Goal: Task Accomplishment & Management: Complete application form

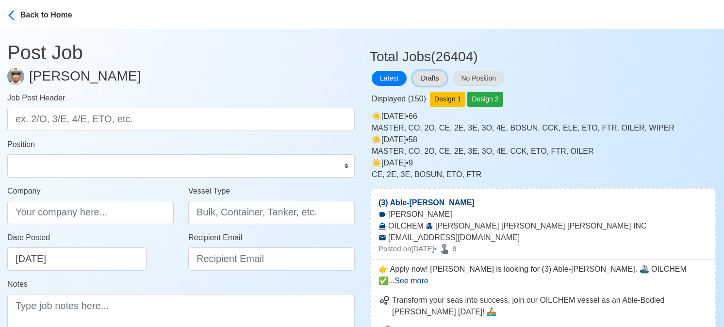
click at [428, 77] on button "Drafts" at bounding box center [429, 78] width 34 height 15
click at [619, 89] on div "Displayed ( 150 ) Design 1 Design 2" at bounding box center [543, 97] width 346 height 19
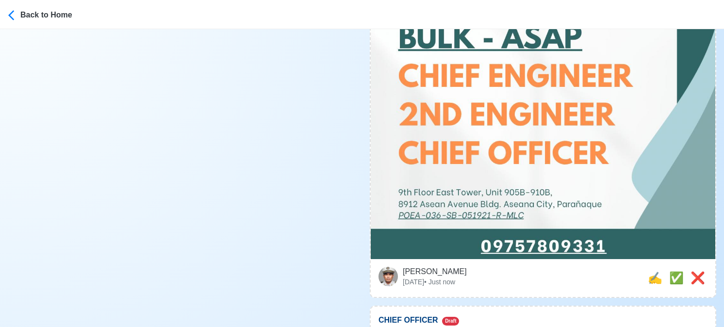
scroll to position [388, 0]
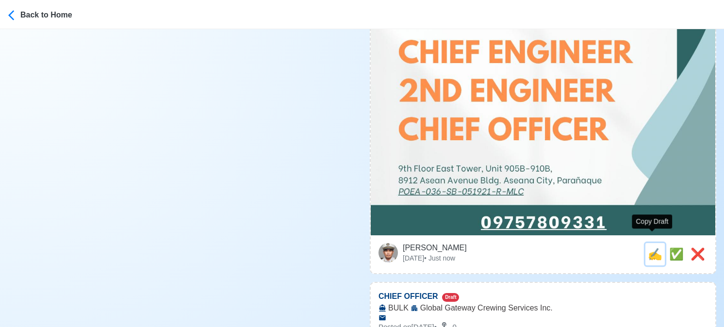
click at [649, 247] on span "✍️" at bounding box center [655, 253] width 15 height 13
type input "2ND ENGINEER"
type input "Global Gateway Crewing Services Inc."
type input "BULK"
type textarea "🛳️ Apply now! 🚢 Global Gateway Crewing Services Inc. is looking for 2ND ENGINEE…"
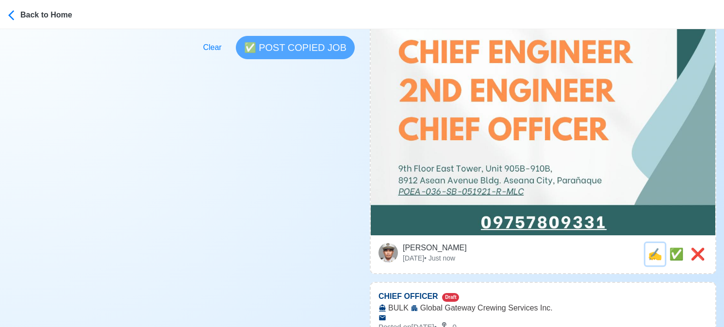
scroll to position [0, 0]
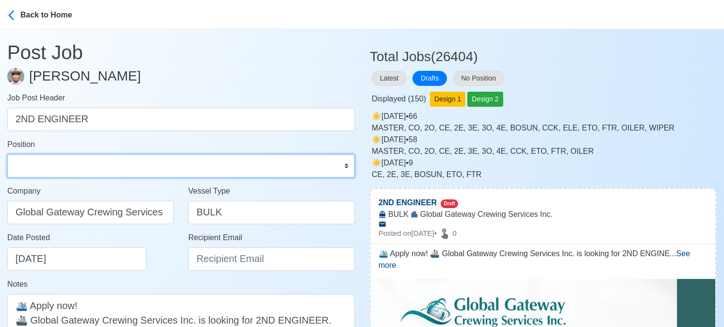
click at [114, 173] on select "Master Chief Officer 2nd Officer 3rd Officer Junior Officer Chief Engineer 2nd …" at bounding box center [180, 165] width 347 height 23
select select "2nd Engineer"
click at [7, 154] on select "Master Chief Officer 2nd Officer 3rd Officer Junior Officer Chief Engineer 2nd …" at bounding box center [180, 165] width 347 height 23
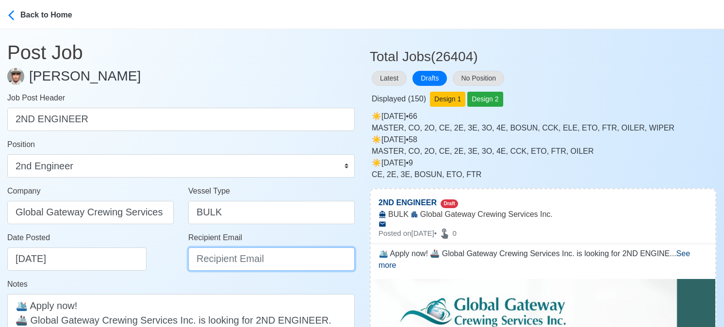
click at [214, 254] on input "Recipient Email" at bounding box center [271, 258] width 166 height 23
click at [220, 257] on input "Recipient Email" at bounding box center [271, 258] width 166 height 23
paste input "Info@globalcrewing.ph"
type input "Info@globalcrewing.ph"
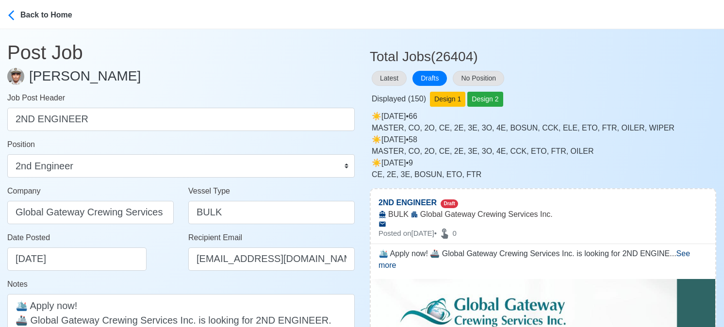
click at [161, 263] on div "Date Posted 09/05/2025" at bounding box center [93, 251] width 172 height 39
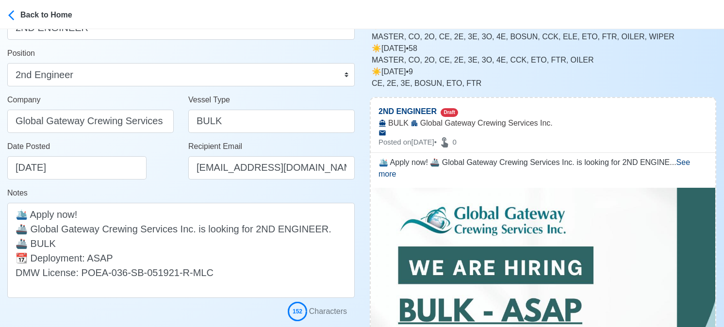
scroll to position [97, 0]
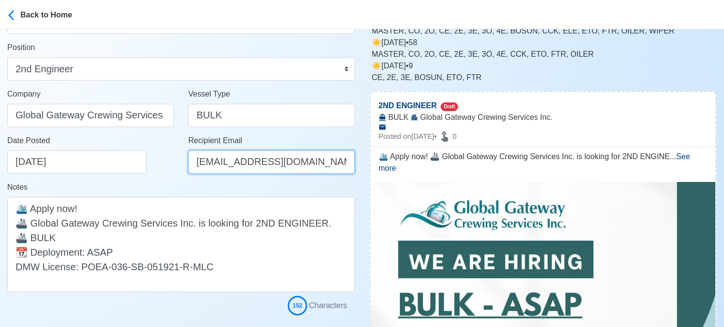
drag, startPoint x: 305, startPoint y: 164, endPoint x: 187, endPoint y: 163, distance: 117.4
click at [188, 163] on input "Info@globalcrewing.ph" at bounding box center [271, 161] width 166 height 23
click at [177, 178] on div "Date Posted 09/05/2025" at bounding box center [90, 158] width 181 height 47
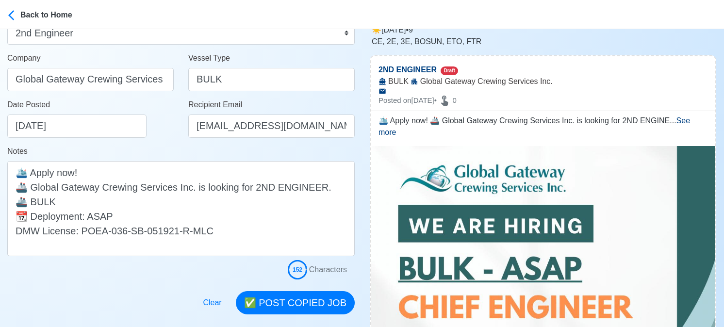
scroll to position [194, 0]
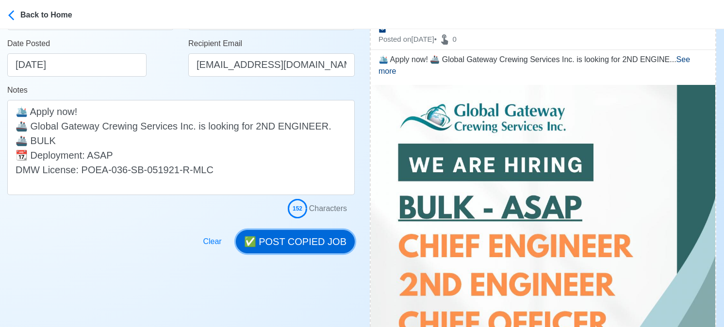
click at [296, 243] on button "✅ POST COPIED JOB" at bounding box center [295, 241] width 119 height 23
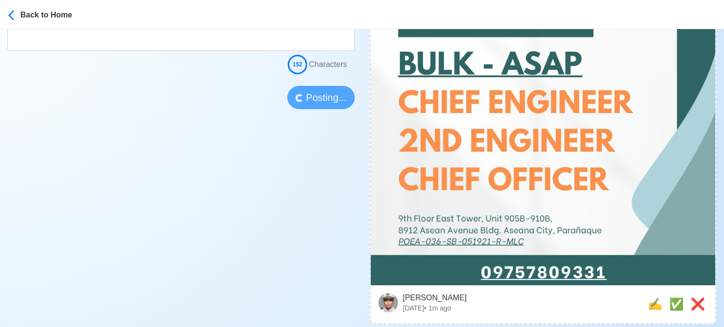
scroll to position [340, 0]
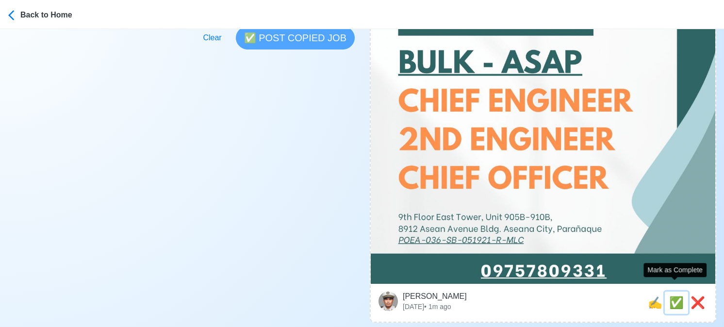
click at [673, 296] on span "✅" at bounding box center [676, 302] width 15 height 13
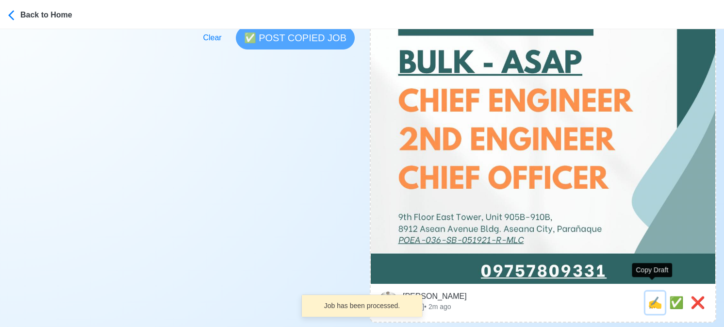
click at [654, 296] on span "✍️" at bounding box center [655, 302] width 15 height 13
type input "CHIEF OFFICER"
select select
type input "Global Gateway Crewing Services Inc."
type input "BULK"
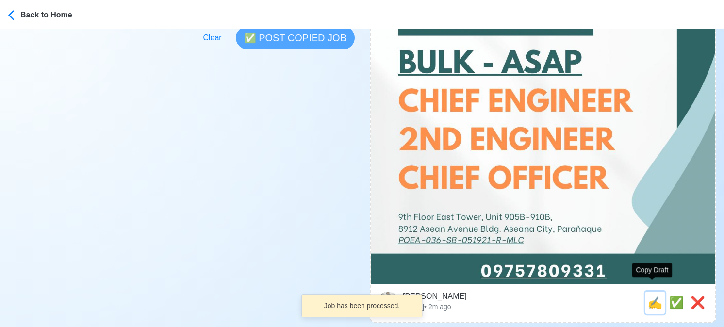
type textarea "🚧 Apply now! 📡 Global Gateway Crewing Services Inc. is looking for CHIEF OFFICE…"
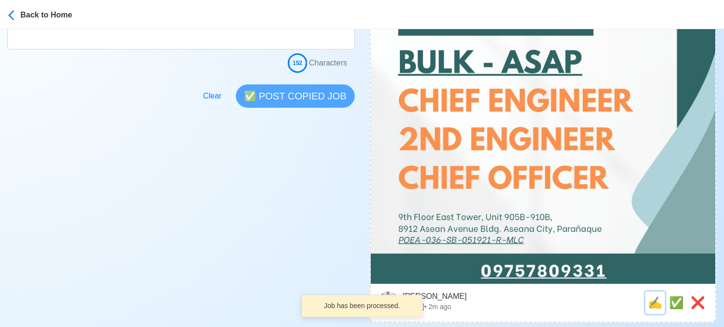
scroll to position [0, 0]
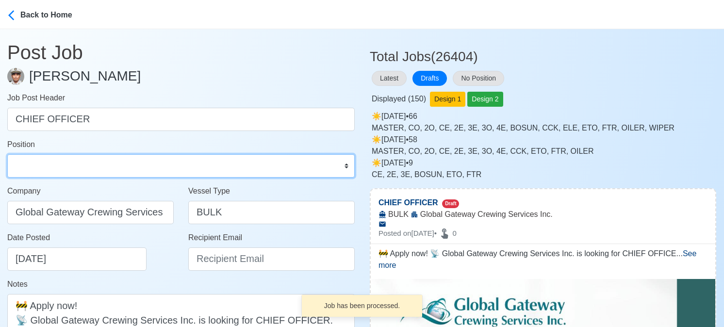
click at [116, 163] on select "Master Chief Officer 2nd Officer 3rd Officer Junior Officer Chief Engineer 2nd …" at bounding box center [180, 165] width 347 height 23
select select "Chief Officer"
click at [7, 154] on select "Master Chief Officer 2nd Officer 3rd Officer Junior Officer Chief Engineer 2nd …" at bounding box center [180, 165] width 347 height 23
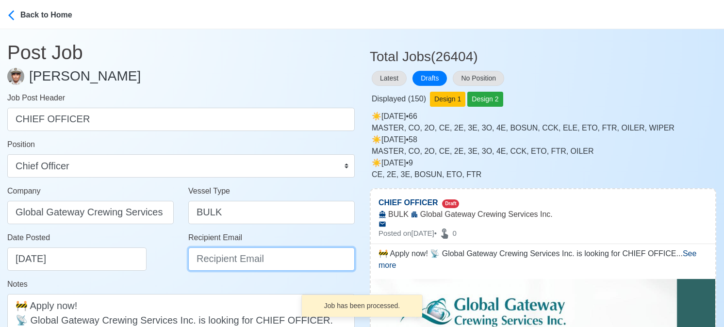
click at [223, 257] on input "Recipient Email" at bounding box center [271, 258] width 166 height 23
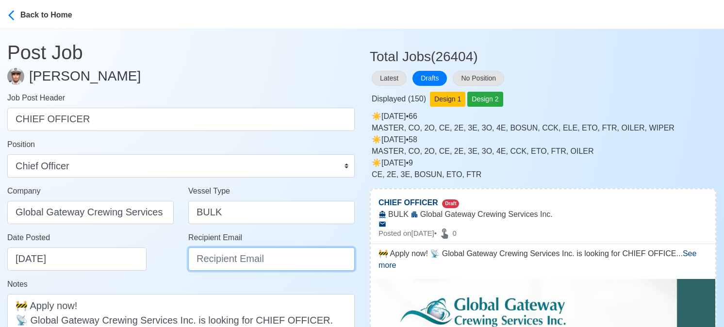
paste input "Info@globalcrewing.ph"
type input "Info@globalcrewing.ph"
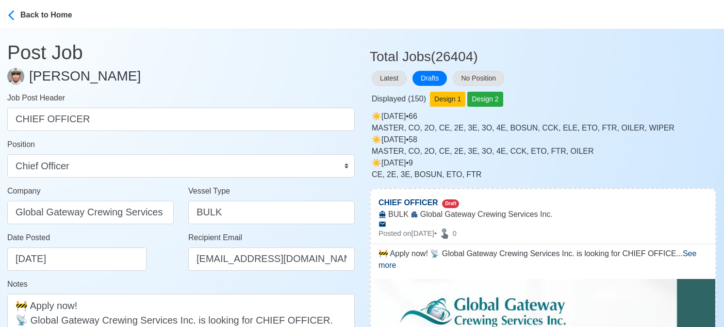
click at [157, 269] on div "Date Posted 09/05/2025" at bounding box center [93, 251] width 172 height 39
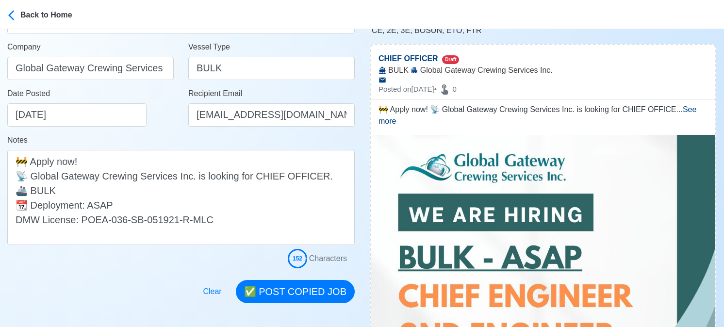
scroll to position [146, 0]
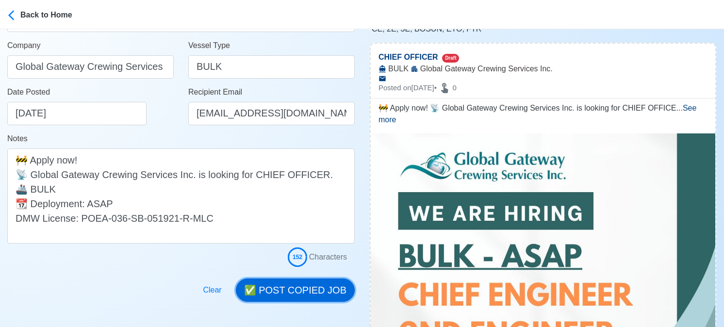
click at [303, 298] on button "✅ POST COPIED JOB" at bounding box center [295, 290] width 119 height 23
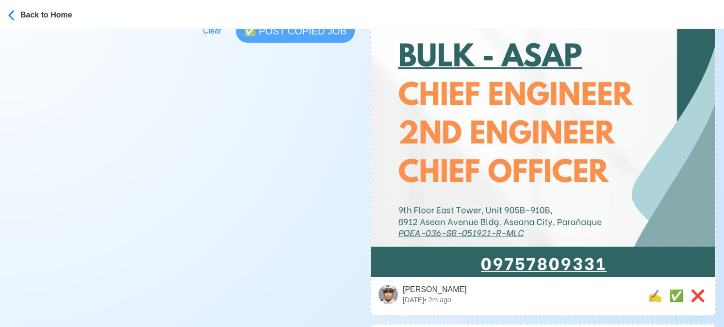
scroll to position [388, 0]
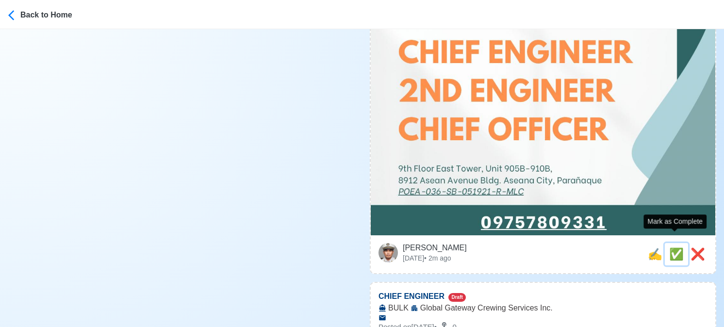
click at [675, 247] on span "✅" at bounding box center [676, 253] width 15 height 13
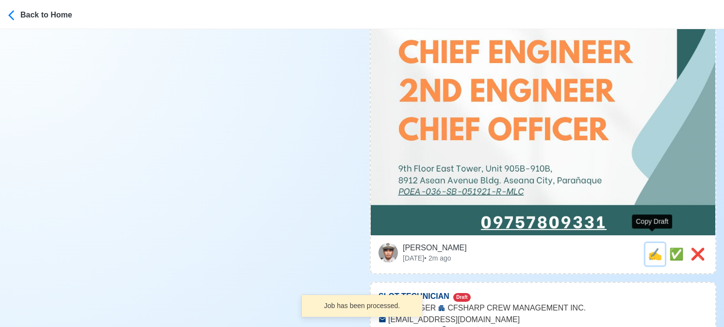
click at [652, 247] on span "✍️" at bounding box center [655, 253] width 15 height 13
type input "CHIEF ENGINEER"
select select
type input "Global Gateway Crewing Services Inc."
type input "BULK"
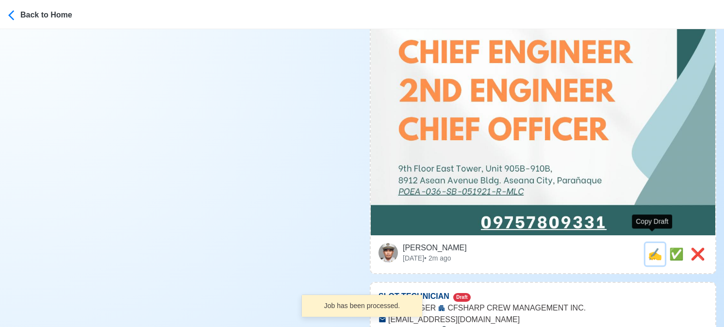
type textarea "🎯 Apply now! 🚀 Global Gateway Crewing Services Inc. is looking for CHIEF ENGINE…"
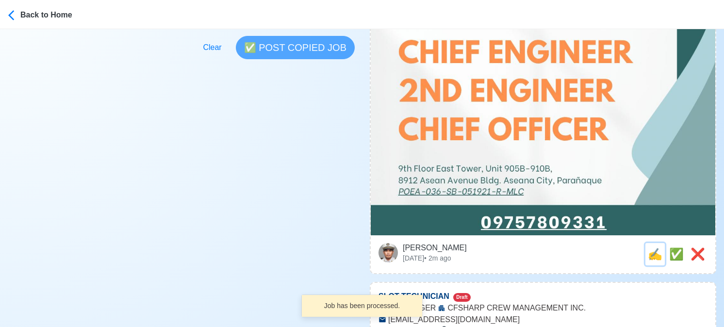
scroll to position [0, 0]
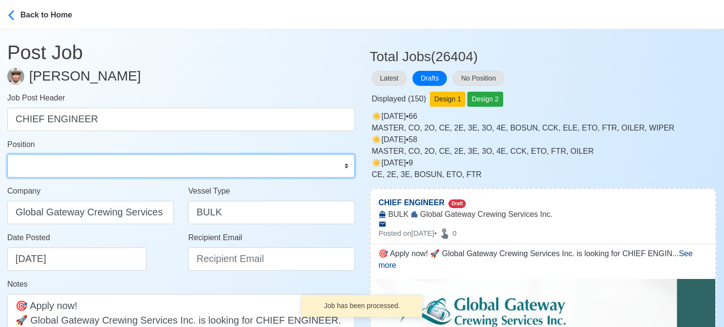
click at [36, 157] on select "Master Chief Officer 2nd Officer 3rd Officer Junior Officer Chief Engineer 2nd …" at bounding box center [180, 165] width 347 height 23
select select "Chief Engineer"
click at [7, 154] on select "Master Chief Officer 2nd Officer 3rd Officer Junior Officer Chief Engineer 2nd …" at bounding box center [180, 165] width 347 height 23
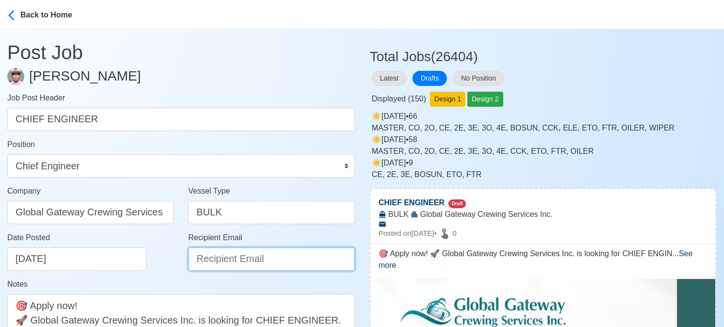
click at [219, 261] on input "Recipient Email" at bounding box center [271, 258] width 166 height 23
paste input "Info@globalcrewing.ph"
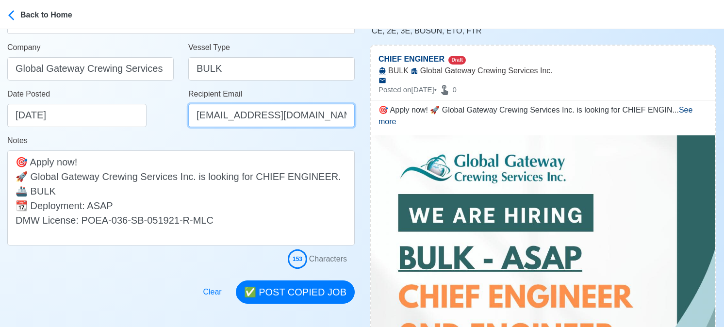
scroll to position [146, 0]
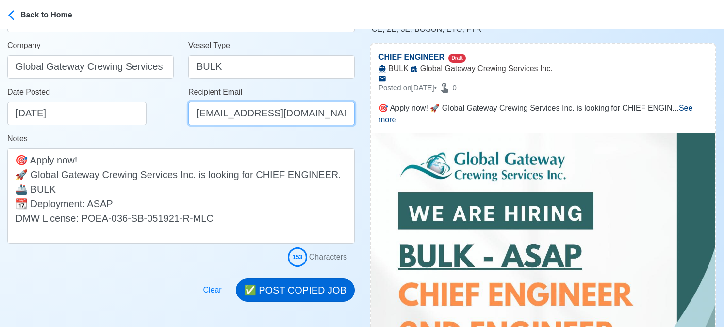
type input "Info@globalcrewing.ph"
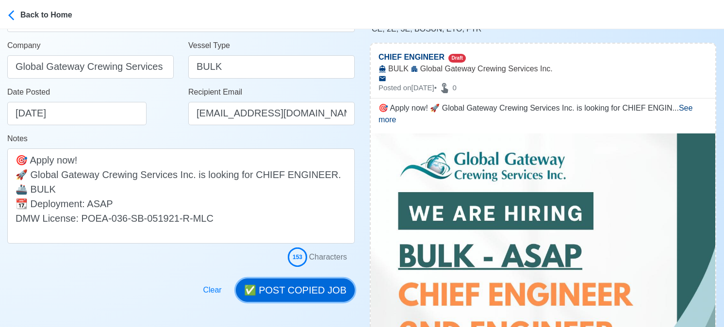
click at [325, 291] on button "✅ POST COPIED JOB" at bounding box center [295, 290] width 119 height 23
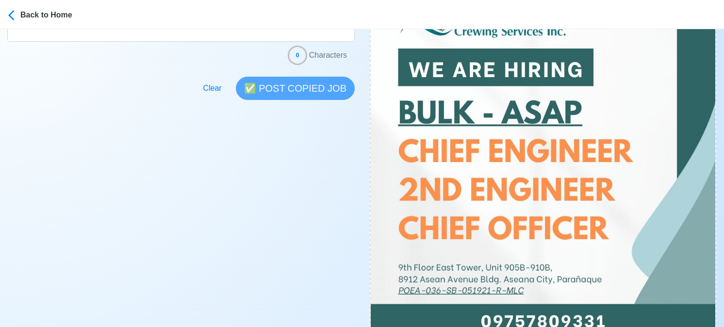
scroll to position [388, 0]
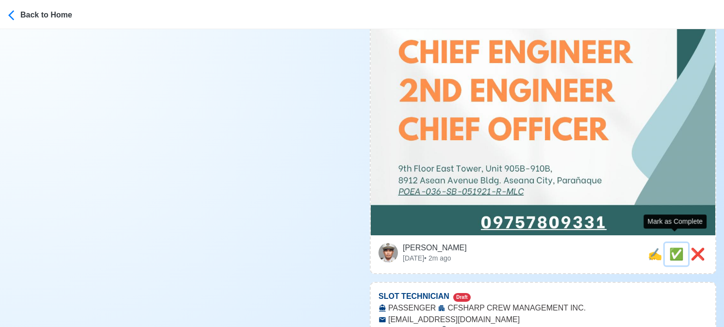
click at [674, 247] on span "✅" at bounding box center [676, 253] width 15 height 13
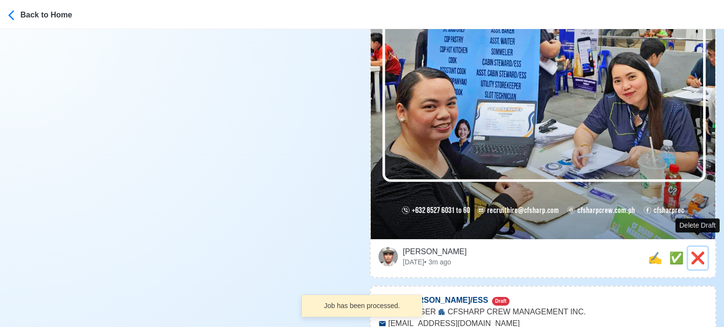
click at [700, 251] on span "❌" at bounding box center [698, 257] width 15 height 13
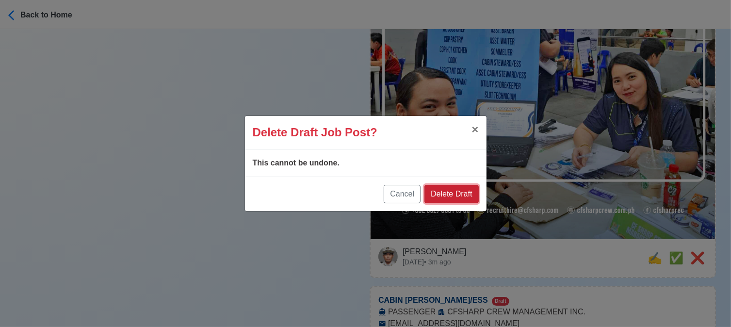
click at [456, 189] on button "Delete Draft" at bounding box center [452, 194] width 54 height 18
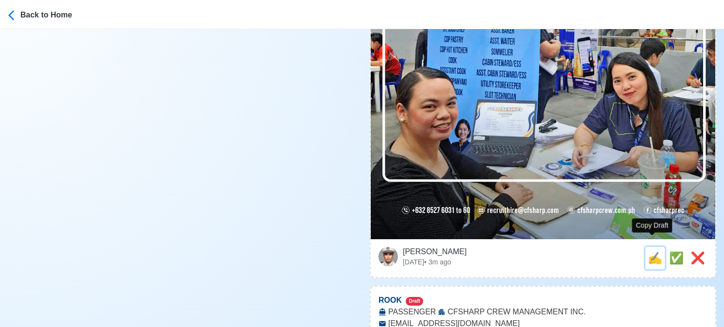
click at [650, 251] on span "✍️" at bounding box center [655, 257] width 15 height 13
type input "CABIN STEWARD/ESS"
select select
type input "CFSHARP CREW MANAGEMENT INC."
type input "PASSENGER"
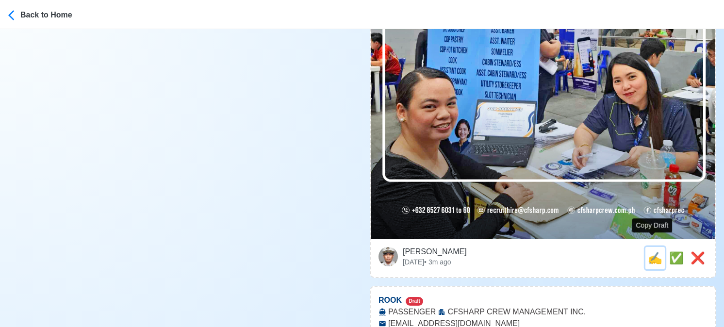
type input "recruithire@cfsharp.com"
type textarea "📜 Apply now! 🧭 CFSHARP CREW MANAGEMENT INC. is looking for CABIN STEWARD/ESS. 🚢…"
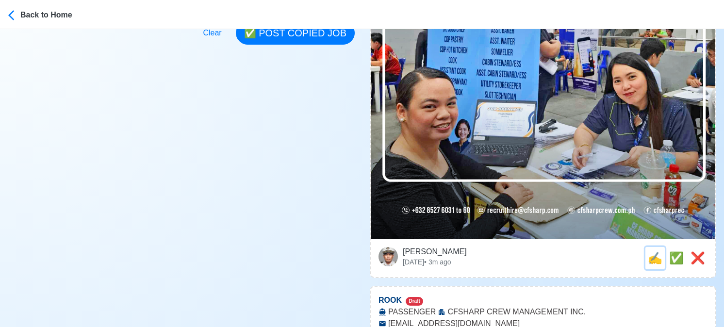
scroll to position [0, 0]
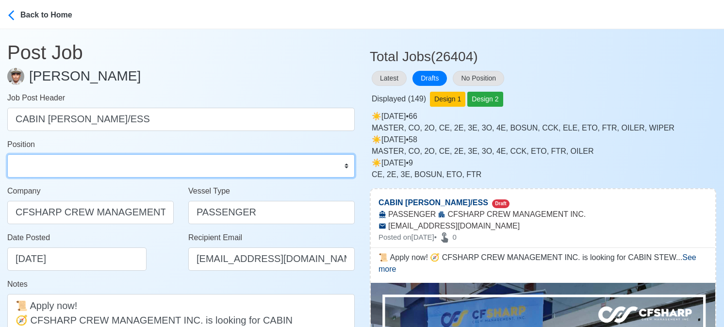
click at [95, 165] on select "Master Chief Officer 2nd Officer 3rd Officer Junior Officer Chief Engineer 2nd …" at bounding box center [180, 165] width 347 height 23
select select "[PERSON_NAME]"
click at [7, 154] on select "Master Chief Officer 2nd Officer 3rd Officer Junior Officer Chief Engineer 2nd …" at bounding box center [180, 165] width 347 height 23
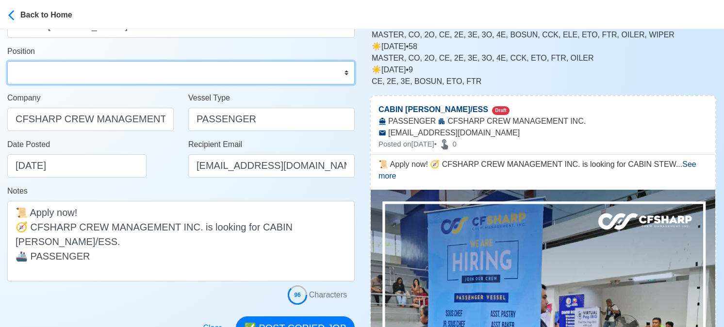
scroll to position [146, 0]
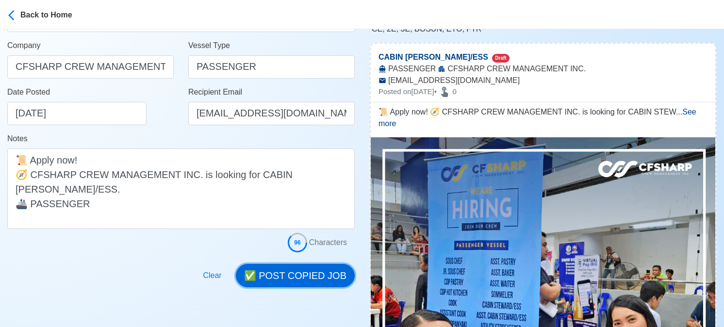
click at [301, 273] on button "✅ POST COPIED JOB" at bounding box center [295, 275] width 119 height 23
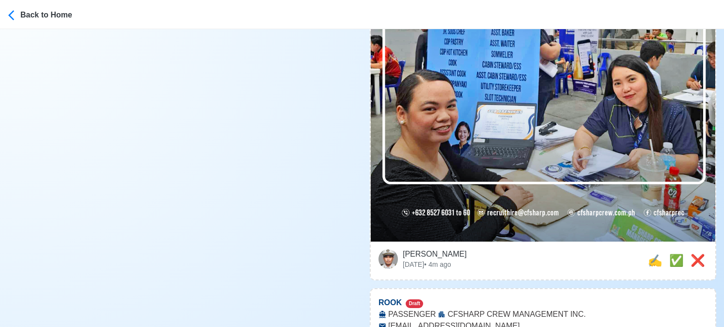
scroll to position [388, 0]
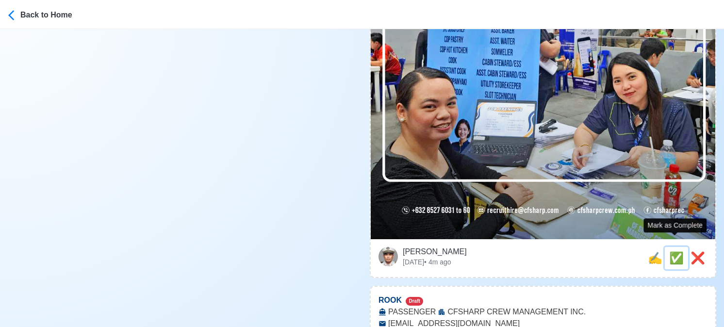
click at [670, 251] on span "✅" at bounding box center [676, 257] width 15 height 13
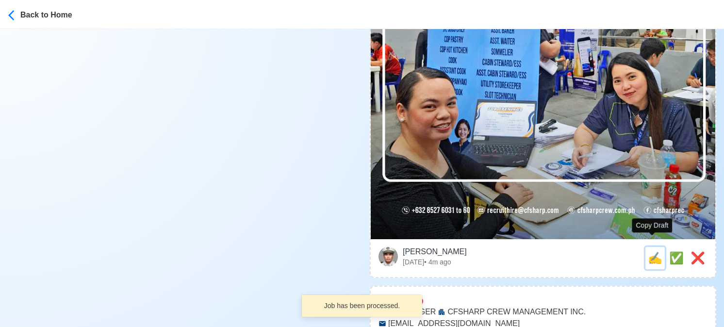
click at [654, 251] on span "✍️" at bounding box center [655, 257] width 15 height 13
type input "ROOK"
select select
type input "CFSHARP CREW MANAGEMENT INC."
type input "PASSENGER"
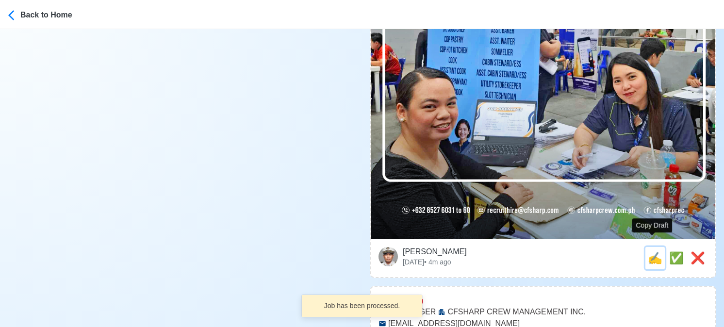
type input "[EMAIL_ADDRESS][DOMAIN_NAME]"
type textarea "🧭 Apply now! 🛥️ CFSHARP CREW MANAGEMENT INC. is looking for ROOK. 🚢 PASSENGER"
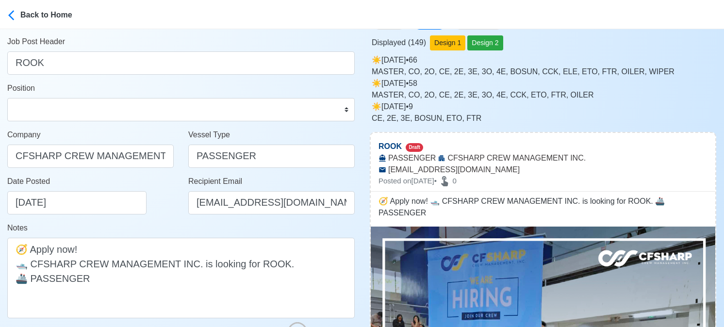
scroll to position [0, 0]
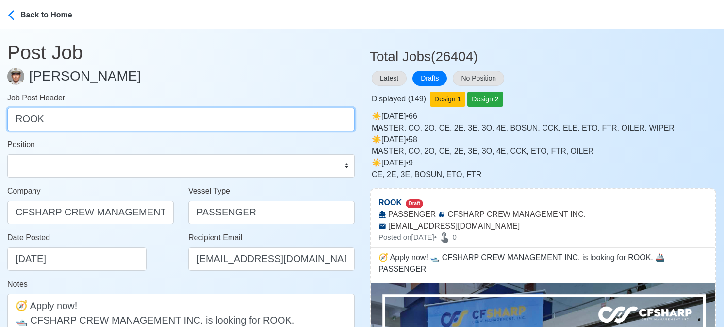
drag, startPoint x: 21, startPoint y: 119, endPoint x: -8, endPoint y: 117, distance: 29.2
click at [0, 117] on html "Back to Home Post Job Jeyner Gil Job Post Header ROOK Position Master Chief Off…" at bounding box center [362, 163] width 724 height 327
type input "COOK"
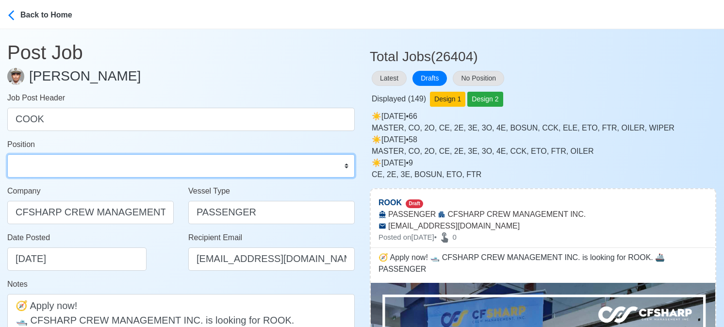
click at [67, 168] on select "Master Chief Officer 2nd Officer 3rd Officer Junior Officer Chief Engineer 2nd …" at bounding box center [180, 165] width 347 height 23
select select "Cook"
click at [7, 154] on select "Master Chief Officer 2nd Officer 3rd Officer Junior Officer Chief Engineer 2nd …" at bounding box center [180, 165] width 347 height 23
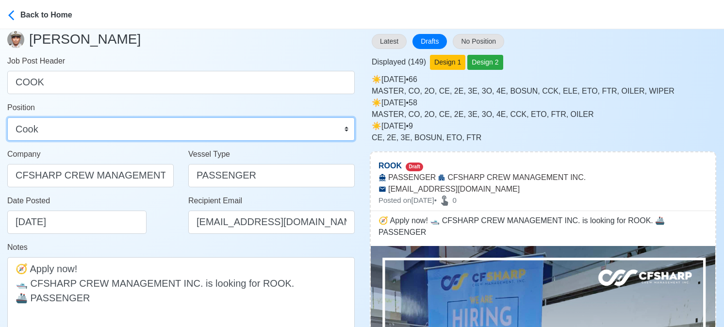
scroll to position [97, 0]
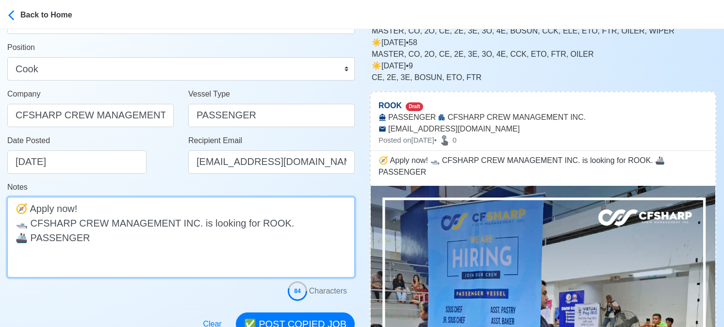
click at [254, 225] on textarea "🧭 Apply now! 🛥️ CFSHARP CREW MANAGEMENT INC. is looking for ROOK. 🚢 PASSENGER" at bounding box center [180, 237] width 347 height 81
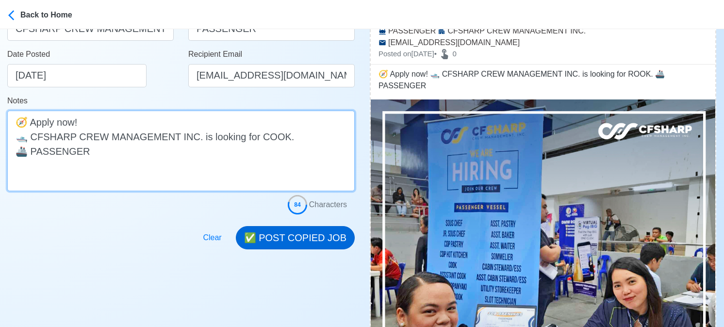
scroll to position [194, 0]
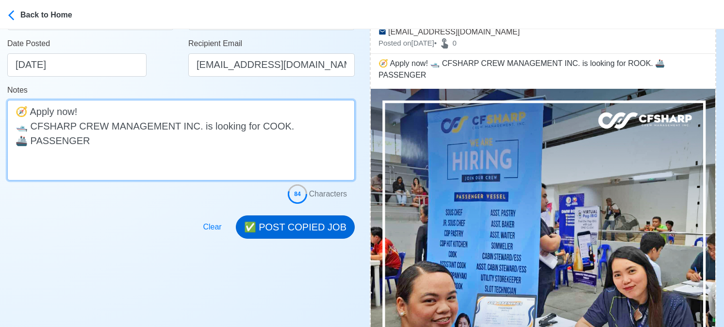
type textarea "🧭 Apply now! 🛥️ CFSHARP CREW MANAGEMENT INC. is looking for COOK. 🚢 PASSENGER"
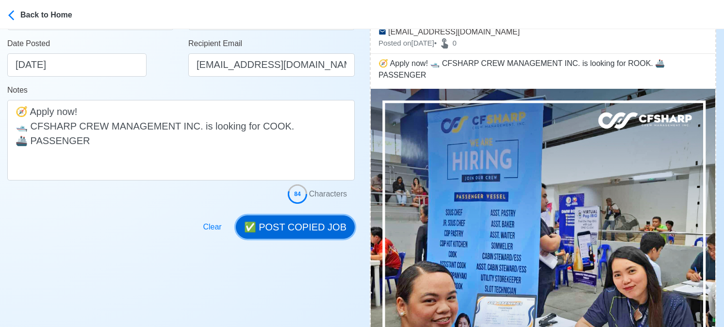
click at [309, 231] on button "✅ POST COPIED JOB" at bounding box center [295, 226] width 119 height 23
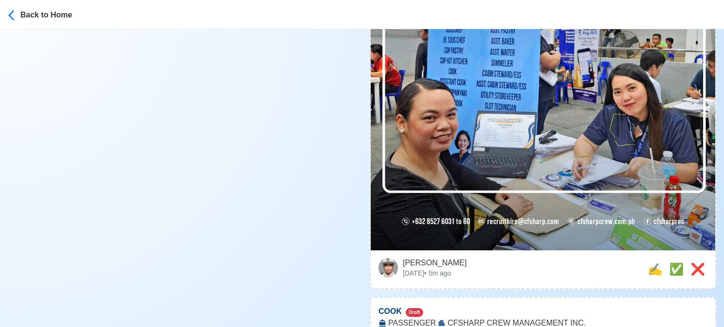
scroll to position [388, 0]
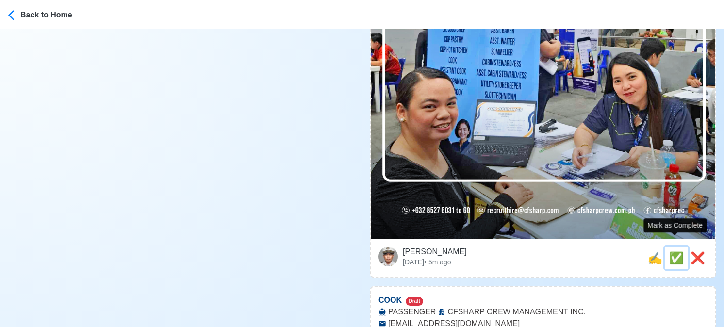
click at [671, 251] on span "✅" at bounding box center [676, 257] width 15 height 13
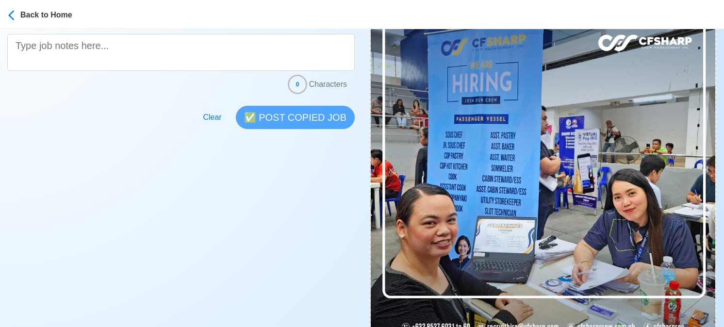
scroll to position [340, 0]
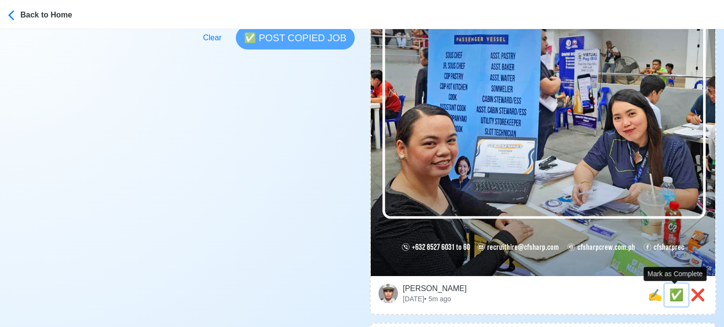
click at [675, 291] on span "✅" at bounding box center [676, 294] width 15 height 13
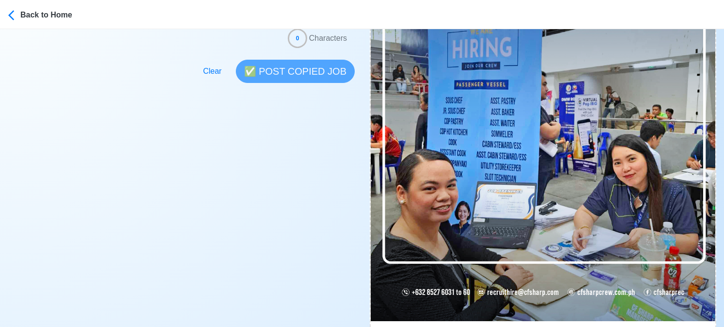
scroll to position [388, 0]
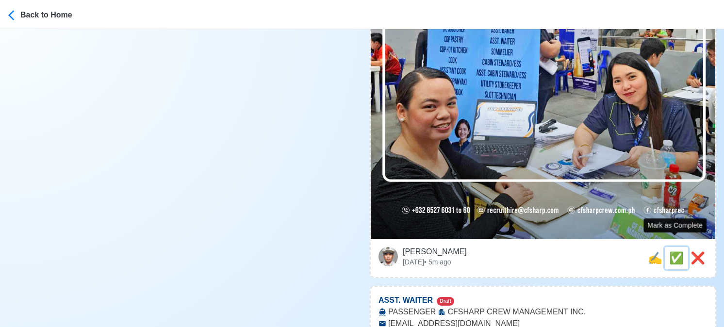
click at [673, 251] on span "✅" at bounding box center [676, 257] width 15 height 13
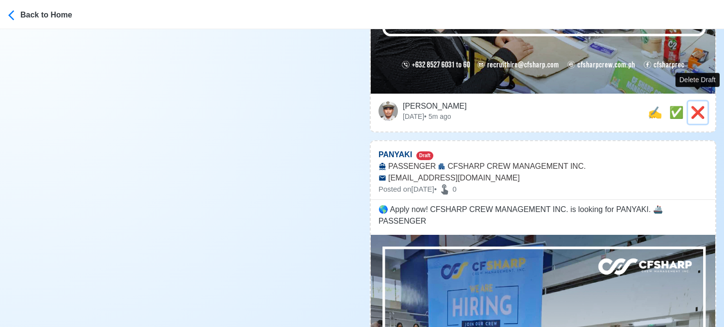
click at [698, 106] on span "❌" at bounding box center [698, 112] width 15 height 13
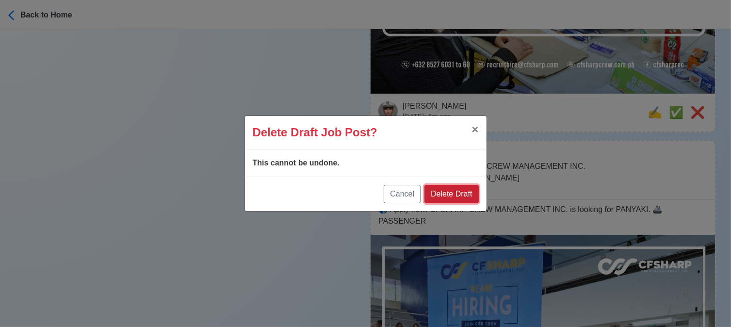
click at [465, 195] on button "Delete Draft" at bounding box center [452, 194] width 54 height 18
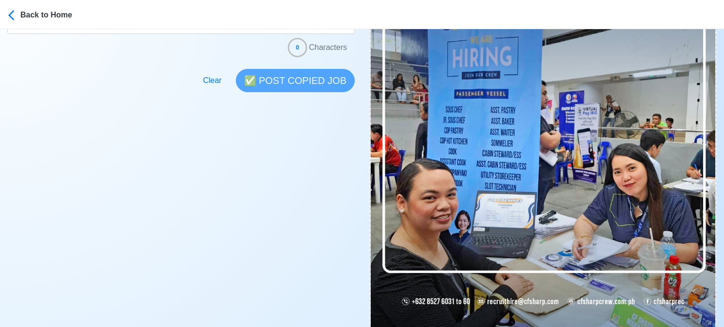
scroll to position [340, 0]
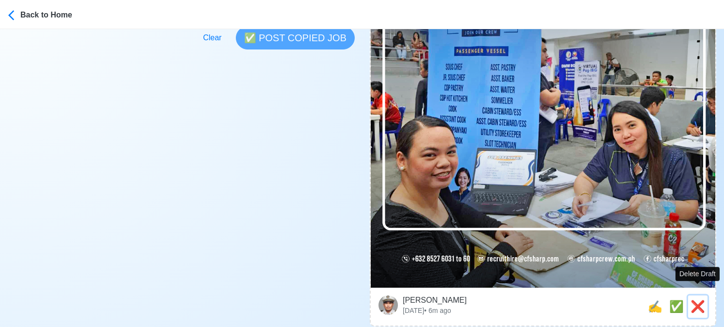
click at [693, 300] on span "❌" at bounding box center [698, 306] width 15 height 13
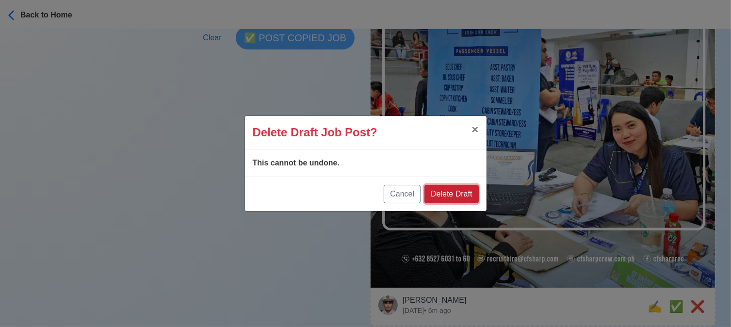
click at [445, 190] on button "Delete Draft" at bounding box center [452, 194] width 54 height 18
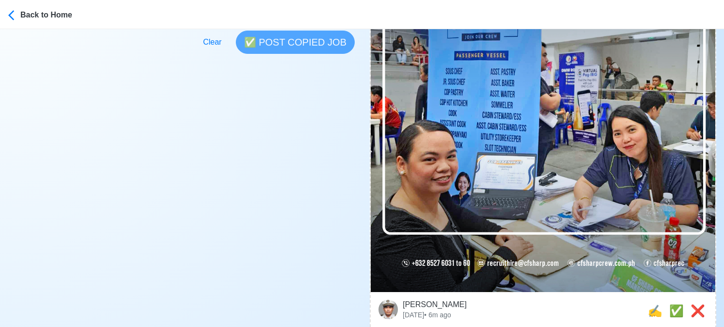
scroll to position [388, 0]
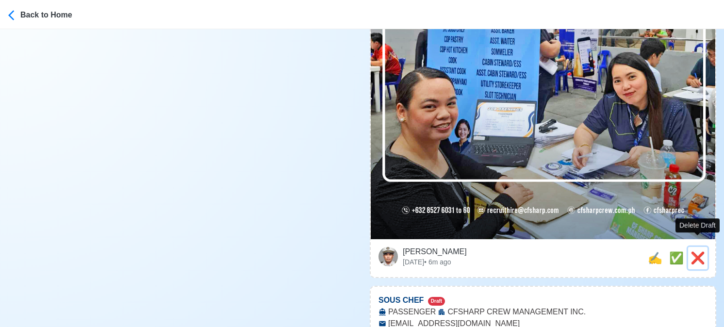
click at [695, 251] on span "❌" at bounding box center [698, 257] width 15 height 13
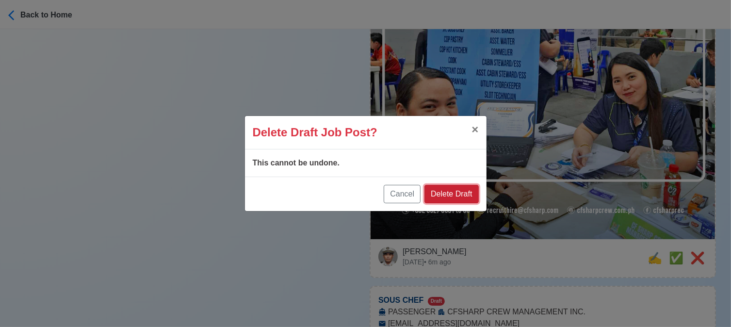
click at [460, 197] on button "Delete Draft" at bounding box center [452, 194] width 54 height 18
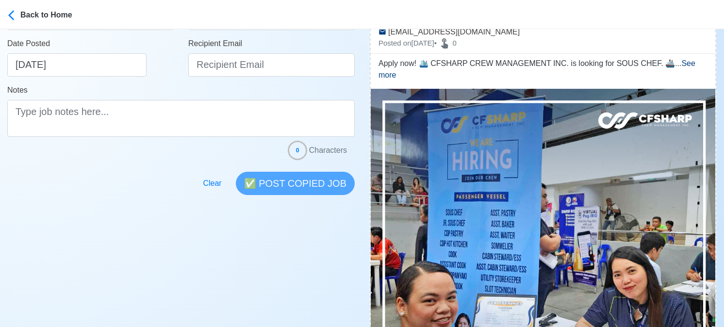
scroll to position [340, 0]
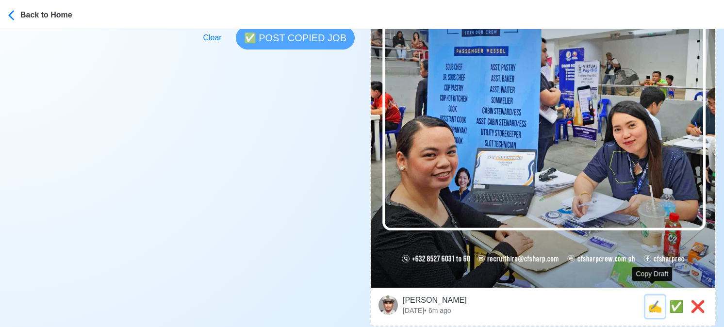
click at [650, 300] on span "✍️" at bounding box center [655, 306] width 15 height 13
type input "SOUS CHEF"
select select
type input "CFSHARP CREW MANAGEMENT INC."
type input "PASSENGER"
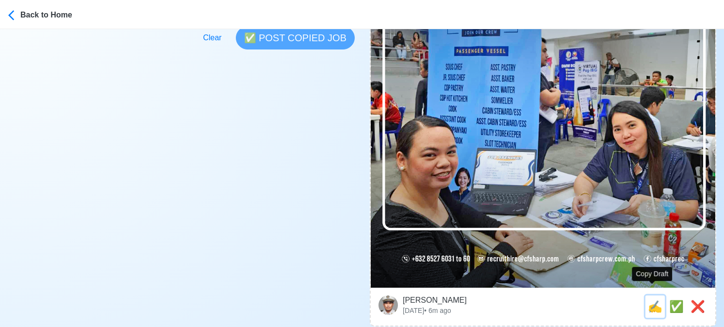
type input "[EMAIL_ADDRESS][DOMAIN_NAME]"
type textarea "Apply now! 🛳️ CFSHARP CREW MANAGEMENT INC. is looking for SOUS CHEF. 🚢 PASSENGER"
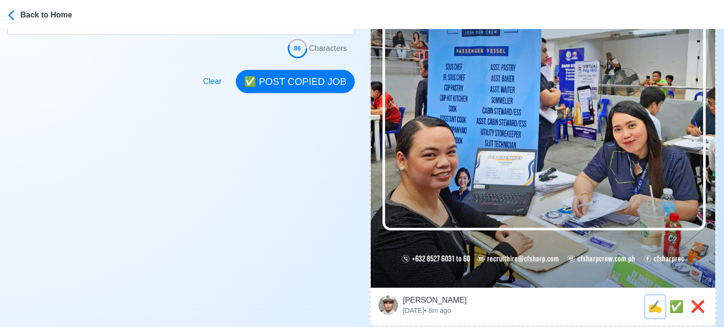
scroll to position [0, 0]
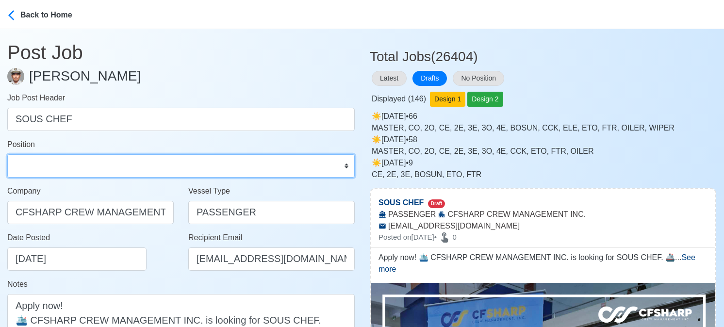
drag, startPoint x: 108, startPoint y: 170, endPoint x: 100, endPoint y: 170, distance: 7.3
click at [108, 170] on select "Master Chief Officer 2nd Officer 3rd Officer Junior Officer Chief Engineer 2nd …" at bounding box center [180, 165] width 347 height 23
select select "Chef"
click at [7, 154] on select "Master Chief Officer 2nd Officer 3rd Officer Junior Officer Chief Engineer 2nd …" at bounding box center [180, 165] width 347 height 23
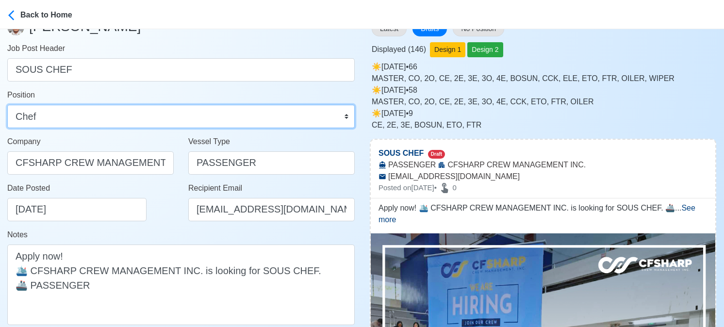
scroll to position [146, 0]
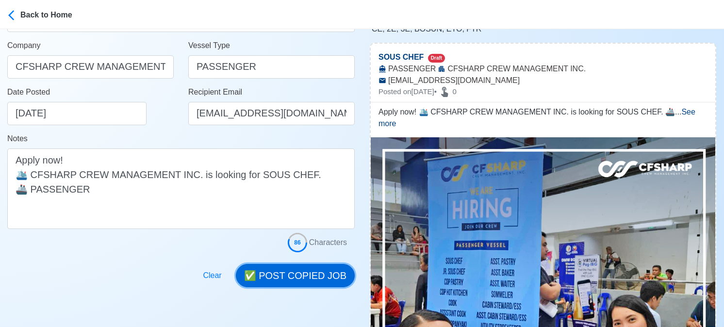
click at [333, 271] on button "✅ POST COPIED JOB" at bounding box center [295, 275] width 119 height 23
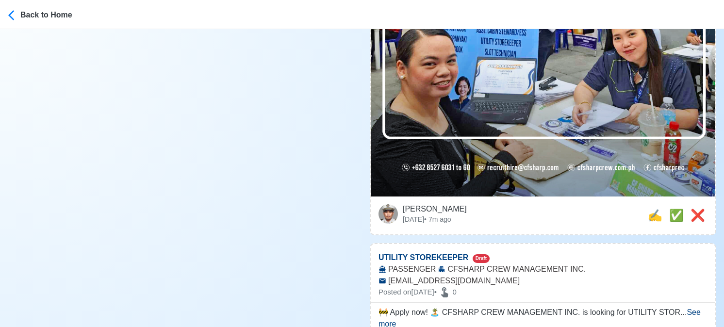
scroll to position [387, 0]
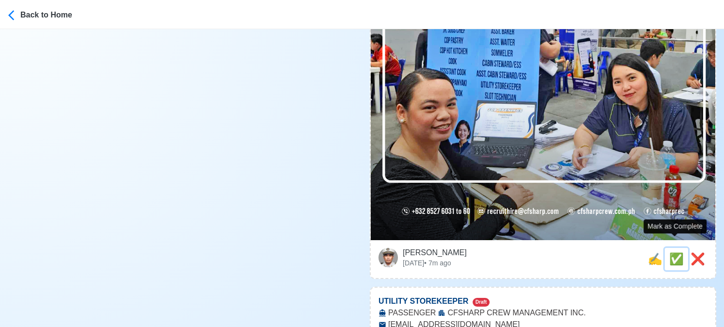
click at [673, 252] on span "✅" at bounding box center [676, 258] width 15 height 13
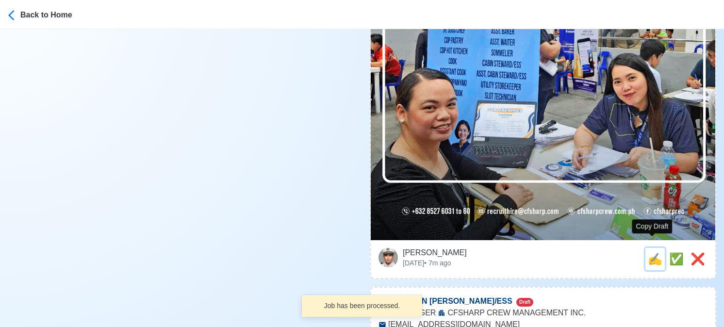
click at [648, 252] on span "✍️" at bounding box center [655, 258] width 15 height 13
type input "UTILITY STOREKEEPER"
select select
type input "CFSHARP CREW MANAGEMENT INC."
type input "PASSENGER"
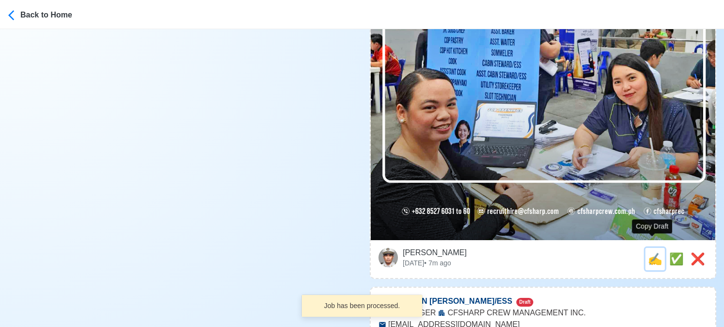
type input "[EMAIL_ADDRESS][DOMAIN_NAME]"
type textarea "🚧 Apply now! 🏝️ CFSHARP CREW MANAGEMENT INC. is looking for UTILITY STOREKEEPER…"
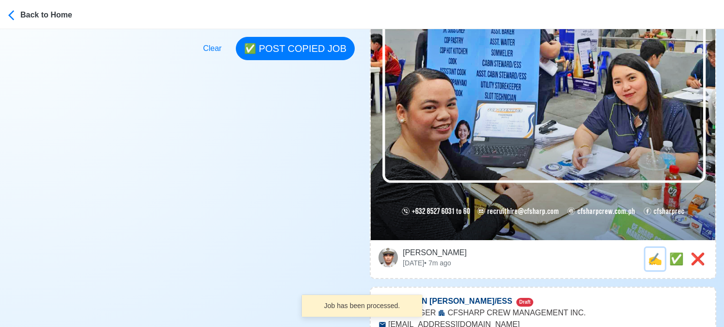
scroll to position [0, 0]
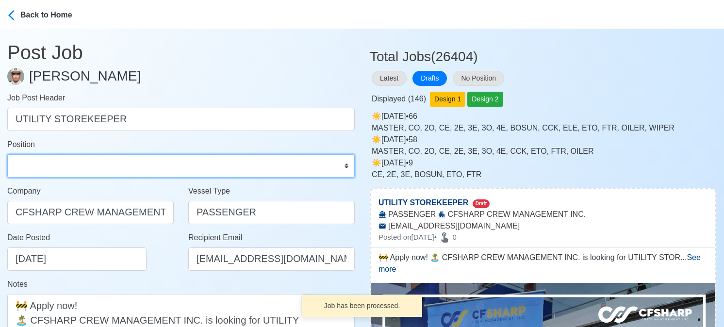
click at [109, 160] on select "Master Chief Officer 2nd Officer 3rd Officer Junior Officer Chief Engineer 2nd …" at bounding box center [180, 165] width 347 height 23
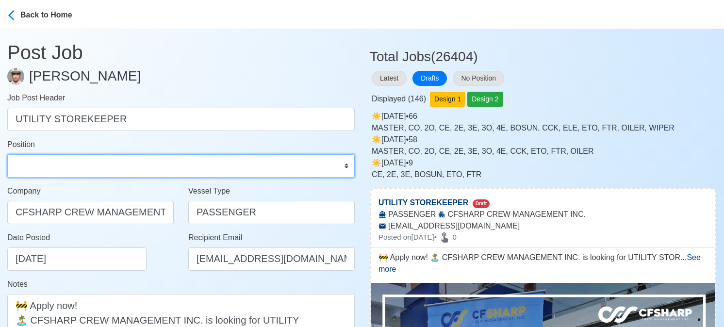
select select "Others"
click at [7, 154] on select "Master Chief Officer 2nd Officer 3rd Officer Junior Officer Chief Engineer 2nd …" at bounding box center [180, 165] width 347 height 23
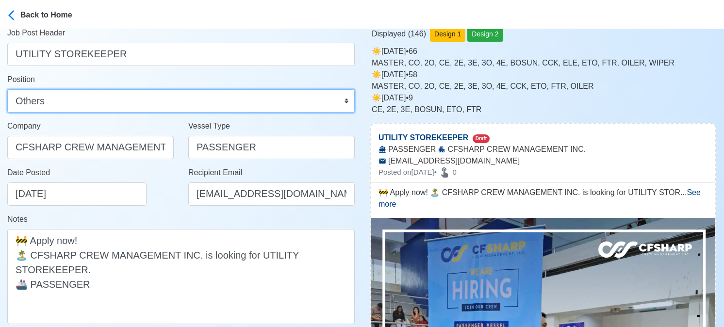
scroll to position [146, 0]
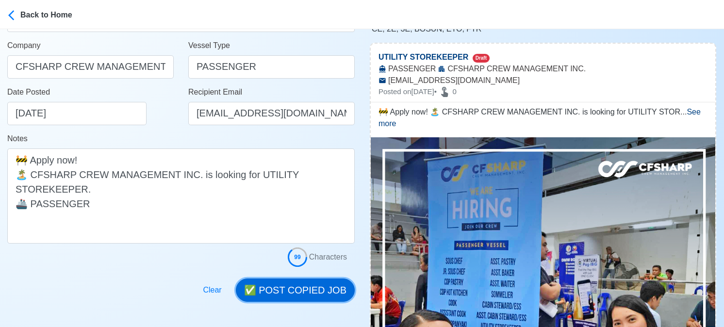
click at [273, 297] on button "✅ POST COPIED JOB" at bounding box center [295, 290] width 119 height 23
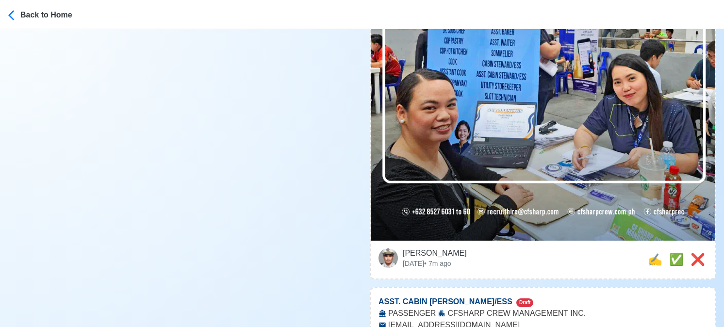
scroll to position [437, 0]
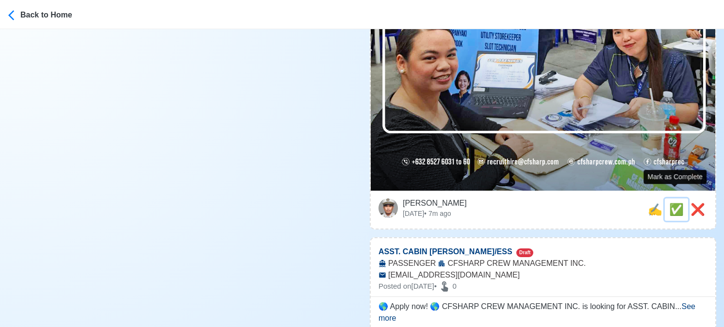
click at [679, 203] on span "✅" at bounding box center [676, 209] width 15 height 13
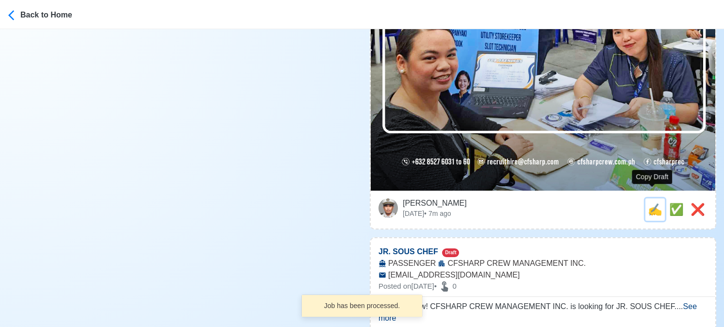
click at [655, 204] on span "✍️" at bounding box center [655, 209] width 15 height 13
type input "ASST. CABIN STEWARD/ESS"
select select
type input "CFSHARP CREW MANAGEMENT INC."
type input "PASSENGER"
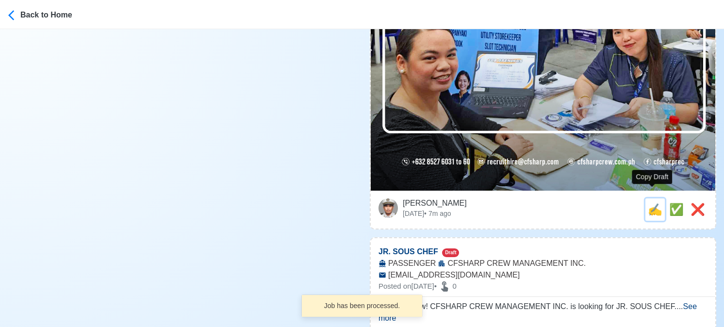
type input "[EMAIL_ADDRESS][DOMAIN_NAME]"
type textarea "🌎 Apply now! 🌎 CFSHARP CREW MANAGEMENT INC. is looking for ASST. CABIN STEWARD/…"
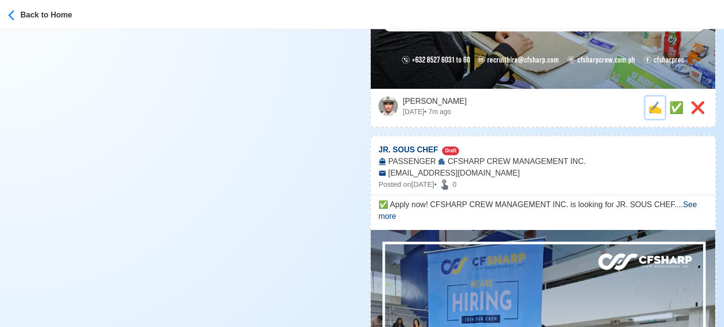
scroll to position [582, 0]
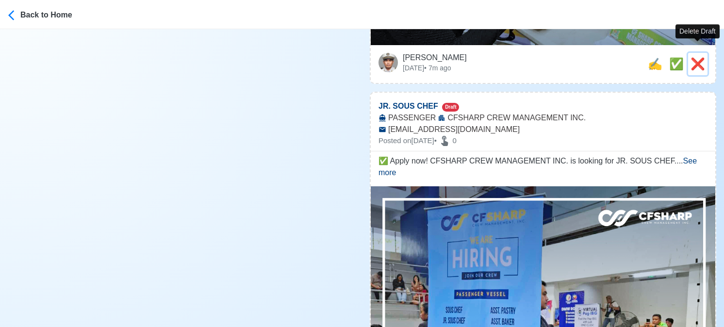
click at [699, 57] on span "❌" at bounding box center [698, 63] width 15 height 13
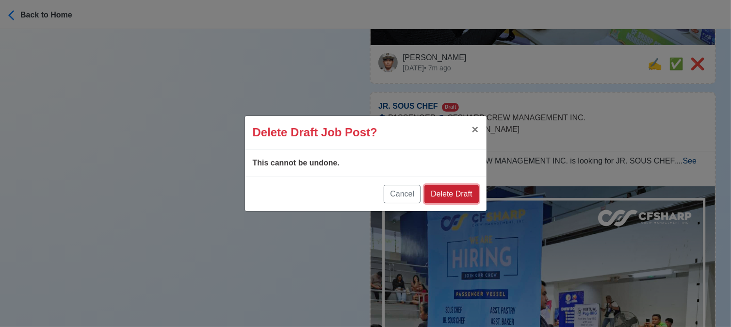
click at [463, 194] on button "Delete Draft" at bounding box center [452, 194] width 54 height 18
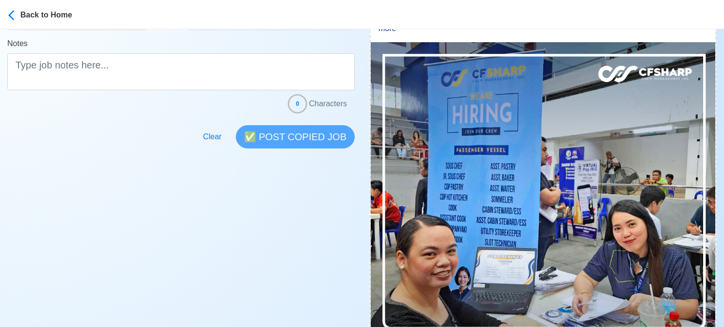
scroll to position [340, 0]
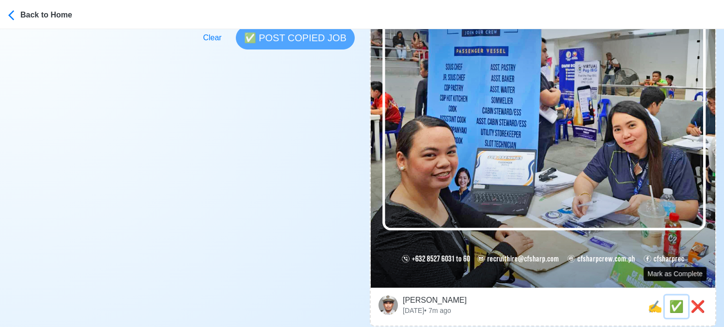
click at [675, 300] on span "✅" at bounding box center [676, 306] width 15 height 13
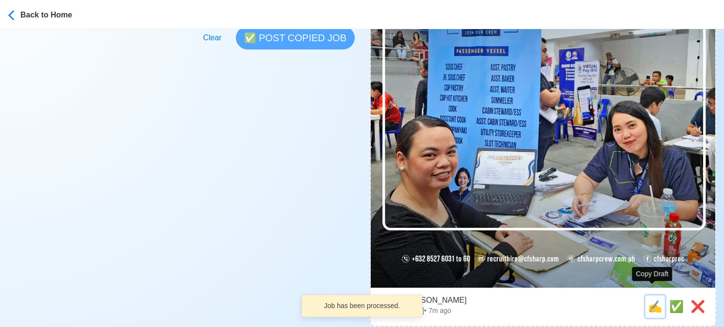
click at [652, 300] on span "✍️" at bounding box center [655, 306] width 15 height 13
type input "SOMMELIER"
type input "CFSHARP CREW MANAGEMENT INC."
type input "PASSENGER"
type input "[EMAIL_ADDRESS][DOMAIN_NAME]"
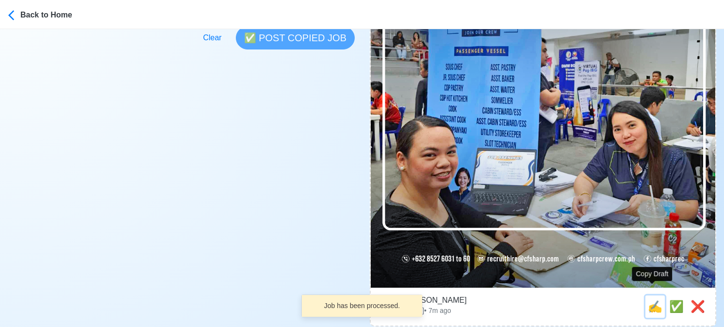
type textarea "🛫 Apply now! 👉 CFSHARP CREW MANAGEMENT INC. is looking for SOMMELIER. 🚢 PASSENG…"
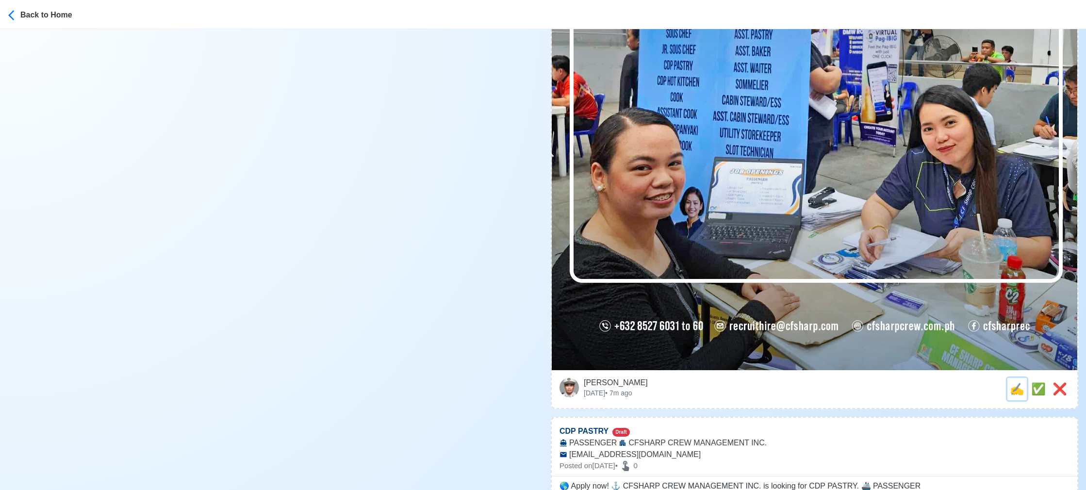
scroll to position [436, 0]
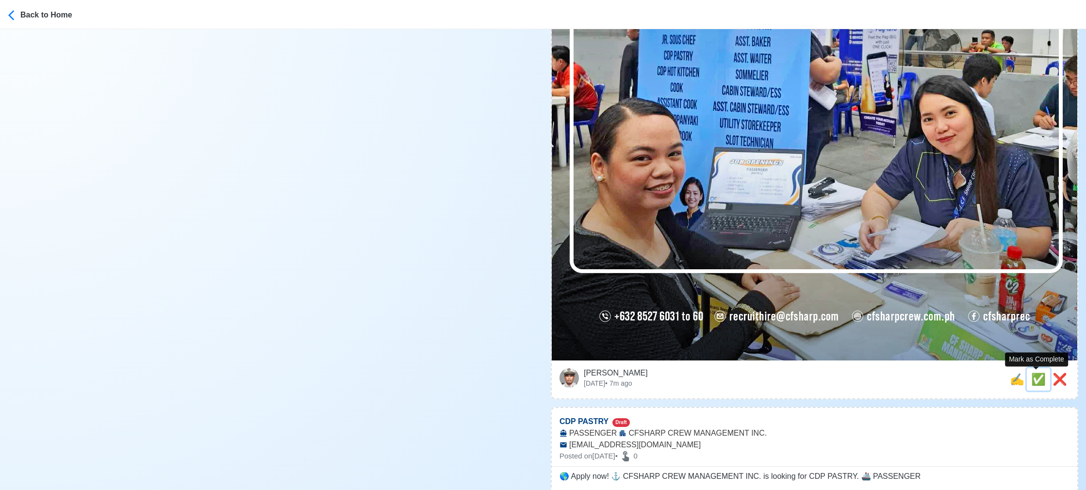
click at [731, 327] on span "✅" at bounding box center [1038, 379] width 15 height 13
click at [731, 327] on span "✍️" at bounding box center [1017, 379] width 15 height 13
type input "CDP PASTRY"
type input "CFSHARP CREW MANAGEMENT INC."
type input "PASSENGER"
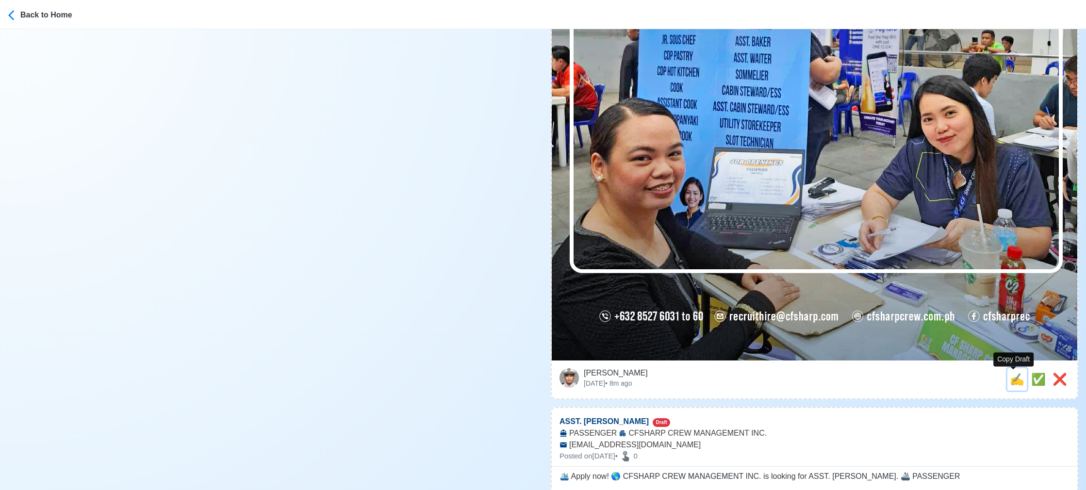
type input "[EMAIL_ADDRESS][DOMAIN_NAME]"
type textarea "🌎 Apply now! ⚓ CFSHARP CREW MANAGEMENT INC. is looking for CDP PASTRY. 🚢 PASSEN…"
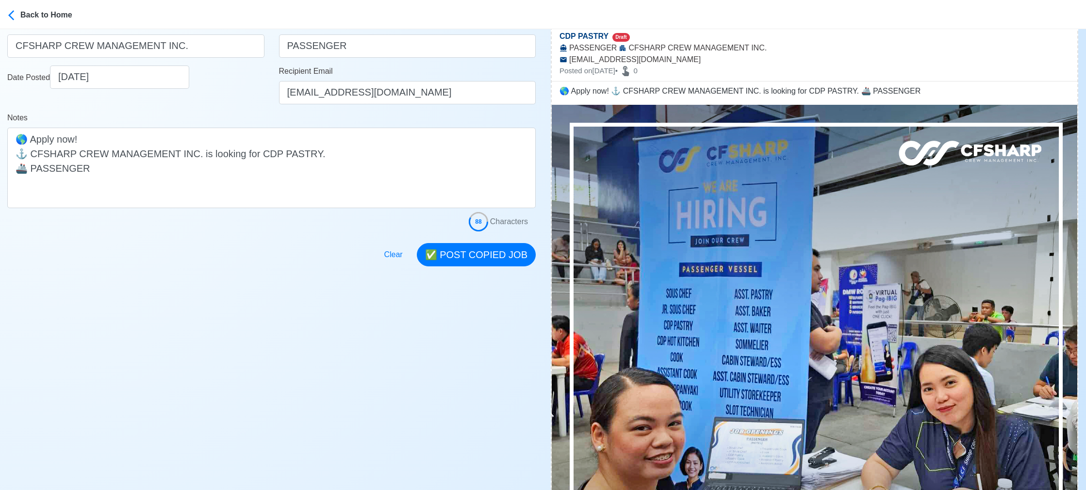
scroll to position [363, 0]
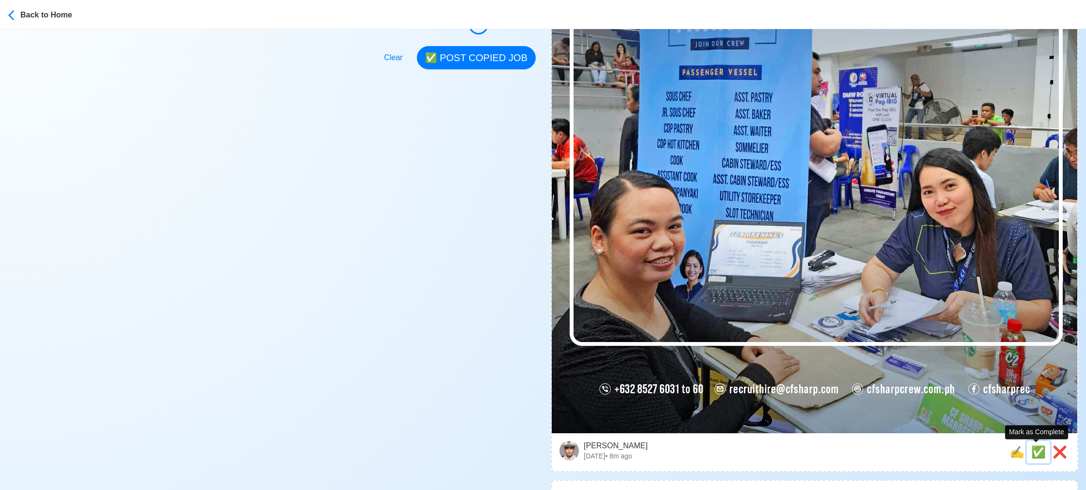
click at [731, 327] on span "✅" at bounding box center [1038, 451] width 15 height 13
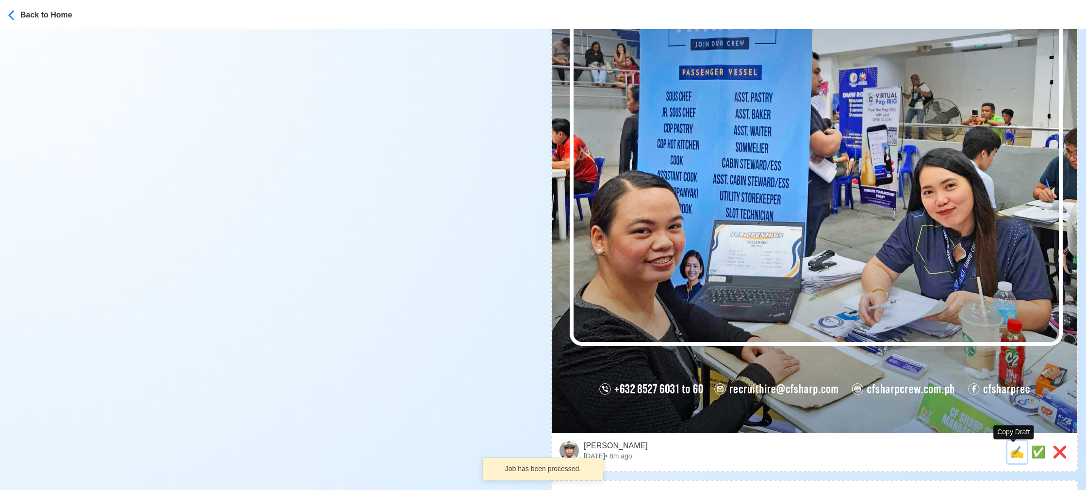
click at [731, 327] on span "✍️" at bounding box center [1017, 451] width 15 height 13
type input "ASST. [PERSON_NAME]"
type input "CFSHARP CREW MANAGEMENT INC."
type input "PASSENGER"
type input "[EMAIL_ADDRESS][DOMAIN_NAME]"
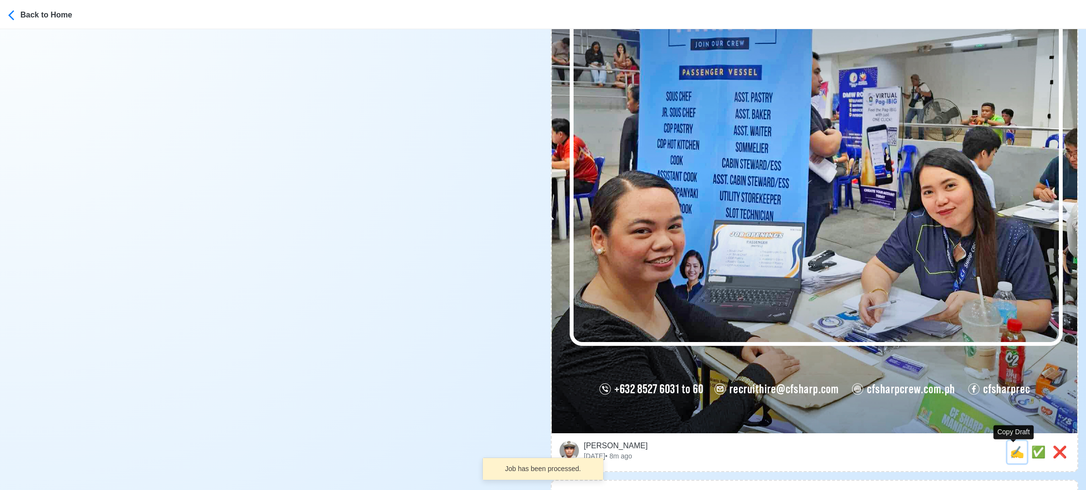
type textarea "🛳️ Apply now! 🌎 CFSHARP CREW MANAGEMENT INC. is looking for ASST. BAKER. 🚢 PASS…"
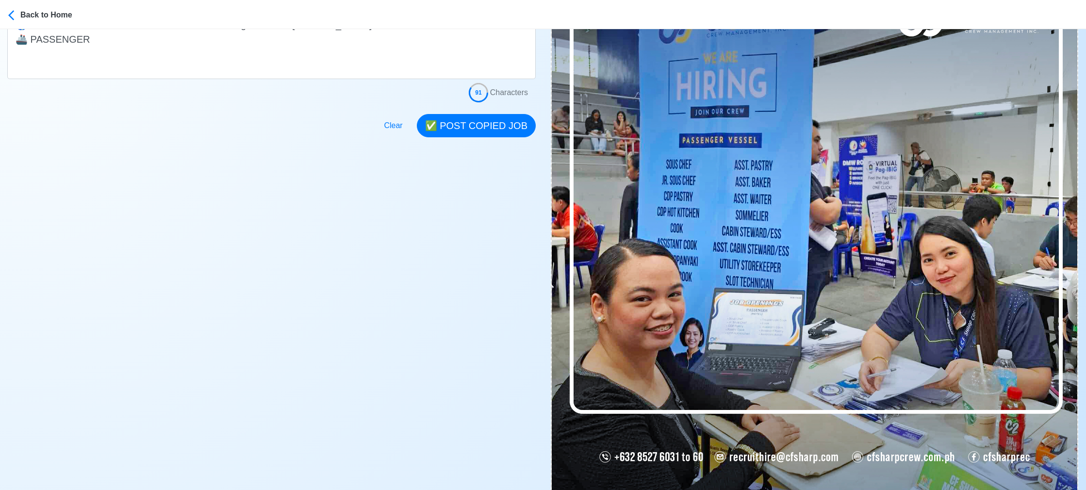
scroll to position [436, 0]
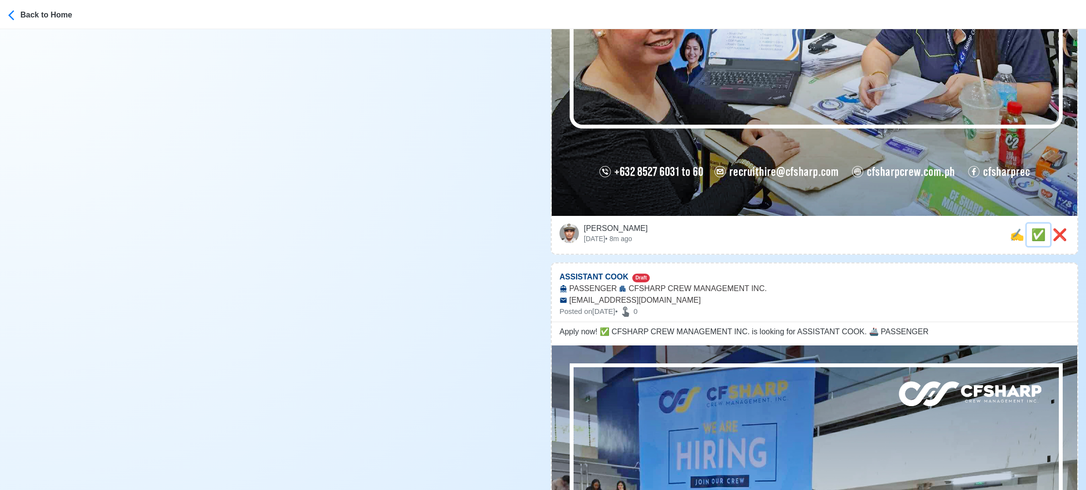
scroll to position [582, 0]
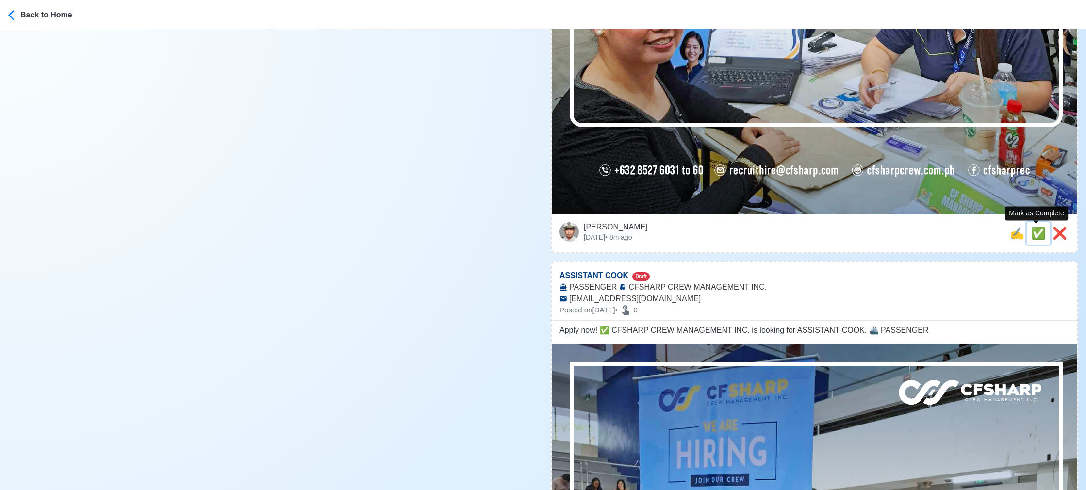
click at [731, 236] on span "✅" at bounding box center [1038, 233] width 15 height 13
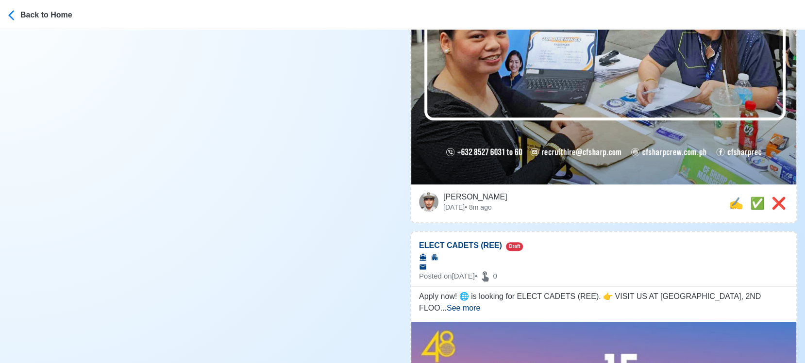
scroll to position [539, 0]
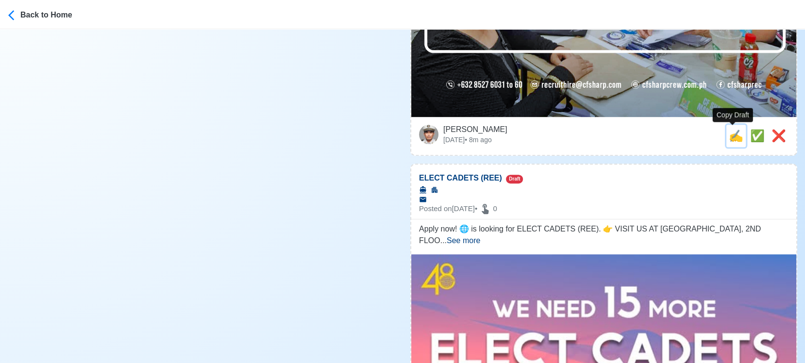
click at [731, 135] on span "✍️" at bounding box center [735, 135] width 15 height 13
type input "ASSISTANT COOK"
type input "CFSHARP CREW MANAGEMENT INC."
type input "PASSENGER"
type input "[EMAIL_ADDRESS][DOMAIN_NAME]"
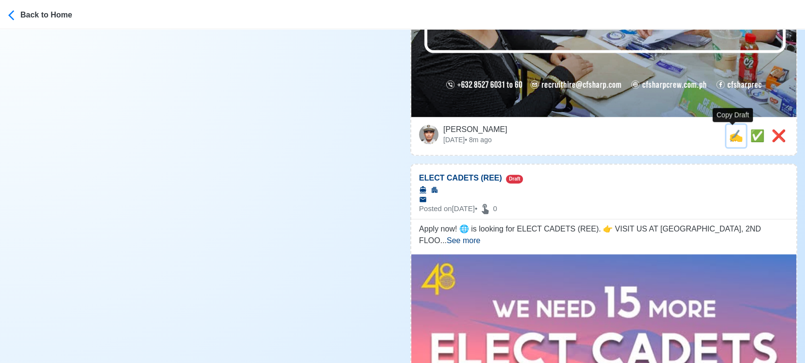
type textarea "Apply now! ✅ CFSHARP CREW MANAGEMENT INC. is looking for ASSISTANT COOK. 🚢 PASS…"
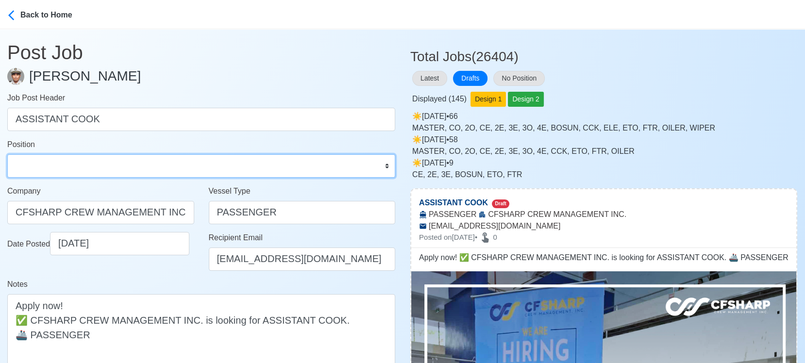
click at [99, 162] on select "Master Chief Officer 2nd Officer 3rd Officer Junior Officer Chief Engineer 2nd …" at bounding box center [201, 165] width 388 height 23
select select "Cook"
click at [7, 154] on select "Master Chief Officer 2nd Officer 3rd Officer Junior Officer Chief Engineer 2nd …" at bounding box center [201, 165] width 388 height 23
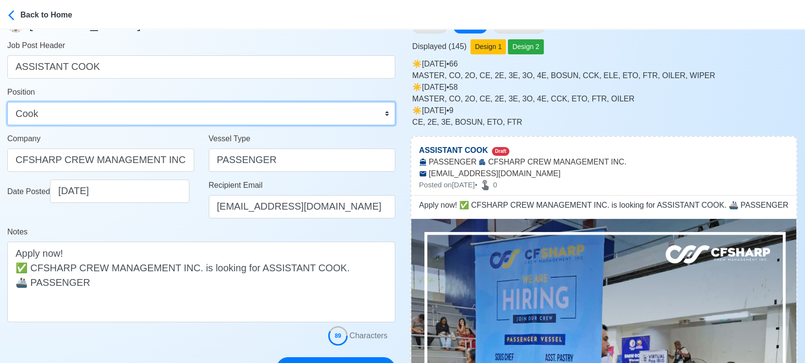
scroll to position [162, 0]
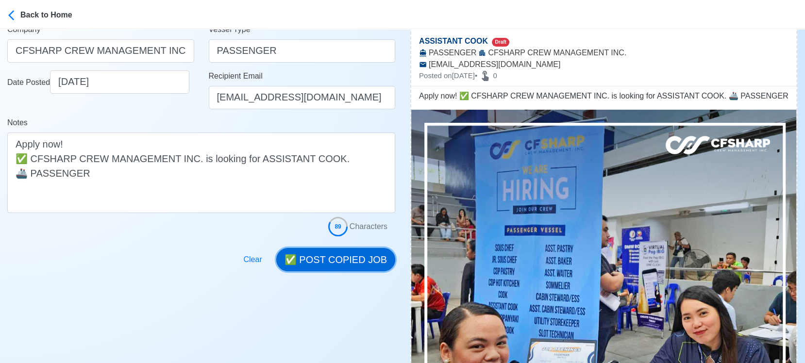
click at [340, 250] on button "✅ POST COPIED JOB" at bounding box center [335, 259] width 119 height 23
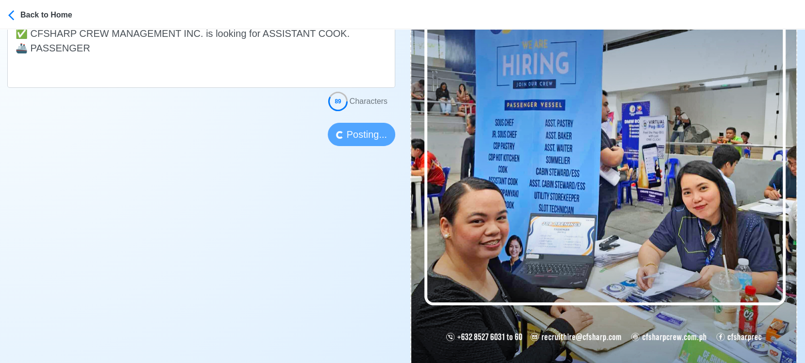
scroll to position [323, 0]
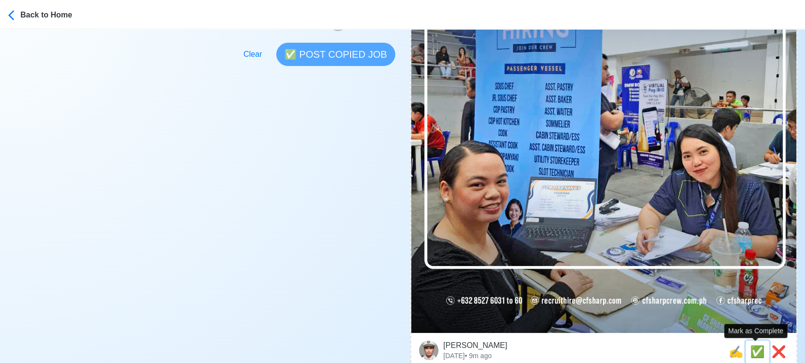
click at [731, 327] on span "✅" at bounding box center [757, 351] width 15 height 13
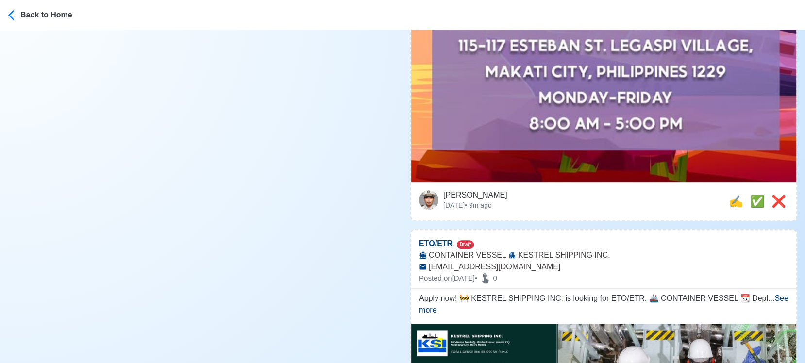
scroll to position [485, 0]
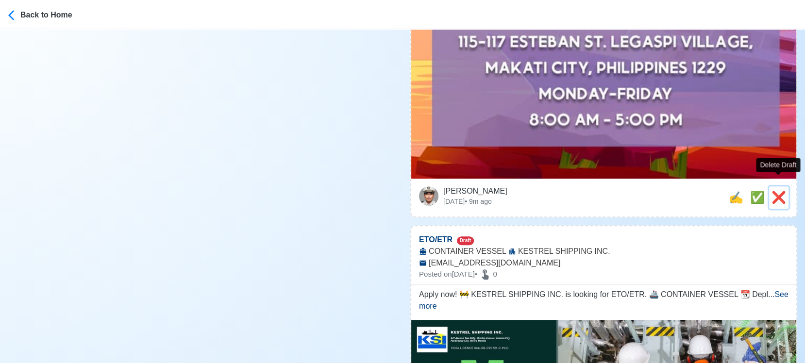
click at [731, 191] on span "❌" at bounding box center [778, 197] width 15 height 13
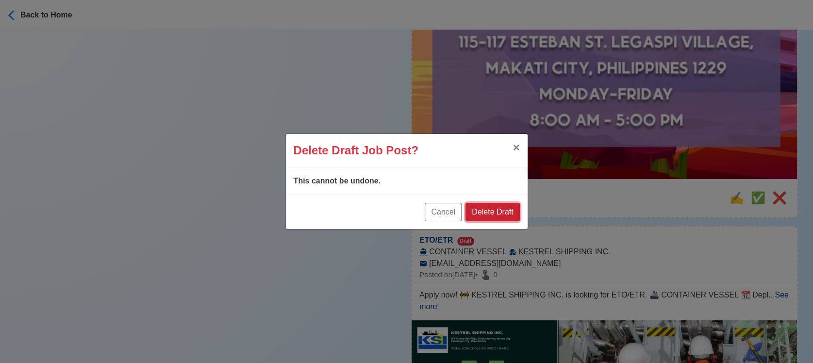
click at [496, 215] on button "Delete Draft" at bounding box center [492, 212] width 54 height 18
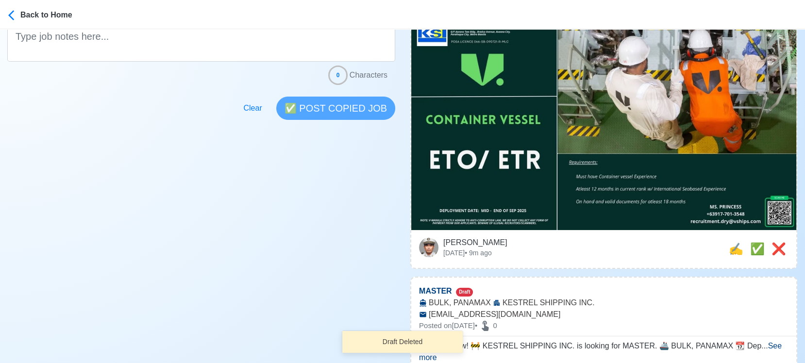
scroll to position [215, 0]
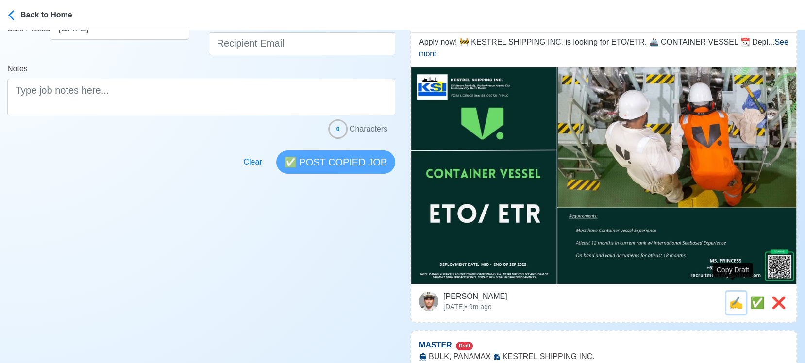
click at [730, 296] on span "✍️" at bounding box center [735, 302] width 15 height 13
type input "ETO/ETR"
select select "ETO/ETR"
type input "KESTREL SHIPPING INC."
type input "CONTAINER VESSEL"
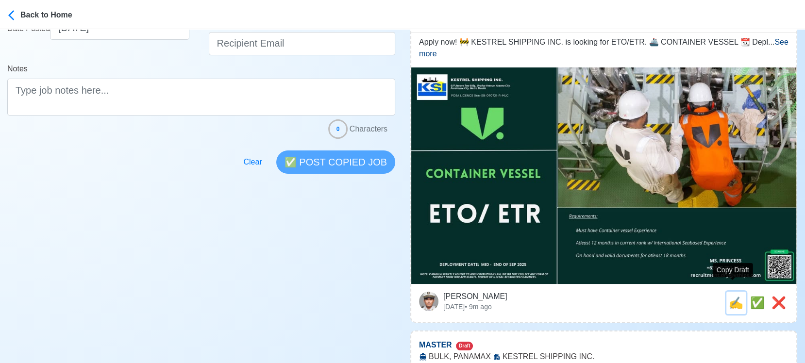
type input "[EMAIL_ADDRESS][DOMAIN_NAME]"
type textarea "Apply now! 🚧 KESTREL SHIPPING INC. is looking for ETO/ETR. 🚢 CONTAINER VESSEL 📆…"
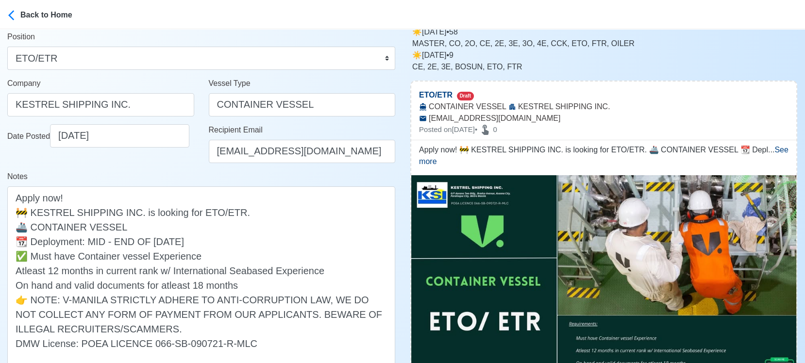
scroll to position [323, 0]
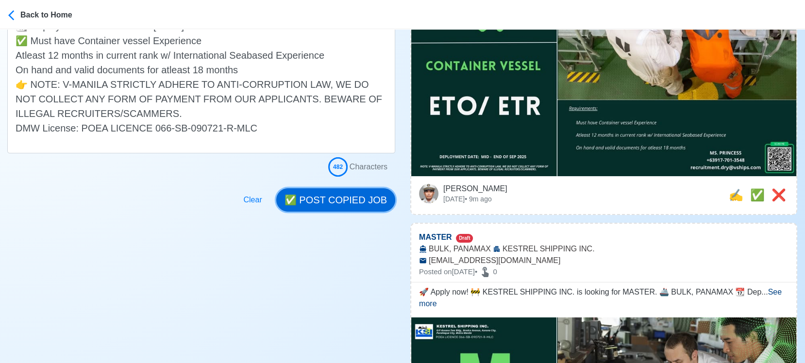
click at [329, 201] on button "✅ POST COPIED JOB" at bounding box center [335, 199] width 119 height 23
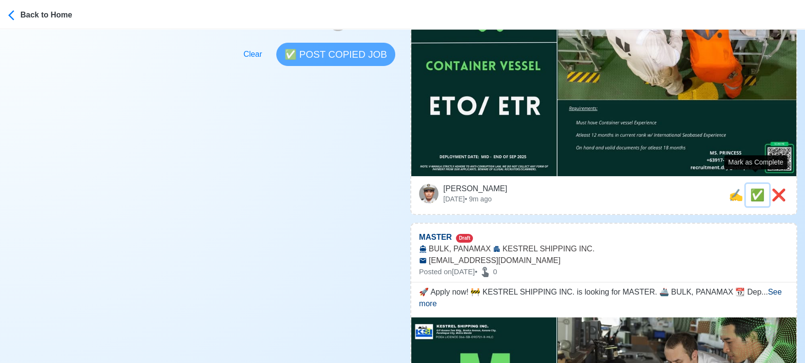
click at [731, 188] on span "✅" at bounding box center [757, 194] width 15 height 13
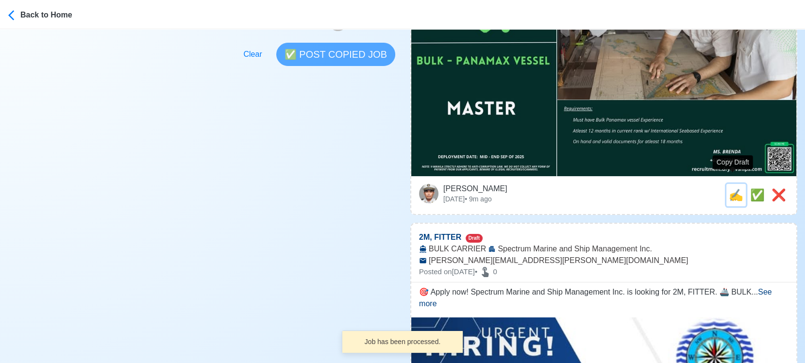
click at [731, 188] on span "✍️" at bounding box center [735, 194] width 15 height 13
type input "MASTER"
select select
type input "KESTREL SHIPPING INC."
type input "BULK, PANAMAX"
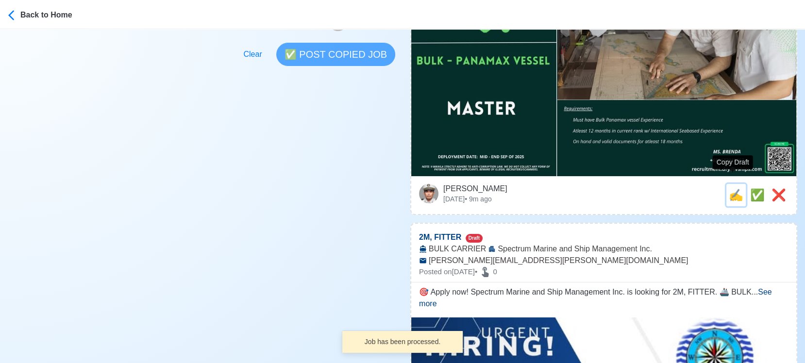
type input "[EMAIL_ADDRESS][DOMAIN_NAME]"
type textarea "🚀 Apply now! 🚧 KESTREL SHIPPING INC. is looking for MASTER. 🚢 BULK, PANAMAX 📆 D…"
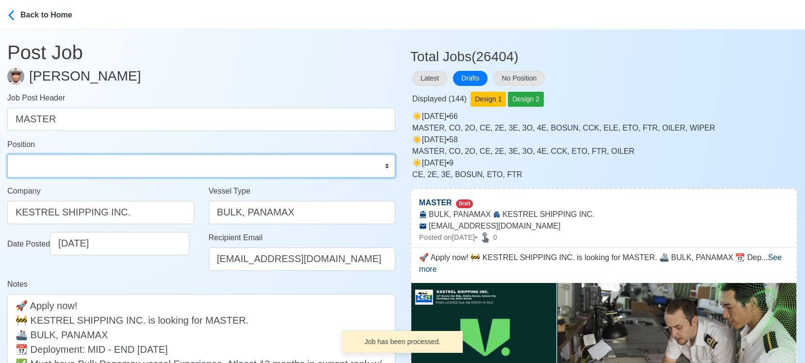
click at [140, 175] on select "Master Chief Officer 2nd Officer 3rd Officer Junior Officer Chief Engineer 2nd …" at bounding box center [201, 165] width 388 height 23
select select "Master"
click at [7, 154] on select "Master Chief Officer 2nd Officer 3rd Officer Junior Officer Chief Engineer 2nd …" at bounding box center [201, 165] width 388 height 23
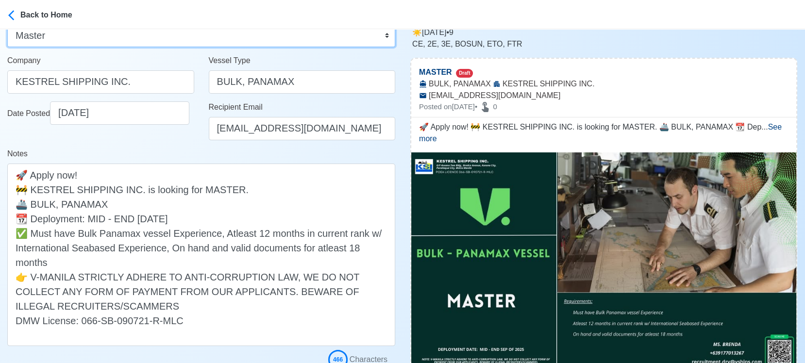
scroll to position [269, 0]
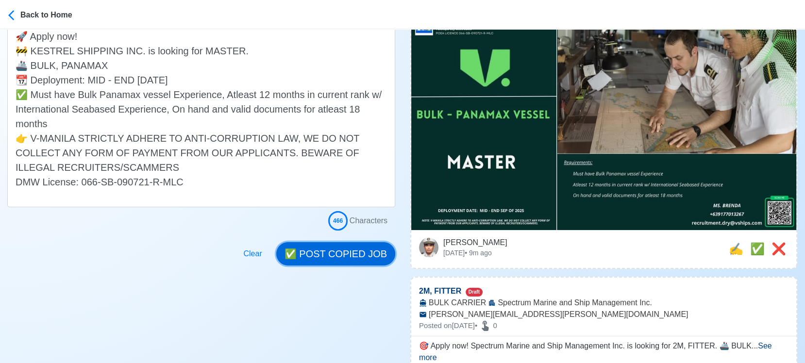
click at [365, 249] on button "✅ POST COPIED JOB" at bounding box center [335, 253] width 119 height 23
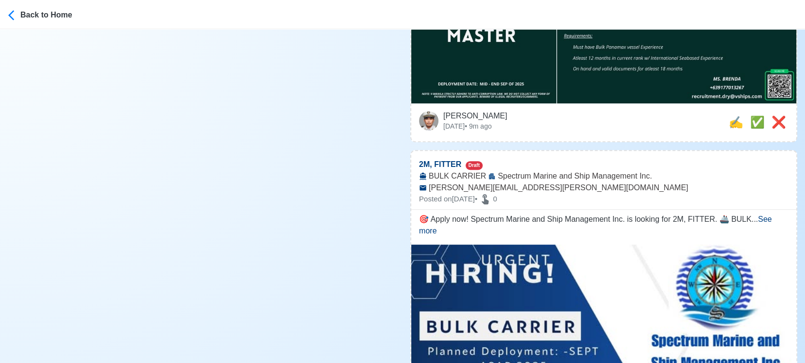
scroll to position [377, 0]
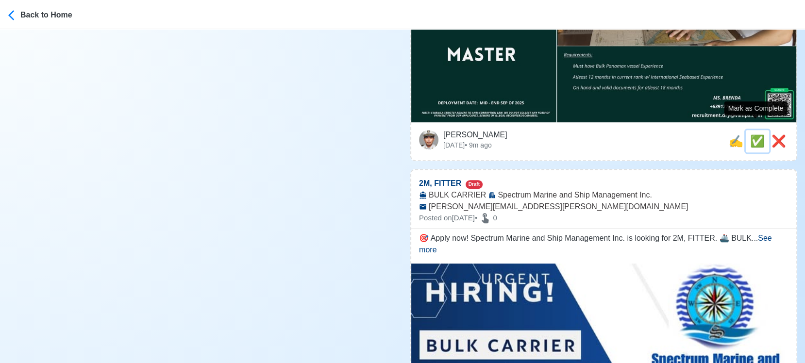
click at [731, 134] on span "✅" at bounding box center [757, 140] width 15 height 13
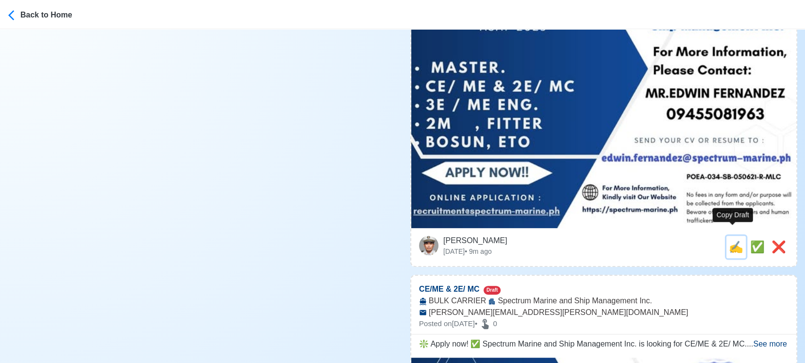
click at [728, 240] on span "✍️" at bounding box center [735, 246] width 15 height 13
type input "2M, FITTER"
select select
type input "Spectrum Marine and Ship Management Inc."
type input "BULK CARRIER"
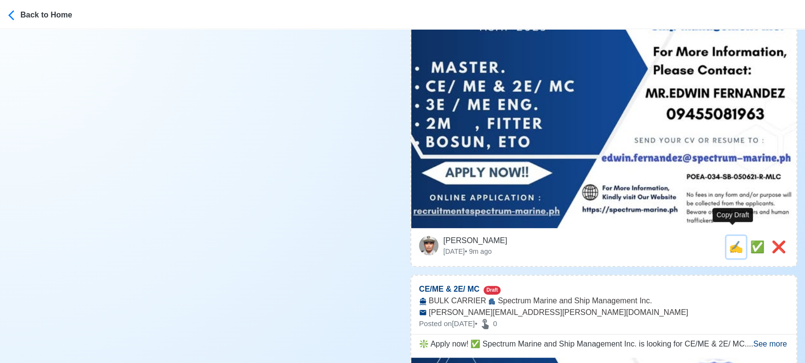
type input "[PERSON_NAME][EMAIL_ADDRESS][PERSON_NAME][DOMAIN_NAME]"
type textarea "🎯 Apply now! Spectrum Marine and Ship Management Inc. is looking for 2M, FITTER…"
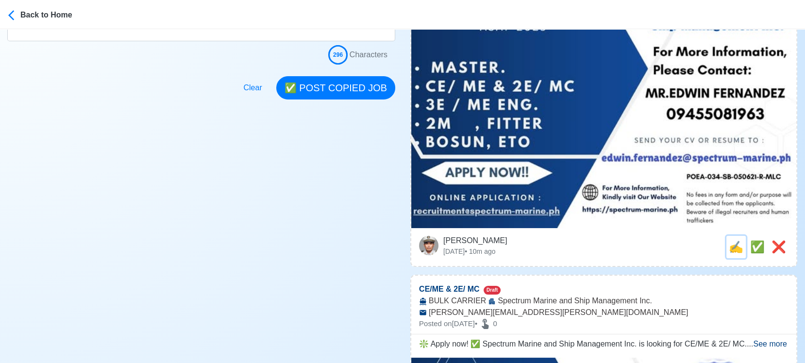
scroll to position [0, 0]
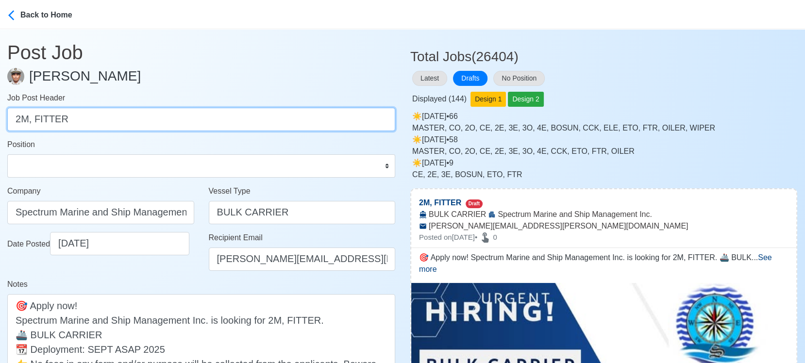
click at [52, 119] on input "2M, FITTER" at bounding box center [201, 119] width 388 height 23
type input "2M"
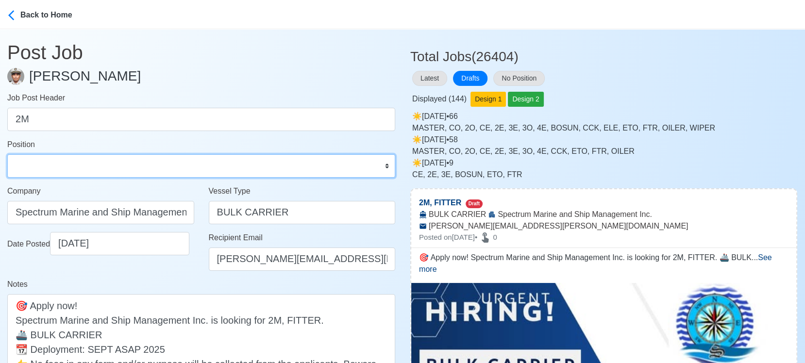
click at [58, 154] on select "Master Chief Officer 2nd Officer 3rd Officer Junior Officer Chief Engineer 2nd …" at bounding box center [201, 165] width 388 height 23
select select "2nd Officer"
click at [7, 154] on select "Master Chief Officer 2nd Officer 3rd Officer Junior Officer Chief Engineer 2nd …" at bounding box center [201, 165] width 388 height 23
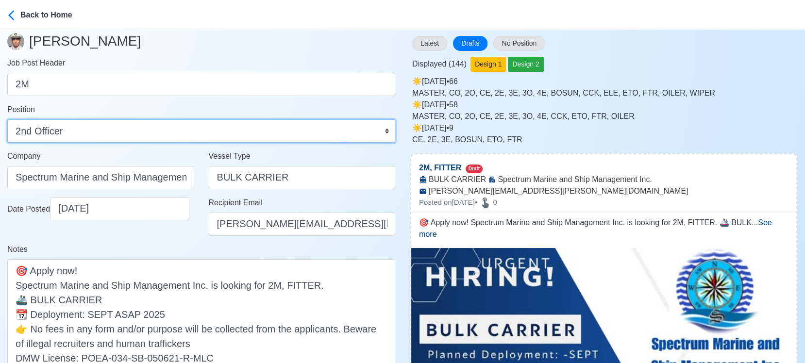
scroll to position [54, 0]
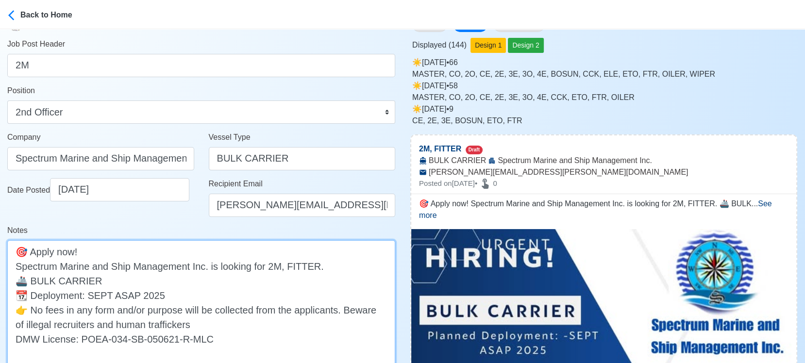
click at [290, 268] on textarea "🎯 Apply now! Spectrum Marine and Ship Management Inc. is looking for 2M, FITTER…" at bounding box center [201, 302] width 388 height 124
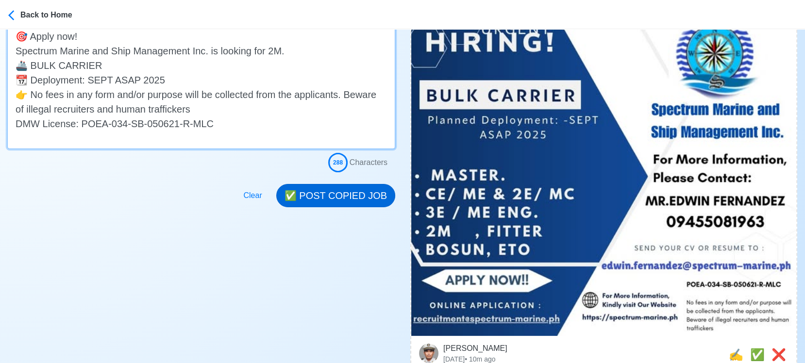
type textarea "🎯 Apply now! Spectrum Marine and Ship Management Inc. is looking for 2M. 🚢 BULK…"
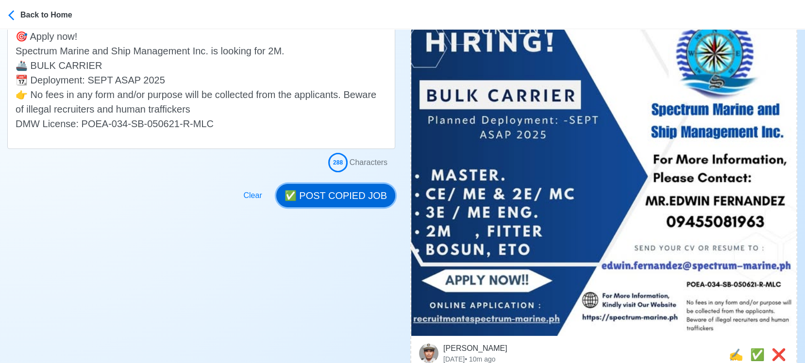
click at [347, 196] on button "✅ POST COPIED JOB" at bounding box center [335, 195] width 119 height 23
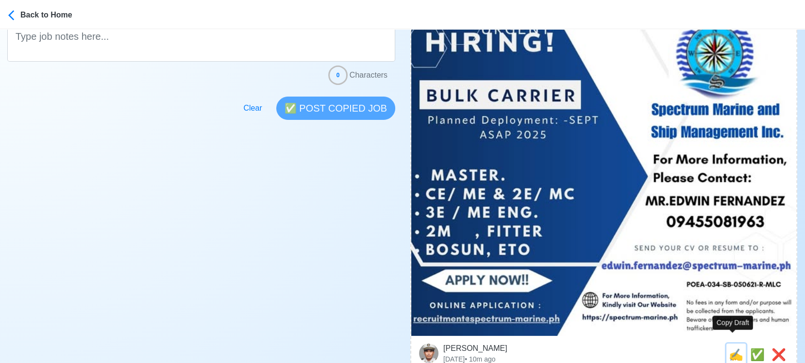
click at [728, 327] on span "✍️" at bounding box center [735, 354] width 15 height 13
type input "2M, FITTER"
select select
type input "Spectrum Marine and Ship Management Inc."
type input "BULK CARRIER"
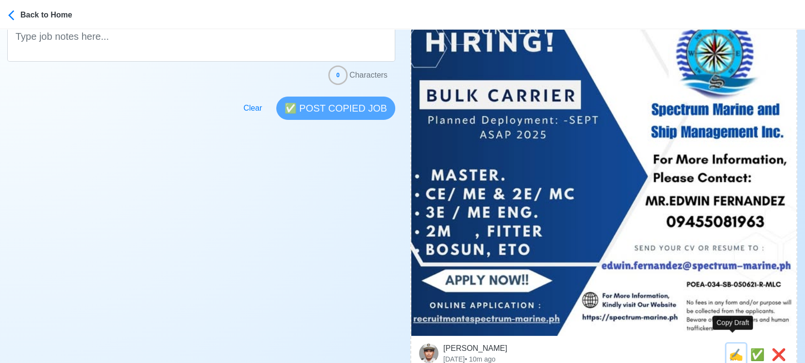
type input "[PERSON_NAME][EMAIL_ADDRESS][PERSON_NAME][DOMAIN_NAME]"
type textarea "🎯 Apply now! Spectrum Marine and Ship Management Inc. is looking for 2M, FITTER…"
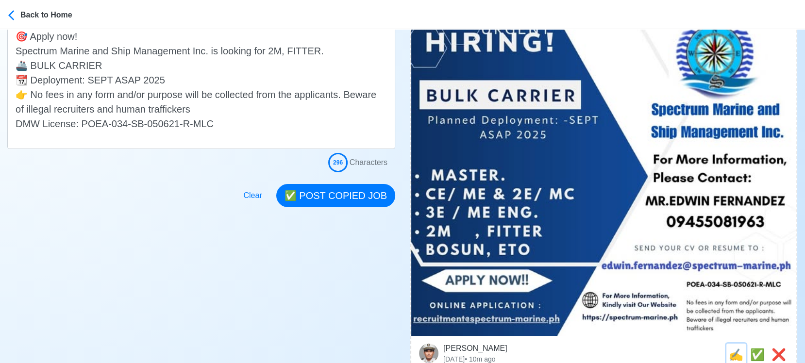
scroll to position [0, 0]
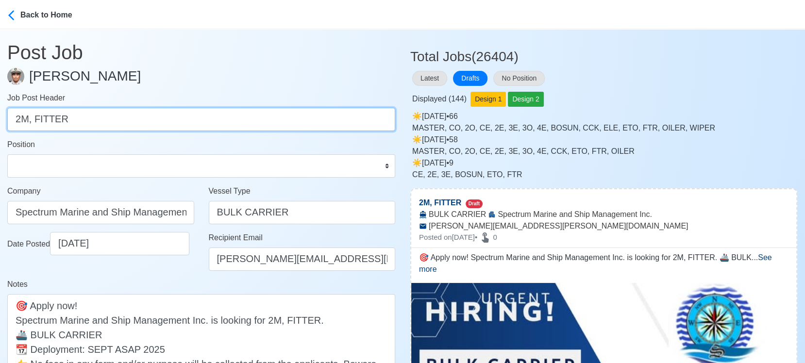
drag, startPoint x: 35, startPoint y: 117, endPoint x: -9, endPoint y: 126, distance: 45.1
click at [0, 126] on html "Back to Home Post Job Jeyner Gil Job Post Header 2M, FITTER Position Master Chi…" at bounding box center [402, 181] width 805 height 363
type input "FITTER"
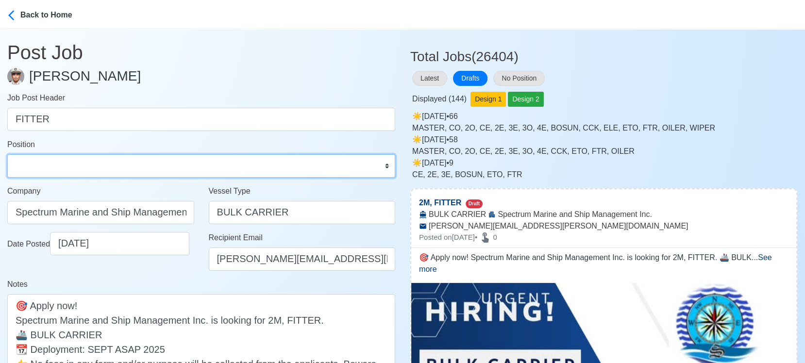
click at [50, 172] on select "Master Chief Officer 2nd Officer 3rd Officer Junior Officer Chief Engineer 2nd …" at bounding box center [201, 165] width 388 height 23
select select "Fitter"
click at [7, 154] on select "Master Chief Officer 2nd Officer 3rd Officer Junior Officer Chief Engineer 2nd …" at bounding box center [201, 165] width 388 height 23
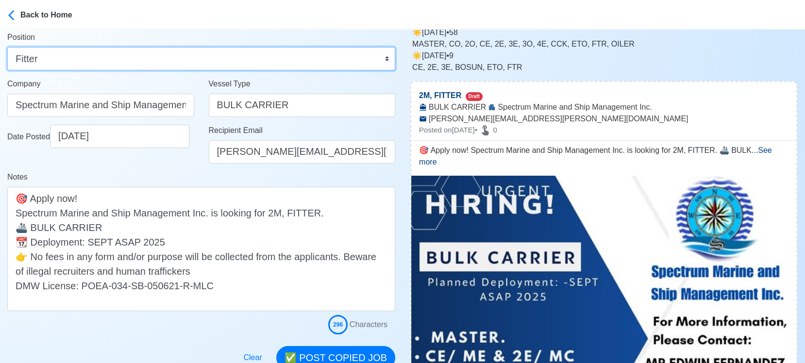
scroll to position [108, 0]
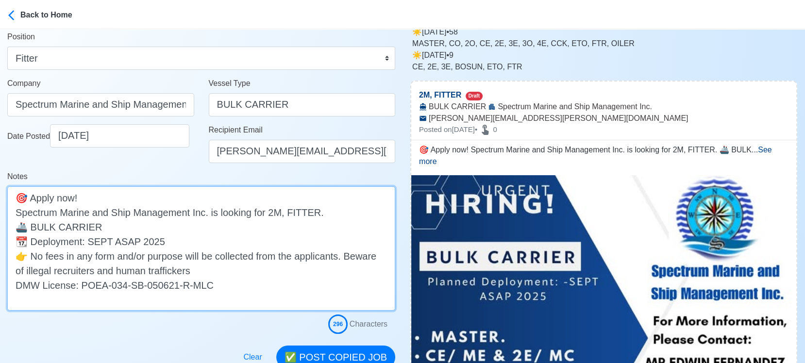
click at [286, 213] on textarea "🎯 Apply now! Spectrum Marine and Ship Management Inc. is looking for 2M, FITTER…" at bounding box center [201, 248] width 388 height 124
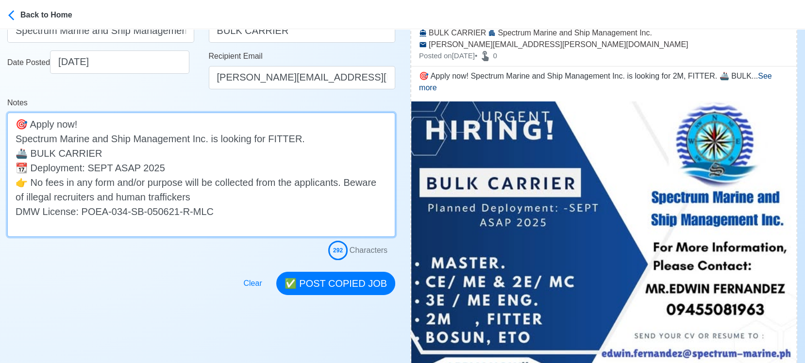
scroll to position [269, 0]
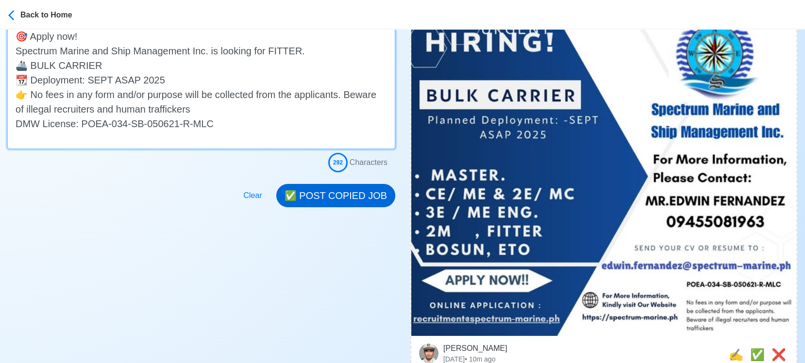
type textarea "🎯 Apply now! Spectrum Marine and Ship Management Inc. is looking for FITTER. 🚢 …"
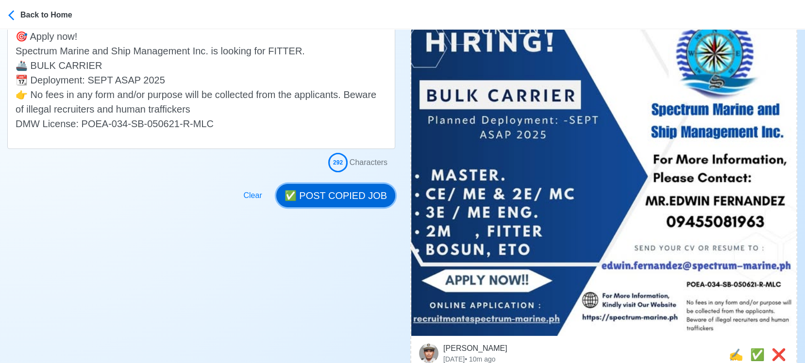
click at [365, 193] on button "✅ POST COPIED JOB" at bounding box center [335, 195] width 119 height 23
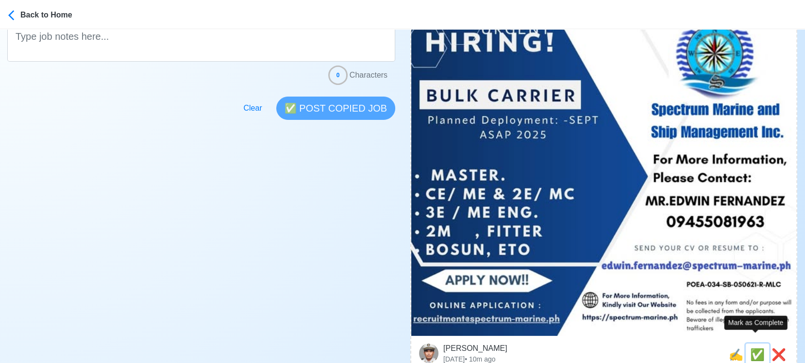
click at [731, 327] on span "✅" at bounding box center [757, 354] width 15 height 13
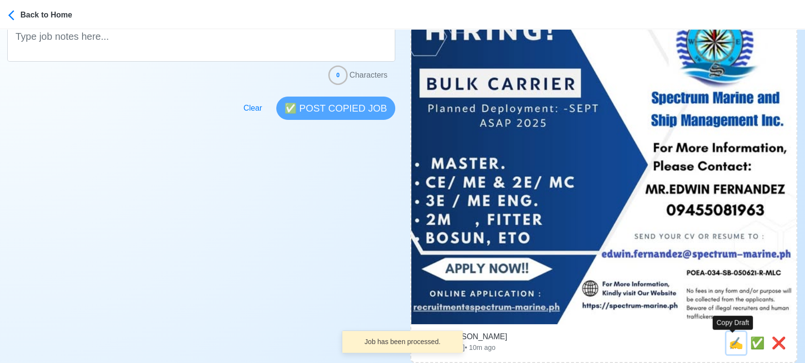
click at [731, 327] on span "✍️" at bounding box center [735, 342] width 15 height 13
type input "CE/ME & 2E/ MC"
select select
type input "Spectrum Marine and Ship Management Inc."
type input "BULK CARRIER"
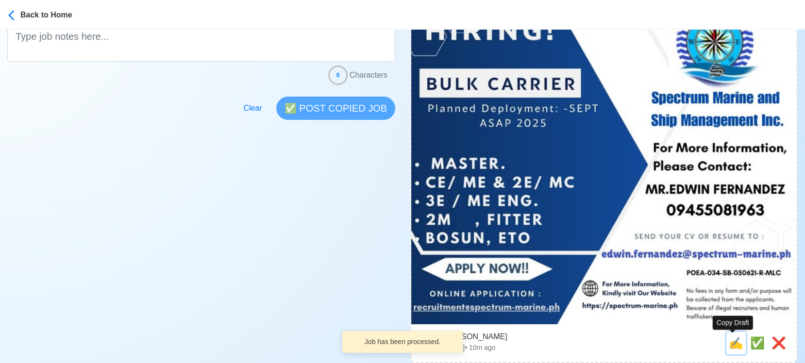
type input "[PERSON_NAME][EMAIL_ADDRESS][PERSON_NAME][DOMAIN_NAME]"
type textarea "❇️ Apply now! ✅ Spectrum Marine and Ship Management Inc. is looking for CE/ME &…"
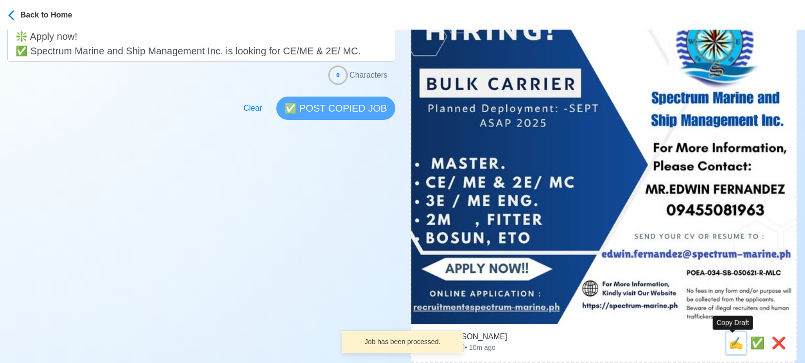
scroll to position [0, 0]
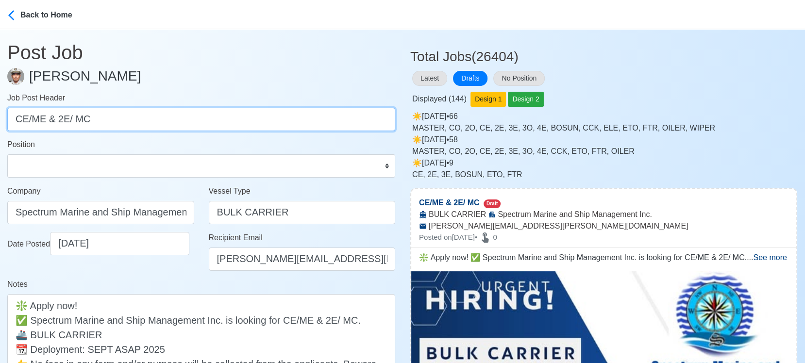
drag, startPoint x: 57, startPoint y: 120, endPoint x: 158, endPoint y: 121, distance: 100.9
click at [158, 121] on input "CE/ME & 2E/ MC" at bounding box center [201, 119] width 388 height 23
type input "CE"
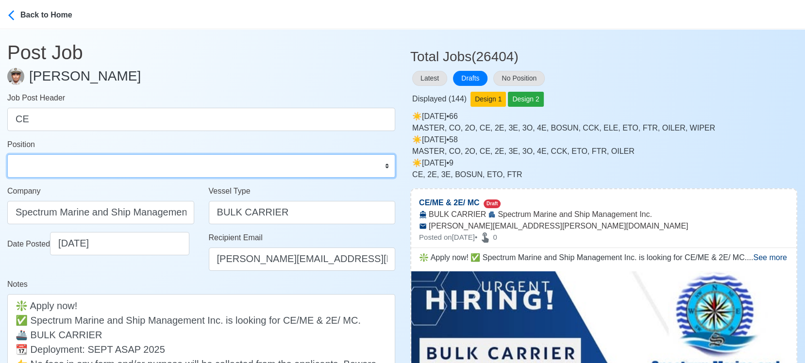
click at [119, 164] on select "Master Chief Officer 2nd Officer 3rd Officer Junior Officer Chief Engineer 2nd …" at bounding box center [201, 165] width 388 height 23
click at [7, 154] on select "Master Chief Officer 2nd Officer 3rd Officer Junior Officer Chief Engineer 2nd …" at bounding box center [201, 165] width 388 height 23
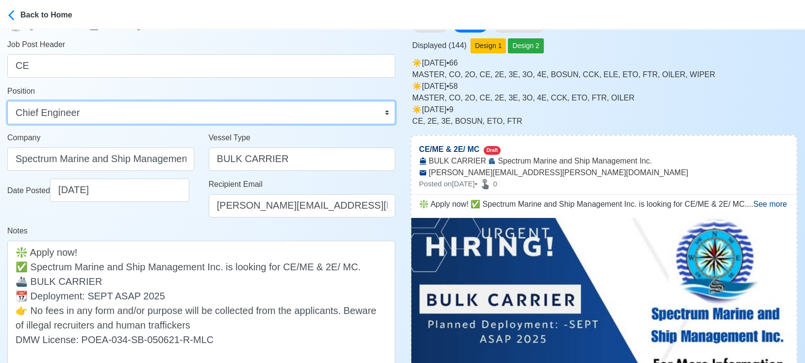
scroll to position [54, 0]
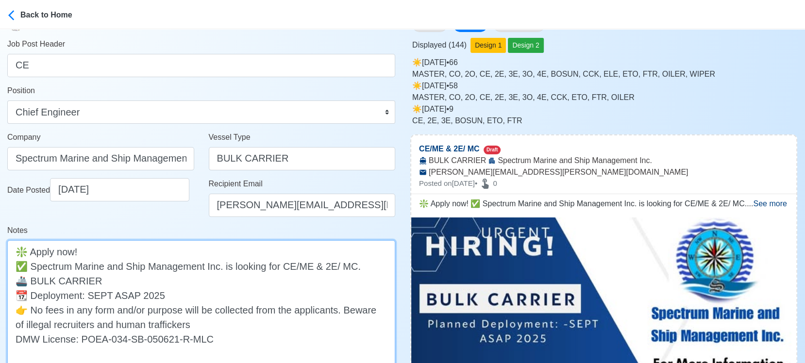
drag, startPoint x: 315, startPoint y: 268, endPoint x: 355, endPoint y: 262, distance: 40.8
click at [355, 262] on textarea "❇️ Apply now! ✅ Spectrum Marine and Ship Management Inc. is looking for CE/ME &…" at bounding box center [201, 302] width 388 height 124
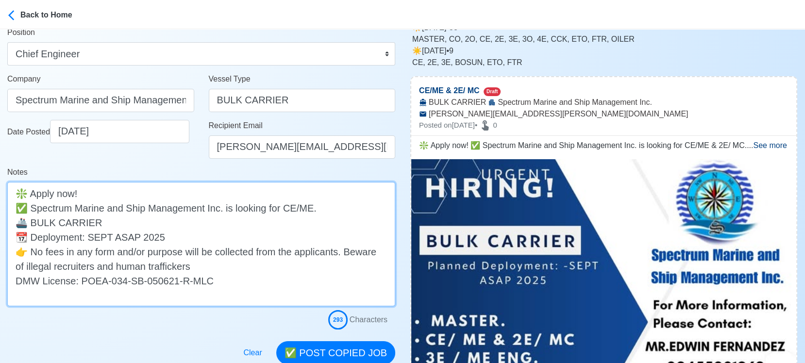
scroll to position [162, 0]
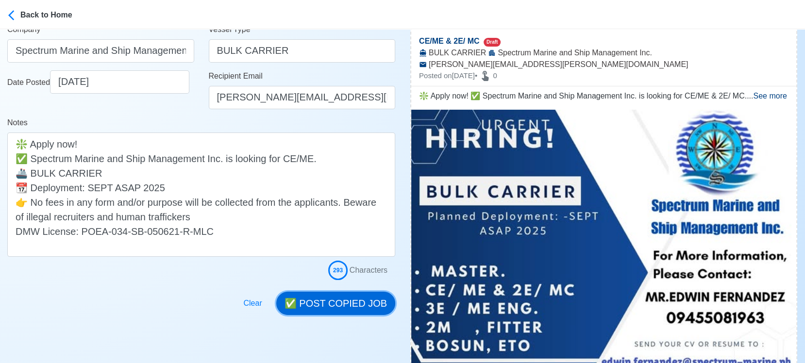
click at [364, 305] on button "✅ POST COPIED JOB" at bounding box center [335, 303] width 119 height 23
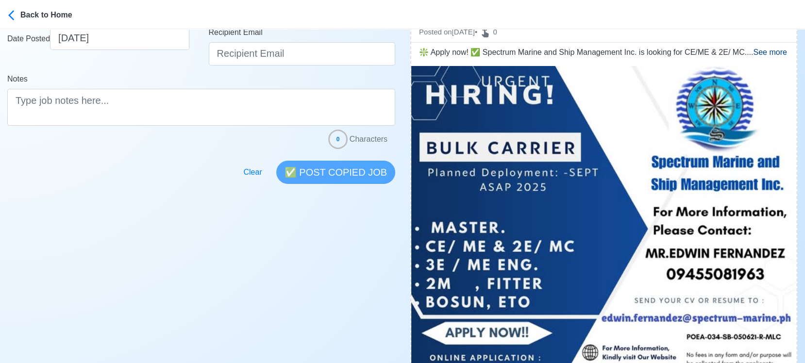
scroll to position [323, 0]
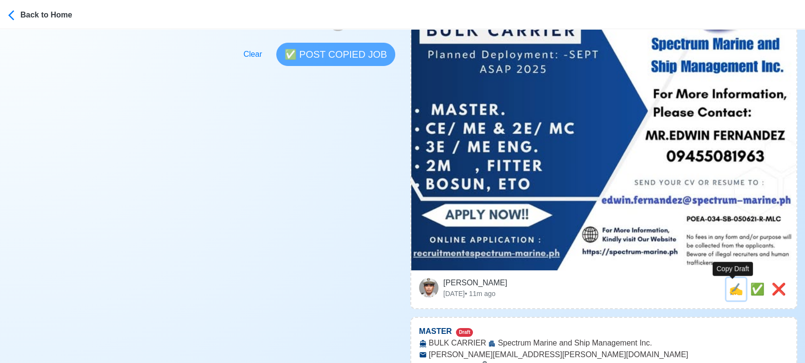
click at [731, 290] on span "✍️" at bounding box center [735, 288] width 15 height 13
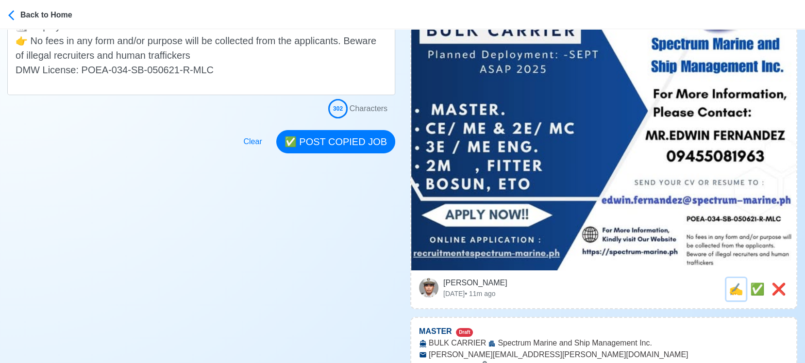
scroll to position [0, 0]
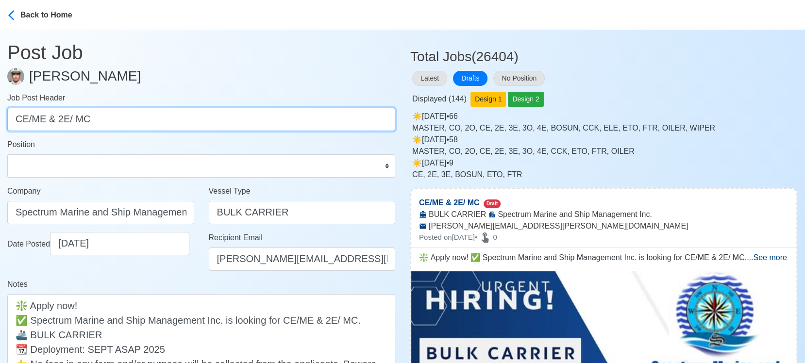
drag, startPoint x: 57, startPoint y: 120, endPoint x: -9, endPoint y: 123, distance: 66.5
click at [0, 123] on html "Back to Home Post Job Jeyner Gil Job Post Header CE/ME & 2E/ MC Position Master…" at bounding box center [402, 181] width 805 height 363
drag, startPoint x: 45, startPoint y: 121, endPoint x: 25, endPoint y: 122, distance: 19.9
click at [25, 122] on input "2E/ MC" at bounding box center [201, 119] width 388 height 23
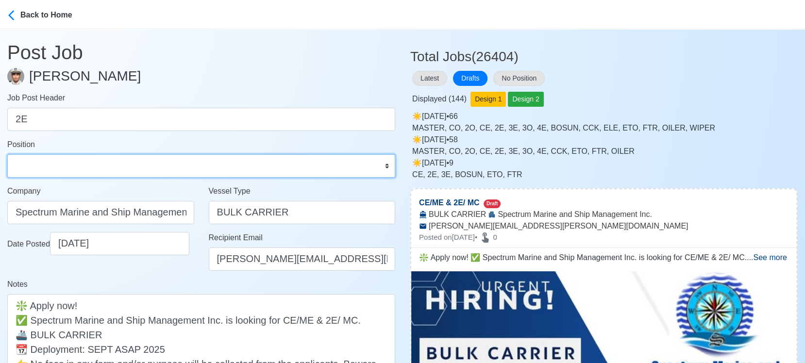
click at [62, 170] on select "Master Chief Officer 2nd Officer 3rd Officer Junior Officer Chief Engineer 2nd …" at bounding box center [201, 165] width 388 height 23
click at [7, 154] on select "Master Chief Officer 2nd Officer 3rd Officer Junior Officer Chief Engineer 2nd …" at bounding box center [201, 165] width 388 height 23
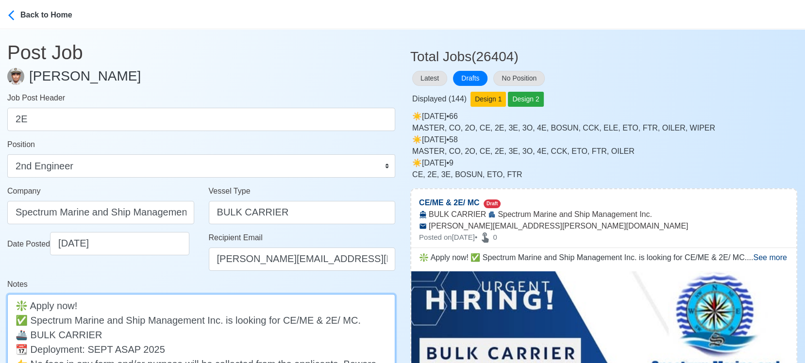
drag, startPoint x: 326, startPoint y: 321, endPoint x: 285, endPoint y: 321, distance: 41.3
click at [285, 321] on textarea "❇️ Apply now! ✅ Spectrum Marine and Ship Management Inc. is looking for CE/ME &…" at bounding box center [201, 356] width 388 height 124
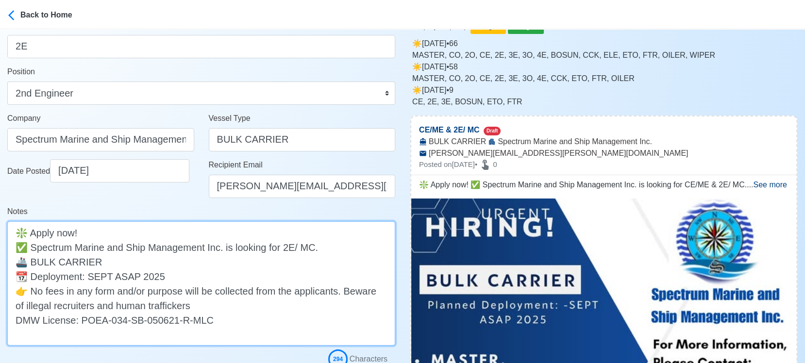
scroll to position [162, 0]
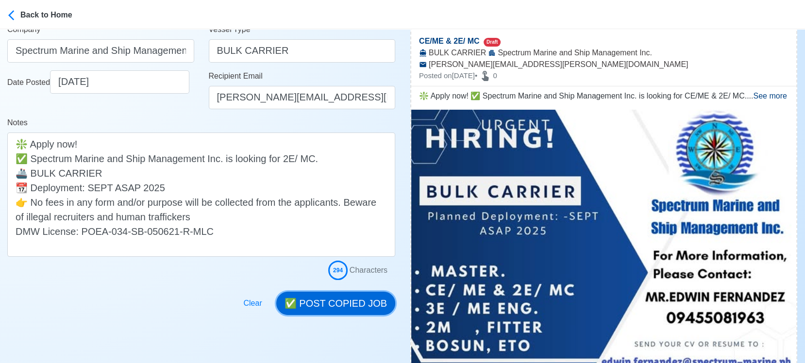
click at [373, 302] on button "✅ POST COPIED JOB" at bounding box center [335, 303] width 119 height 23
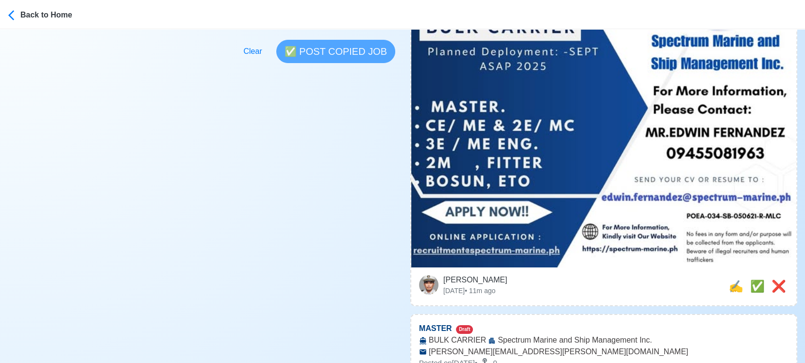
scroll to position [377, 0]
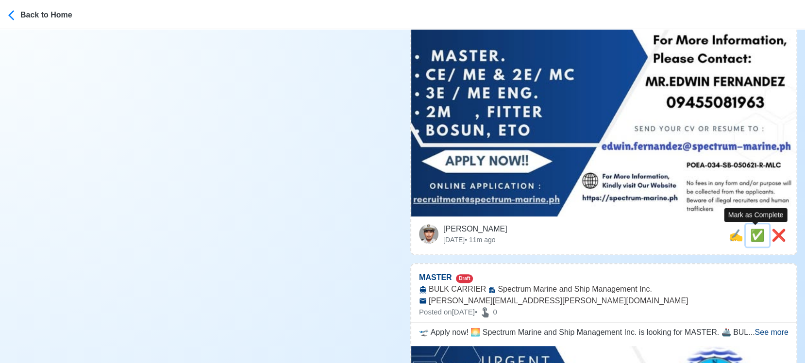
click at [731, 240] on span "✅" at bounding box center [757, 235] width 15 height 13
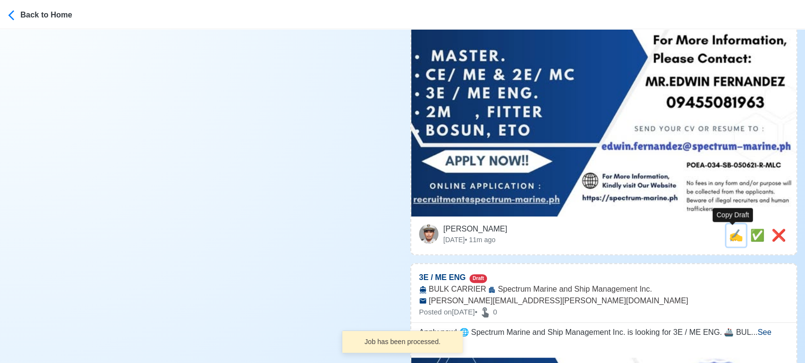
click at [730, 237] on span "✍️" at bounding box center [735, 235] width 15 height 13
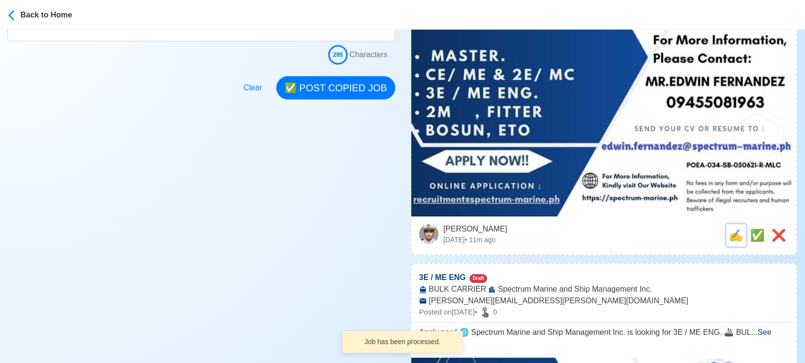
scroll to position [0, 0]
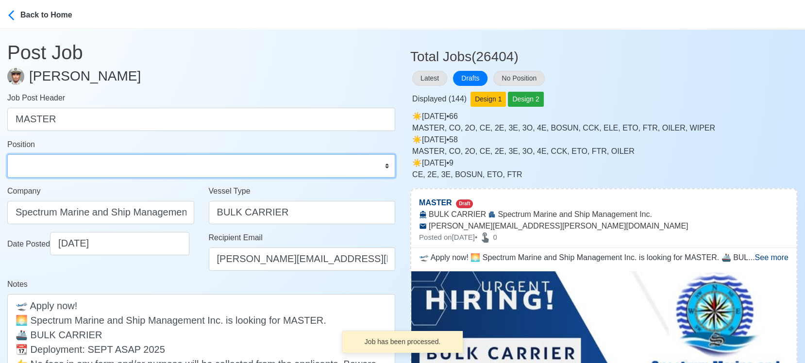
click at [103, 162] on select "Master Chief Officer 2nd Officer 3rd Officer Junior Officer Chief Engineer 2nd …" at bounding box center [201, 165] width 388 height 23
click at [7, 154] on select "Master Chief Officer 2nd Officer 3rd Officer Junior Officer Chief Engineer 2nd …" at bounding box center [201, 165] width 388 height 23
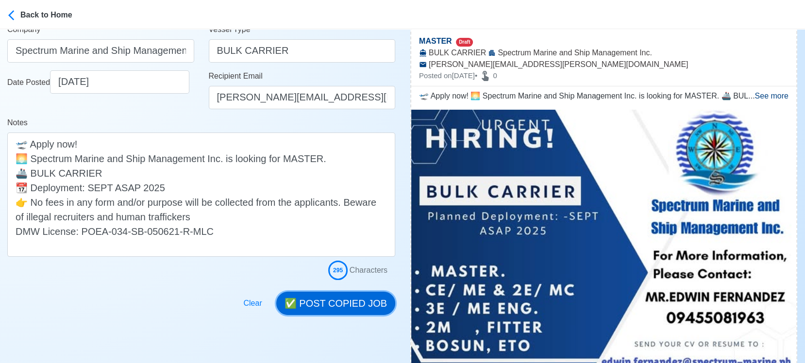
click at [355, 303] on button "✅ POST COPIED JOB" at bounding box center [335, 303] width 119 height 23
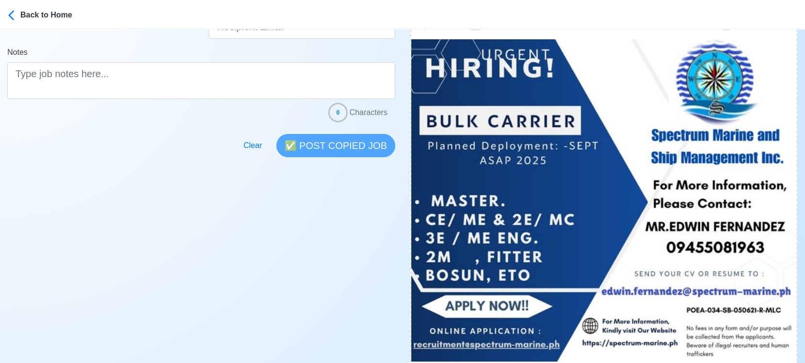
scroll to position [323, 0]
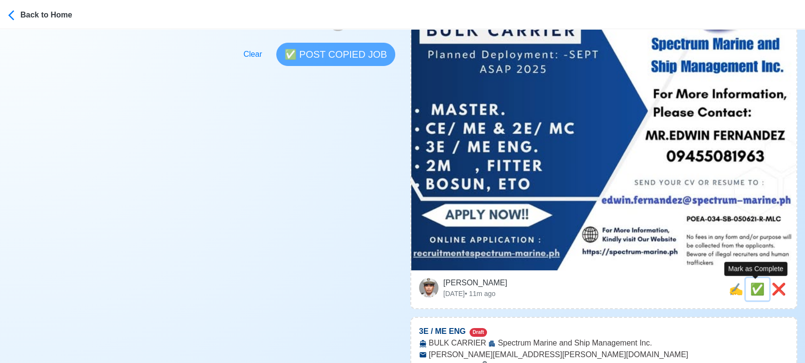
click at [731, 290] on span "✅" at bounding box center [757, 288] width 15 height 13
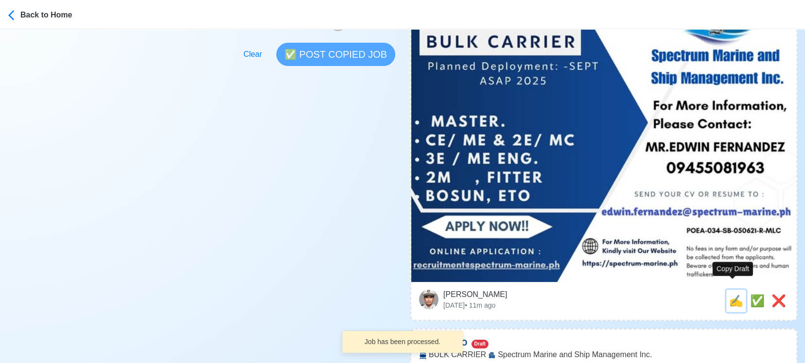
click at [728, 294] on span "✍️" at bounding box center [735, 300] width 15 height 13
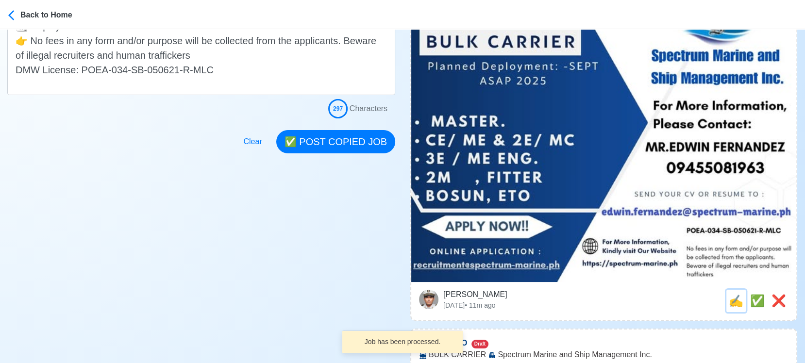
scroll to position [0, 0]
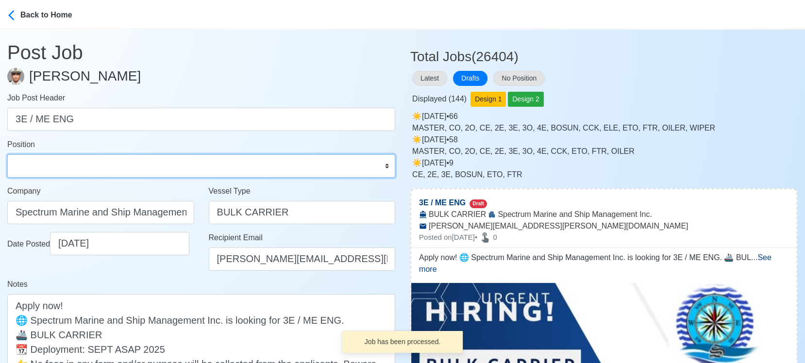
click at [90, 165] on select "Master Chief Officer 2nd Officer 3rd Officer Junior Officer Chief Engineer 2nd …" at bounding box center [201, 165] width 388 height 23
click at [7, 154] on select "Master Chief Officer 2nd Officer 3rd Officer Junior Officer Chief Engineer 2nd …" at bounding box center [201, 165] width 388 height 23
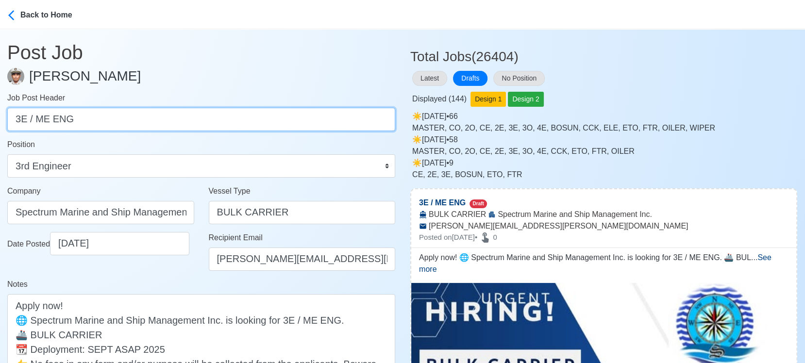
drag, startPoint x: 26, startPoint y: 120, endPoint x: 162, endPoint y: 140, distance: 137.3
click at [162, 140] on form "Job Post Header 3E / ME ENG Position Master Chief Officer 2nd Officer 3rd Offic…" at bounding box center [201, 266] width 388 height 349
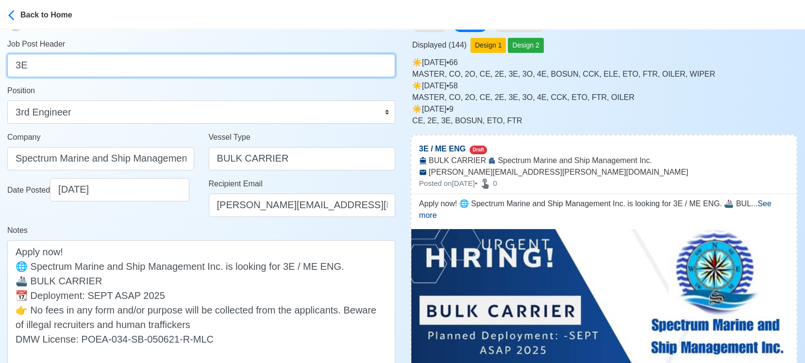
scroll to position [162, 0]
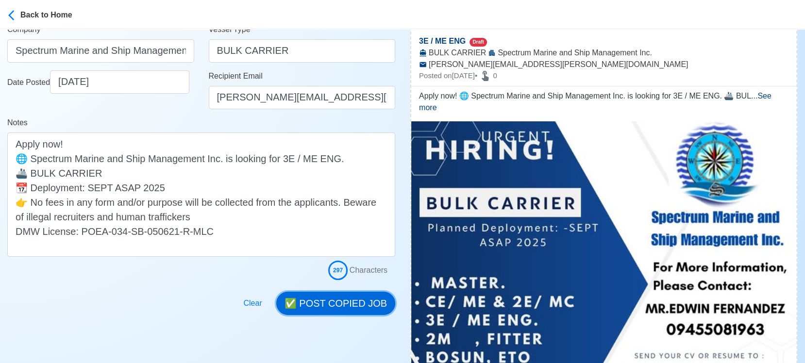
click at [338, 300] on button "✅ POST COPIED JOB" at bounding box center [335, 303] width 119 height 23
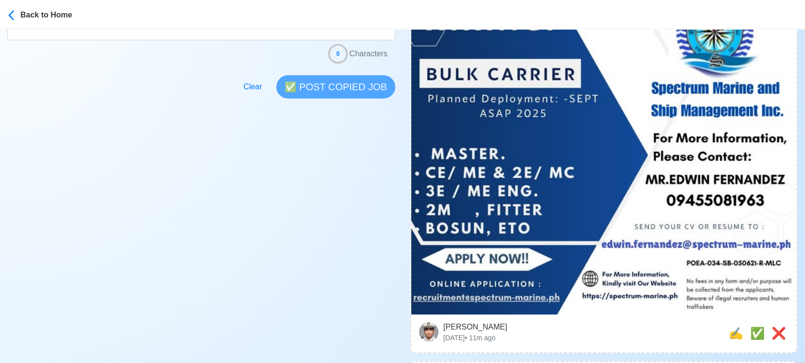
scroll to position [323, 0]
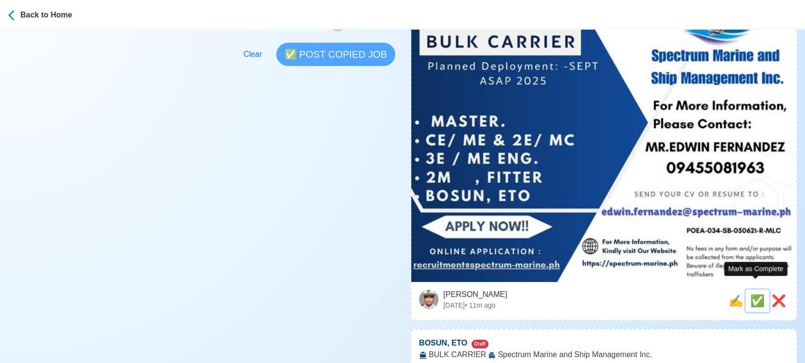
click at [731, 294] on span "✅" at bounding box center [757, 300] width 15 height 13
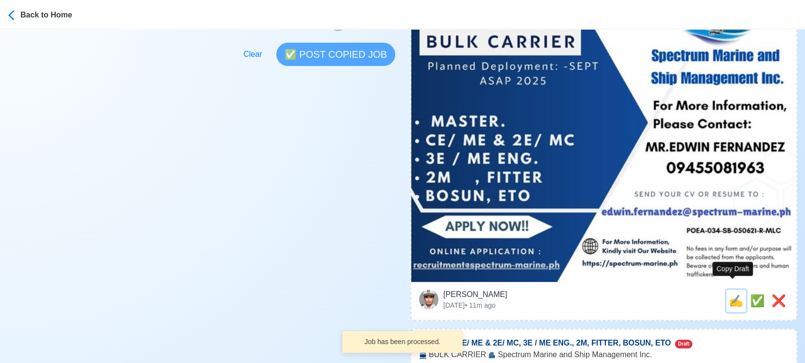
click at [731, 294] on span "✍️" at bounding box center [735, 300] width 15 height 13
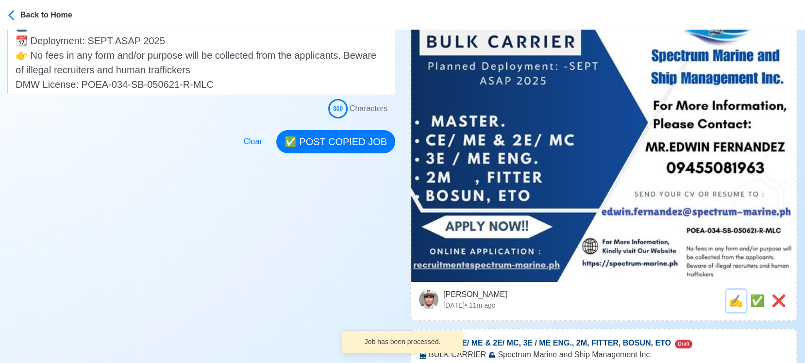
scroll to position [0, 0]
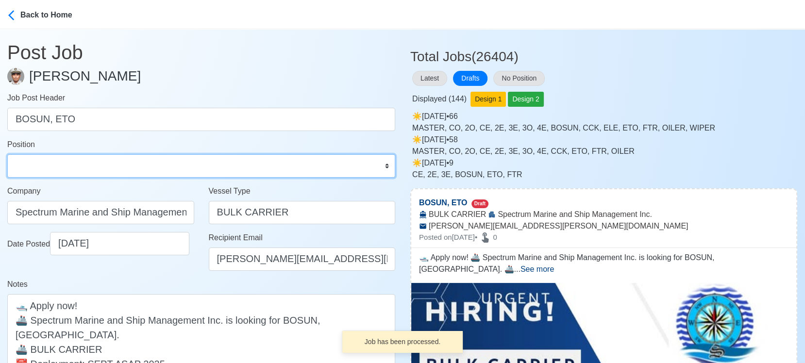
click at [100, 162] on select "Master Chief Officer 2nd Officer 3rd Officer Junior Officer Chief Engineer 2nd …" at bounding box center [201, 165] width 388 height 23
click at [7, 154] on select "Master Chief Officer 2nd Officer 3rd Officer Junior Officer Chief Engineer 2nd …" at bounding box center [201, 165] width 388 height 23
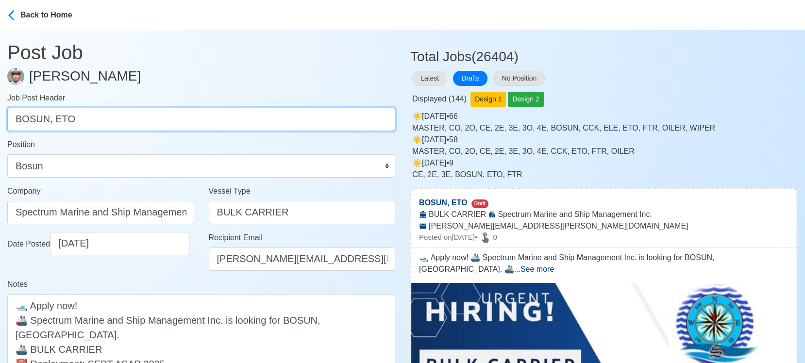
click at [62, 114] on input "BOSUN, ETO" at bounding box center [201, 119] width 388 height 23
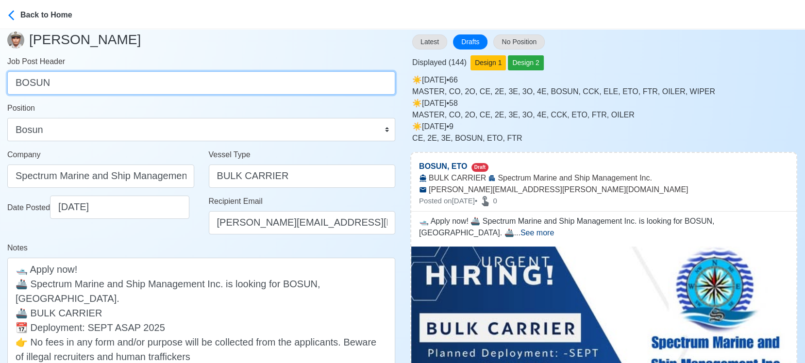
scroll to position [54, 0]
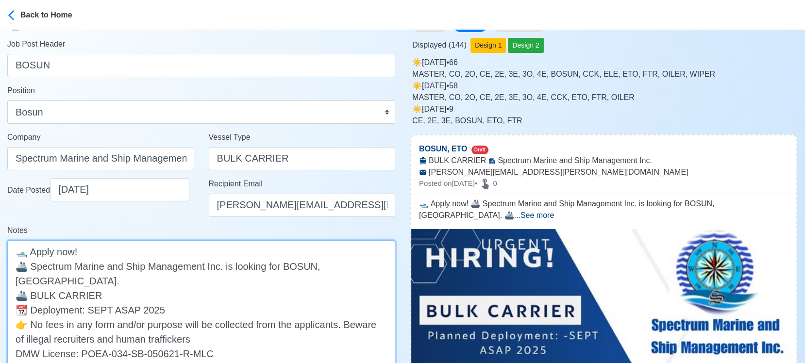
click at [330, 269] on textarea "🛥️ Apply now! 🚢 Spectrum Marine and Ship Management Inc. is looking for BOSUN, …" at bounding box center [201, 302] width 388 height 124
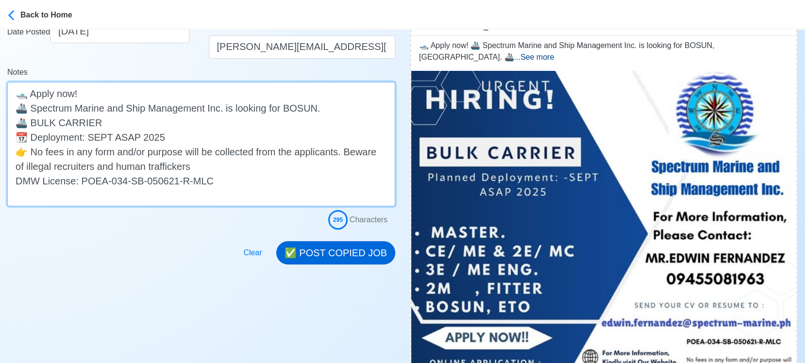
scroll to position [215, 0]
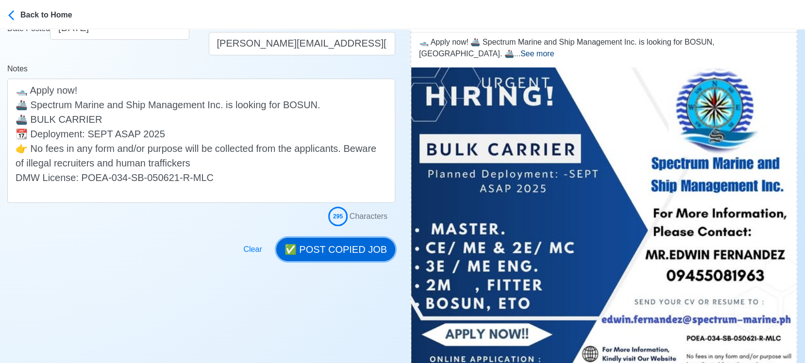
click at [339, 250] on button "✅ POST COPIED JOB" at bounding box center [335, 249] width 119 height 23
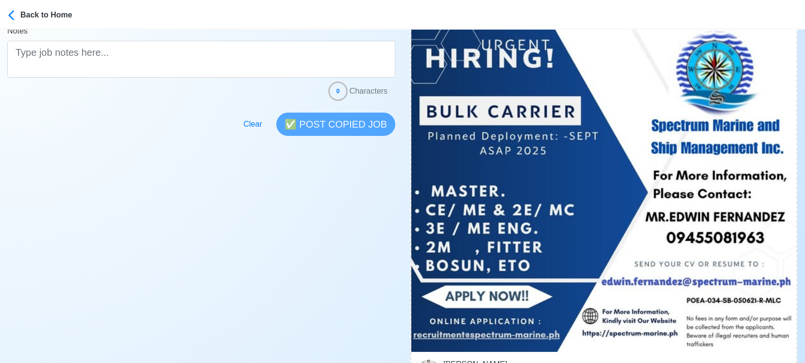
scroll to position [269, 0]
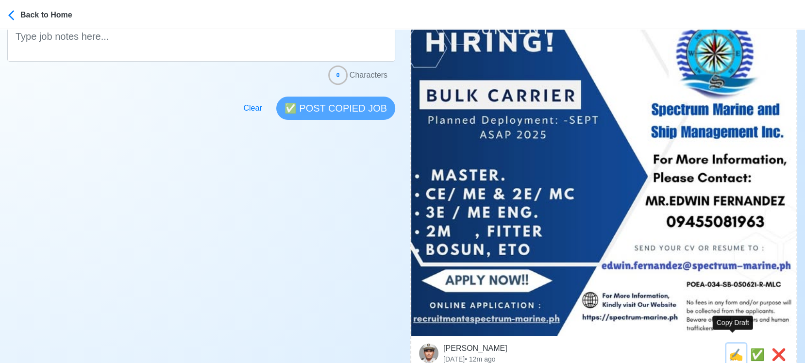
click at [728, 327] on span "✍️" at bounding box center [735, 354] width 15 height 13
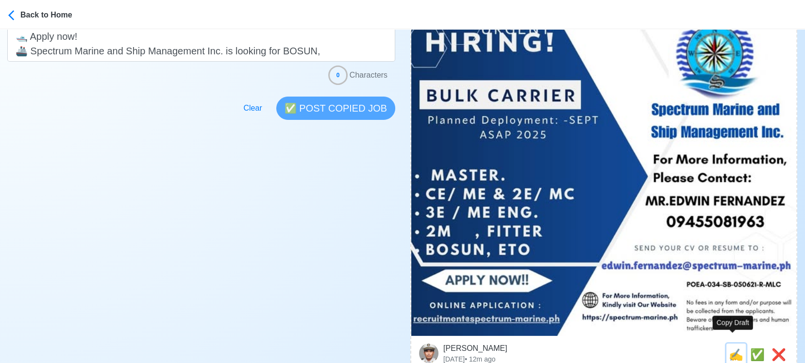
scroll to position [0, 0]
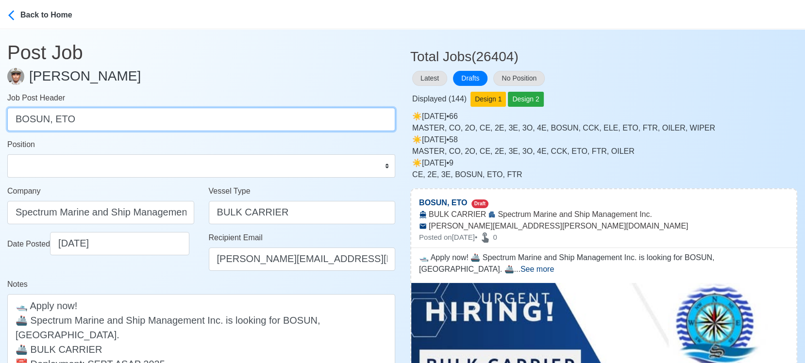
drag, startPoint x: 52, startPoint y: 120, endPoint x: -9, endPoint y: 113, distance: 62.0
click at [0, 113] on html "Back to Home Post Job Jeyner Gil Job Post Header BOSUN, ETO Position Master Chi…" at bounding box center [402, 181] width 805 height 363
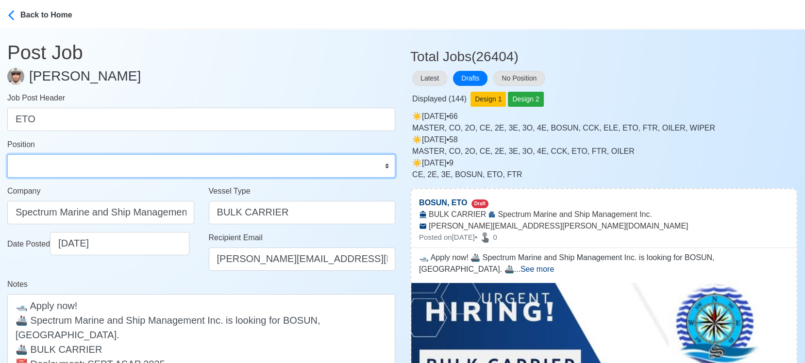
click at [91, 159] on select "Master Chief Officer 2nd Officer 3rd Officer Junior Officer Chief Engineer 2nd …" at bounding box center [201, 165] width 388 height 23
click at [7, 154] on select "Master Chief Officer 2nd Officer 3rd Officer Junior Officer Chief Engineer 2nd …" at bounding box center [201, 165] width 388 height 23
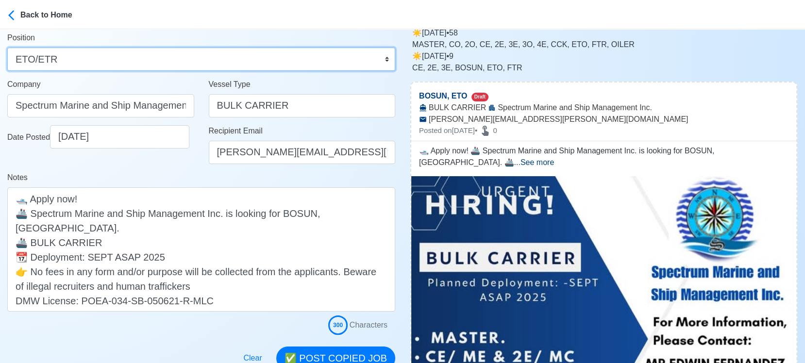
scroll to position [108, 0]
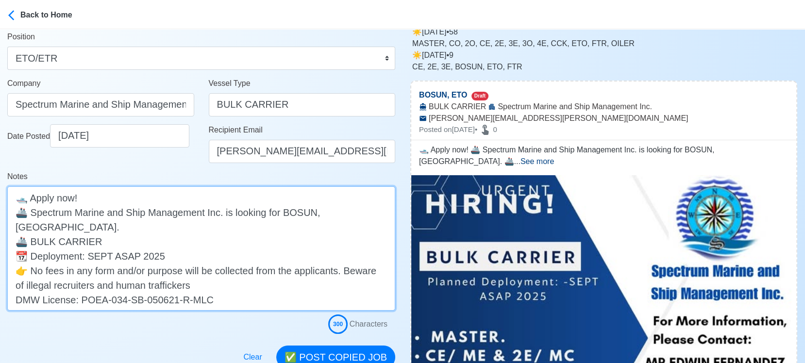
drag, startPoint x: 320, startPoint y: 212, endPoint x: 284, endPoint y: 211, distance: 36.4
click at [284, 211] on textarea "🛥️ Apply now! 🚢 Spectrum Marine and Ship Management Inc. is looking for BOSUN, …" at bounding box center [201, 248] width 388 height 124
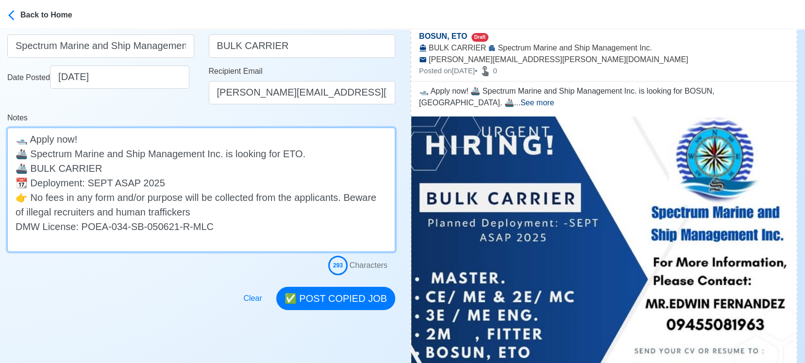
scroll to position [269, 0]
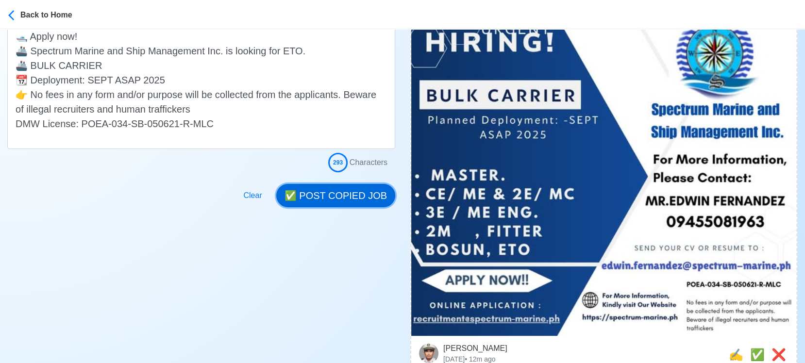
click at [349, 192] on button "✅ POST COPIED JOB" at bounding box center [335, 195] width 119 height 23
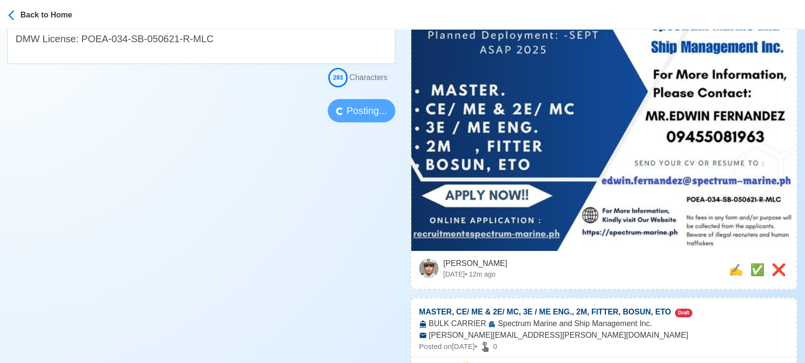
scroll to position [377, 0]
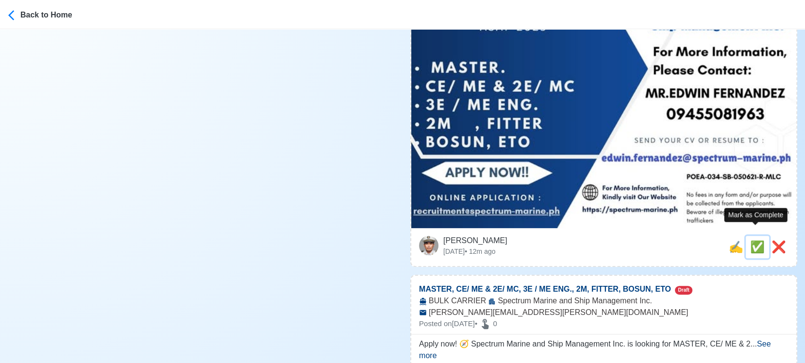
click at [731, 240] on span "✅" at bounding box center [757, 246] width 15 height 13
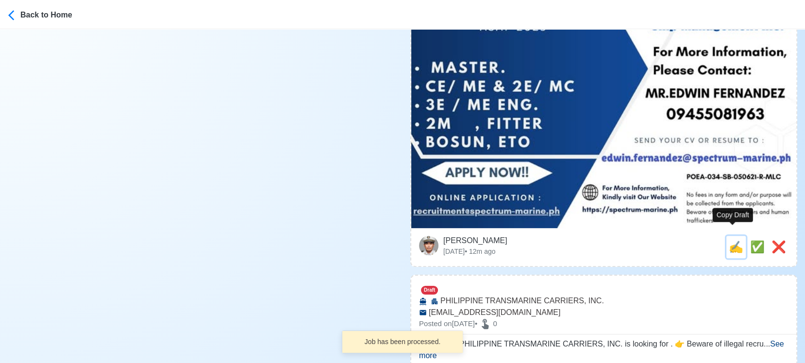
click at [731, 240] on span "✍️" at bounding box center [735, 246] width 15 height 13
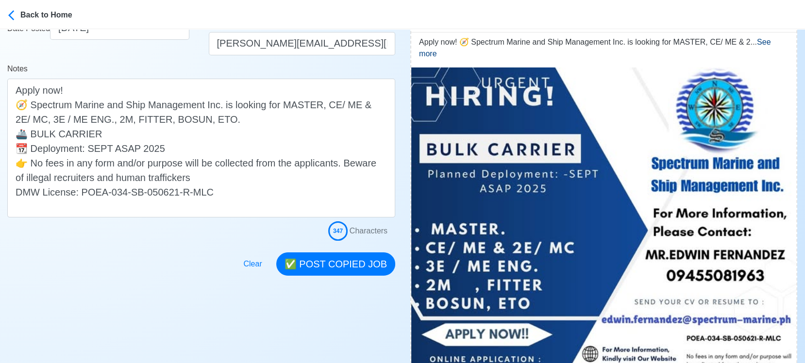
scroll to position [323, 0]
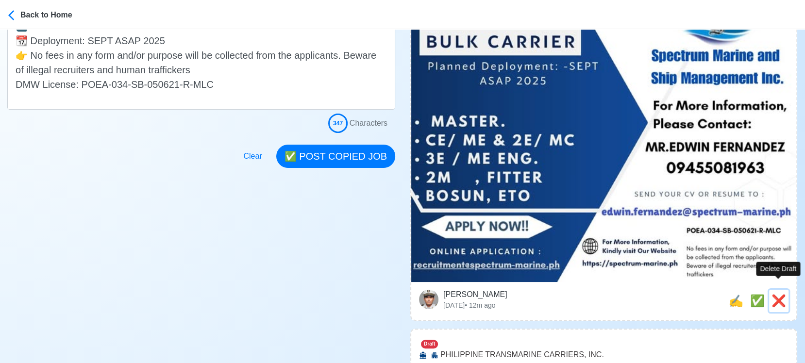
click at [731, 294] on span "❌" at bounding box center [778, 300] width 15 height 13
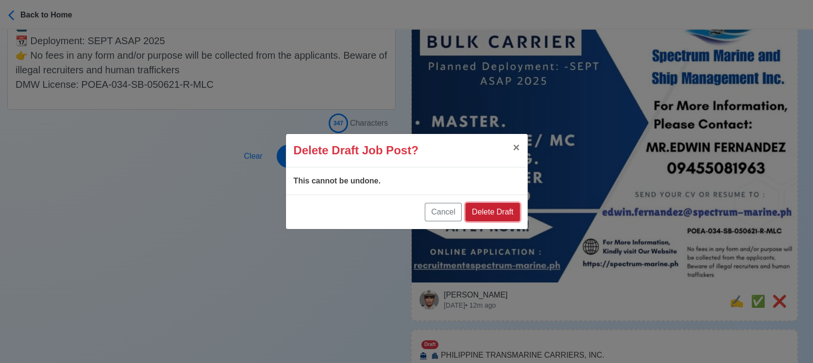
click at [507, 214] on button "Delete Draft" at bounding box center [492, 212] width 54 height 18
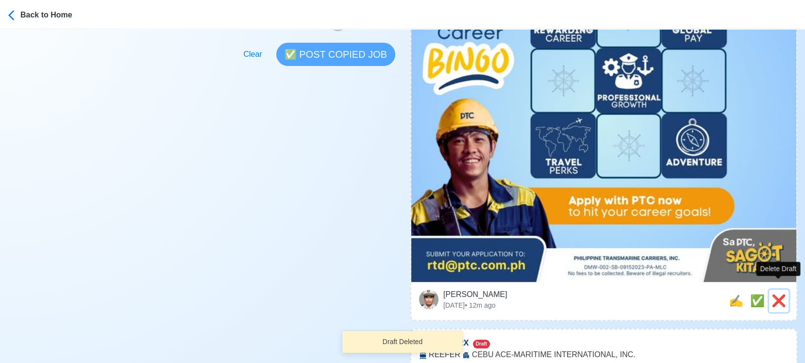
click at [731, 294] on span "❌" at bounding box center [778, 300] width 15 height 13
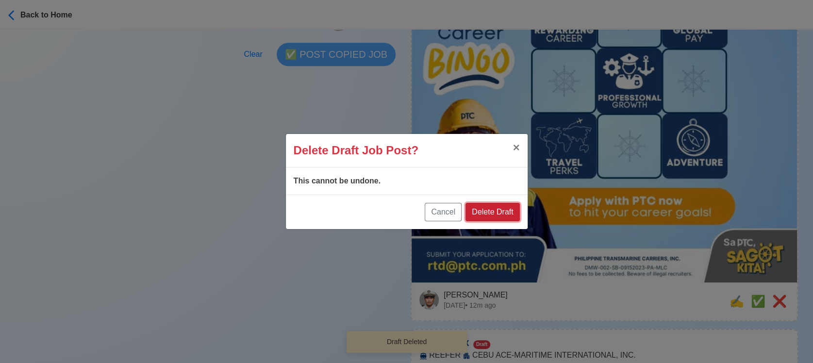
click at [505, 207] on button "Delete Draft" at bounding box center [492, 212] width 54 height 18
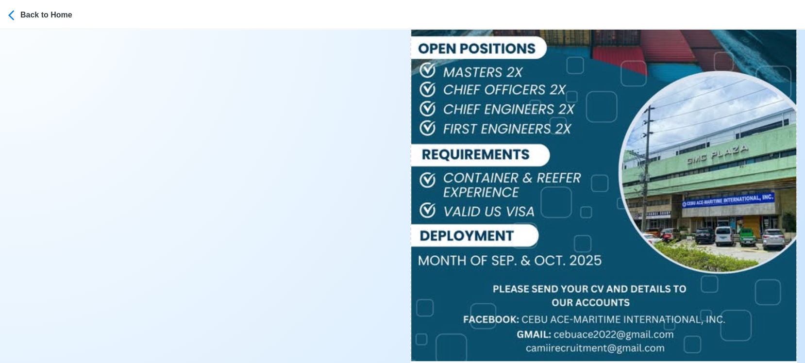
scroll to position [485, 0]
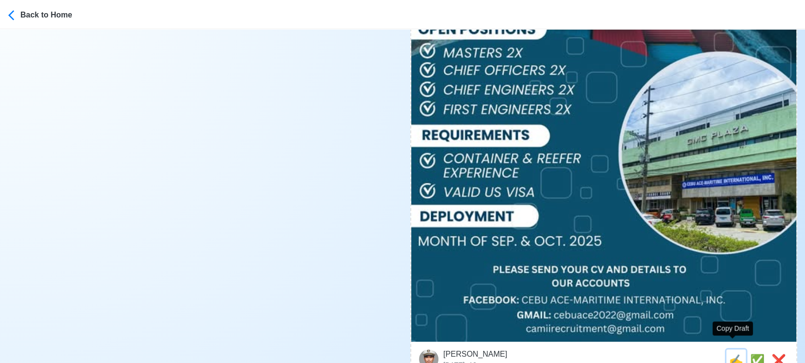
drag, startPoint x: 731, startPoint y: 348, endPoint x: 588, endPoint y: 307, distance: 149.4
click at [731, 327] on span "✍️" at bounding box center [735, 360] width 15 height 13
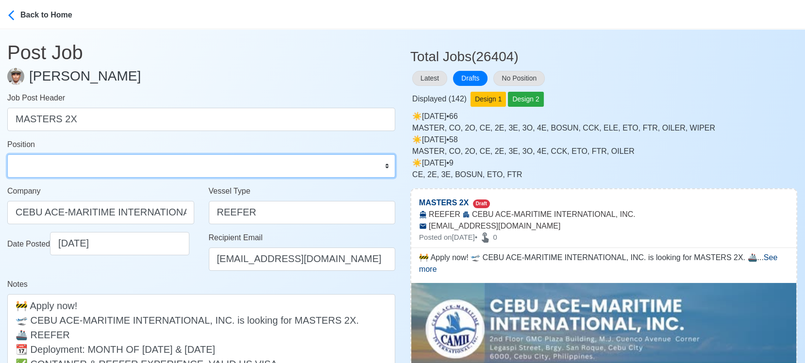
click at [53, 162] on select "Master Chief Officer 2nd Officer 3rd Officer Junior Officer Chief Engineer 2nd …" at bounding box center [201, 165] width 388 height 23
click at [7, 154] on select "Master Chief Officer 2nd Officer 3rd Officer Junior Officer Chief Engineer 2nd …" at bounding box center [201, 165] width 388 height 23
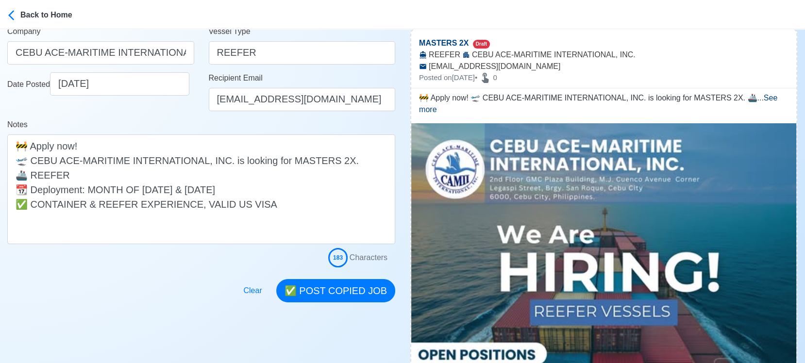
scroll to position [215, 0]
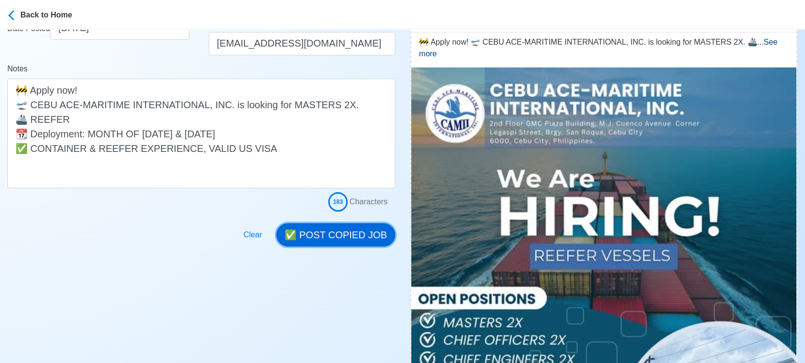
click at [353, 234] on button "✅ POST COPIED JOB" at bounding box center [335, 234] width 119 height 23
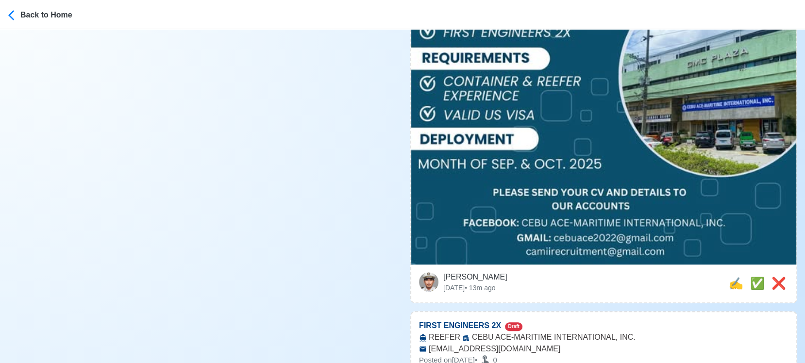
scroll to position [593, 0]
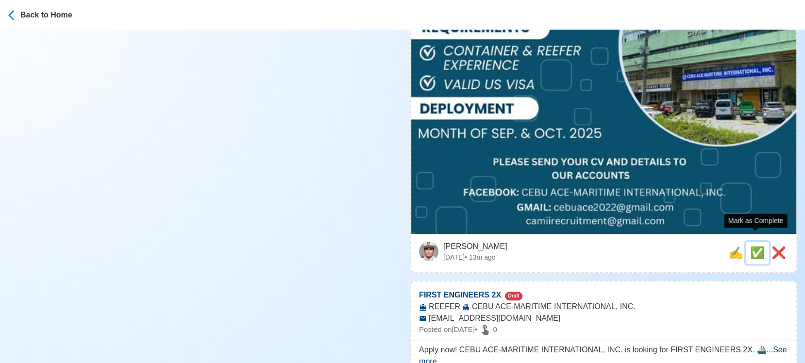
click at [731, 246] on span "✅" at bounding box center [757, 252] width 15 height 13
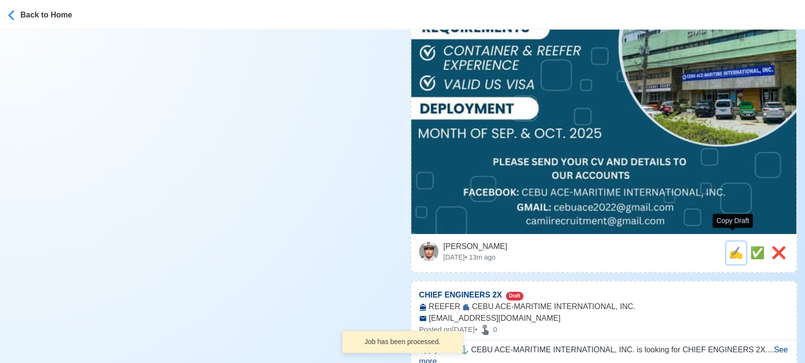
click at [731, 246] on span "✍️" at bounding box center [735, 252] width 15 height 13
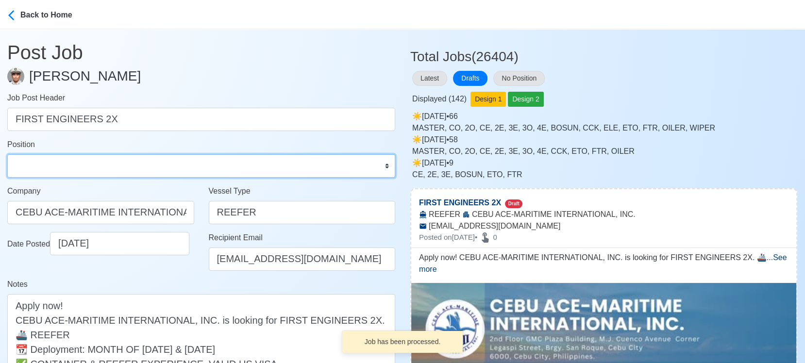
click at [167, 167] on select "Master Chief Officer 2nd Officer 3rd Officer Junior Officer Chief Engineer 2nd …" at bounding box center [201, 165] width 388 height 23
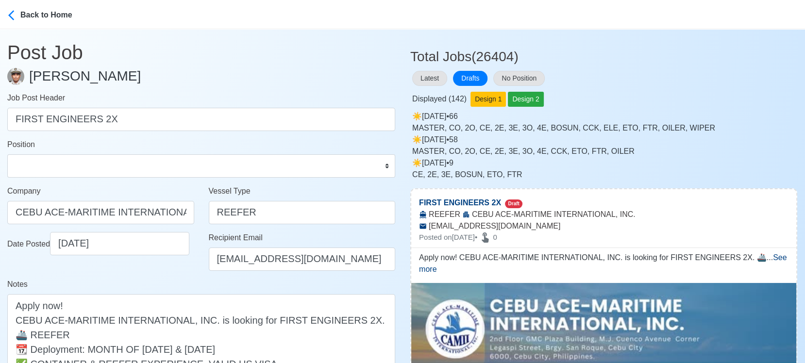
click at [218, 289] on div "Notes Apply now! CEBU ACE-MARITIME INTERNATIONAL, INC. is looking for FIRST ENG…" at bounding box center [201, 341] width 388 height 125
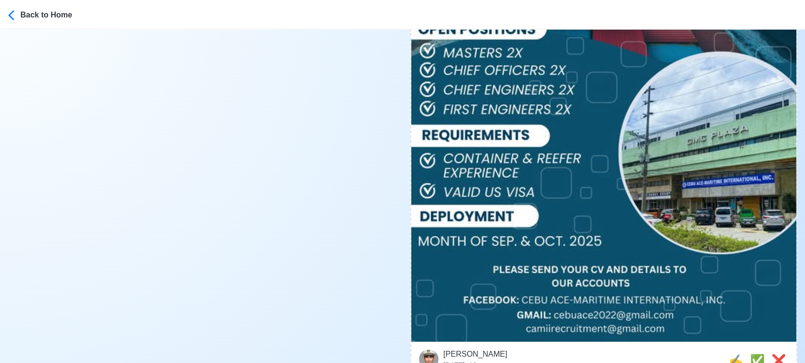
scroll to position [539, 0]
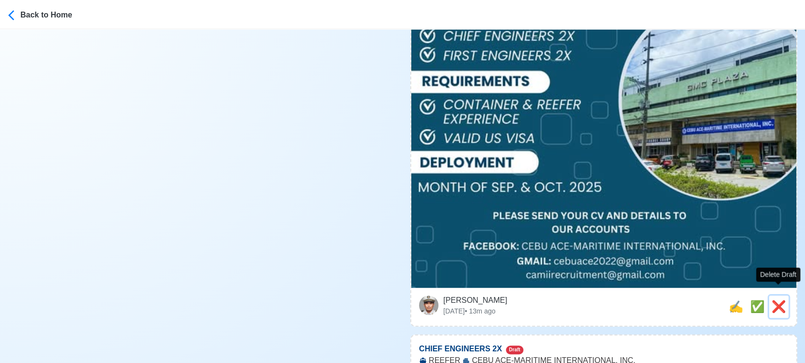
click at [731, 300] on span "❌" at bounding box center [778, 306] width 15 height 13
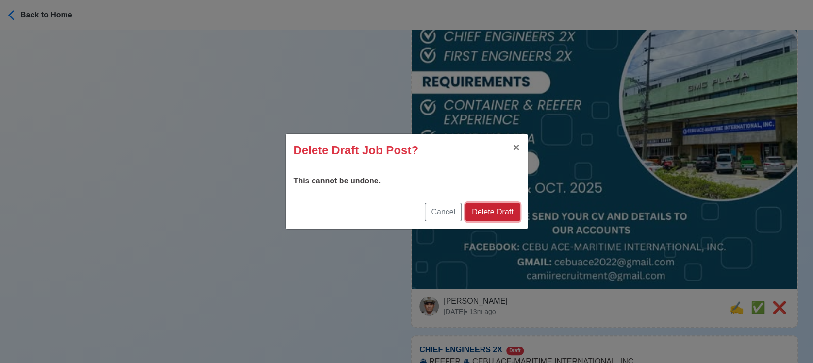
click at [486, 214] on button "Delete Draft" at bounding box center [492, 212] width 54 height 18
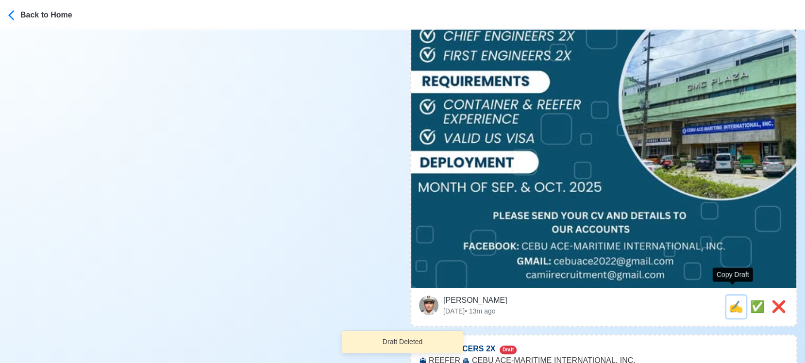
drag, startPoint x: 729, startPoint y: 296, endPoint x: 591, endPoint y: 255, distance: 144.3
click at [728, 300] on span "✍️" at bounding box center [735, 306] width 15 height 13
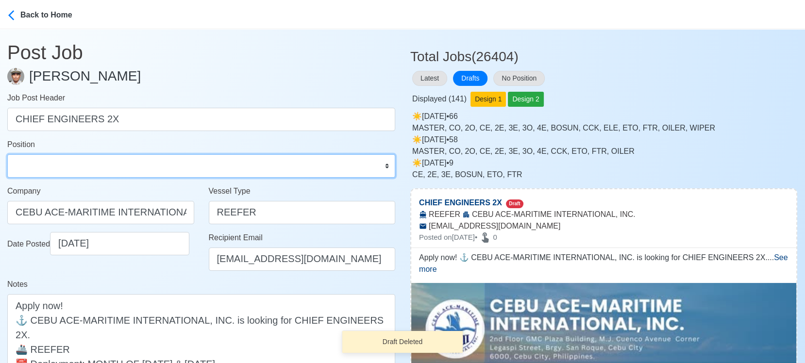
drag, startPoint x: 118, startPoint y: 160, endPoint x: 117, endPoint y: 154, distance: 5.9
click at [118, 160] on select "Master Chief Officer 2nd Officer 3rd Officer Junior Officer Chief Engineer 2nd …" at bounding box center [201, 165] width 388 height 23
click at [7, 154] on select "Master Chief Officer 2nd Officer 3rd Officer Junior Officer Chief Engineer 2nd …" at bounding box center [201, 165] width 388 height 23
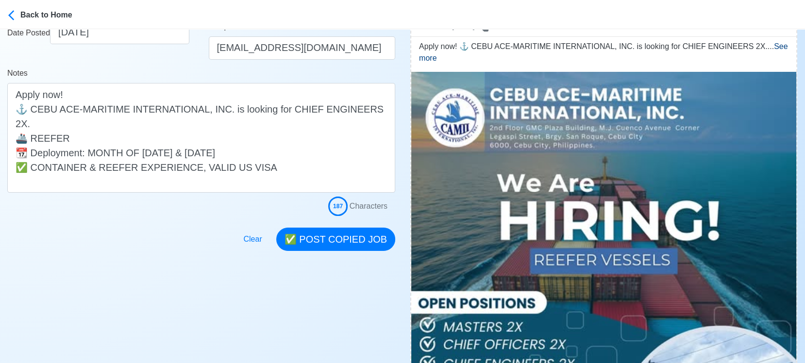
scroll to position [269, 0]
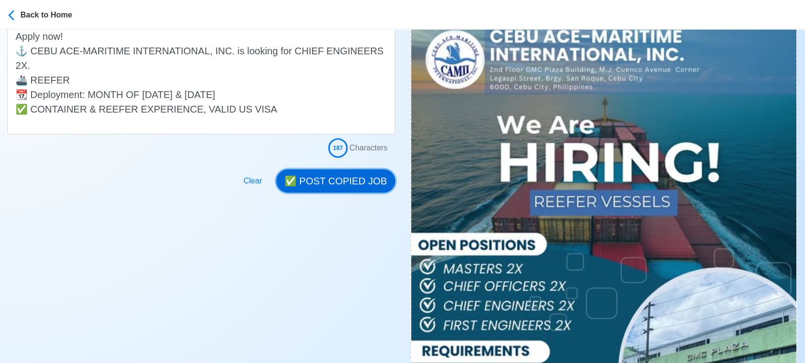
click at [354, 181] on button "✅ POST COPIED JOB" at bounding box center [335, 180] width 119 height 23
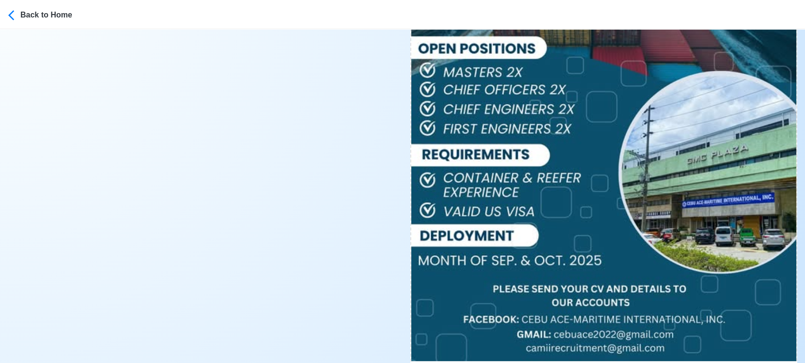
scroll to position [539, 0]
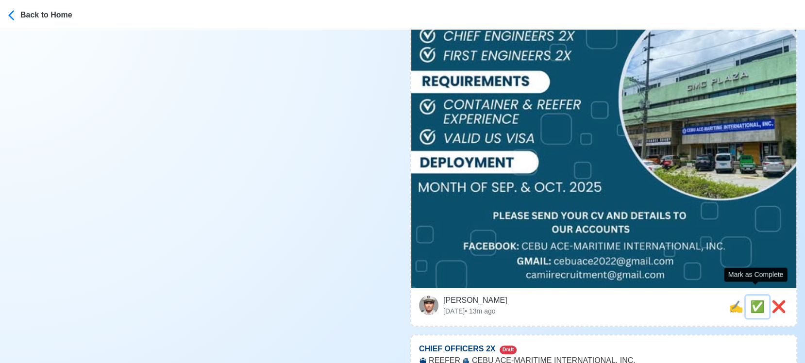
click at [731, 300] on span "✅" at bounding box center [757, 306] width 15 height 13
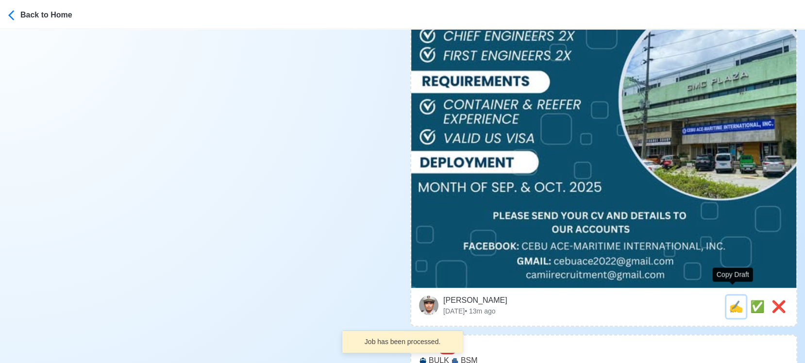
click at [731, 300] on span "✍️" at bounding box center [735, 306] width 15 height 13
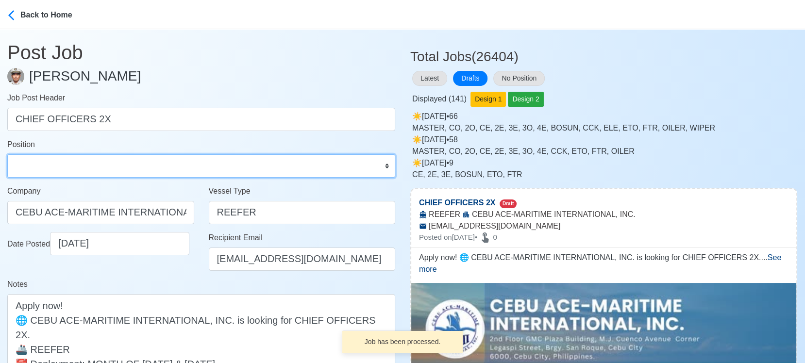
drag, startPoint x: 84, startPoint y: 172, endPoint x: 82, endPoint y: 161, distance: 10.9
click at [84, 172] on select "Master Chief Officer 2nd Officer 3rd Officer Junior Officer Chief Engineer 2nd …" at bounding box center [201, 165] width 388 height 23
click at [7, 154] on select "Master Chief Officer 2nd Officer 3rd Officer Junior Officer Chief Engineer 2nd …" at bounding box center [201, 165] width 388 height 23
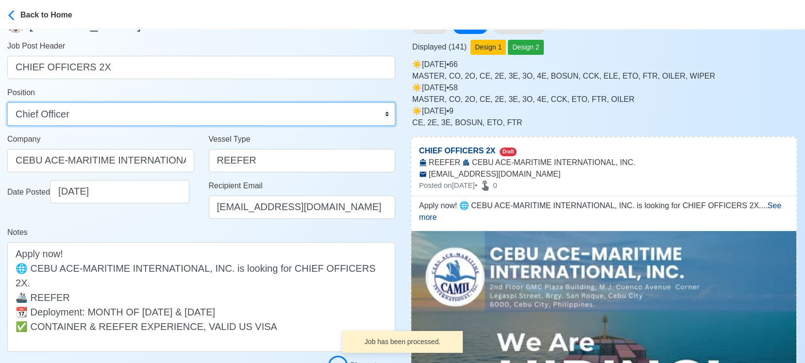
scroll to position [215, 0]
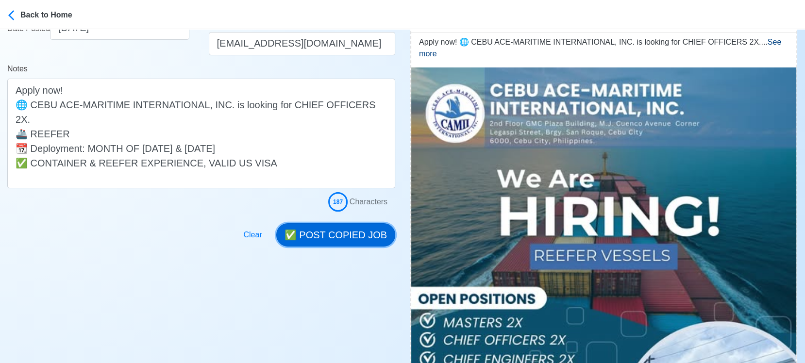
click at [330, 235] on button "✅ POST COPIED JOB" at bounding box center [335, 234] width 119 height 23
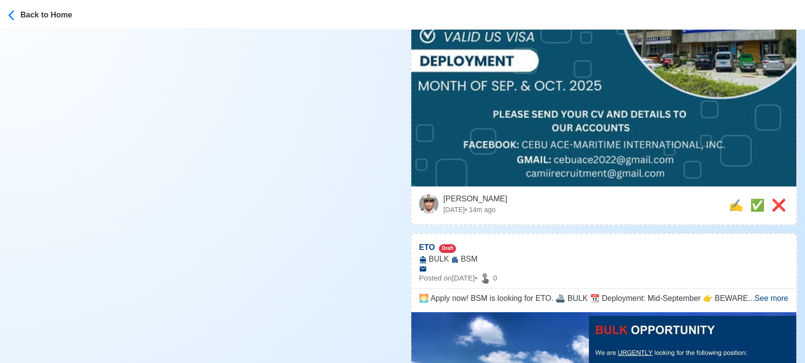
scroll to position [647, 0]
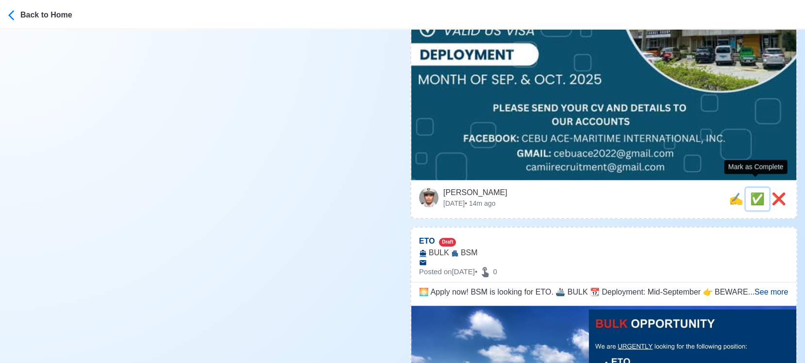
click at [731, 192] on span "✅" at bounding box center [757, 198] width 15 height 13
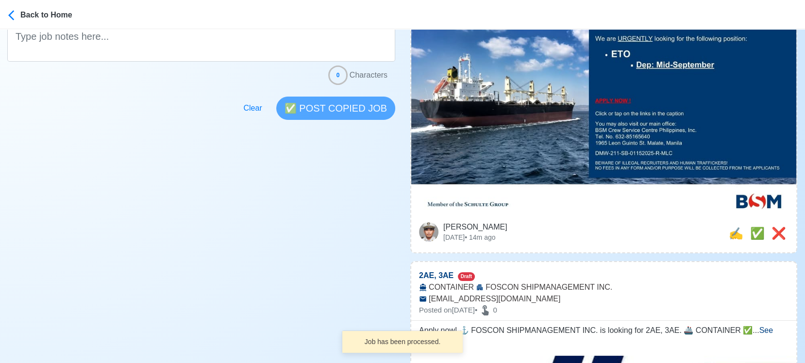
scroll to position [215, 0]
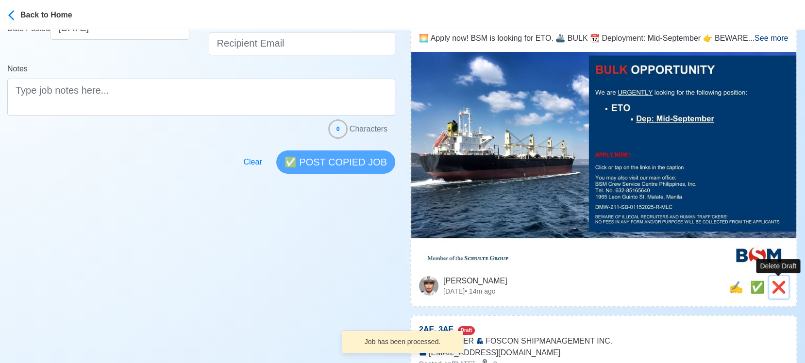
click at [731, 286] on span "❌" at bounding box center [778, 286] width 15 height 13
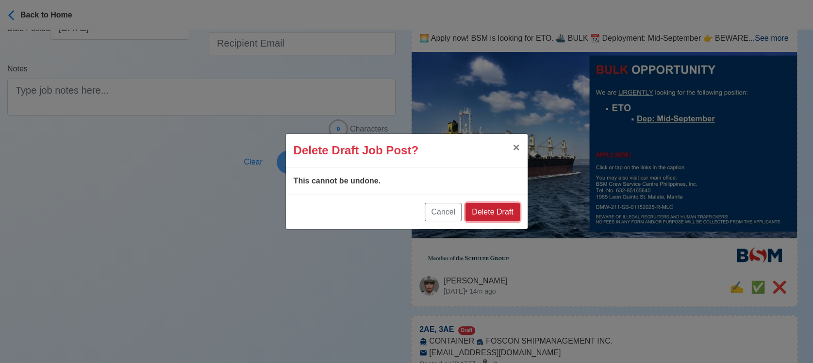
click at [511, 207] on button "Delete Draft" at bounding box center [492, 212] width 54 height 18
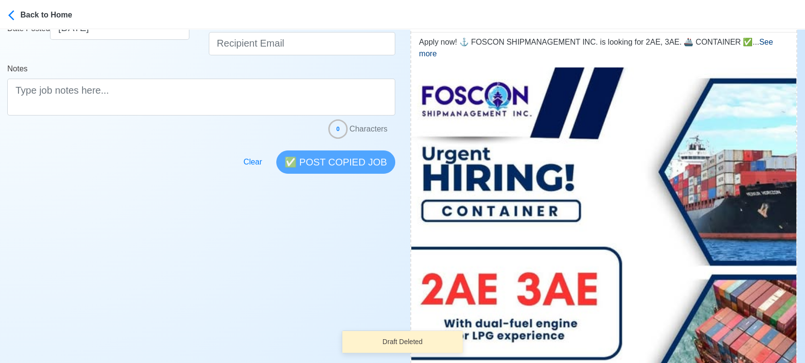
scroll to position [377, 0]
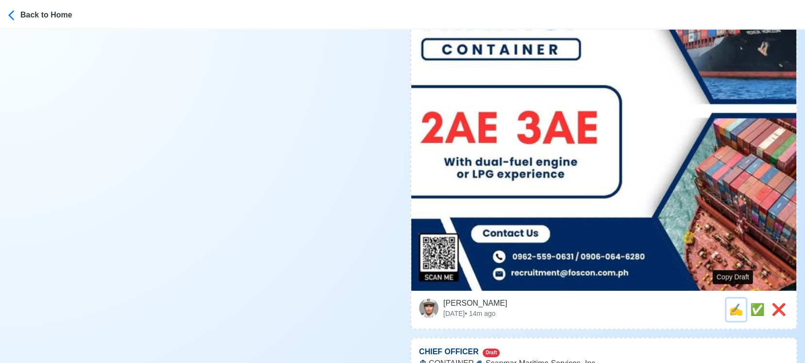
click at [730, 303] on span "✍️" at bounding box center [735, 309] width 15 height 13
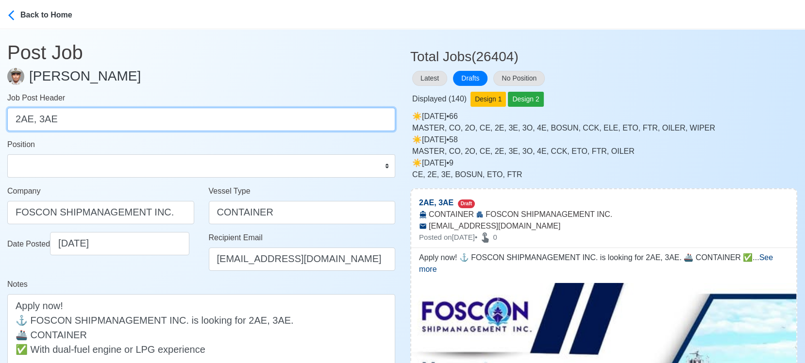
click at [42, 120] on input "2AE, 3AE" at bounding box center [201, 119] width 388 height 23
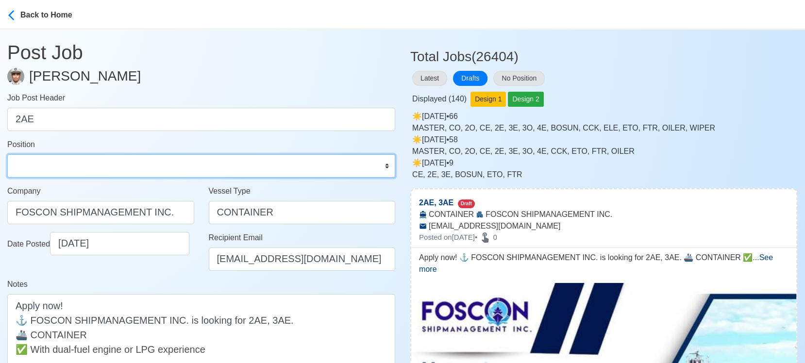
click at [107, 163] on select "Master Chief Officer 2nd Officer 3rd Officer Junior Officer Chief Engineer 2nd …" at bounding box center [201, 165] width 388 height 23
click at [7, 154] on select "Master Chief Officer 2nd Officer 3rd Officer Junior Officer Chief Engineer 2nd …" at bounding box center [201, 165] width 388 height 23
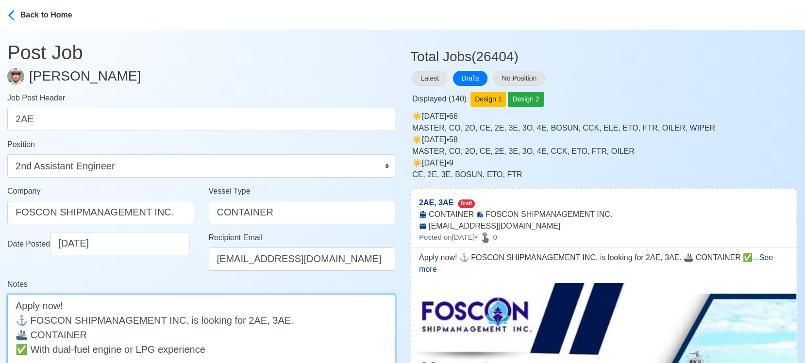
click at [270, 320] on textarea "Apply now! ⚓ FOSCON SHIPMANAGEMENT INC. is looking for 2AE, 3AE. 🚢 CONTAINER ✅ …" at bounding box center [201, 341] width 388 height 95
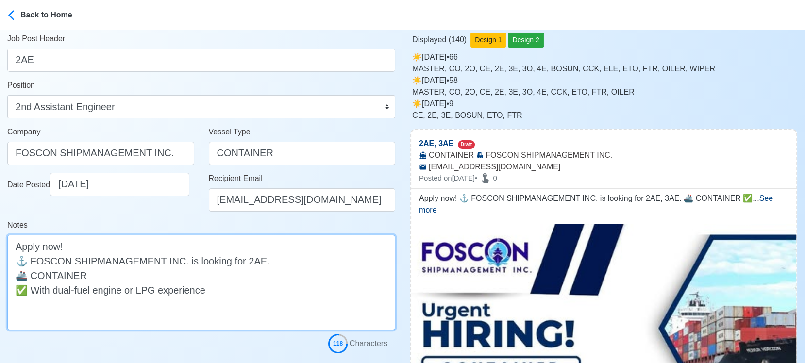
scroll to position [162, 0]
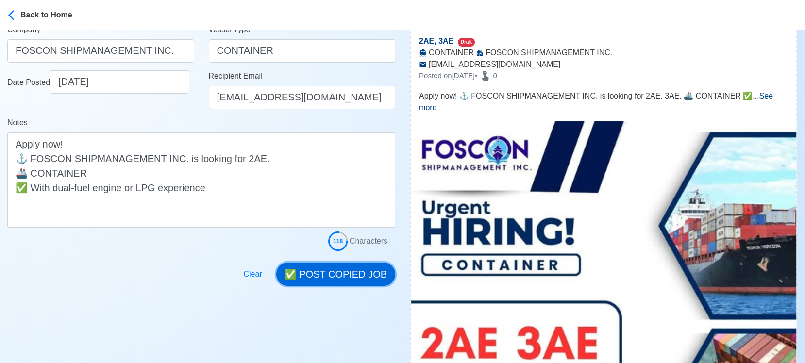
click at [353, 274] on button "✅ POST COPIED JOB" at bounding box center [335, 274] width 119 height 23
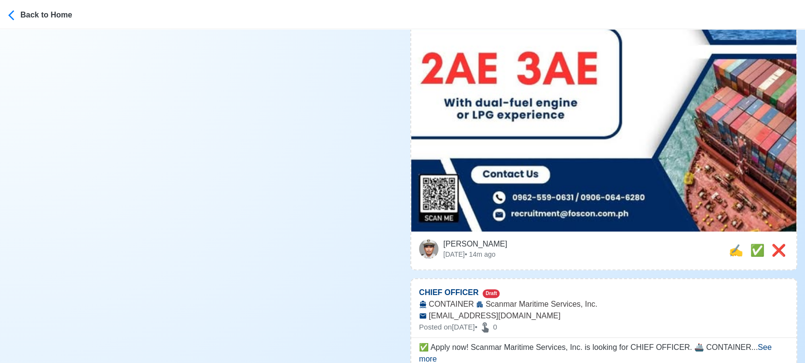
scroll to position [539, 0]
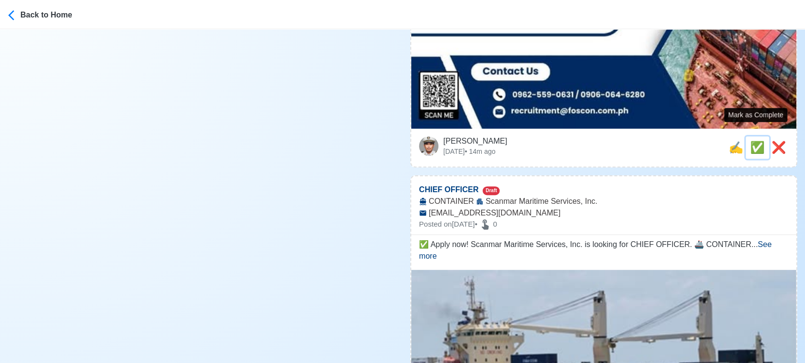
click at [731, 141] on span "✅" at bounding box center [757, 147] width 15 height 13
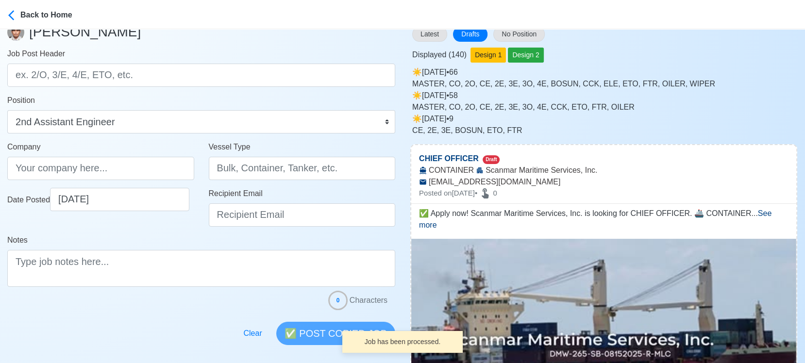
scroll to position [0, 0]
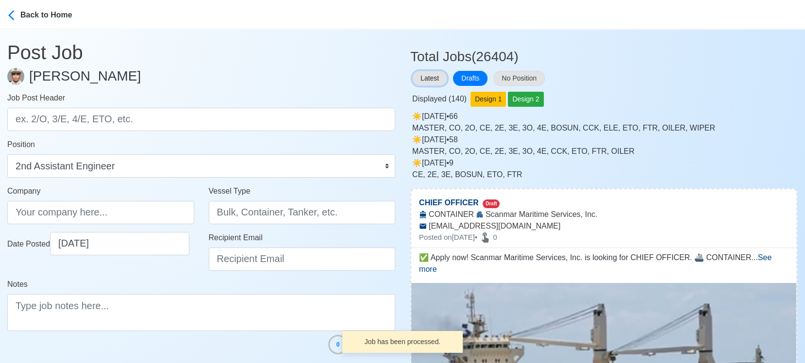
click at [432, 76] on button "Latest" at bounding box center [429, 78] width 35 height 15
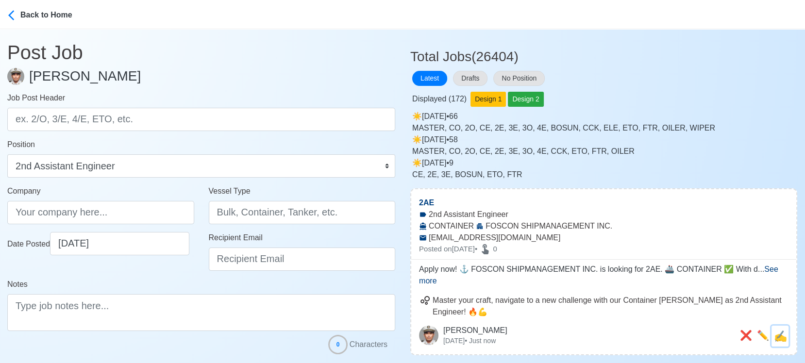
click at [731, 327] on span "✍️" at bounding box center [780, 336] width 13 height 12
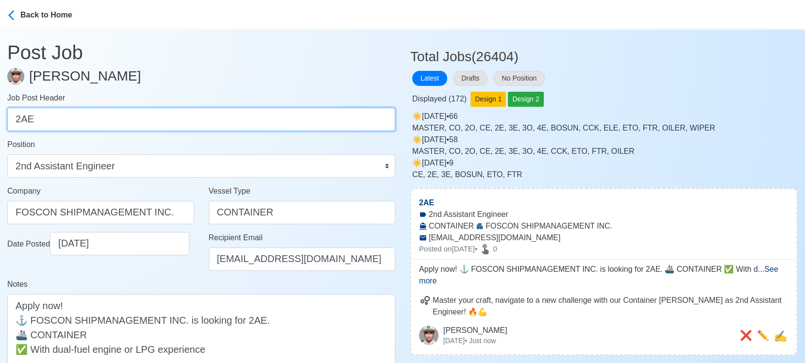
click at [149, 115] on input "2AE" at bounding box center [201, 119] width 388 height 23
paste input "3"
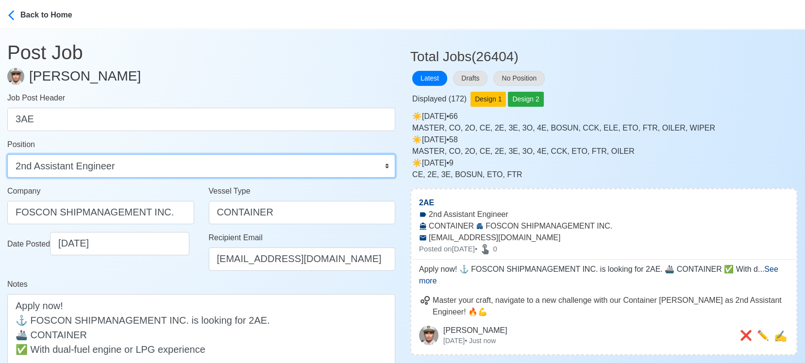
drag, startPoint x: 170, startPoint y: 162, endPoint x: 167, endPoint y: 157, distance: 5.9
click at [169, 160] on select "Master Chief Officer 2nd Officer 3rd Officer Junior Officer Chief Engineer 2nd …" at bounding box center [201, 165] width 388 height 23
click at [7, 154] on select "Master Chief Officer 2nd Officer 3rd Officer Junior Officer Chief Engineer 2nd …" at bounding box center [201, 165] width 388 height 23
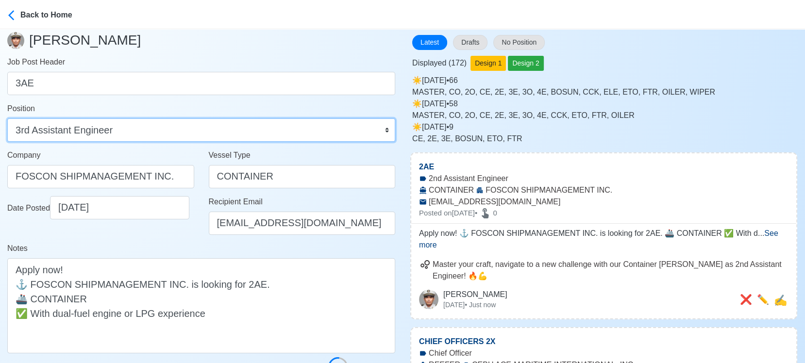
scroll to position [54, 0]
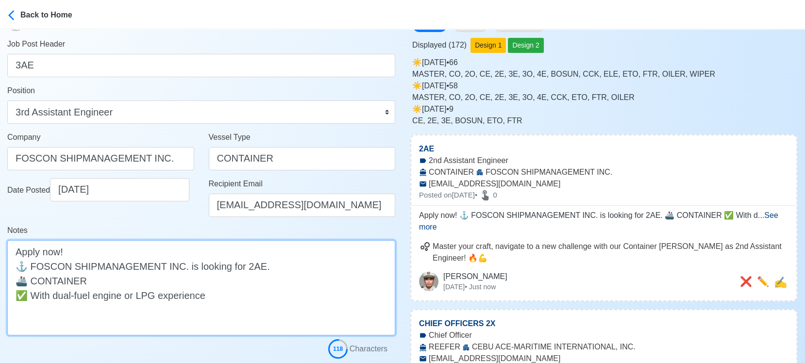
click at [245, 265] on textarea "Apply now! ⚓ FOSCON SHIPMANAGEMENT INC. is looking for 2AE. 🚢 CONTAINER ✅ With …" at bounding box center [201, 287] width 388 height 95
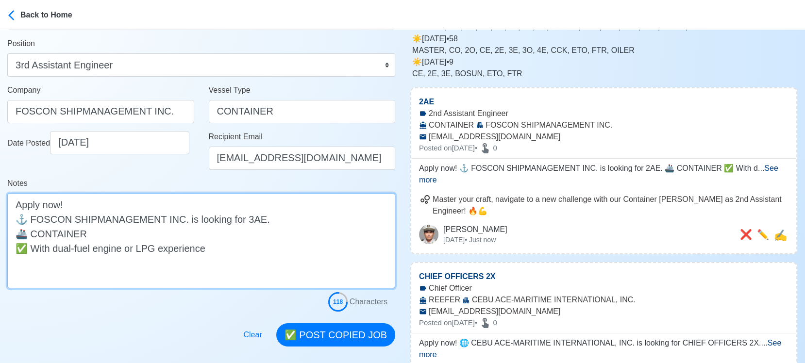
scroll to position [215, 0]
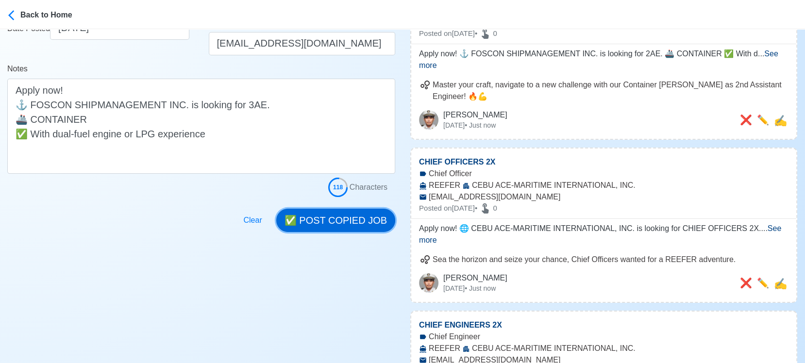
click at [368, 224] on button "✅ POST COPIED JOB" at bounding box center [335, 220] width 119 height 23
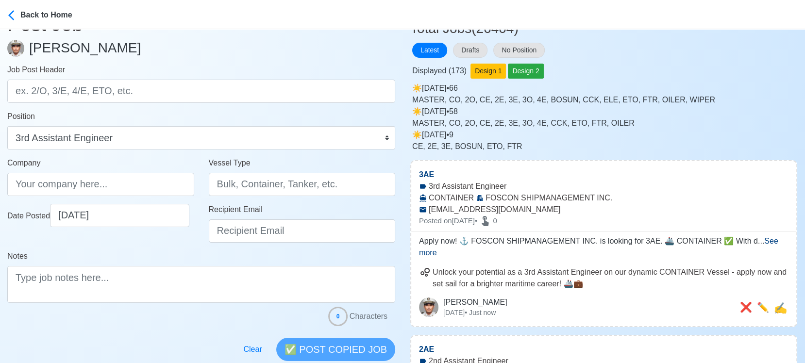
scroll to position [0, 0]
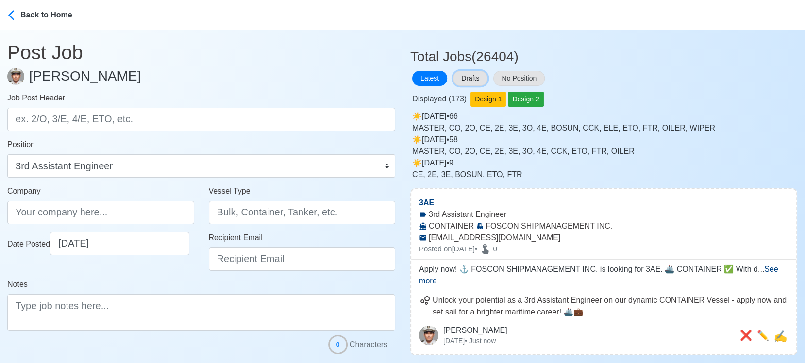
click at [482, 72] on button "Drafts" at bounding box center [470, 78] width 34 height 15
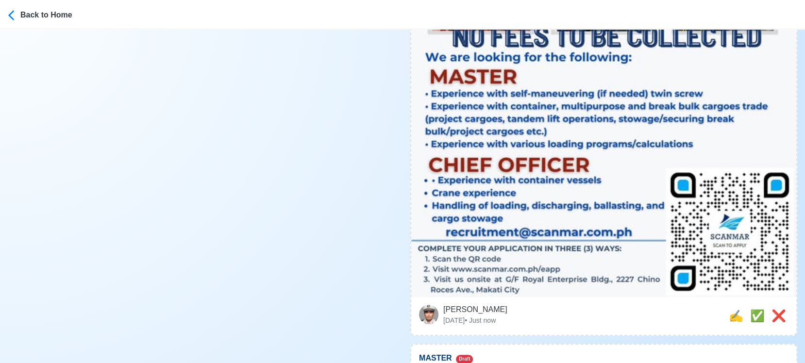
scroll to position [539, 0]
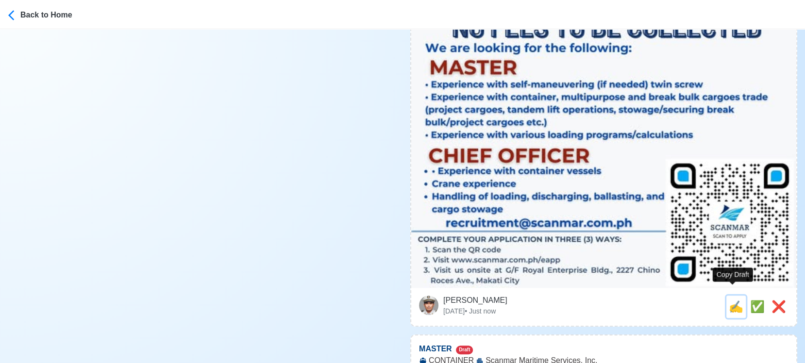
click at [728, 300] on span "✍️" at bounding box center [735, 306] width 15 height 13
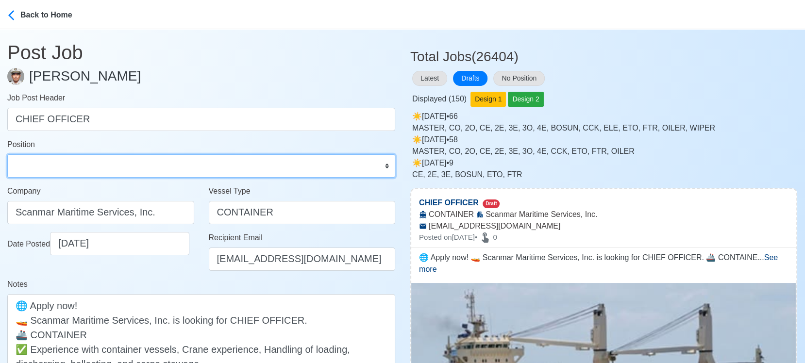
click at [155, 165] on select "Master Chief Officer 2nd Officer 3rd Officer Junior Officer Chief Engineer 2nd …" at bounding box center [201, 165] width 388 height 23
click at [7, 154] on select "Master Chief Officer 2nd Officer 3rd Officer Junior Officer Chief Engineer 2nd …" at bounding box center [201, 165] width 388 height 23
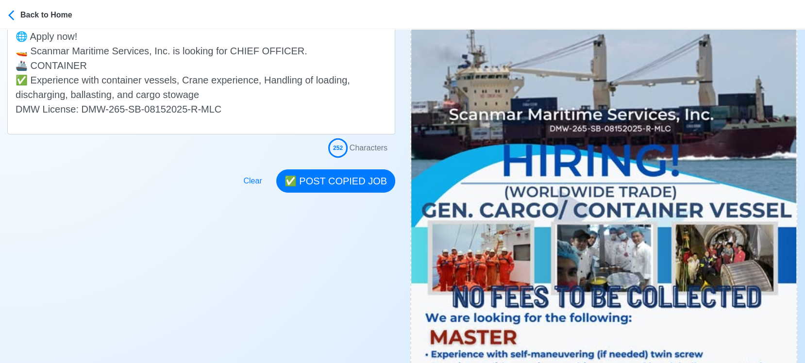
scroll to position [215, 0]
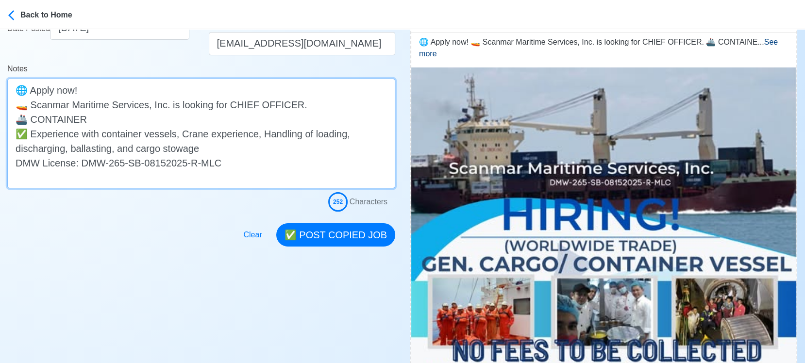
click at [168, 119] on textarea "🌐 Apply now! 🚤 Scanmar Maritime Services, Inc. is looking for CHIEF OFFICER. 🚢 …" at bounding box center [201, 134] width 388 height 110
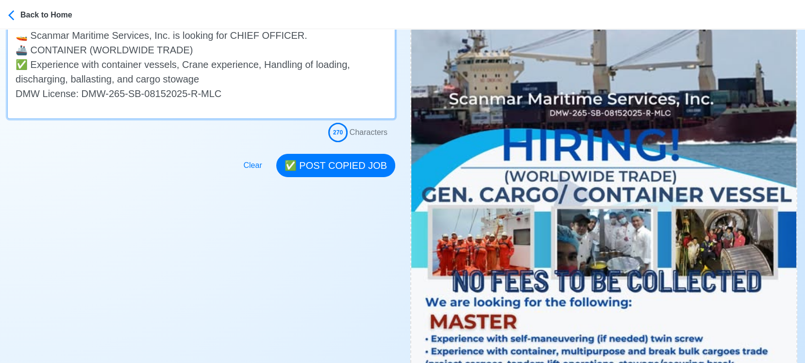
scroll to position [269, 0]
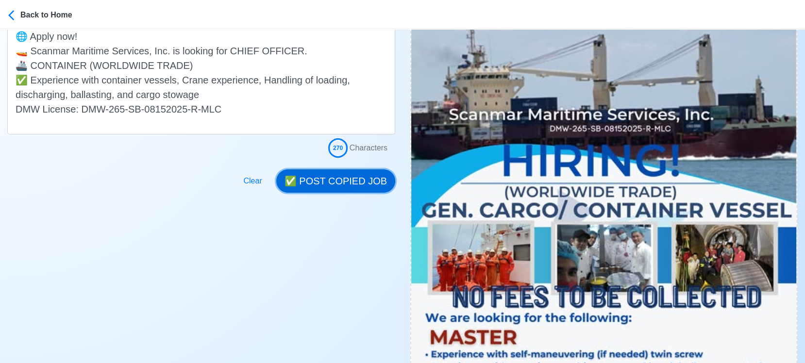
click at [357, 179] on button "✅ POST COPIED JOB" at bounding box center [335, 180] width 119 height 23
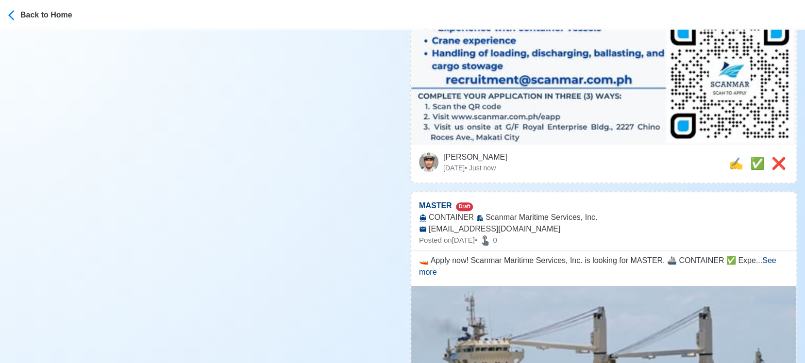
scroll to position [701, 0]
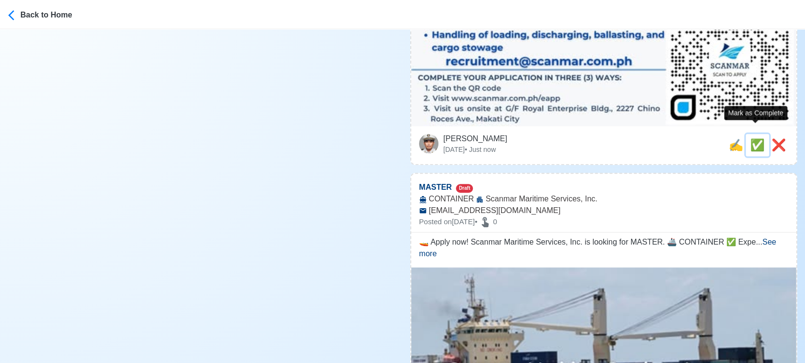
click at [731, 138] on span "✅" at bounding box center [757, 144] width 15 height 13
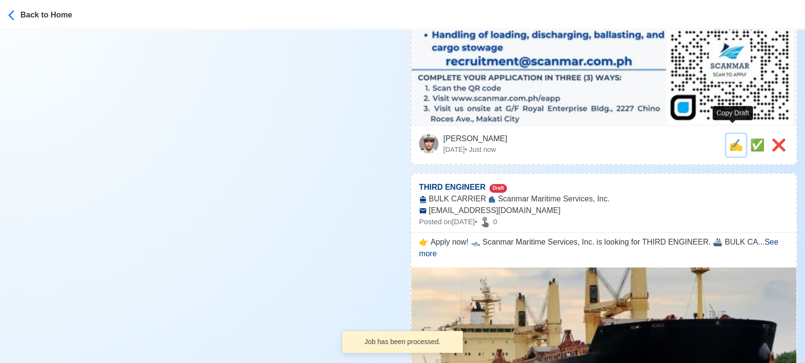
click at [731, 138] on span "✍️" at bounding box center [735, 144] width 15 height 13
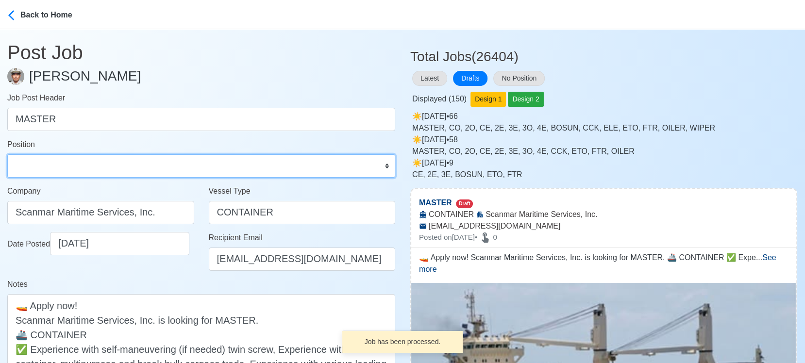
drag, startPoint x: 74, startPoint y: 168, endPoint x: 68, endPoint y: 159, distance: 11.3
click at [74, 168] on select "Master Chief Officer 2nd Officer 3rd Officer Junior Officer Chief Engineer 2nd …" at bounding box center [201, 165] width 388 height 23
click at [7, 154] on select "Master Chief Officer 2nd Officer 3rd Officer Junior Officer Chief Engineer 2nd …" at bounding box center [201, 165] width 388 height 23
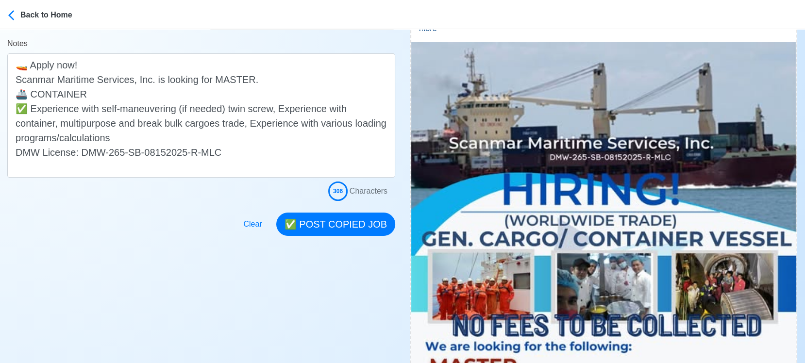
scroll to position [215, 0]
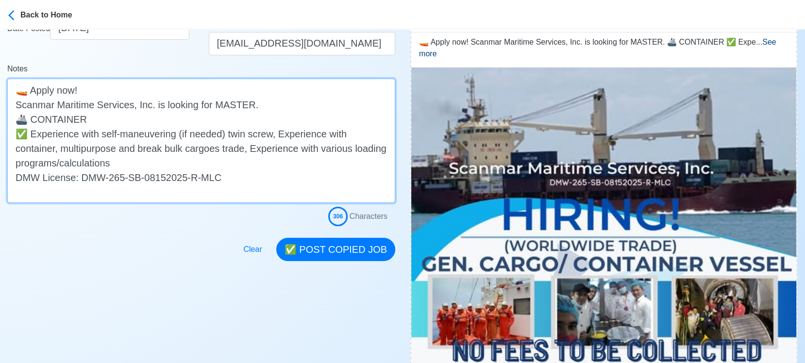
click at [182, 122] on textarea "🚤 Apply now! Scanmar Maritime Services, Inc. is looking for MASTER. 🚢 CONTAINER…" at bounding box center [201, 141] width 388 height 124
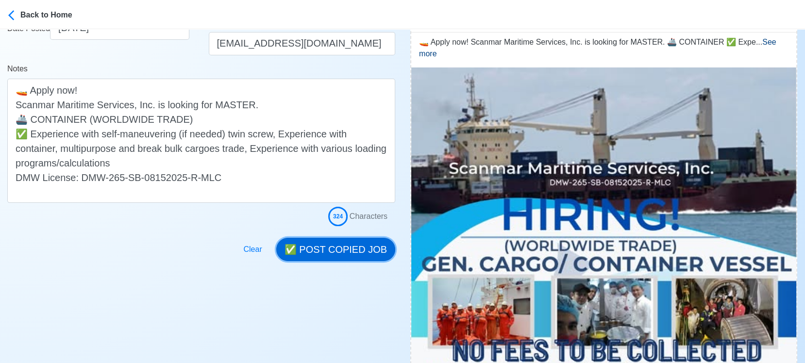
click at [354, 240] on button "✅ POST COPIED JOB" at bounding box center [335, 249] width 119 height 23
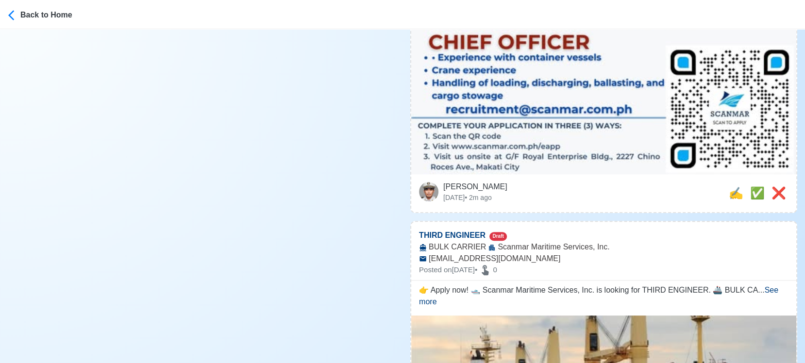
scroll to position [701, 0]
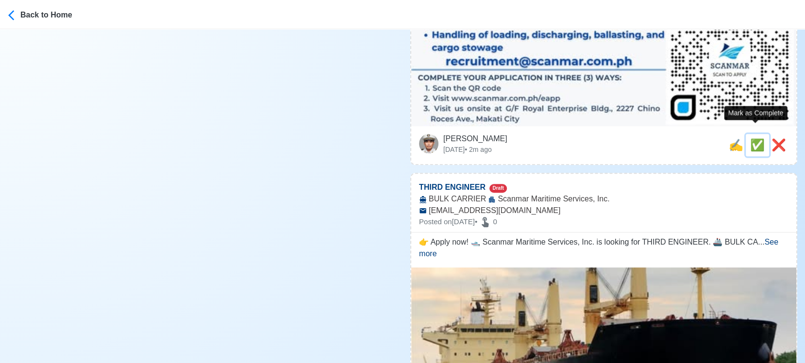
click at [731, 138] on span "✅" at bounding box center [757, 144] width 15 height 13
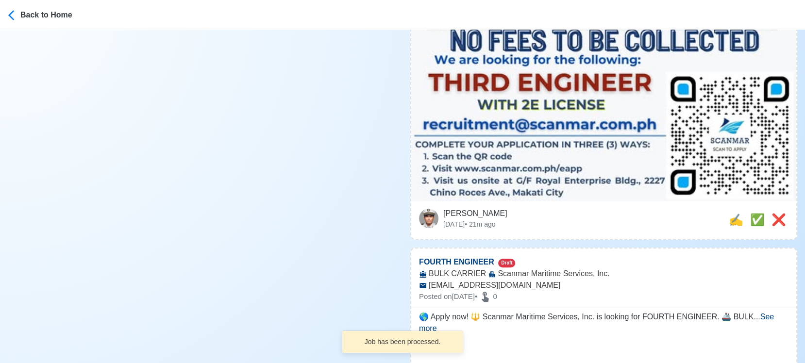
scroll to position [647, 0]
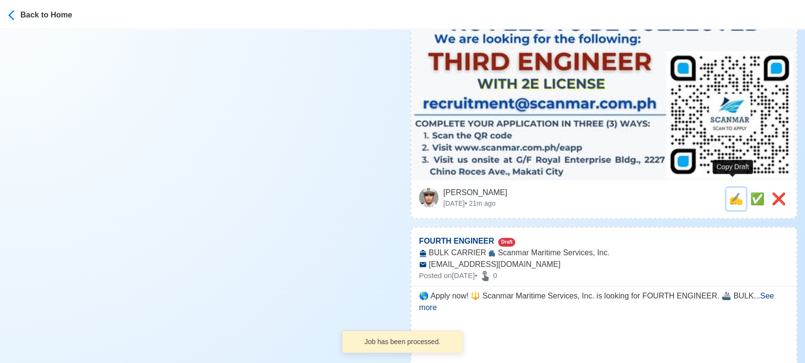
click at [731, 192] on span "✍️" at bounding box center [735, 198] width 15 height 13
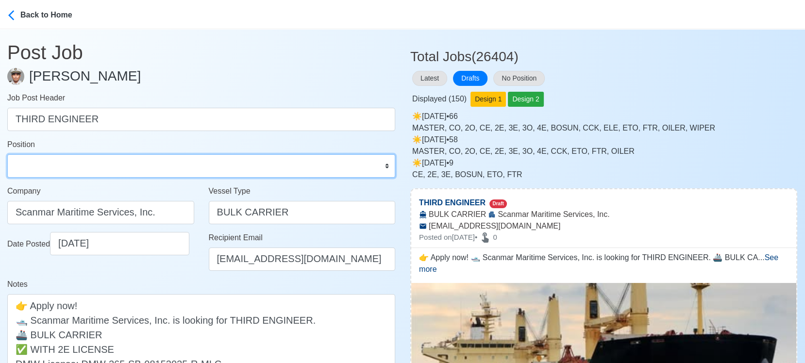
click at [120, 169] on select "Master Chief Officer 2nd Officer 3rd Officer Junior Officer Chief Engineer 2nd …" at bounding box center [201, 165] width 388 height 23
click at [7, 154] on select "Master Chief Officer 2nd Officer 3rd Officer Junior Officer Chief Engineer 2nd …" at bounding box center [201, 165] width 388 height 23
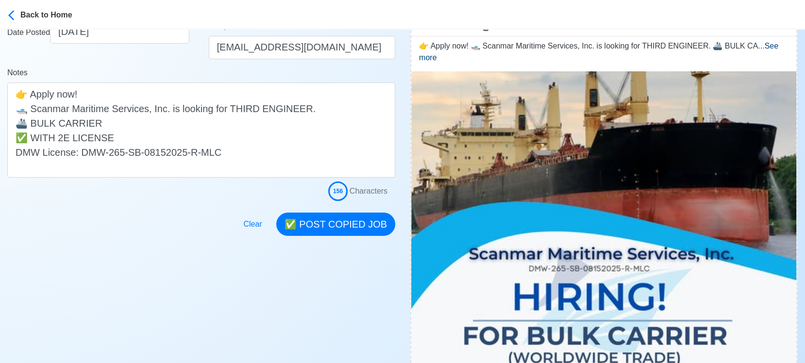
scroll to position [215, 0]
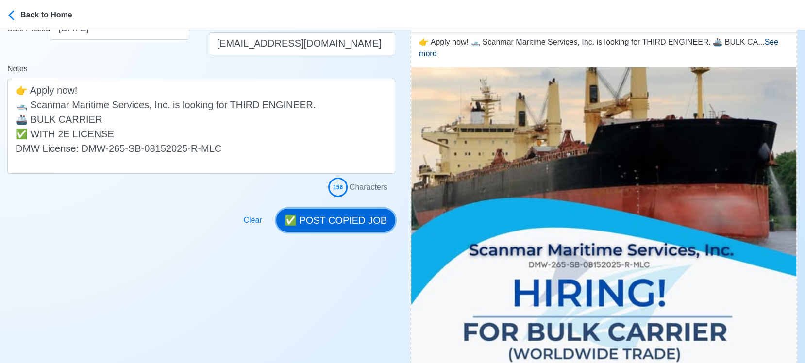
click at [342, 221] on button "✅ POST COPIED JOB" at bounding box center [335, 220] width 119 height 23
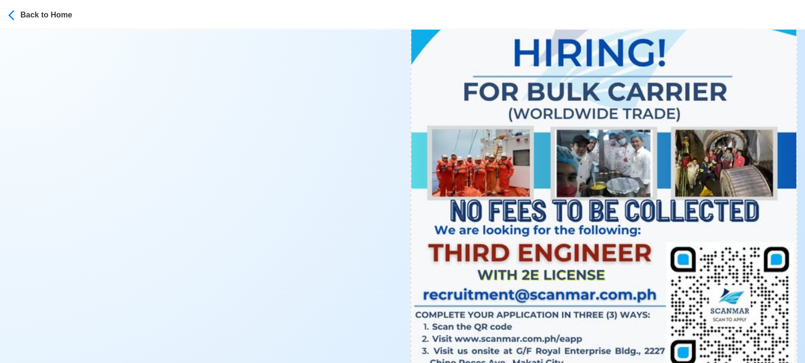
scroll to position [539, 0]
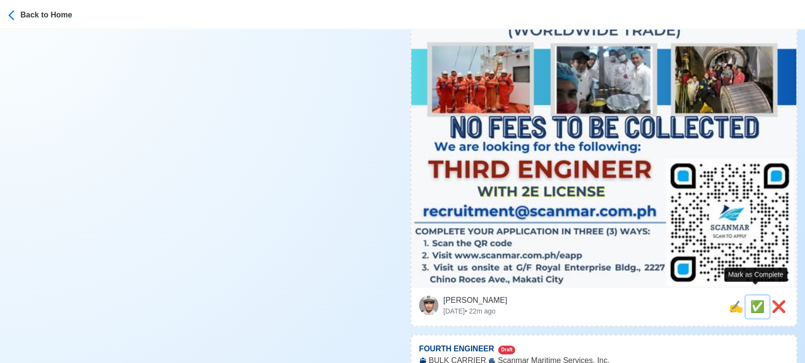
click at [731, 300] on span "✅" at bounding box center [757, 306] width 15 height 13
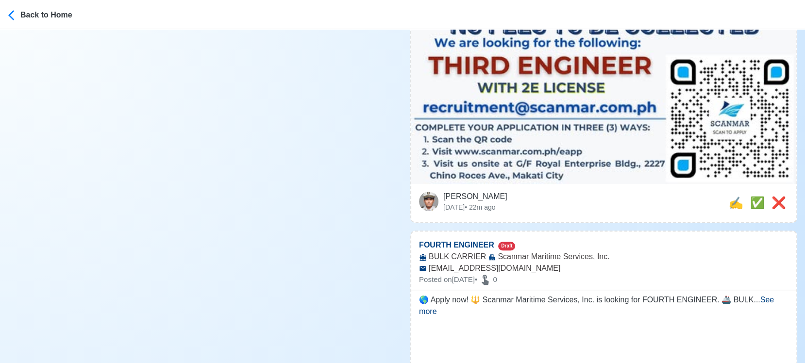
scroll to position [647, 0]
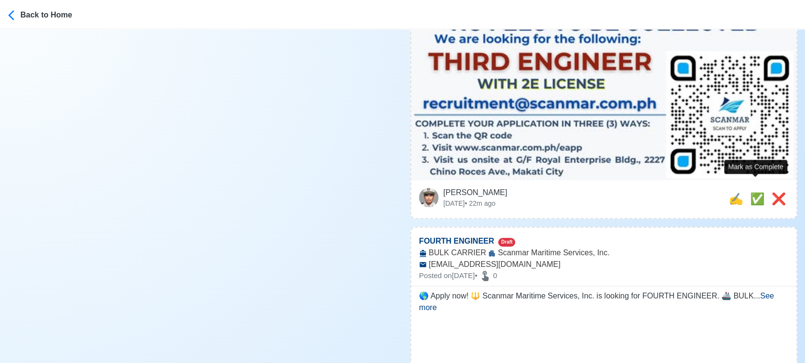
click at [731, 192] on span "✅" at bounding box center [757, 198] width 15 height 13
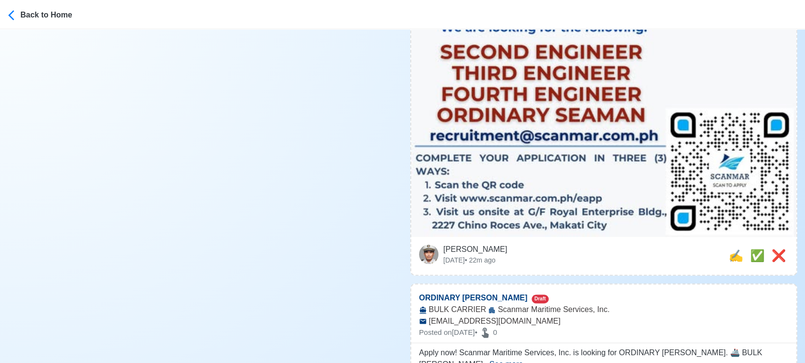
scroll to position [593, 0]
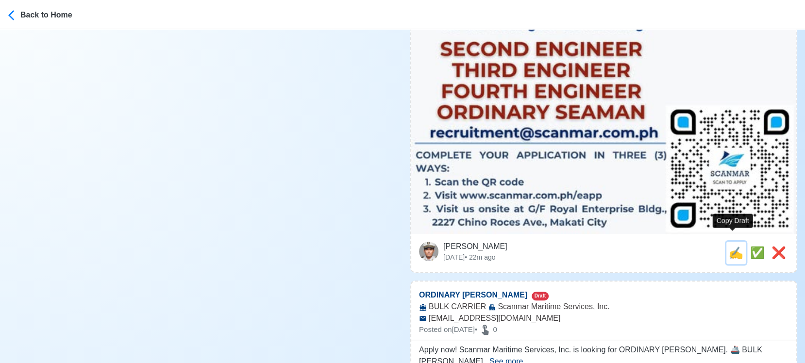
click at [731, 246] on span "✍️" at bounding box center [735, 252] width 15 height 13
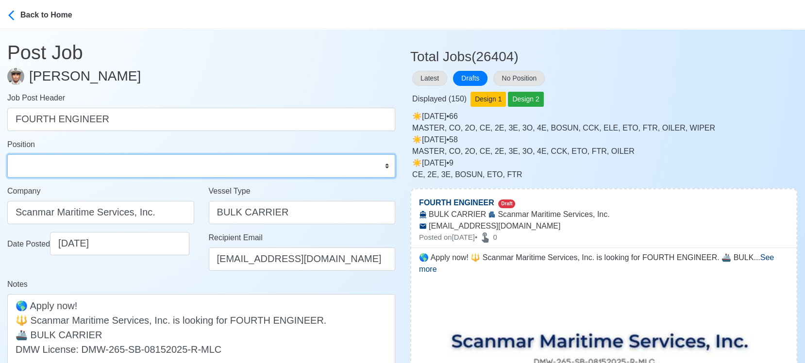
click at [85, 164] on select "Master Chief Officer 2nd Officer 3rd Officer Junior Officer Chief Engineer 2nd …" at bounding box center [201, 165] width 388 height 23
click at [7, 154] on select "Master Chief Officer 2nd Officer 3rd Officer Junior Officer Chief Engineer 2nd …" at bounding box center [201, 165] width 388 height 23
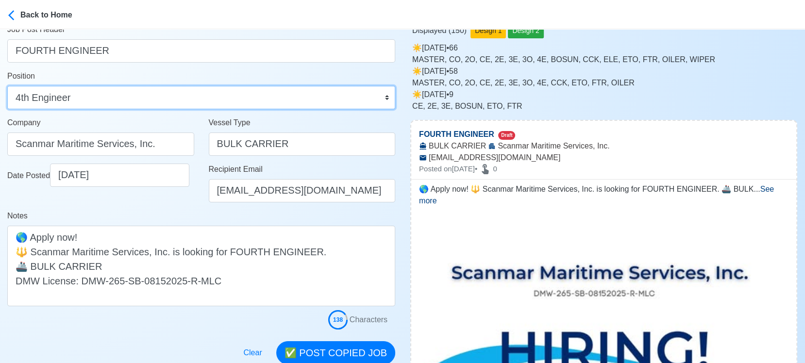
scroll to position [162, 0]
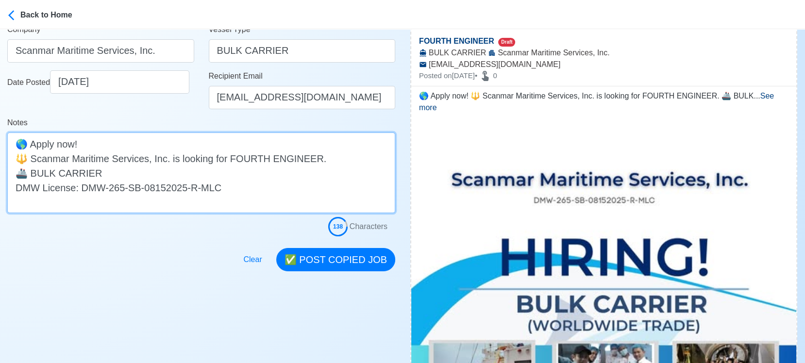
click at [265, 178] on textarea "🌎 Apply now! 🔱 Scanmar Maritime Services, Inc. is looking for FOURTH ENGINEER. …" at bounding box center [201, 172] width 388 height 81
drag, startPoint x: 95, startPoint y: 173, endPoint x: 214, endPoint y: 174, distance: 118.4
click at [214, 174] on textarea "🌎 Apply now! 🔱 Scanmar Maritime Services, Inc. is looking for FOURTH ENGINEER. …" at bounding box center [201, 172] width 388 height 81
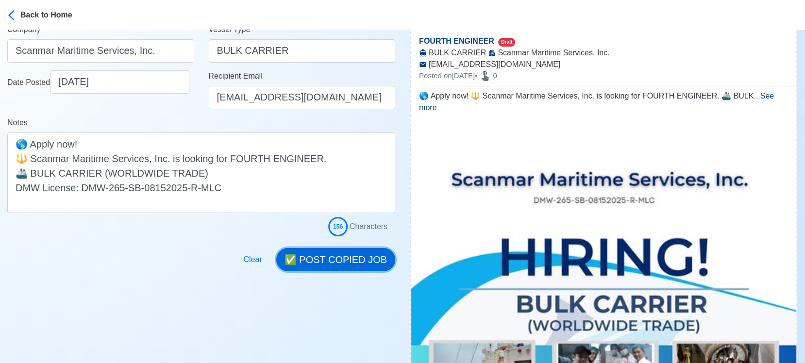
click at [356, 258] on button "✅ POST COPIED JOB" at bounding box center [335, 259] width 119 height 23
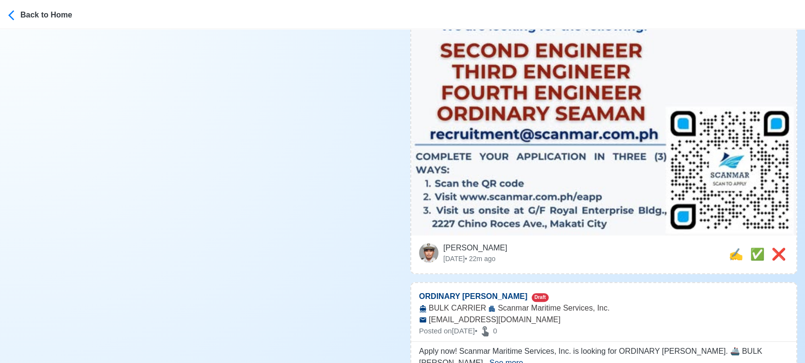
scroll to position [593, 0]
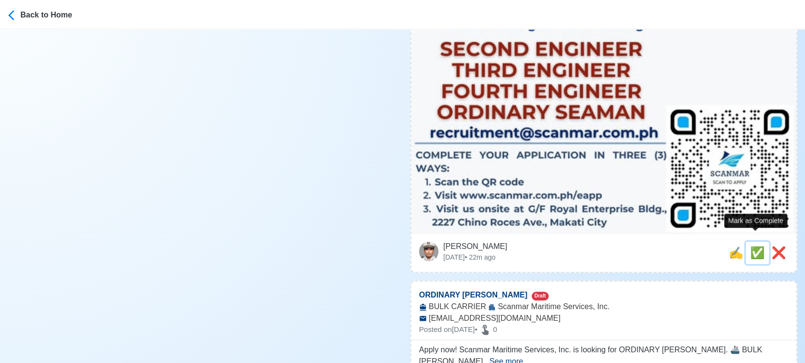
click at [731, 246] on span "✅" at bounding box center [757, 252] width 15 height 13
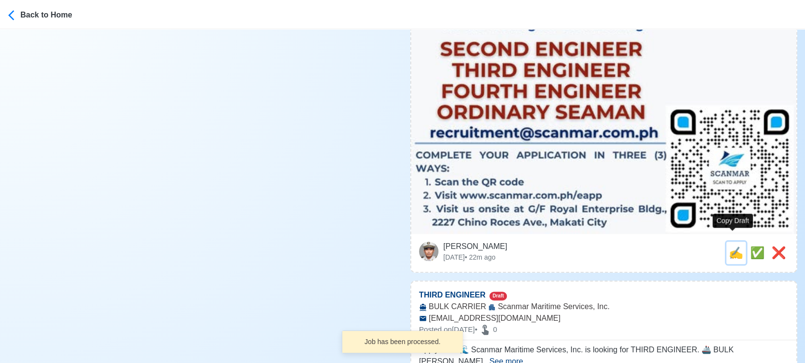
click at [731, 247] on span "✍️" at bounding box center [735, 252] width 15 height 13
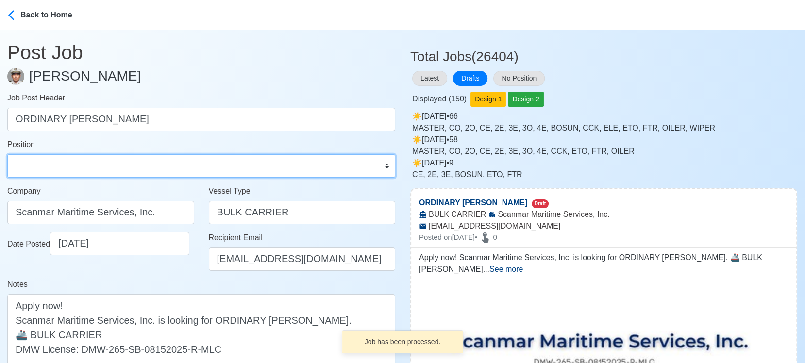
click at [202, 165] on select "Master Chief Officer 2nd Officer 3rd Officer Junior Officer Chief Engineer 2nd …" at bounding box center [201, 165] width 388 height 23
click at [7, 154] on select "Master Chief Officer 2nd Officer 3rd Officer Junior Officer Chief Engineer 2nd …" at bounding box center [201, 165] width 388 height 23
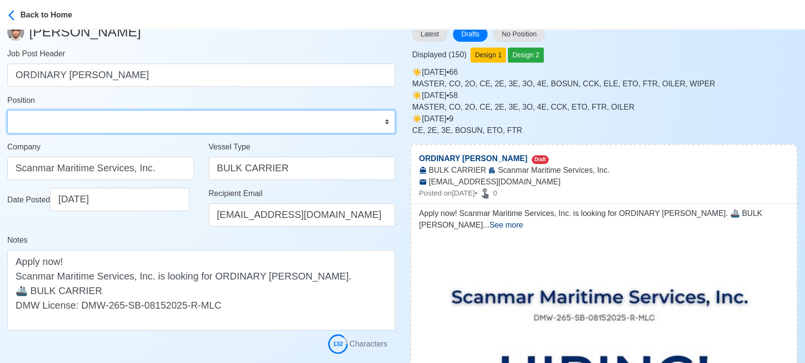
scroll to position [108, 0]
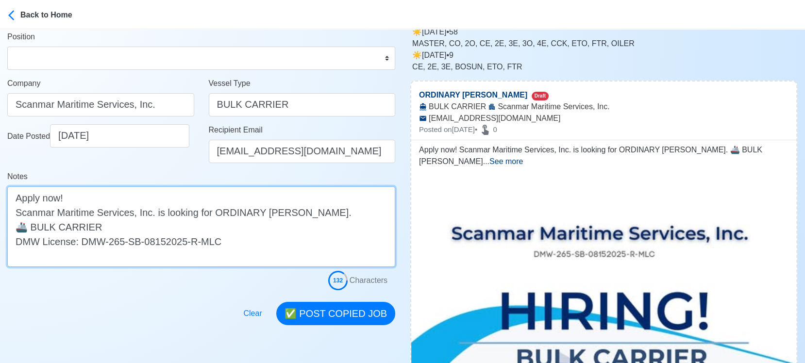
click at [156, 225] on textarea "Apply now! Scanmar Maritime Services, Inc. is looking for ORDINARY SEAMAN. 🚢 BU…" at bounding box center [201, 226] width 388 height 81
paste textarea "(WORLDWIDE TRADE)"
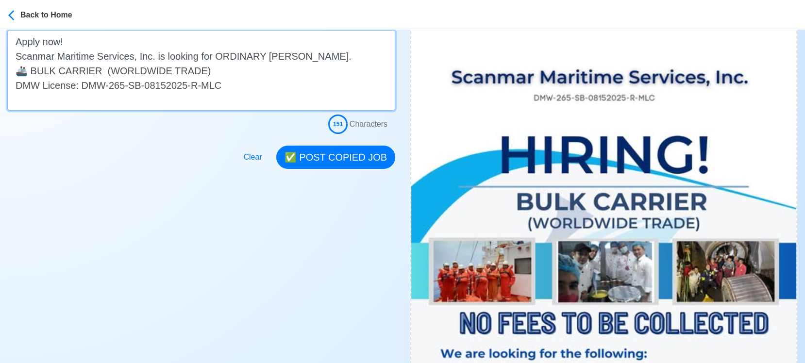
scroll to position [269, 0]
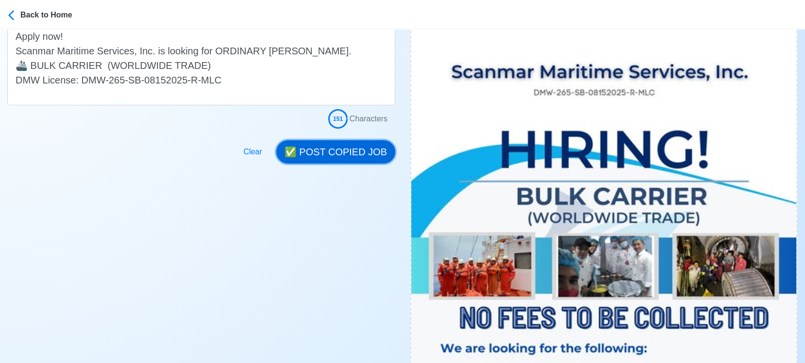
click at [330, 152] on button "✅ POST COPIED JOB" at bounding box center [335, 151] width 119 height 23
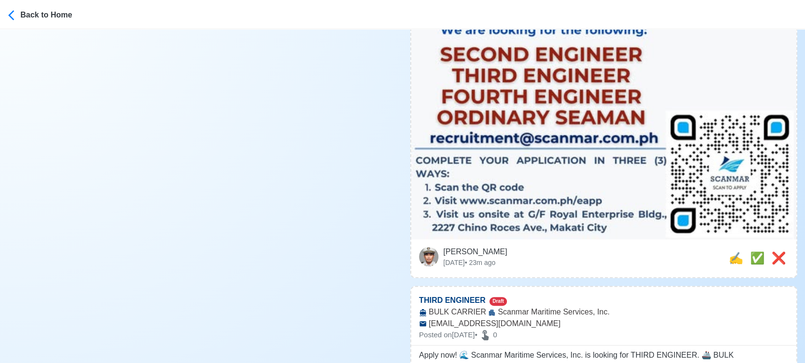
scroll to position [593, 0]
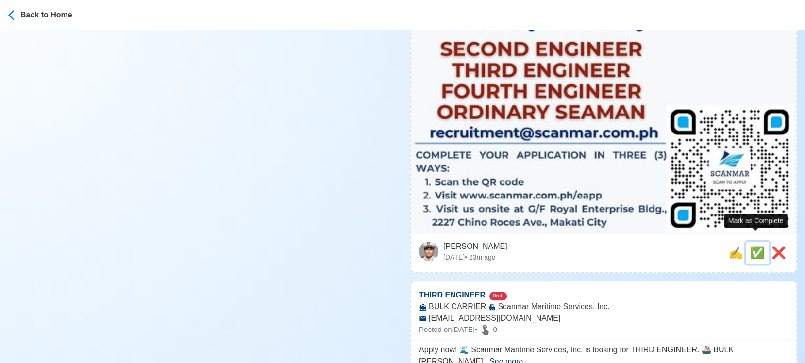
click at [731, 246] on span "✅" at bounding box center [757, 252] width 15 height 13
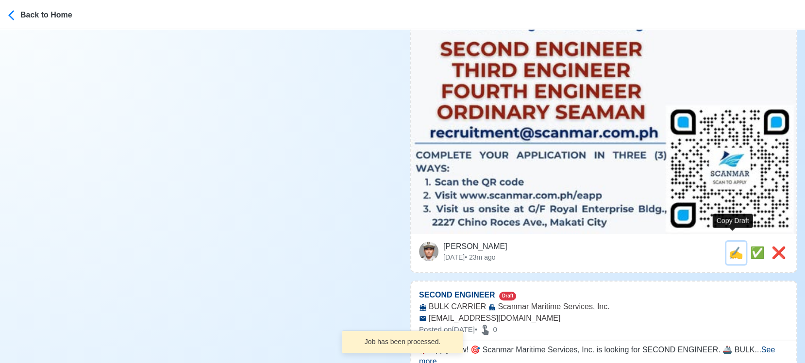
click at [728, 246] on span "✍️" at bounding box center [735, 252] width 15 height 13
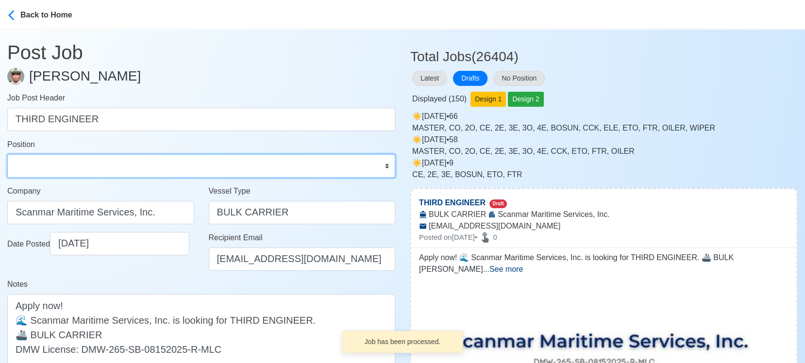
click at [52, 175] on select "Master Chief Officer 2nd Officer 3rd Officer Junior Officer Chief Engineer 2nd …" at bounding box center [201, 165] width 388 height 23
click at [7, 154] on select "Master Chief Officer 2nd Officer 3rd Officer Junior Officer Chief Engineer 2nd …" at bounding box center [201, 165] width 388 height 23
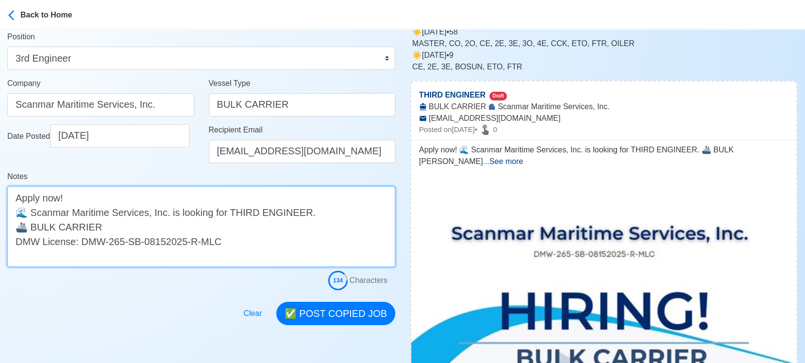
click at [178, 227] on textarea "Apply now! 🌊 Scanmar Maritime Services, Inc. is looking for THIRD ENGINEER. 🚢 B…" at bounding box center [201, 226] width 388 height 81
paste textarea "(WORLDWIDE TRADE)"
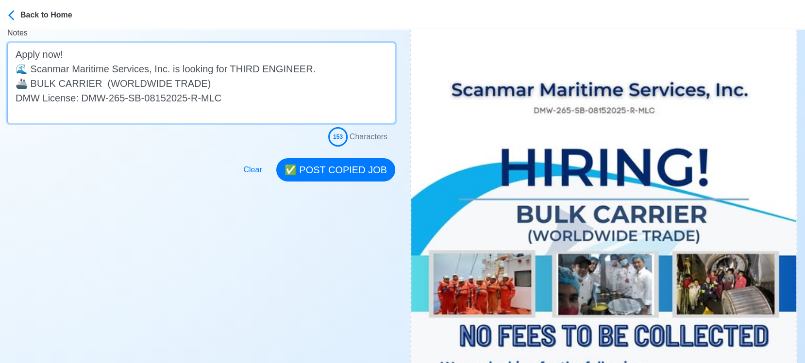
scroll to position [269, 0]
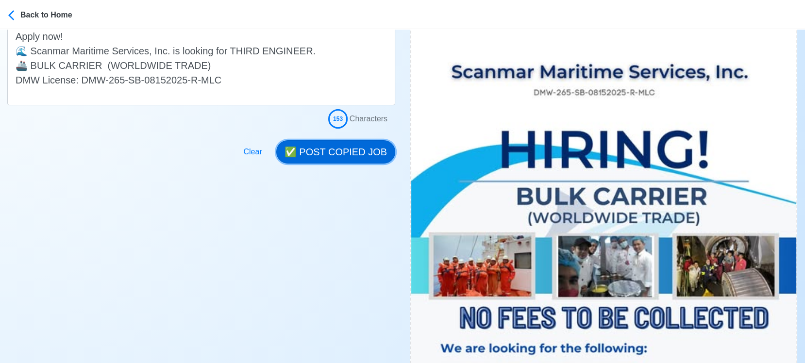
click at [330, 148] on button "✅ POST COPIED JOB" at bounding box center [335, 151] width 119 height 23
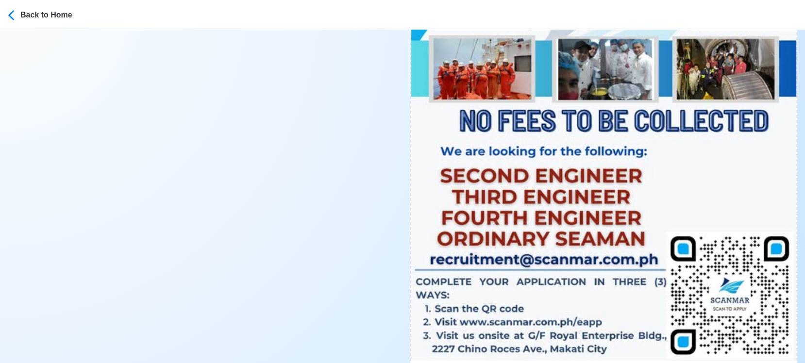
scroll to position [485, 0]
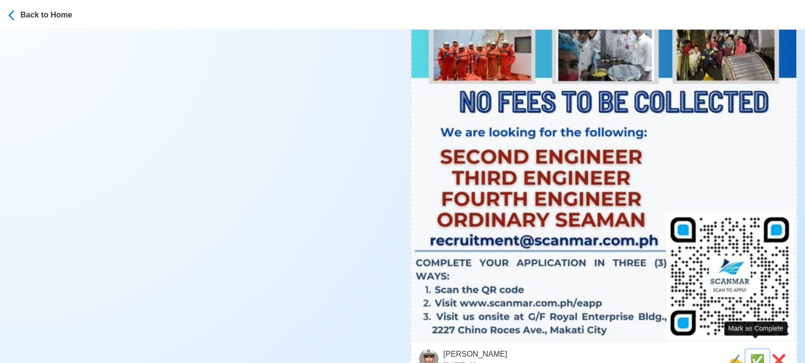
click at [731, 327] on span "✅" at bounding box center [757, 360] width 15 height 13
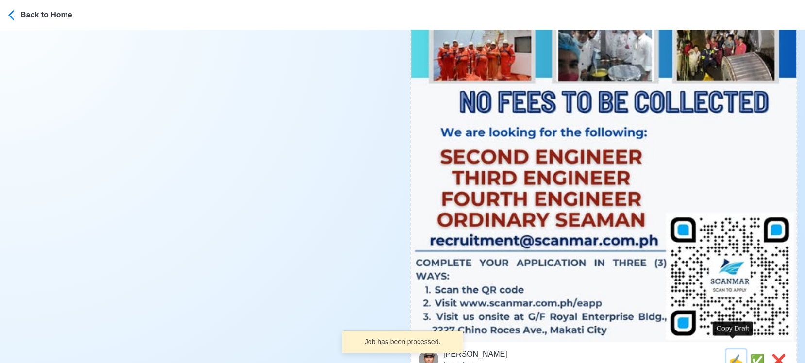
click at [731, 327] on span "✍️" at bounding box center [735, 360] width 15 height 13
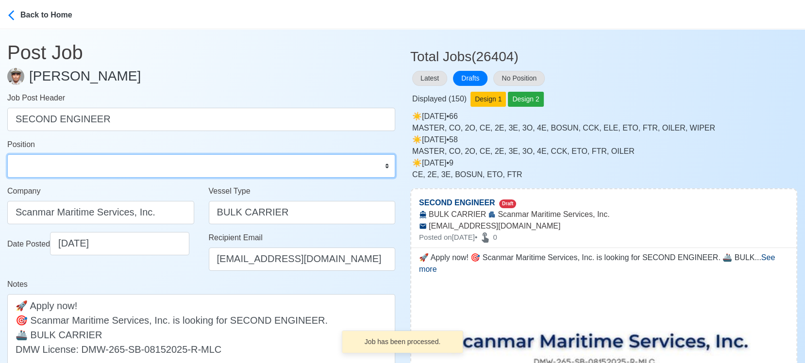
click at [83, 175] on select "Master Chief Officer 2nd Officer 3rd Officer Junior Officer Chief Engineer 2nd …" at bounding box center [201, 165] width 388 height 23
click at [7, 154] on select "Master Chief Officer 2nd Officer 3rd Officer Junior Officer Chief Engineer 2nd …" at bounding box center [201, 165] width 388 height 23
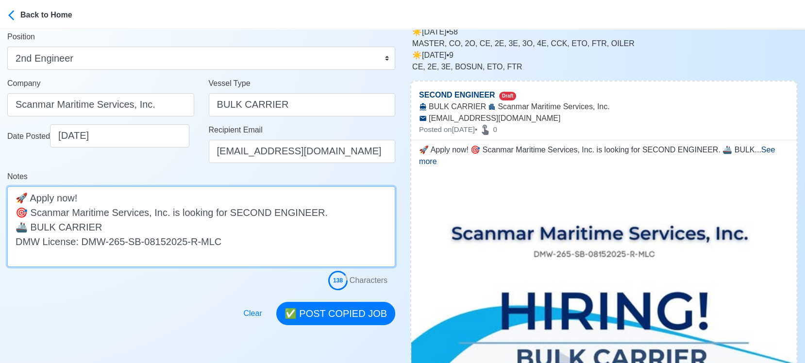
click at [190, 228] on textarea "🚀 Apply now! 🎯 Scanmar Maritime Services, Inc. is looking for SECOND ENGINEER. …" at bounding box center [201, 226] width 388 height 81
paste textarea "(WORLDWIDE TRADE)"
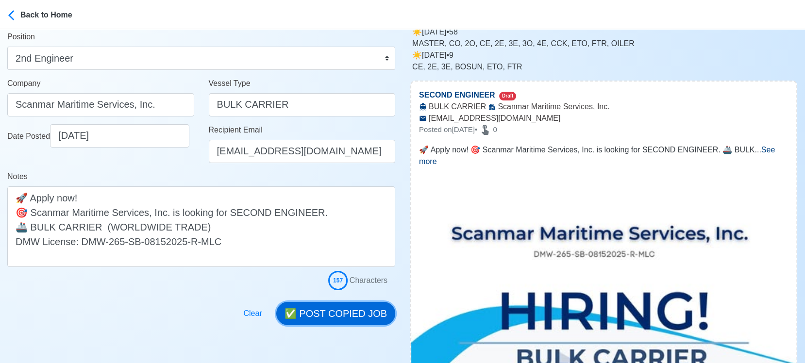
click at [361, 302] on button "✅ POST COPIED JOB" at bounding box center [335, 313] width 119 height 23
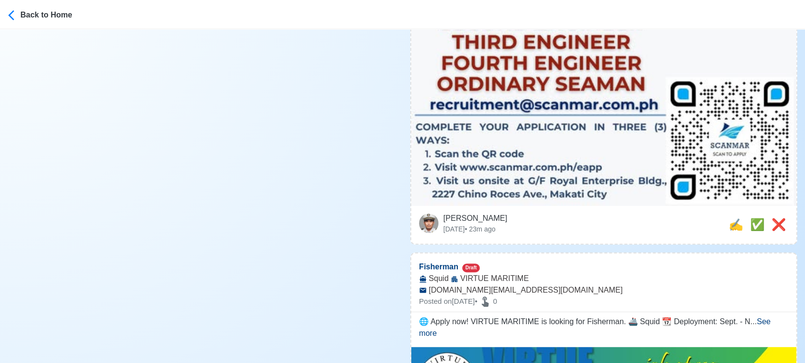
scroll to position [647, 0]
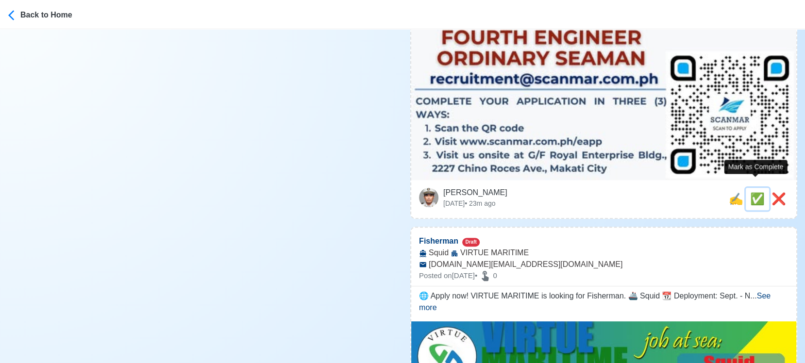
click at [731, 192] on span "✅" at bounding box center [757, 198] width 15 height 13
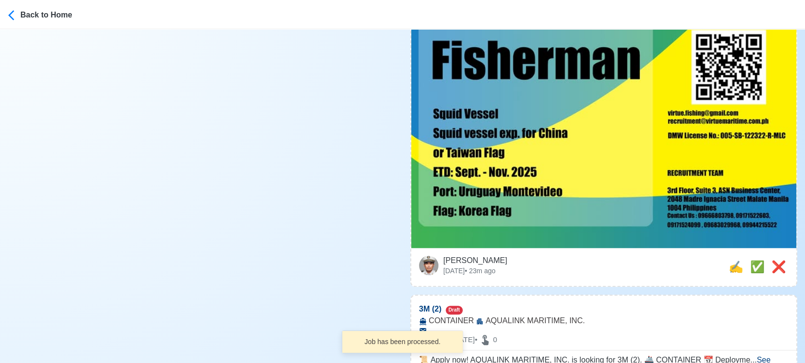
scroll to position [862, 0]
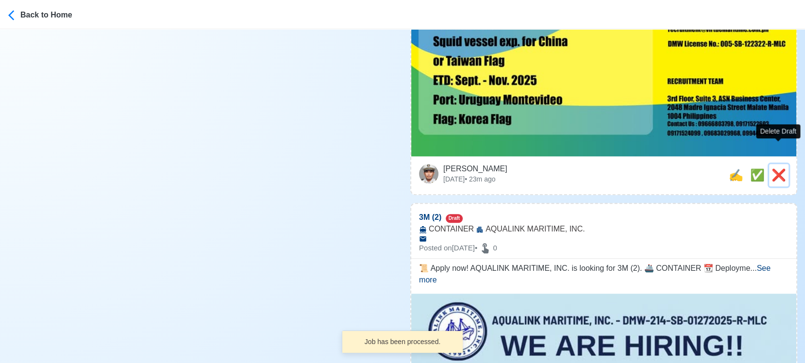
click at [731, 168] on span "❌" at bounding box center [778, 174] width 15 height 13
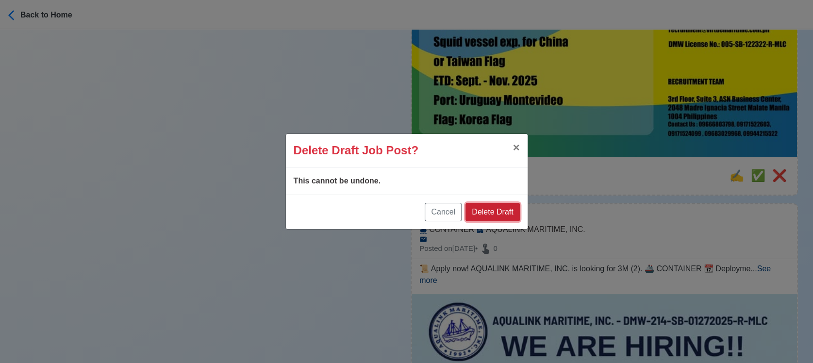
click at [511, 205] on button "Delete Draft" at bounding box center [492, 212] width 54 height 18
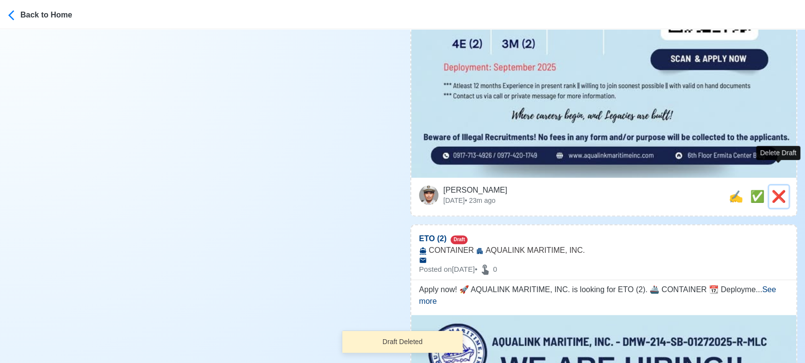
click at [731, 190] on span "❌" at bounding box center [778, 196] width 15 height 13
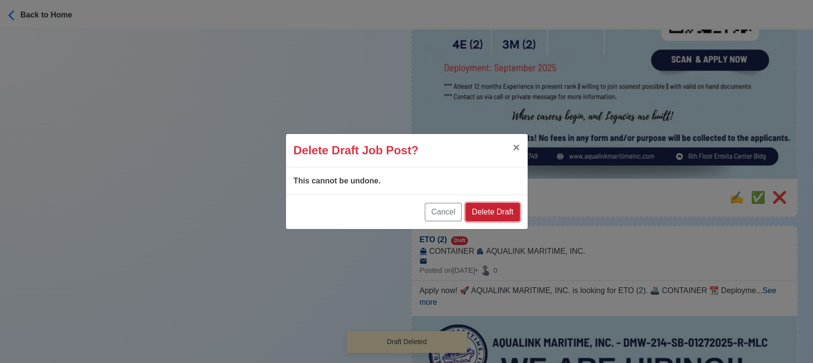
click at [494, 208] on button "Delete Draft" at bounding box center [492, 212] width 54 height 18
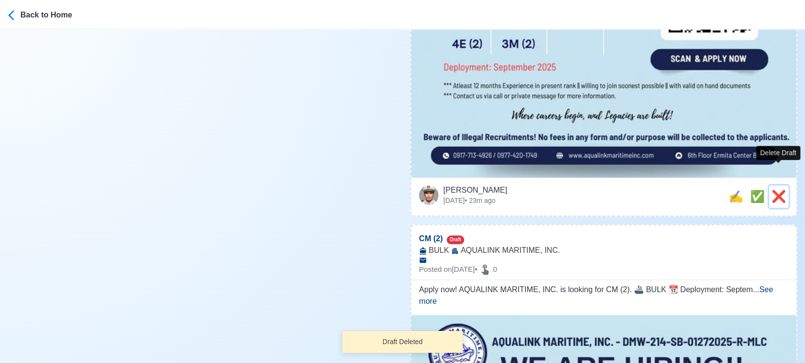
click at [731, 190] on span "❌" at bounding box center [778, 196] width 15 height 13
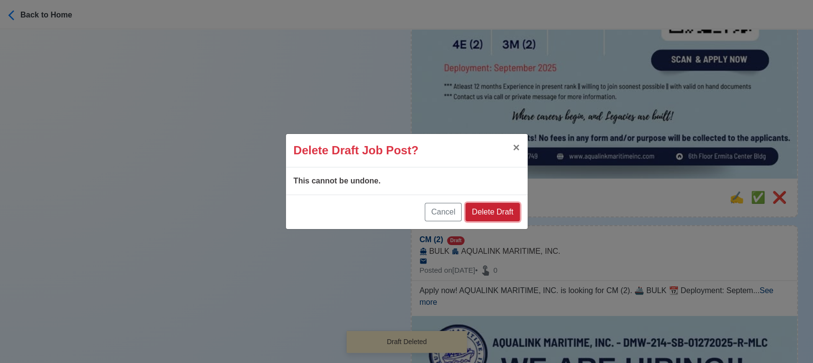
click at [492, 208] on button "Delete Draft" at bounding box center [492, 212] width 54 height 18
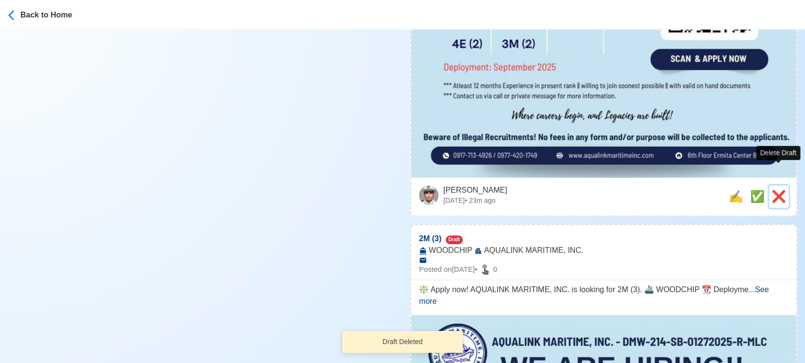
click at [731, 190] on span "❌" at bounding box center [778, 196] width 15 height 13
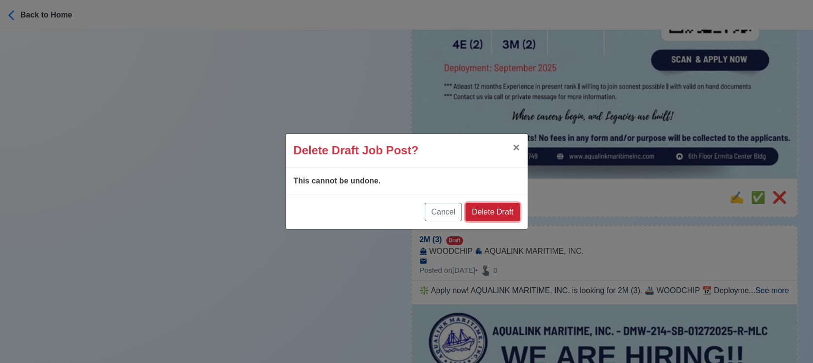
click at [503, 213] on button "Delete Draft" at bounding box center [492, 212] width 54 height 18
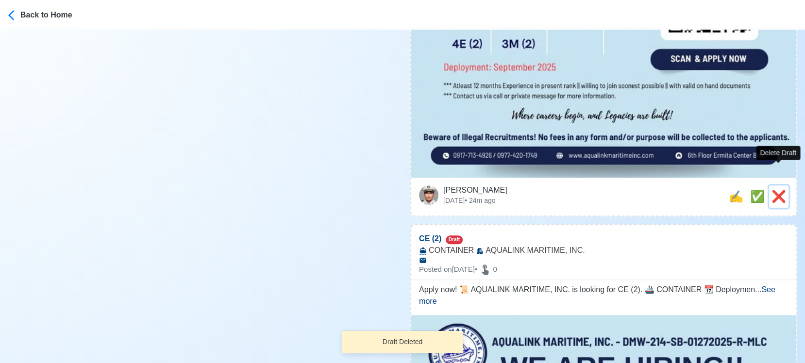
click at [731, 190] on span "❌" at bounding box center [778, 196] width 15 height 13
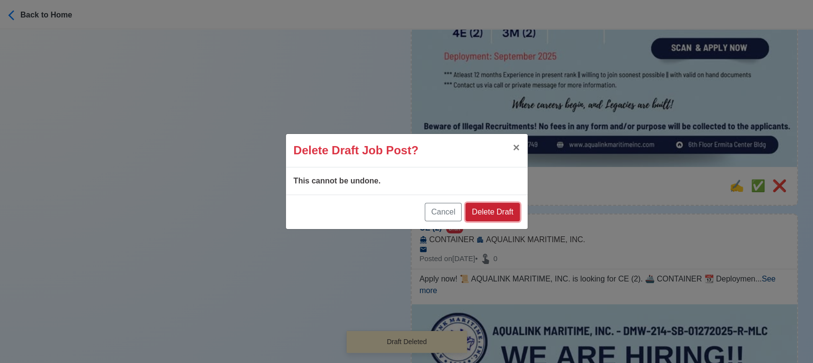
click at [495, 207] on button "Delete Draft" at bounding box center [492, 212] width 54 height 18
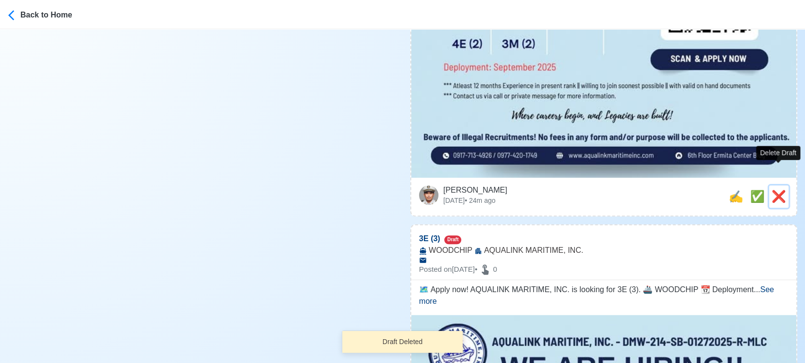
click at [731, 190] on span "❌" at bounding box center [778, 196] width 15 height 13
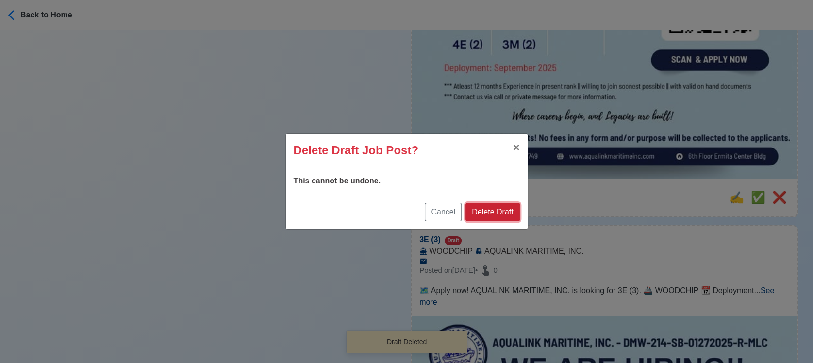
click at [499, 213] on button "Delete Draft" at bounding box center [492, 212] width 54 height 18
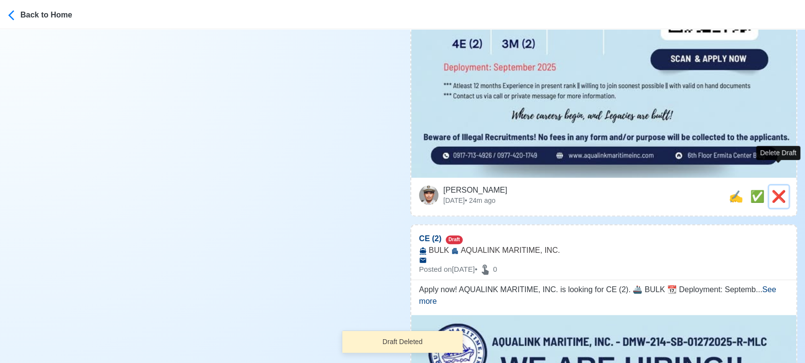
click at [731, 190] on span "❌" at bounding box center [778, 196] width 15 height 13
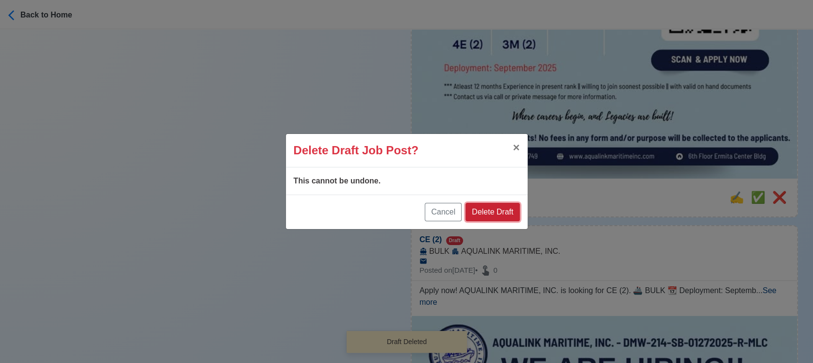
click at [502, 211] on button "Delete Draft" at bounding box center [492, 212] width 54 height 18
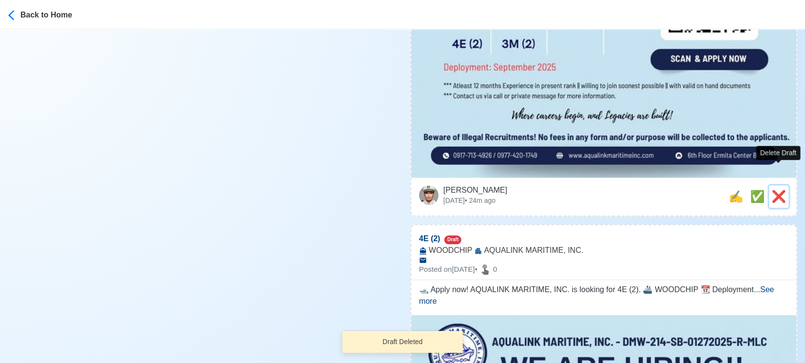
click at [731, 190] on span "❌" at bounding box center [778, 196] width 15 height 13
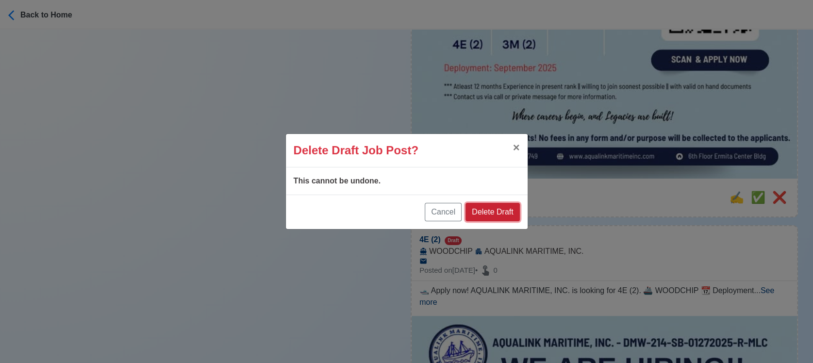
click at [495, 213] on button "Delete Draft" at bounding box center [492, 212] width 54 height 18
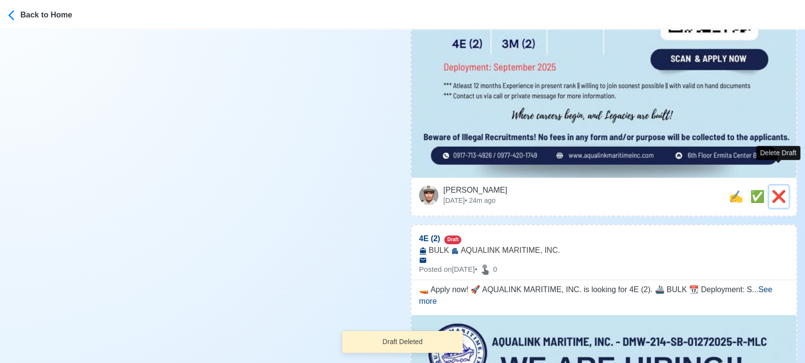
click at [731, 190] on span "❌" at bounding box center [778, 196] width 15 height 13
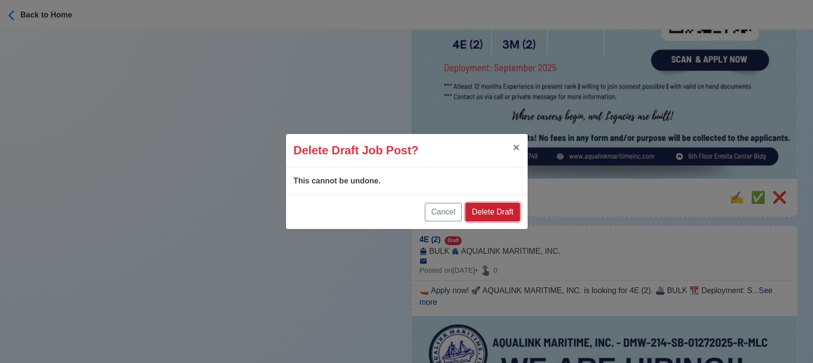
click at [493, 215] on button "Delete Draft" at bounding box center [492, 212] width 54 height 18
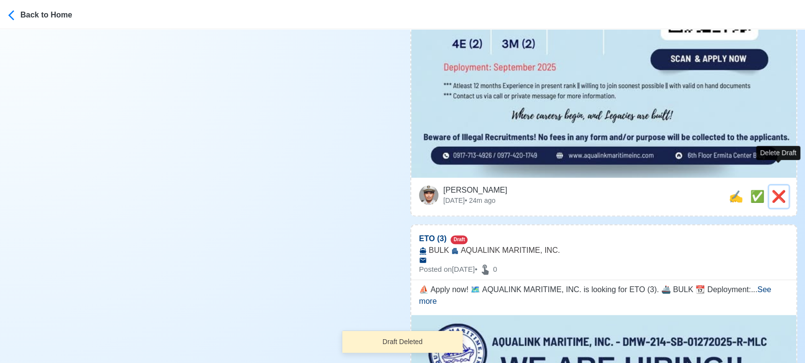
click at [731, 190] on span "❌" at bounding box center [778, 196] width 15 height 13
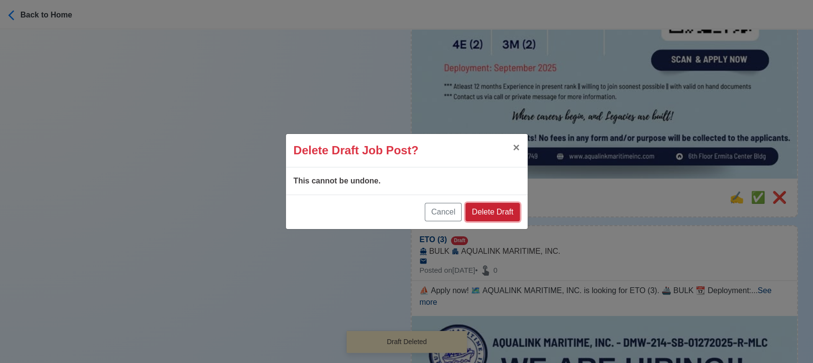
click at [490, 205] on button "Delete Draft" at bounding box center [492, 212] width 54 height 18
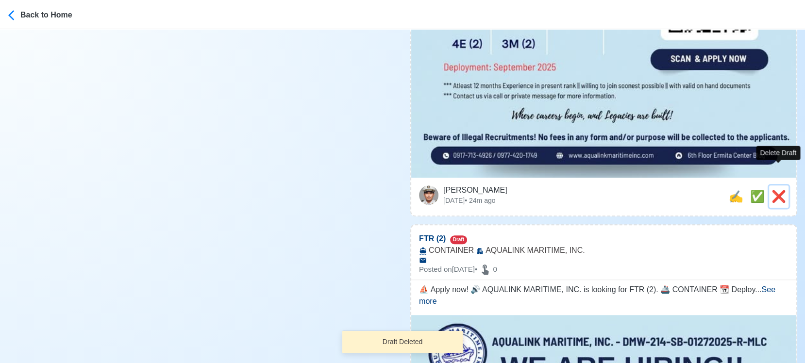
click at [731, 190] on span "❌" at bounding box center [778, 196] width 15 height 13
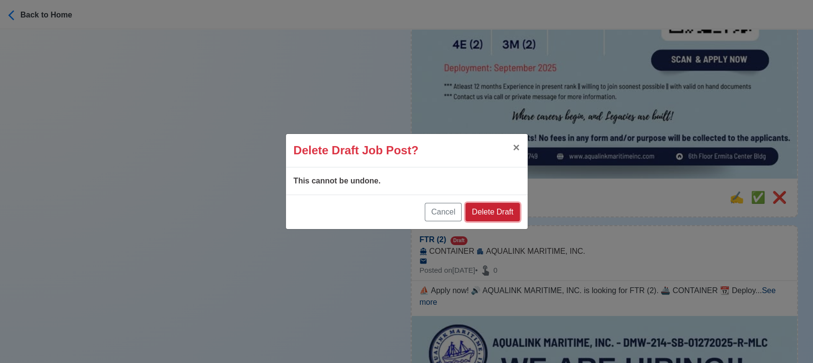
click at [501, 215] on button "Delete Draft" at bounding box center [492, 212] width 54 height 18
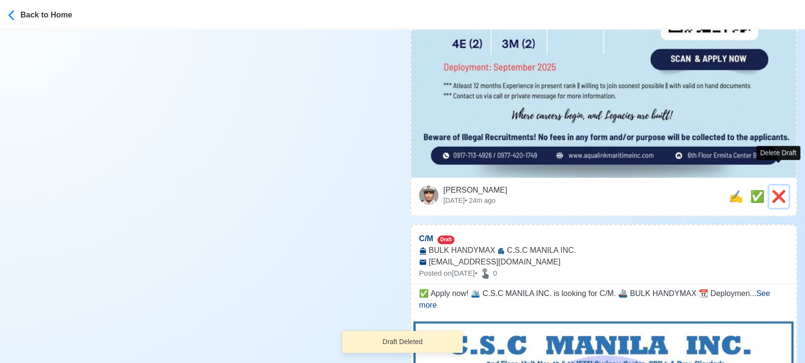
click at [731, 190] on span "❌" at bounding box center [778, 196] width 15 height 13
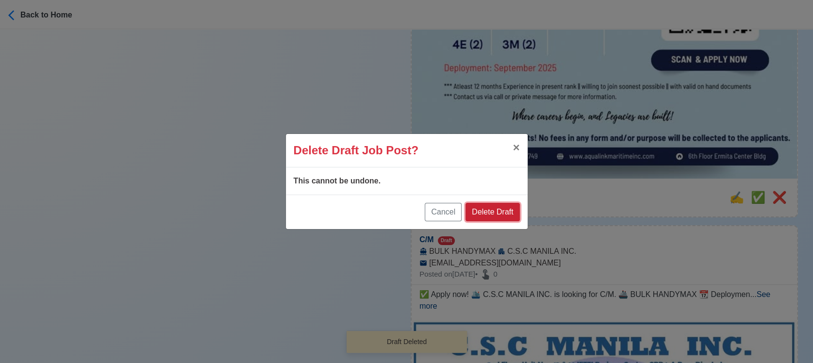
click at [501, 207] on button "Delete Draft" at bounding box center [492, 212] width 54 height 18
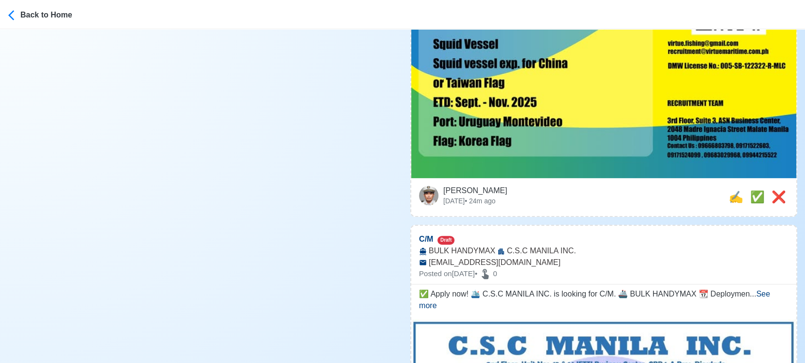
scroll to position [485, 0]
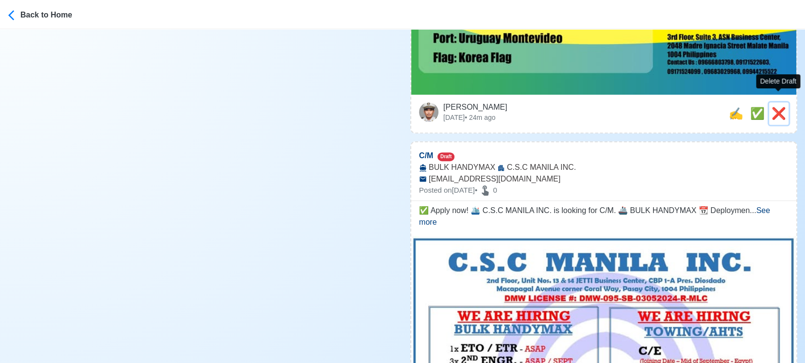
click at [731, 107] on span "❌" at bounding box center [778, 113] width 15 height 13
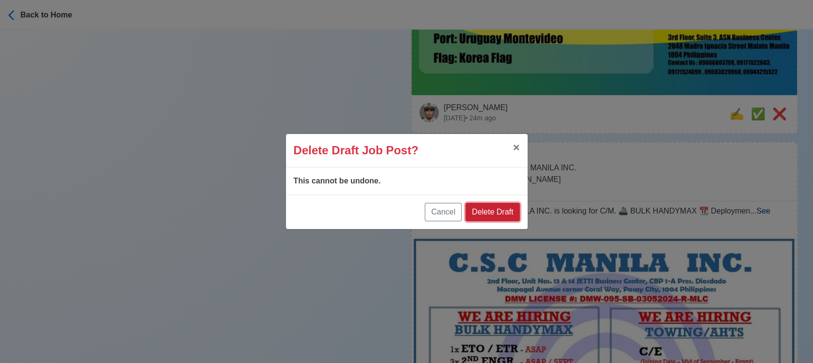
click at [509, 208] on button "Delete Draft" at bounding box center [492, 212] width 54 height 18
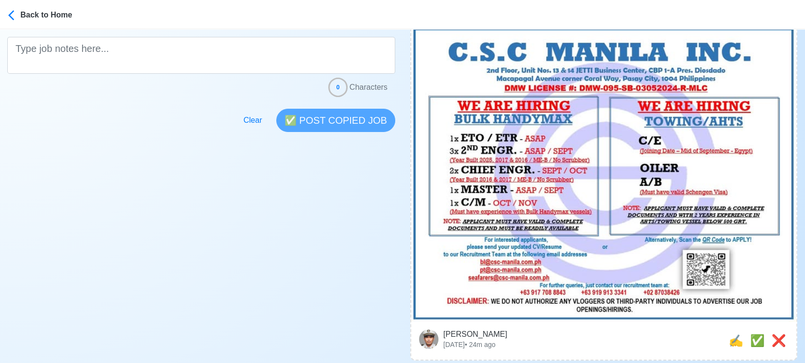
scroll to position [323, 0]
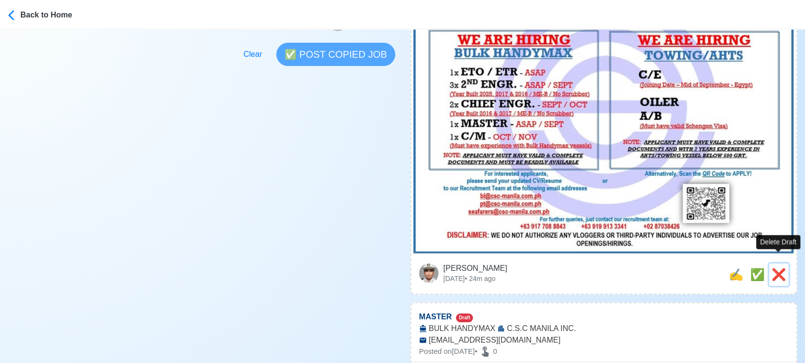
click at [731, 268] on span "❌" at bounding box center [778, 274] width 15 height 13
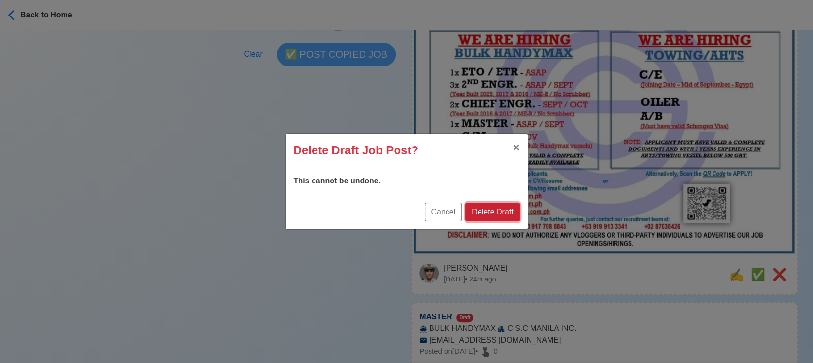
click at [511, 213] on button "Delete Draft" at bounding box center [492, 212] width 54 height 18
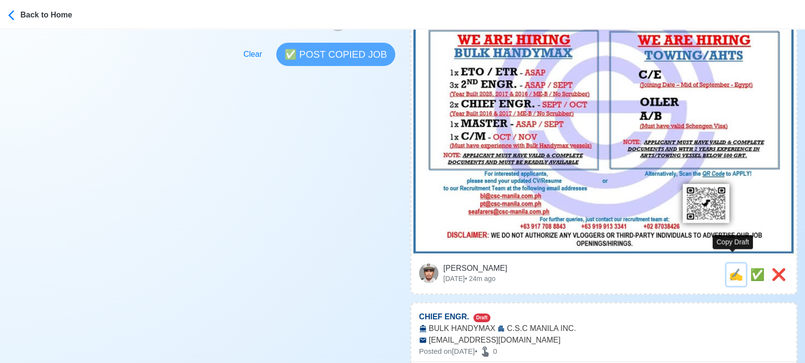
click at [730, 268] on span "✍️" at bounding box center [735, 274] width 15 height 13
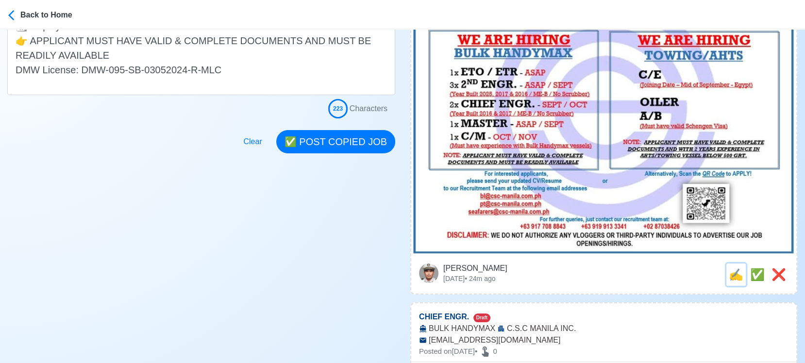
scroll to position [0, 0]
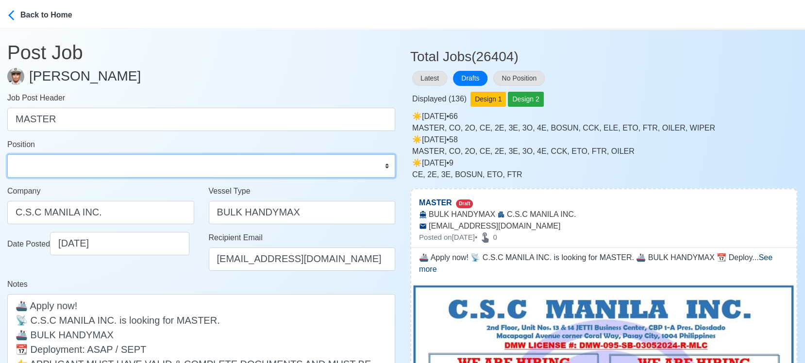
click at [178, 172] on select "Master Chief Officer 2nd Officer 3rd Officer Junior Officer Chief Engineer 2nd …" at bounding box center [201, 165] width 388 height 23
click at [7, 154] on select "Master Chief Officer 2nd Officer 3rd Officer Junior Officer Chief Engineer 2nd …" at bounding box center [201, 165] width 388 height 23
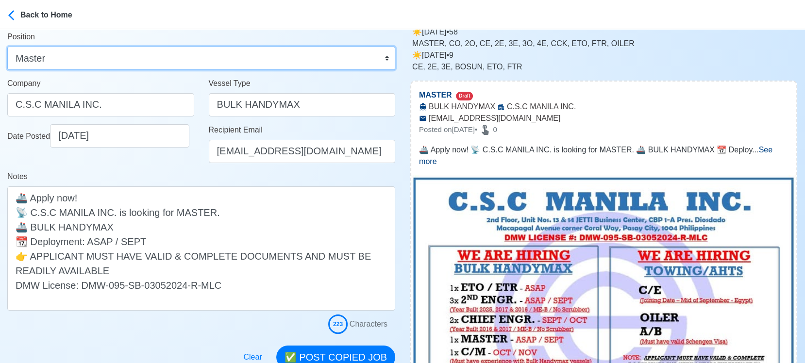
scroll to position [215, 0]
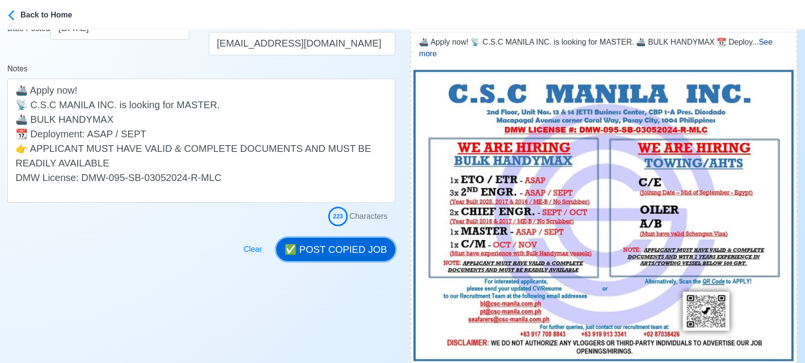
click at [355, 245] on button "✅ POST COPIED JOB" at bounding box center [335, 249] width 119 height 23
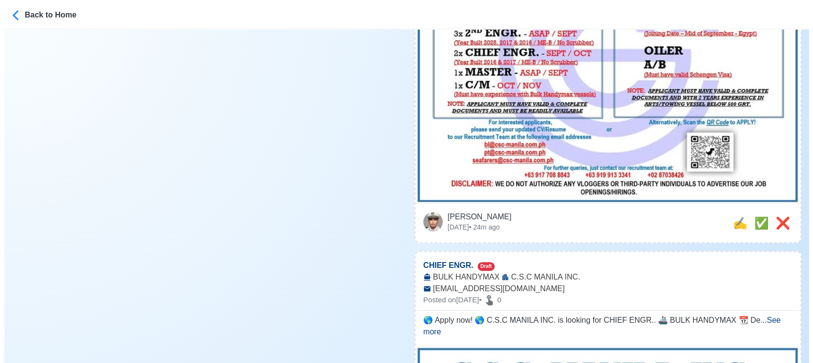
scroll to position [377, 0]
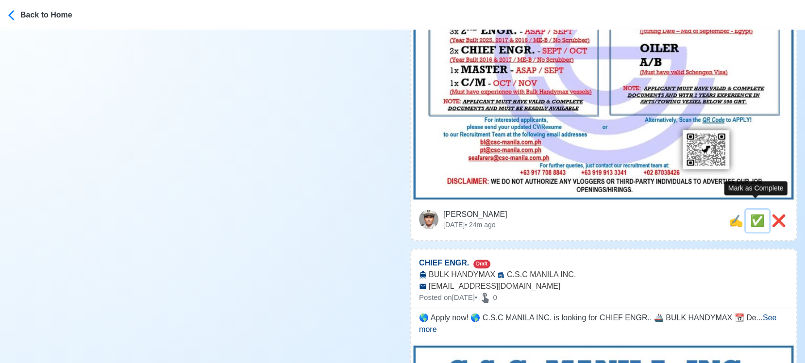
click at [731, 214] on span "✅" at bounding box center [757, 220] width 15 height 13
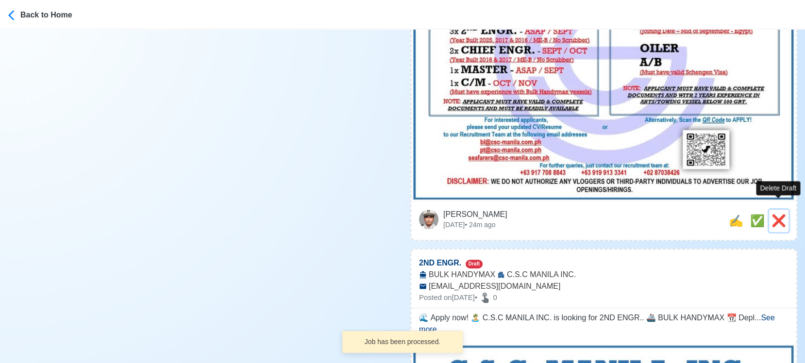
click at [731, 214] on span "❌" at bounding box center [778, 220] width 15 height 13
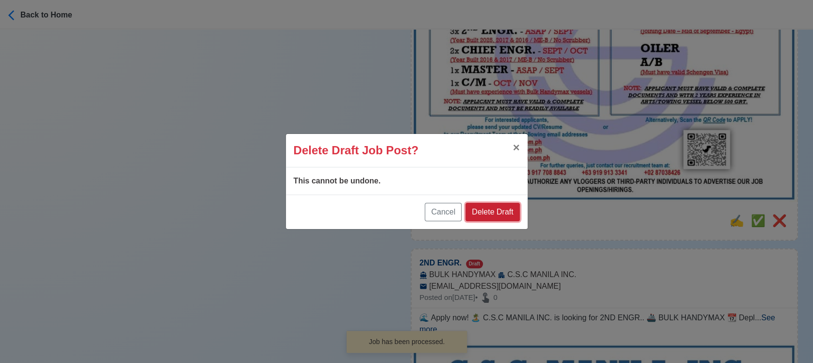
click at [507, 213] on button "Delete Draft" at bounding box center [492, 212] width 54 height 18
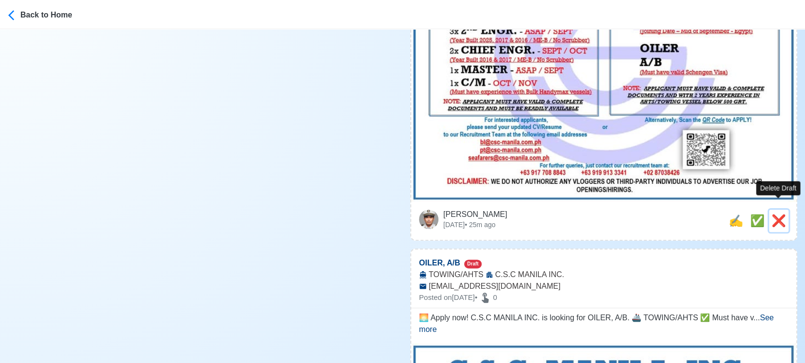
click at [731, 214] on span "❌" at bounding box center [778, 220] width 15 height 13
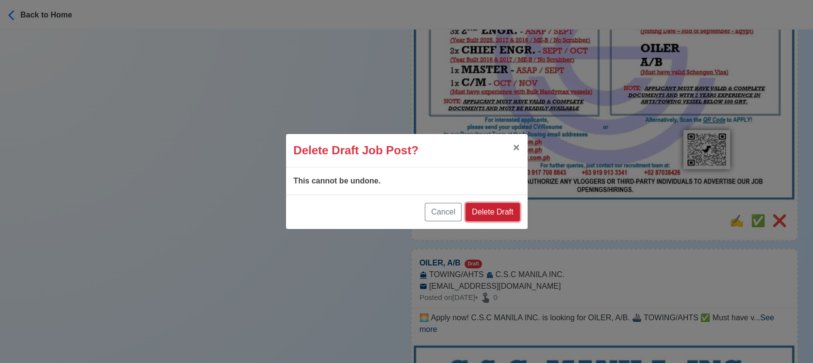
click at [503, 208] on button "Delete Draft" at bounding box center [492, 212] width 54 height 18
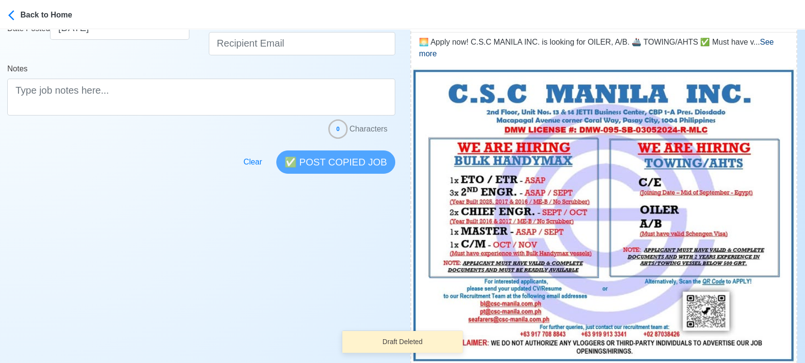
scroll to position [323, 0]
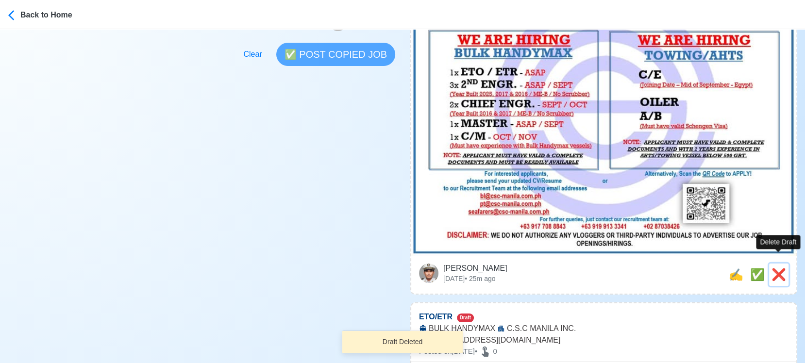
click at [731, 268] on span "❌" at bounding box center [778, 274] width 15 height 13
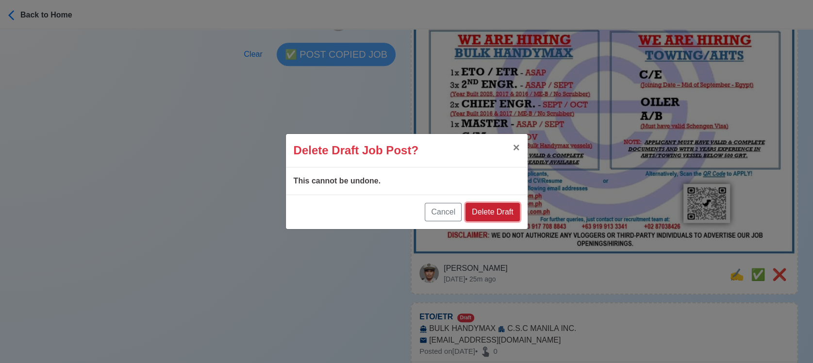
click at [501, 212] on button "Delete Draft" at bounding box center [492, 212] width 54 height 18
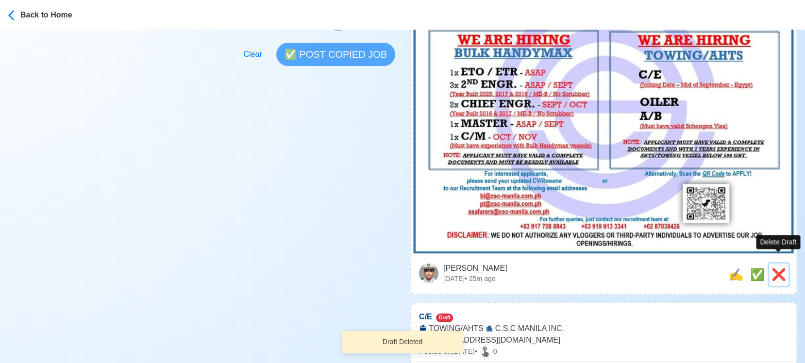
click at [731, 268] on span "❌" at bounding box center [778, 274] width 15 height 13
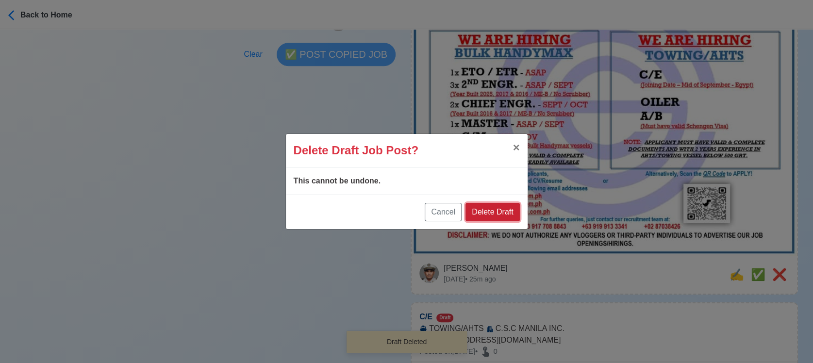
click at [507, 212] on button "Delete Draft" at bounding box center [492, 212] width 54 height 18
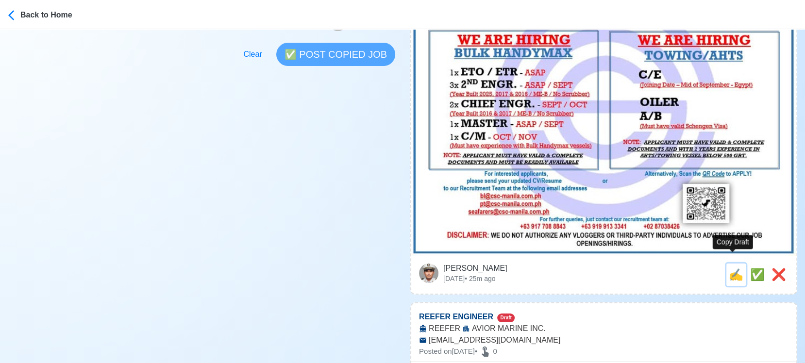
click at [731, 268] on span "✍️" at bounding box center [735, 274] width 15 height 13
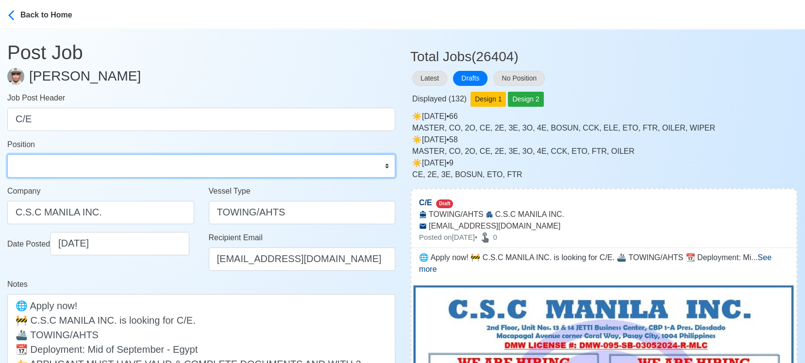
click at [105, 167] on select "Master Chief Officer 2nd Officer 3rd Officer Junior Officer Chief Engineer 2nd …" at bounding box center [201, 165] width 388 height 23
click at [7, 154] on select "Master Chief Officer 2nd Officer 3rd Officer Junior Officer Chief Engineer 2nd …" at bounding box center [201, 165] width 388 height 23
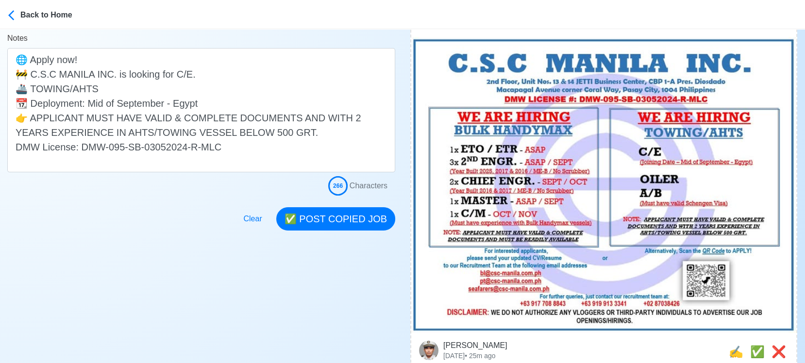
scroll to position [269, 0]
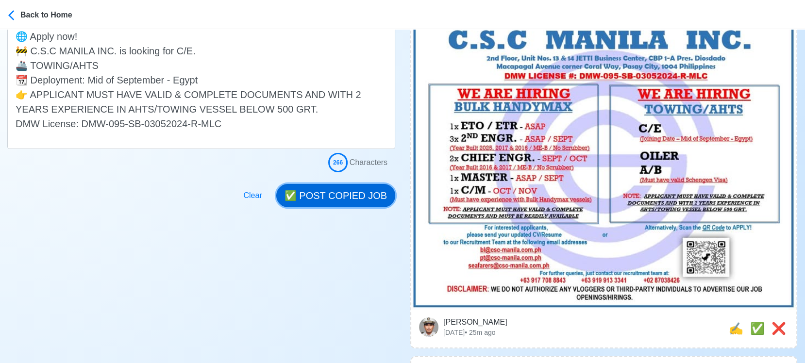
click at [329, 186] on button "✅ POST COPIED JOB" at bounding box center [335, 195] width 119 height 23
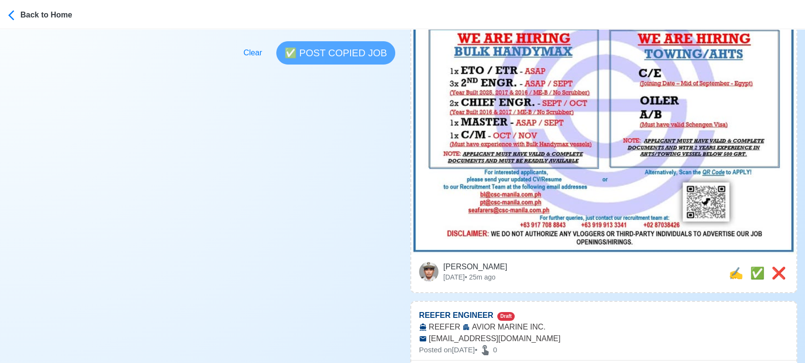
scroll to position [377, 0]
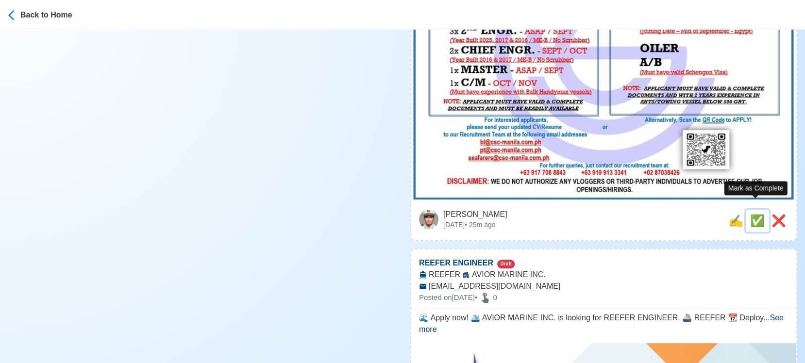
click at [731, 214] on span "✅" at bounding box center [757, 220] width 15 height 13
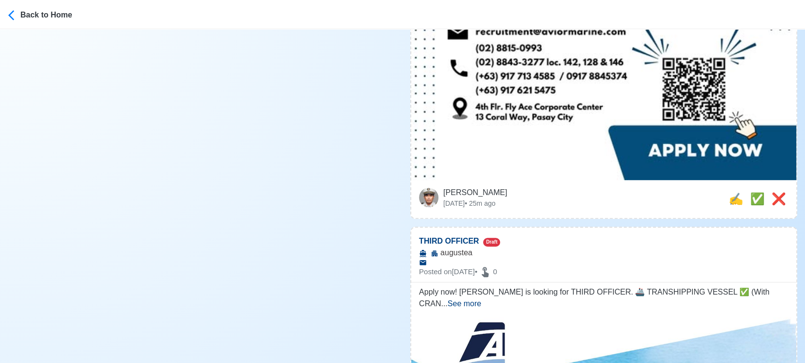
scroll to position [701, 0]
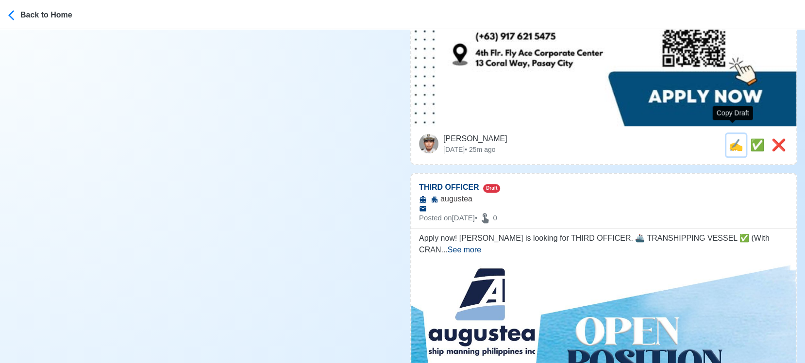
click at [730, 138] on span "✍️" at bounding box center [735, 144] width 15 height 13
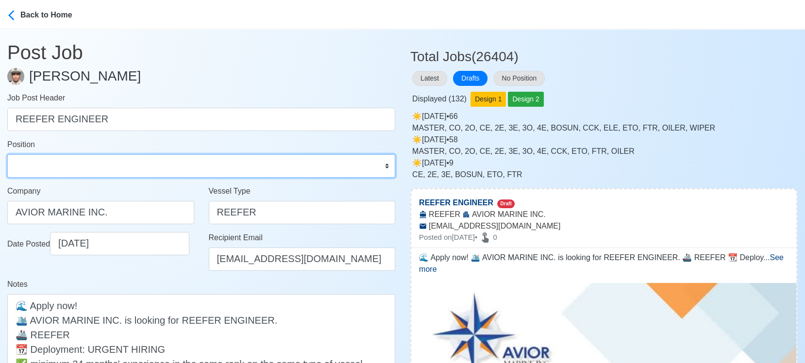
click at [91, 165] on select "Master Chief Officer 2nd Officer 3rd Officer Junior Officer Chief Engineer 2nd …" at bounding box center [201, 165] width 388 height 23
click at [7, 154] on select "Master Chief Officer 2nd Officer 3rd Officer Junior Officer Chief Engineer 2nd …" at bounding box center [201, 165] width 388 height 23
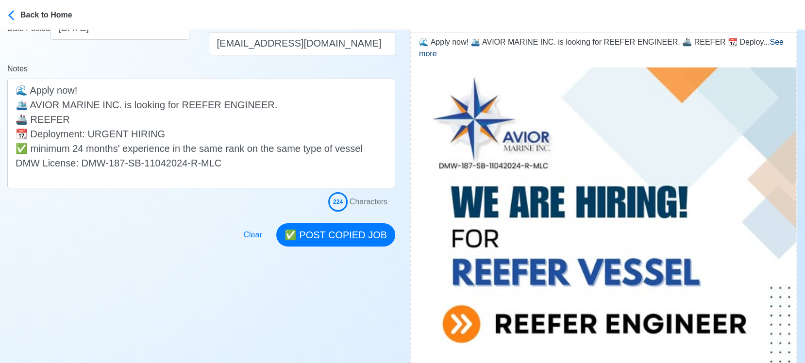
scroll to position [269, 0]
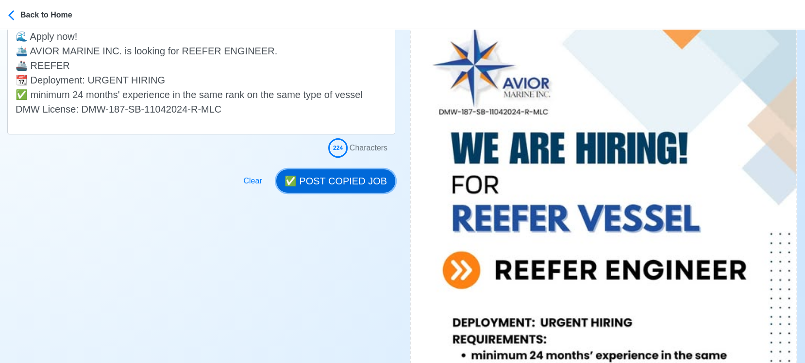
click at [363, 181] on button "✅ POST COPIED JOB" at bounding box center [335, 180] width 119 height 23
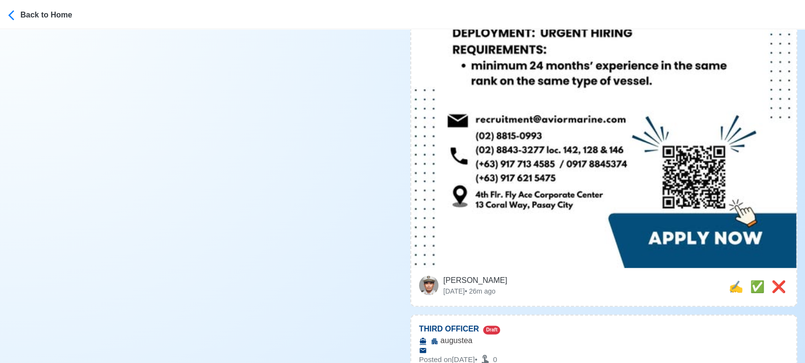
scroll to position [593, 0]
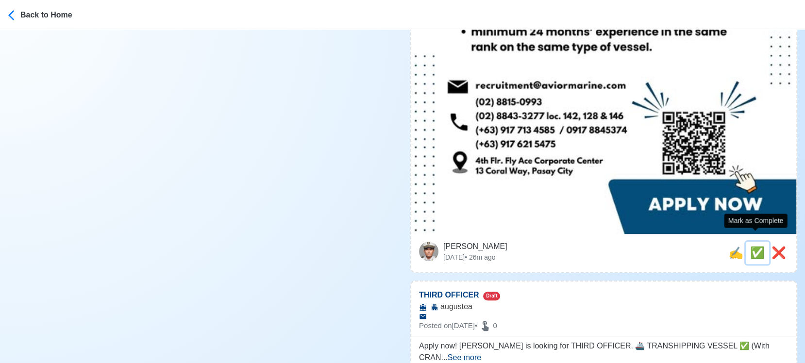
click at [731, 246] on span "✅" at bounding box center [757, 252] width 15 height 13
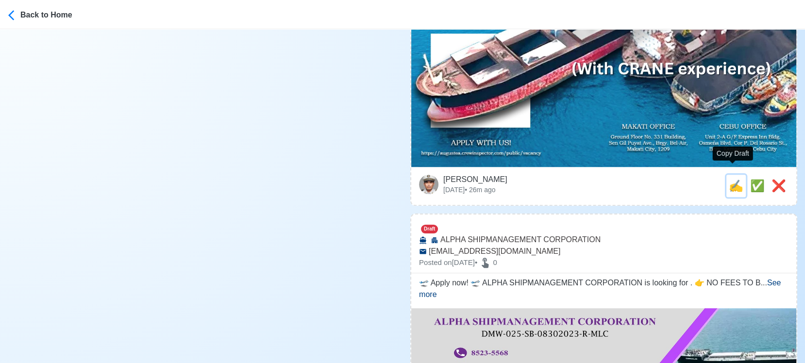
click at [731, 179] on span "✍️" at bounding box center [735, 185] width 15 height 13
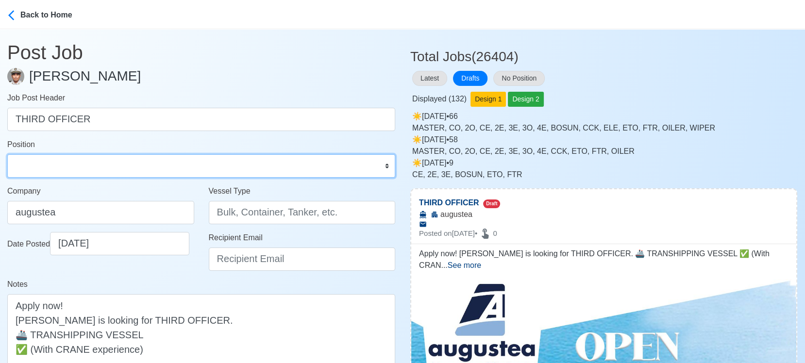
drag, startPoint x: 195, startPoint y: 162, endPoint x: 186, endPoint y: 166, distance: 10.0
click at [195, 162] on select "Master Chief Officer 2nd Officer 3rd Officer Junior Officer Chief Engineer 2nd …" at bounding box center [201, 165] width 388 height 23
click at [7, 154] on select "Master Chief Officer 2nd Officer 3rd Officer Junior Officer Chief Engineer 2nd …" at bounding box center [201, 165] width 388 height 23
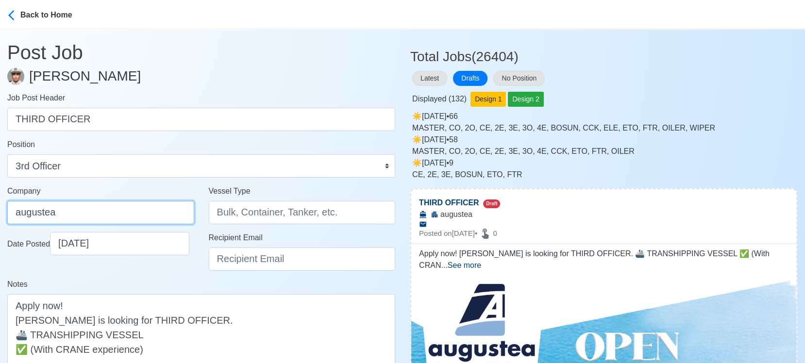
click at [132, 214] on input "augustea" at bounding box center [100, 212] width 187 height 23
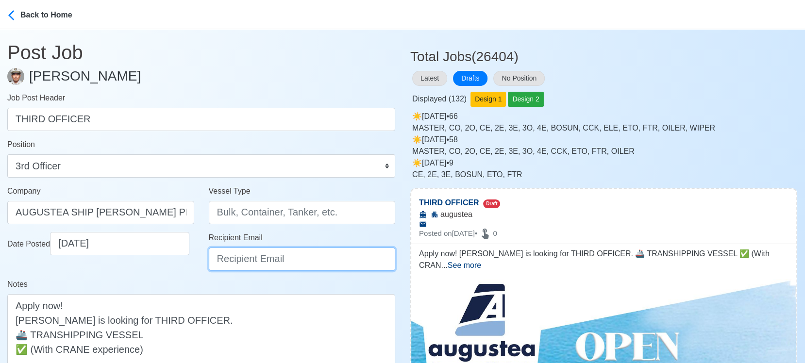
click at [234, 252] on input "Recipient Email" at bounding box center [302, 258] width 187 height 23
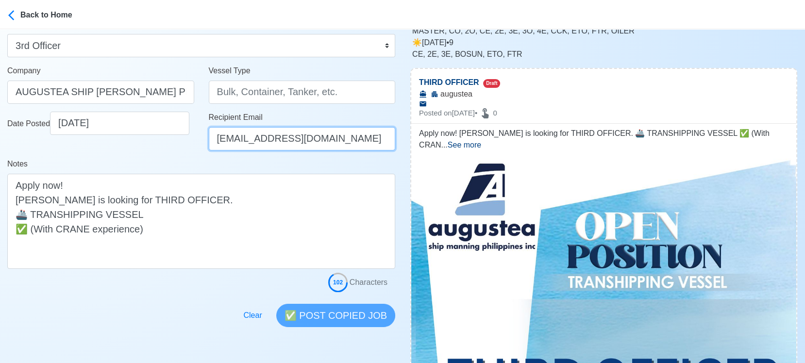
scroll to position [108, 0]
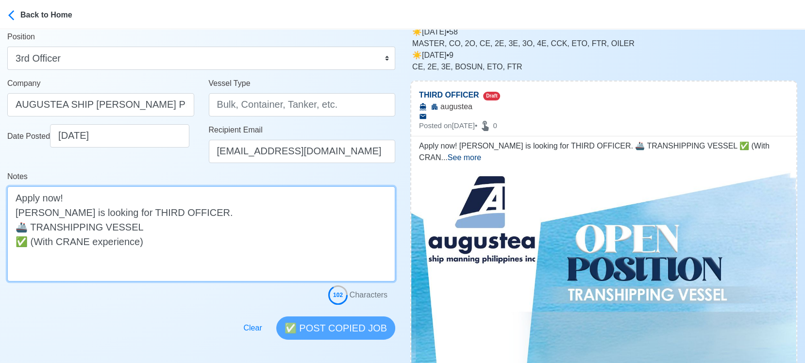
click at [77, 224] on textarea "Apply now! augustea is looking for THIRD OFFICER. 🚢 TRANSHIPPING VESSEL ✅ (With…" at bounding box center [201, 233] width 388 height 95
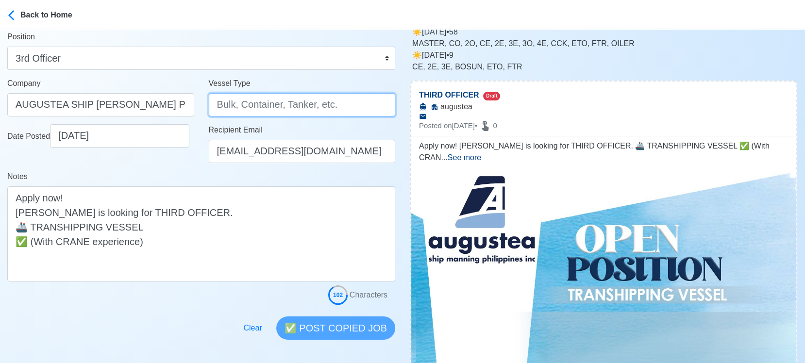
click at [265, 104] on input "Vessel Type" at bounding box center [302, 104] width 187 height 23
paste input "TRANSHIPPING"
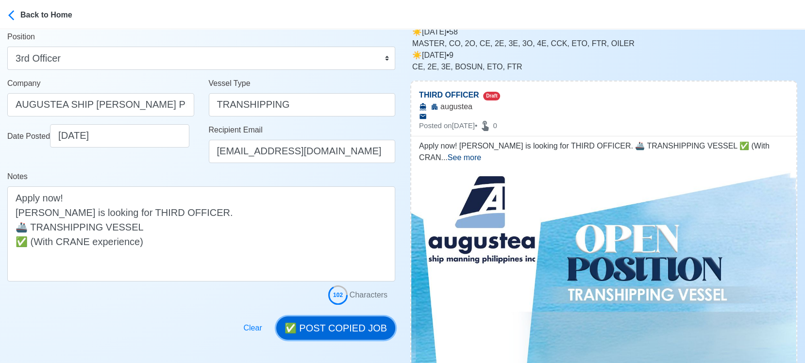
click at [372, 325] on button "✅ POST COPIED JOB" at bounding box center [335, 327] width 119 height 23
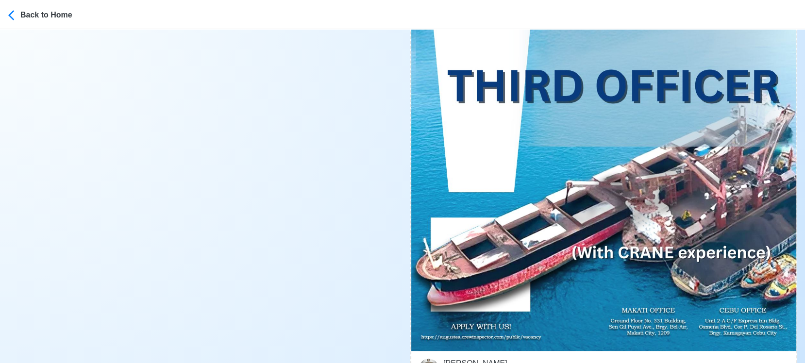
scroll to position [485, 0]
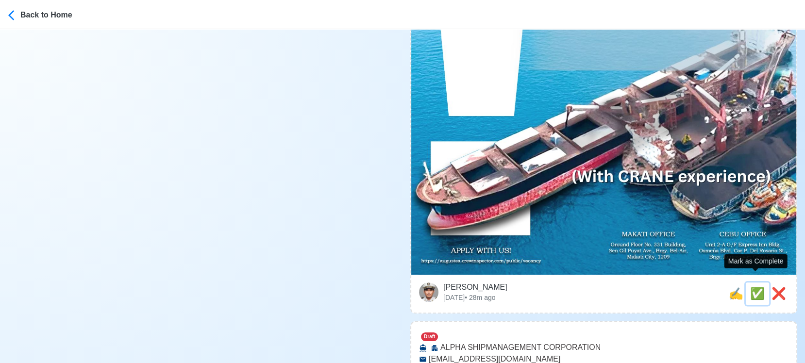
click at [731, 287] on span "✅" at bounding box center [757, 293] width 15 height 13
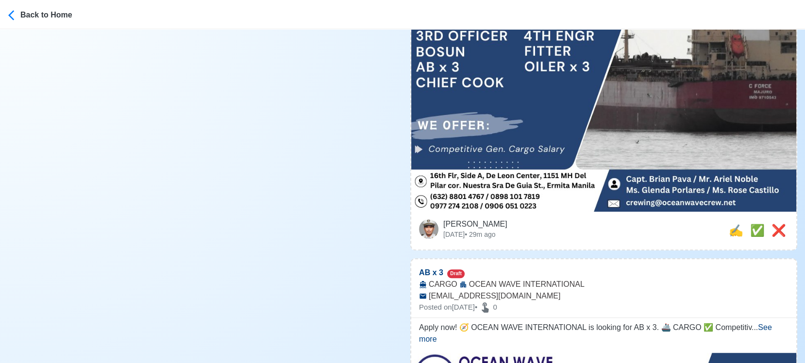
scroll to position [701, 0]
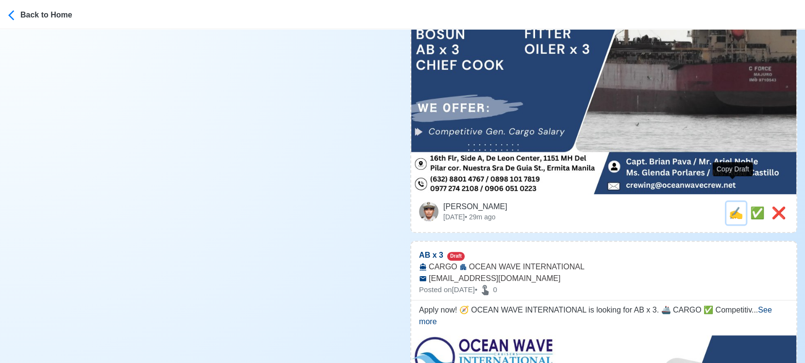
click at [731, 206] on span "✍️" at bounding box center [735, 212] width 15 height 13
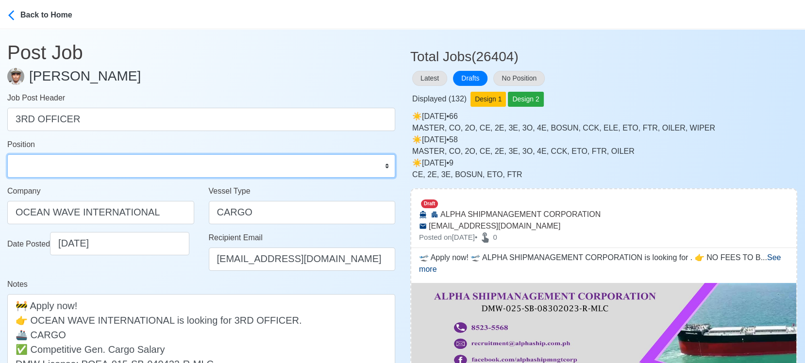
click at [148, 165] on select "Master Chief Officer 2nd Officer 3rd Officer Junior Officer Chief Engineer 2nd …" at bounding box center [201, 165] width 388 height 23
click at [7, 154] on select "Master Chief Officer 2nd Officer 3rd Officer Junior Officer Chief Engineer 2nd …" at bounding box center [201, 165] width 388 height 23
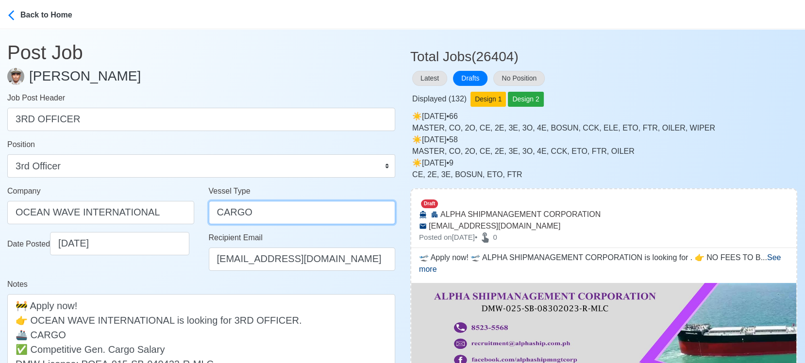
click at [216, 213] on input "CARGO" at bounding box center [302, 212] width 187 height 23
click at [225, 209] on input "GENERAL CARGO" at bounding box center [302, 212] width 187 height 23
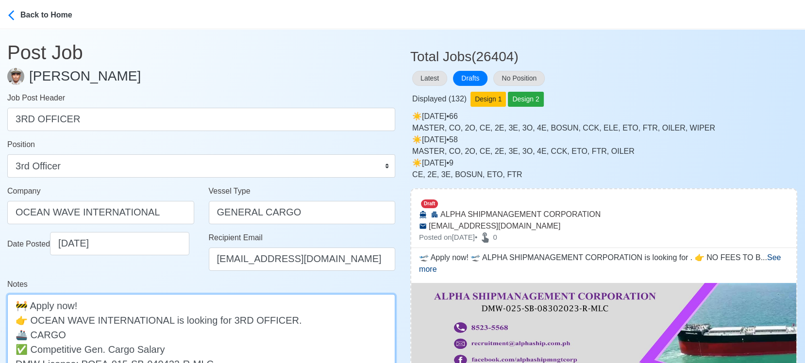
click at [31, 327] on textarea "🚧 Apply now! 👉 OCEAN WAVE INTERNATIONAL is looking for 3RD OFFICER. 🚢 CARGO ✅ C…" at bounding box center [201, 341] width 388 height 95
paste textarea "GENERAL"
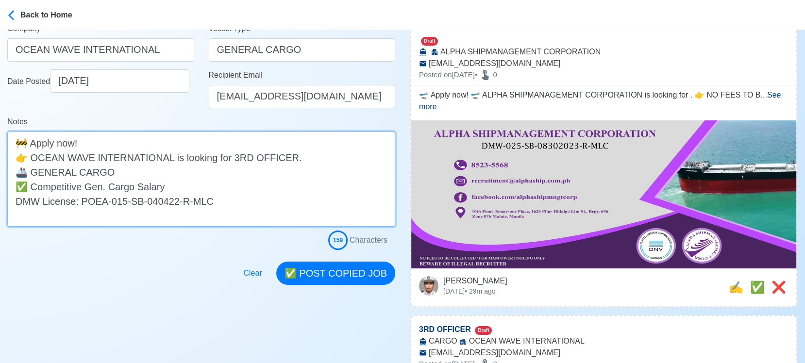
scroll to position [162, 0]
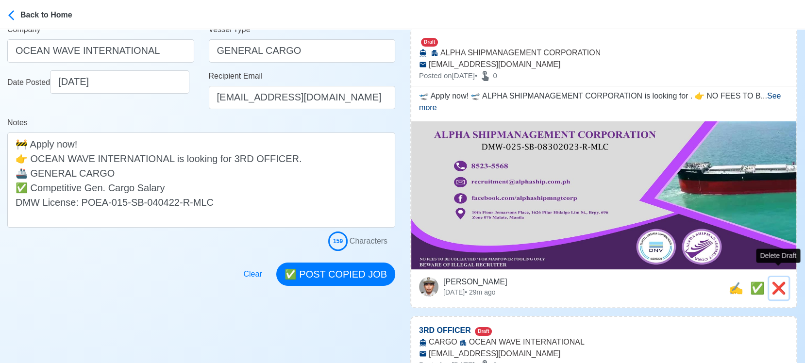
click at [731, 281] on span "❌" at bounding box center [778, 287] width 15 height 13
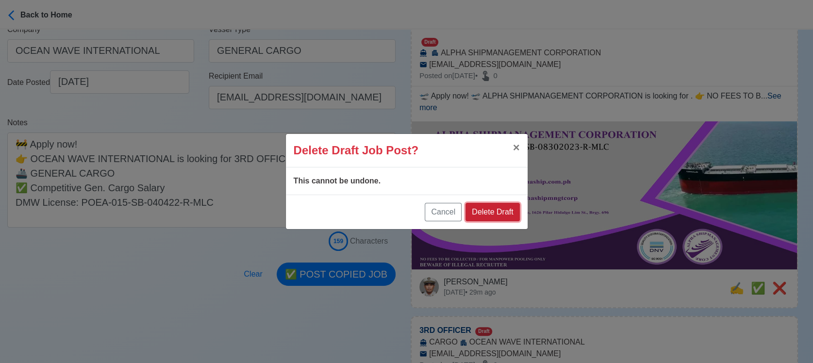
click at [502, 213] on button "Delete Draft" at bounding box center [492, 212] width 54 height 18
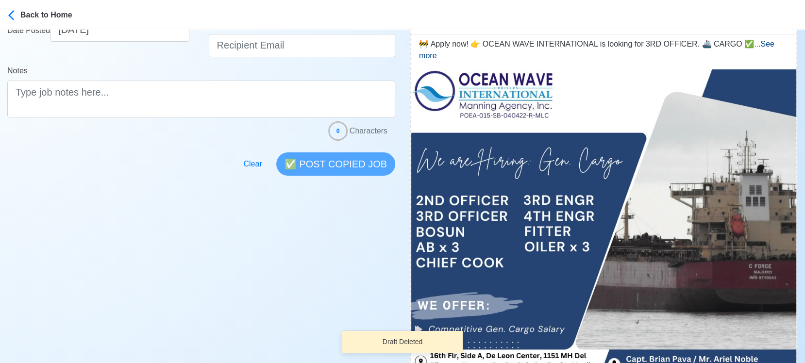
scroll to position [323, 0]
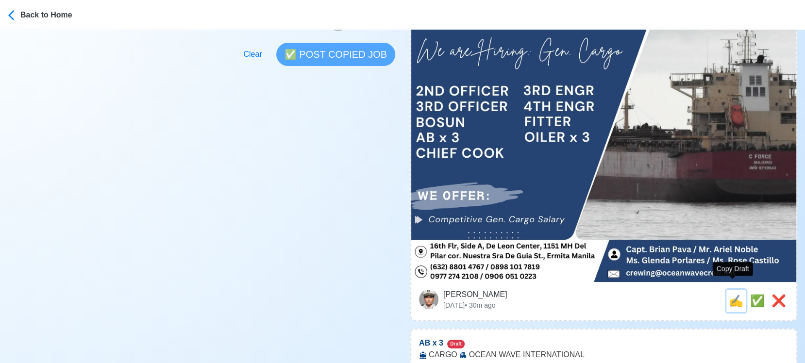
click at [728, 294] on span "✍️" at bounding box center [735, 300] width 15 height 13
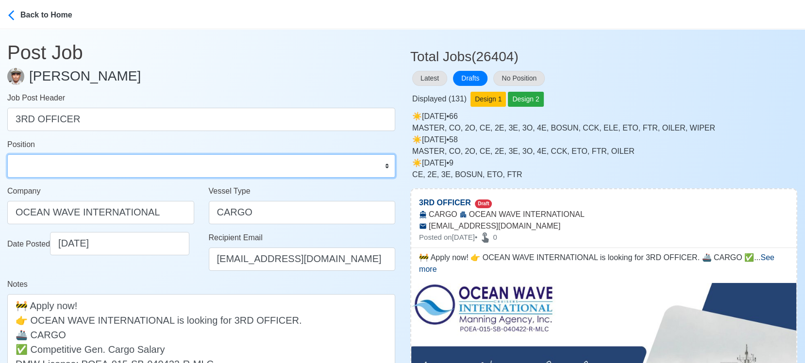
click at [109, 163] on select "Master Chief Officer 2nd Officer 3rd Officer Junior Officer Chief Engineer 2nd …" at bounding box center [201, 165] width 388 height 23
click at [7, 154] on select "Master Chief Officer 2nd Officer 3rd Officer Junior Officer Chief Engineer 2nd …" at bounding box center [201, 165] width 388 height 23
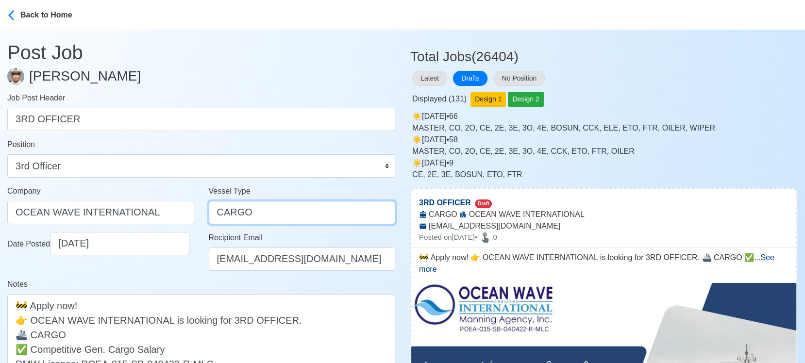
click at [215, 212] on input "CARGO" at bounding box center [302, 212] width 187 height 23
paste input "GENERAL"
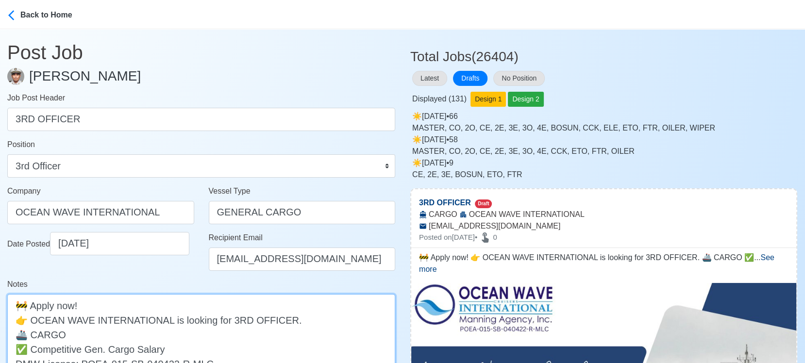
click at [31, 327] on textarea "🚧 Apply now! 👉 OCEAN WAVE INTERNATIONAL is looking for 3RD OFFICER. 🚢 CARGO ✅ C…" at bounding box center [201, 341] width 388 height 95
paste textarea "GENERAL"
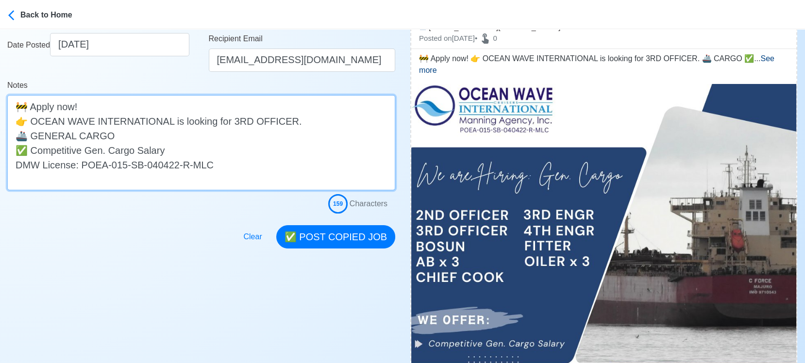
scroll to position [215, 0]
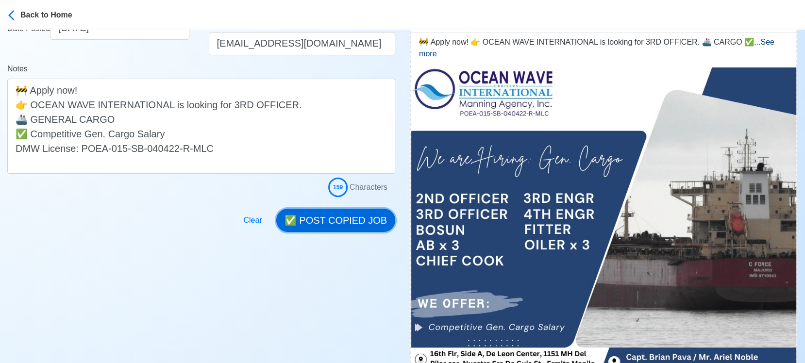
click at [357, 221] on button "✅ POST COPIED JOB" at bounding box center [335, 220] width 119 height 23
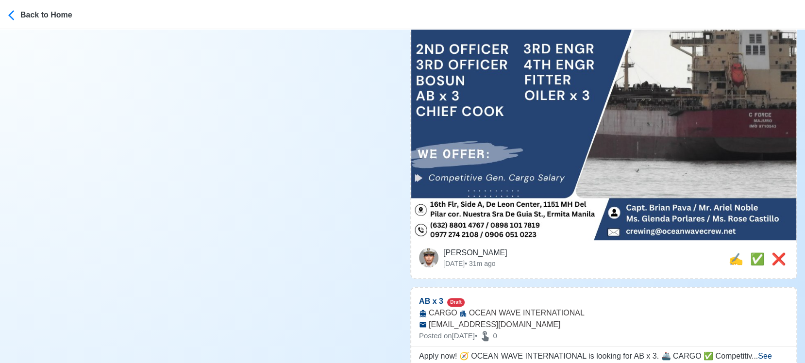
scroll to position [431, 0]
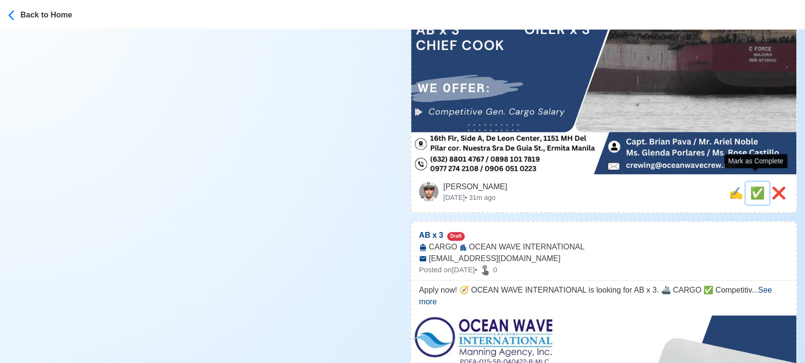
drag, startPoint x: 753, startPoint y: 182, endPoint x: 730, endPoint y: 183, distance: 22.3
click at [731, 186] on span "✅" at bounding box center [757, 192] width 15 height 13
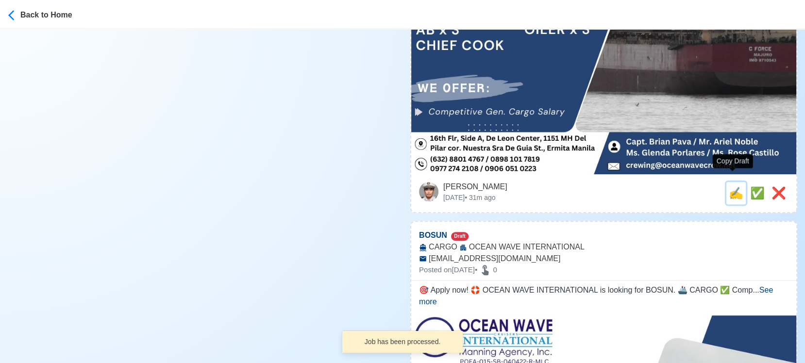
click at [731, 186] on span "✍️" at bounding box center [735, 192] width 15 height 13
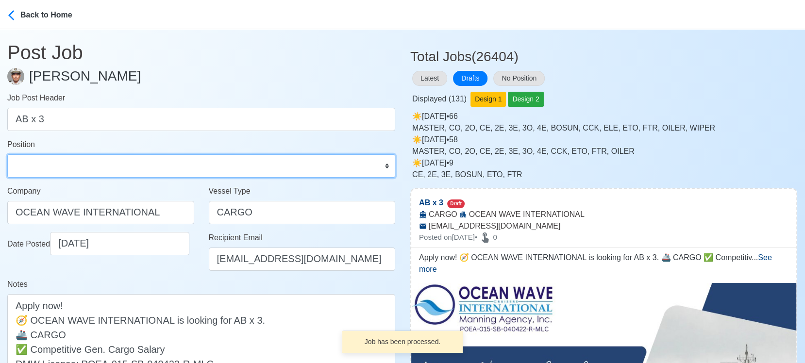
click at [124, 166] on select "Master Chief Officer 2nd Officer 3rd Officer Junior Officer Chief Engineer 2nd …" at bounding box center [201, 165] width 388 height 23
click at [7, 154] on select "Master Chief Officer 2nd Officer 3rd Officer Junior Officer Chief Engineer 2nd …" at bounding box center [201, 165] width 388 height 23
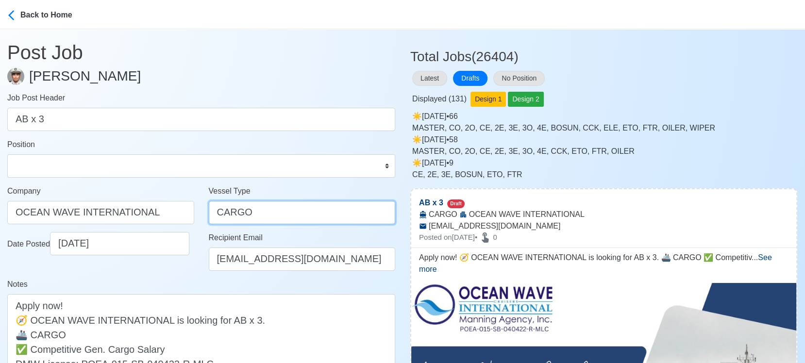
click at [214, 210] on input "CARGO" at bounding box center [302, 212] width 187 height 23
paste input "GENERAL"
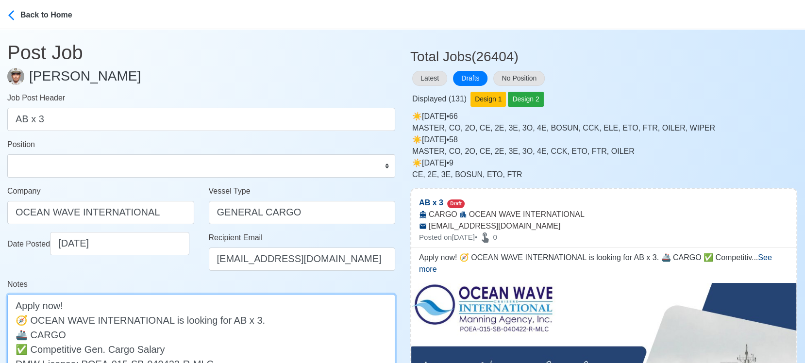
click at [34, 327] on textarea "Apply now! 🧭 OCEAN WAVE INTERNATIONAL is looking for AB x 3. 🚢 CARGO ✅ Competit…" at bounding box center [201, 341] width 388 height 95
click at [33, 327] on textarea "Apply now! 🧭 OCEAN WAVE INTERNATIONAL is looking for AB x 3. 🚢 CARGO ✅ Competit…" at bounding box center [201, 341] width 388 height 95
paste textarea "GENERAL"
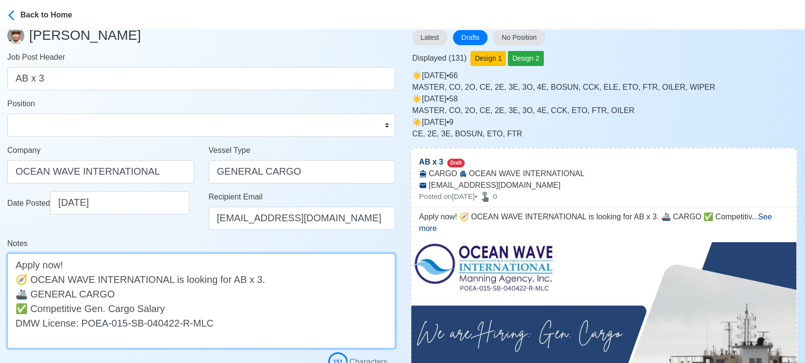
scroll to position [108, 0]
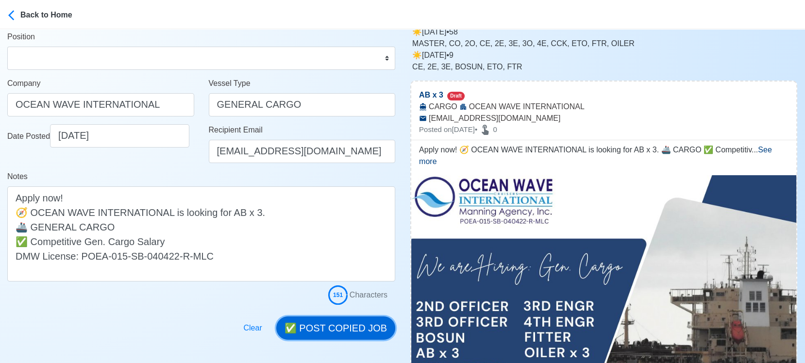
click at [363, 327] on button "✅ POST COPIED JOB" at bounding box center [335, 327] width 119 height 23
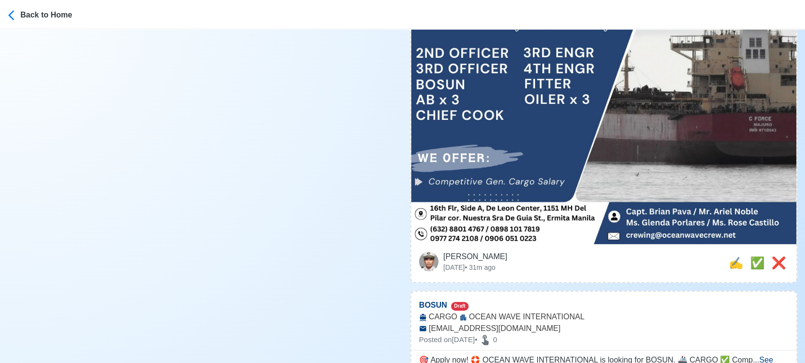
scroll to position [377, 0]
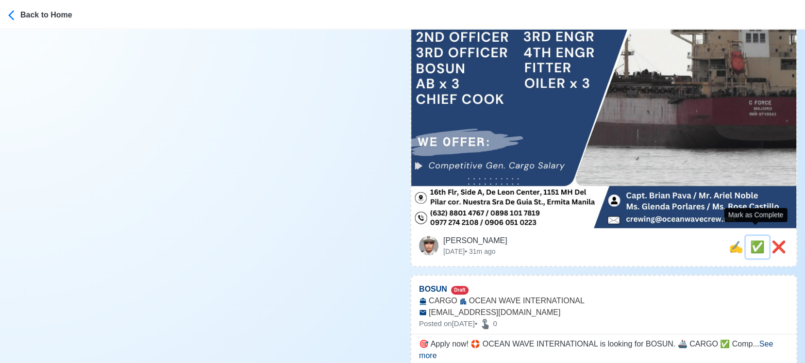
click at [731, 240] on span "✅" at bounding box center [757, 246] width 15 height 13
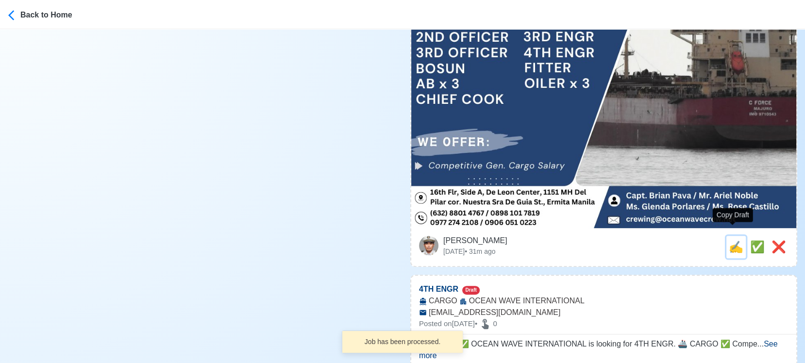
click at [730, 240] on span "✍️" at bounding box center [735, 246] width 15 height 13
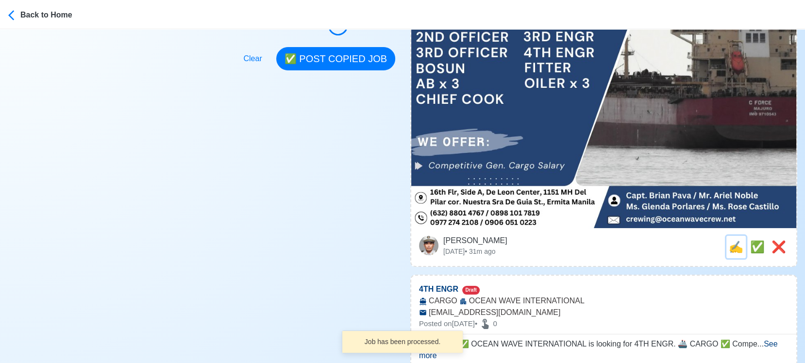
scroll to position [0, 0]
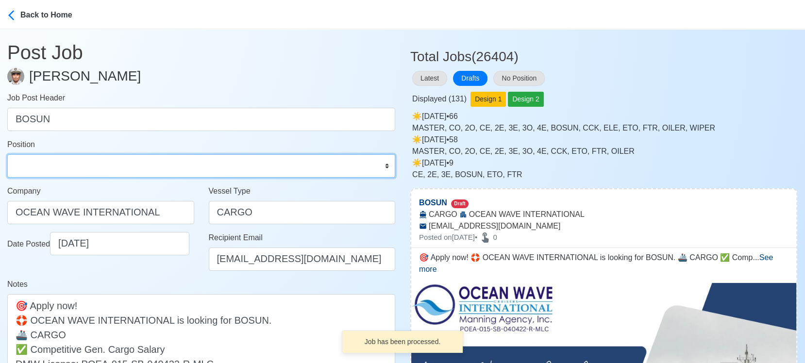
click at [62, 164] on select "Master Chief Officer 2nd Officer 3rd Officer Junior Officer Chief Engineer 2nd …" at bounding box center [201, 165] width 388 height 23
click at [7, 154] on select "Master Chief Officer 2nd Officer 3rd Officer Junior Officer Chief Engineer 2nd …" at bounding box center [201, 165] width 388 height 23
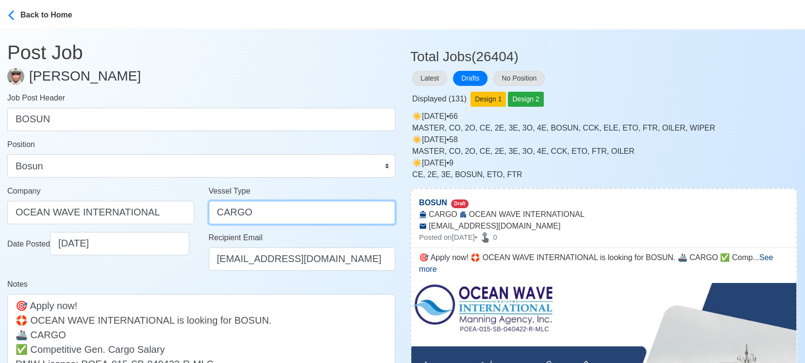
click at [216, 211] on input "CARGO" at bounding box center [302, 212] width 187 height 23
paste input "GENERAL"
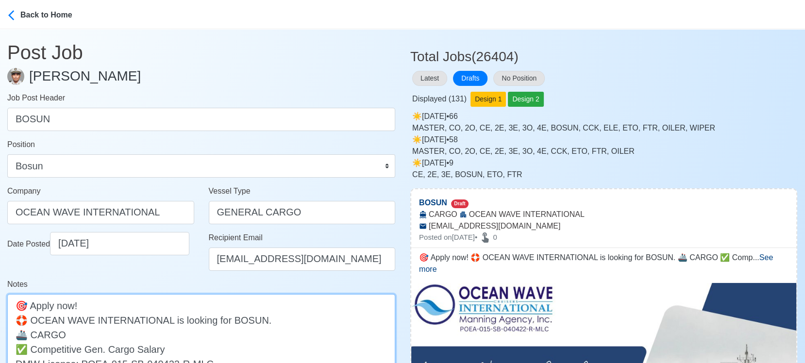
click at [33, 327] on textarea "🎯 Apply now! 🛟 OCEAN WAVE INTERNATIONAL is looking for BOSUN. 🚢 CARGO ✅ Competi…" at bounding box center [201, 341] width 388 height 95
paste textarea "GENERAL"
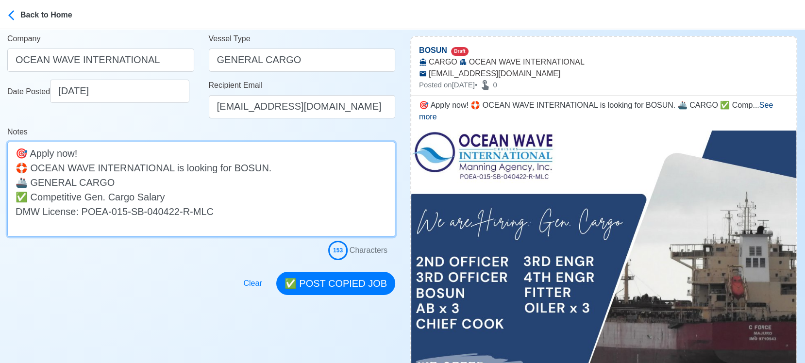
scroll to position [162, 0]
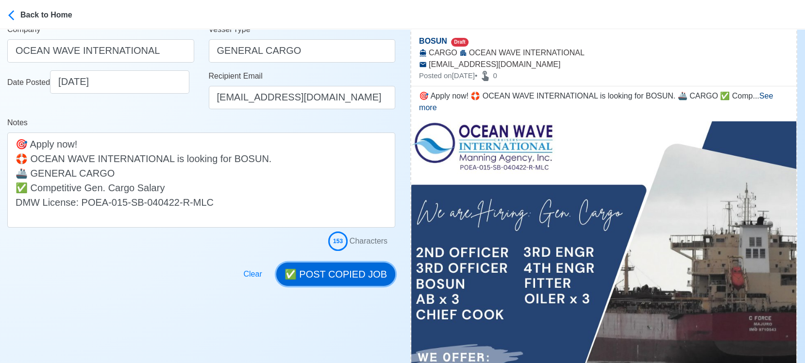
click at [346, 271] on button "✅ POST COPIED JOB" at bounding box center [335, 274] width 119 height 23
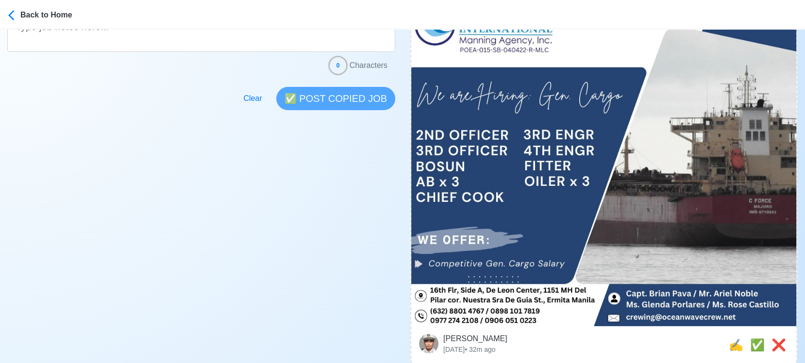
scroll to position [323, 0]
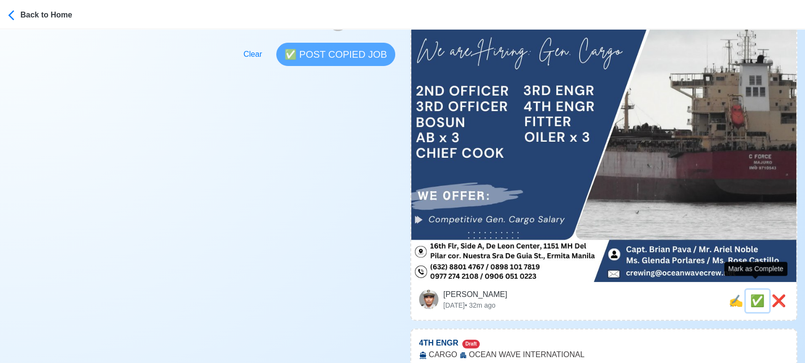
click at [731, 294] on span "✅" at bounding box center [757, 300] width 15 height 13
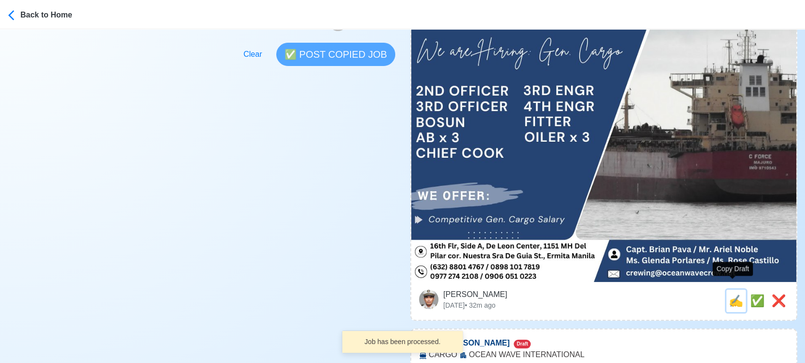
click at [731, 294] on span "✍️" at bounding box center [735, 300] width 15 height 13
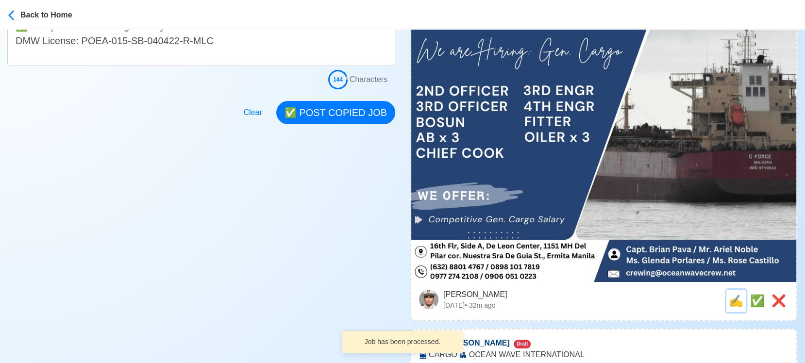
scroll to position [0, 0]
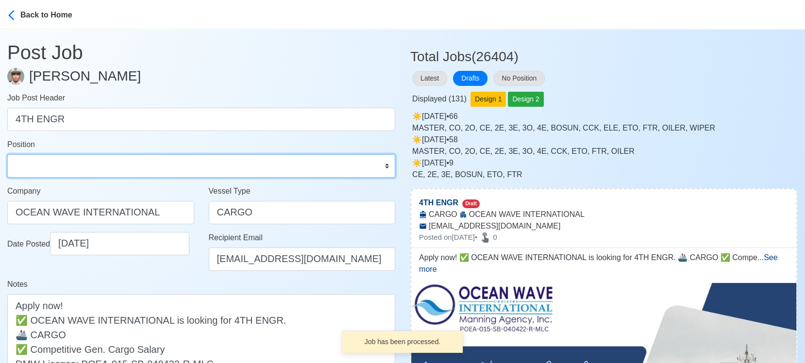
click at [167, 170] on select "Master Chief Officer 2nd Officer 3rd Officer Junior Officer Chief Engineer 2nd …" at bounding box center [201, 165] width 388 height 23
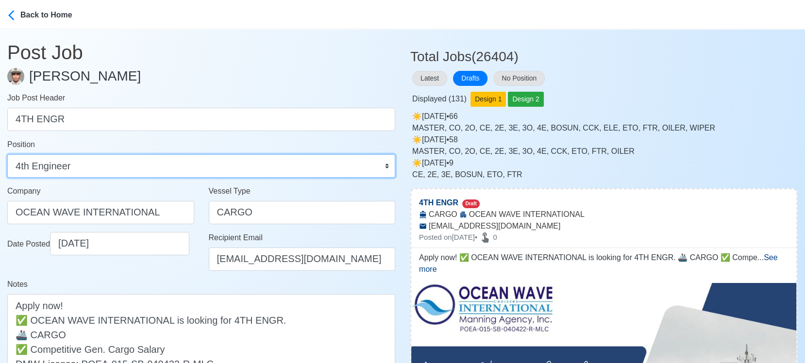
click at [7, 154] on select "Master Chief Officer 2nd Officer 3rd Officer Junior Officer Chief Engineer 2nd …" at bounding box center [201, 165] width 388 height 23
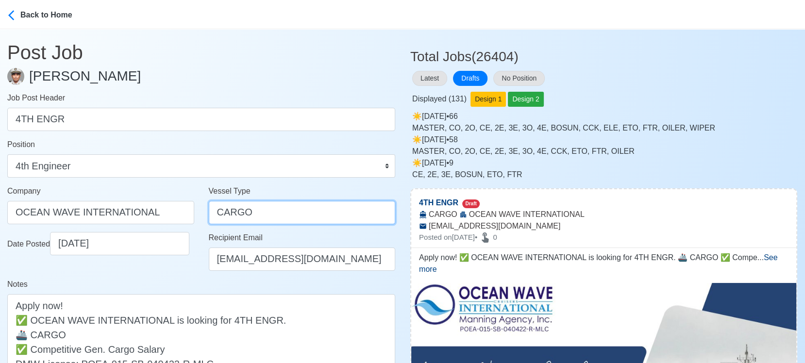
click at [219, 214] on input "CARGO" at bounding box center [302, 212] width 187 height 23
paste input "GENERAL"
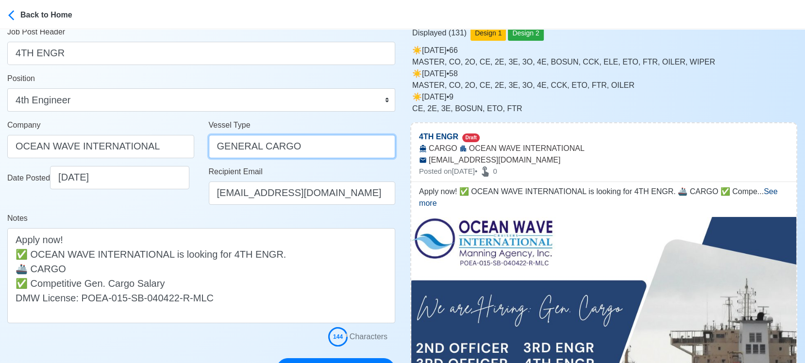
scroll to position [108, 0]
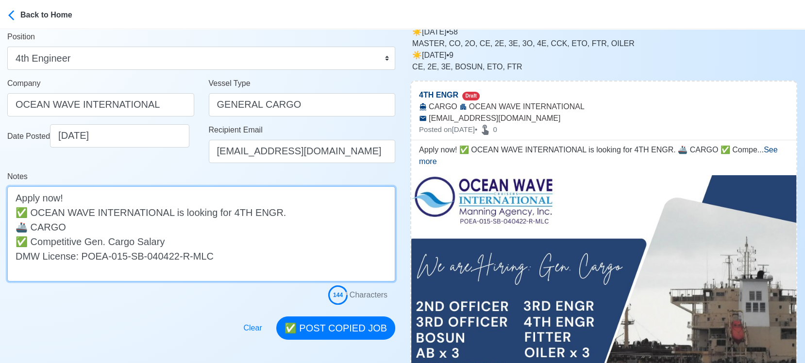
click at [31, 228] on textarea "Apply now! ✅ OCEAN WAVE INTERNATIONAL is looking for 4TH ENGR. 🚢 CARGO ✅ Compet…" at bounding box center [201, 233] width 388 height 95
paste textarea "GENERAL"
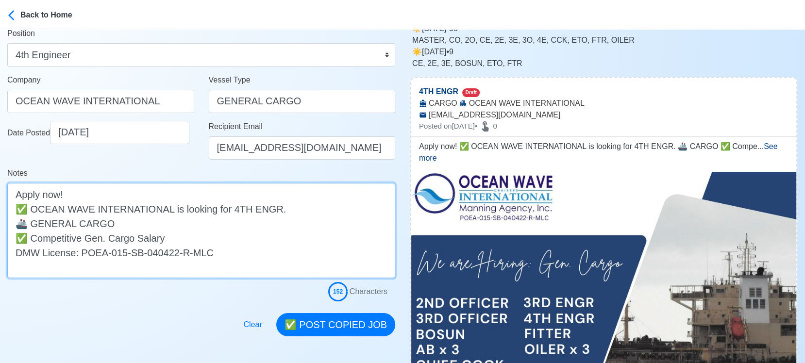
scroll to position [215, 0]
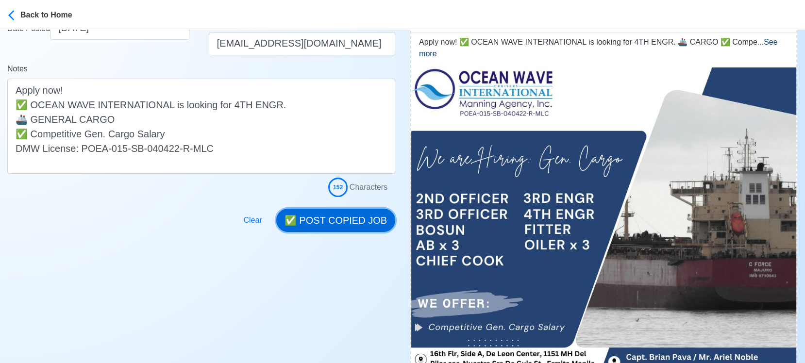
click at [353, 215] on button "✅ POST COPIED JOB" at bounding box center [335, 220] width 119 height 23
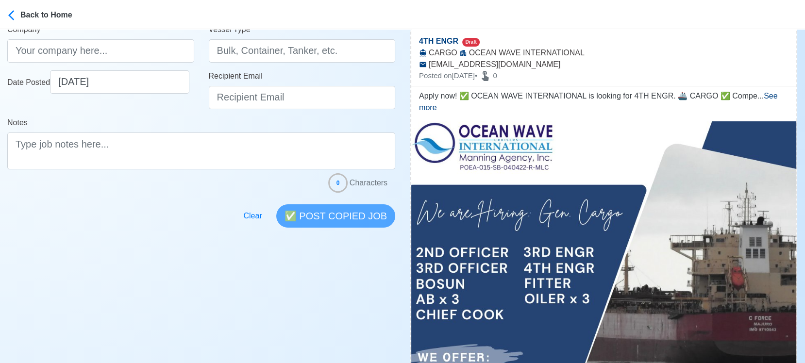
scroll to position [269, 0]
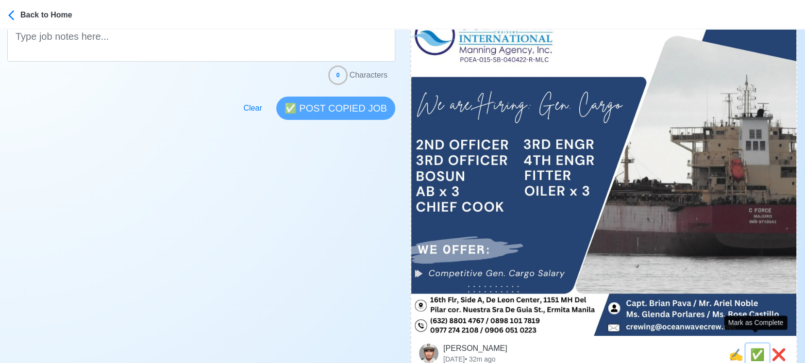
click at [731, 327] on span "✅" at bounding box center [757, 354] width 15 height 13
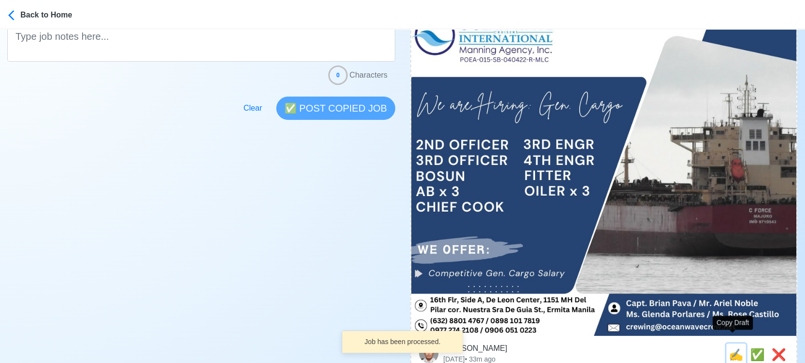
click at [731, 327] on span "✍️" at bounding box center [735, 354] width 15 height 13
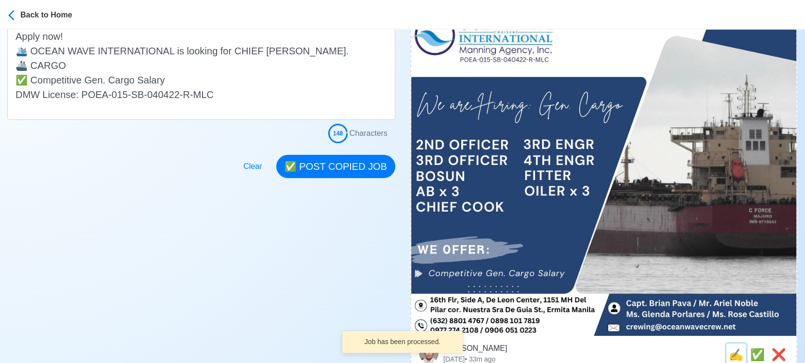
scroll to position [0, 0]
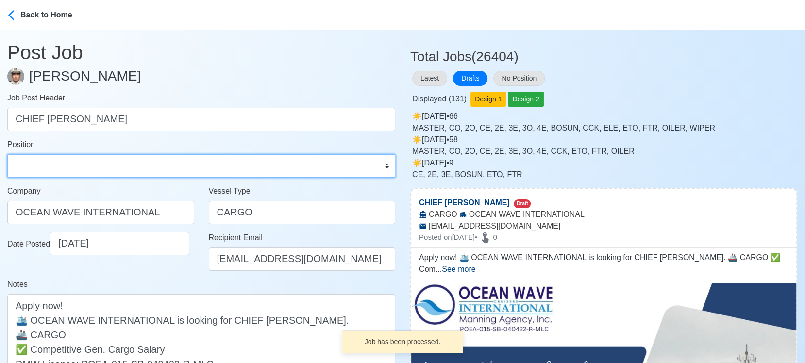
drag, startPoint x: 62, startPoint y: 164, endPoint x: 62, endPoint y: 158, distance: 5.8
click at [63, 164] on select "Master Chief Officer 2nd Officer 3rd Officer Junior Officer Chief Engineer 2nd …" at bounding box center [201, 165] width 388 height 23
click at [7, 154] on select "Master Chief Officer 2nd Officer 3rd Officer Junior Officer Chief Engineer 2nd …" at bounding box center [201, 165] width 388 height 23
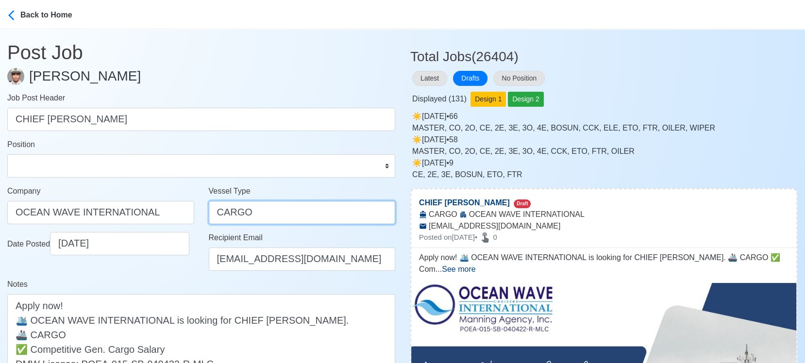
click at [216, 213] on input "CARGO" at bounding box center [302, 212] width 187 height 23
paste input "GENERAL"
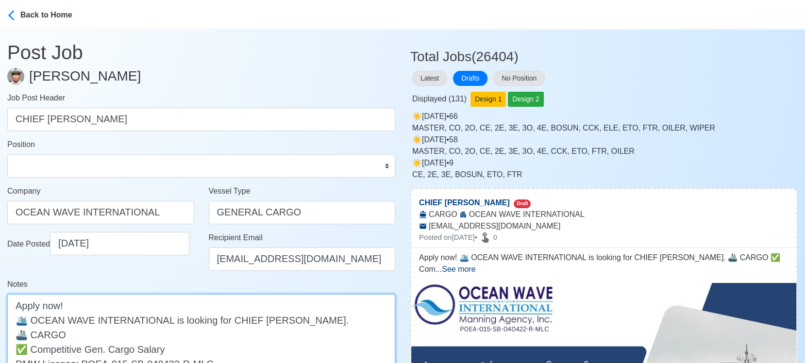
click at [33, 327] on textarea "Apply now! 🛳️ OCEAN WAVE INTERNATIONAL is looking for CHIEF COOK. 🚢 CARGO ✅ Com…" at bounding box center [201, 341] width 388 height 95
paste textarea "GENERAL"
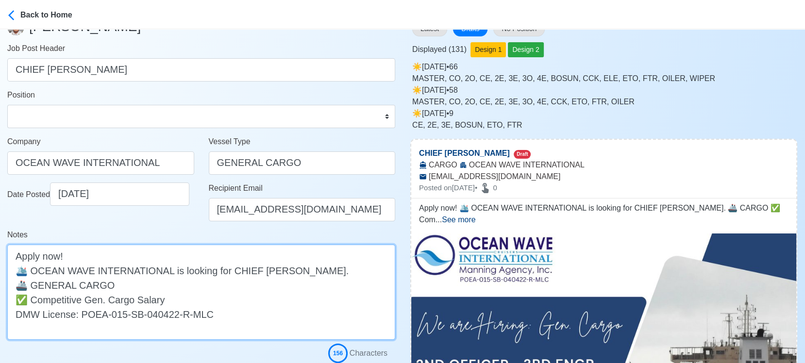
scroll to position [108, 0]
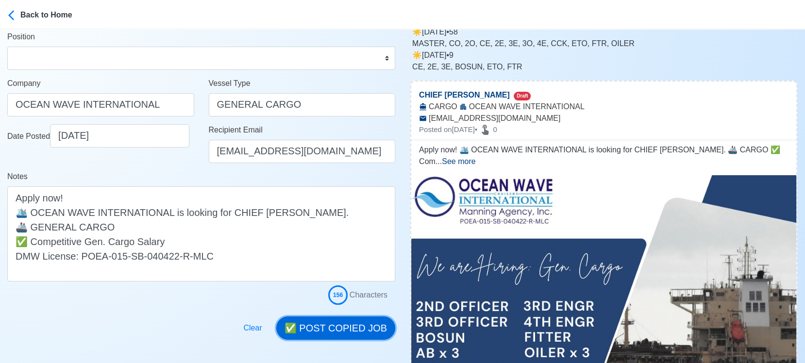
click at [346, 327] on button "✅ POST COPIED JOB" at bounding box center [335, 327] width 119 height 23
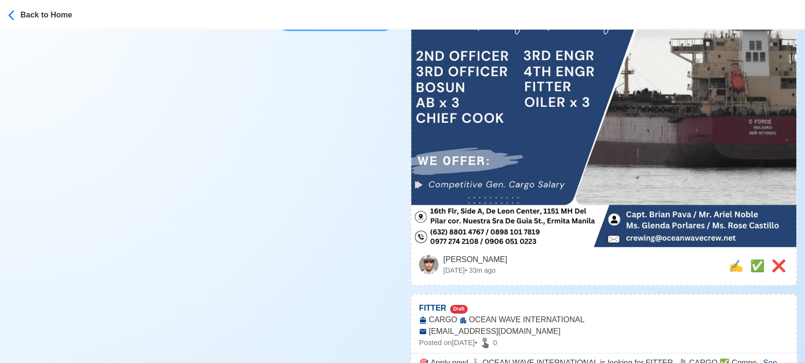
scroll to position [377, 0]
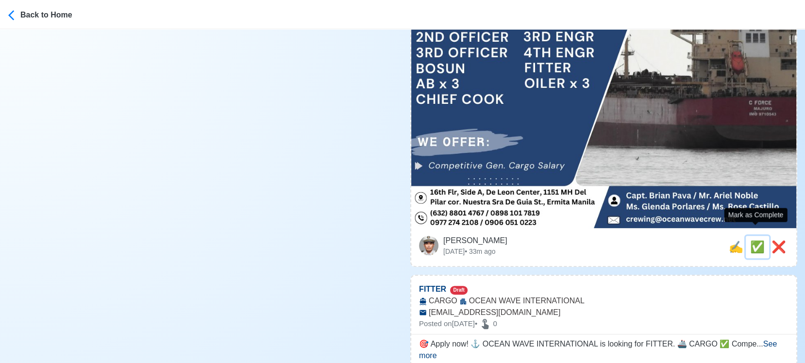
click at [731, 240] on span "✅" at bounding box center [757, 246] width 15 height 13
click at [731, 240] on span "✍️" at bounding box center [735, 246] width 15 height 13
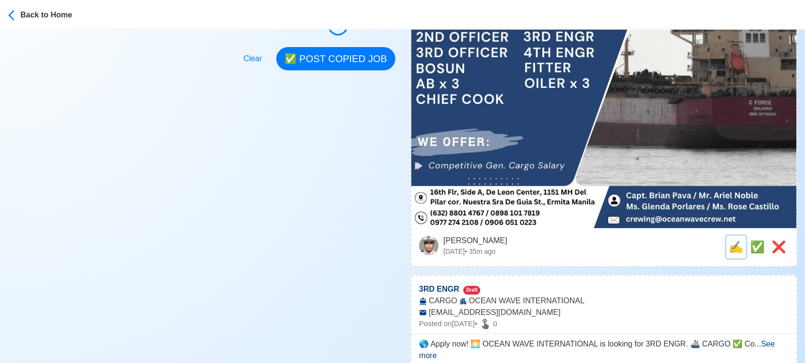
scroll to position [0, 0]
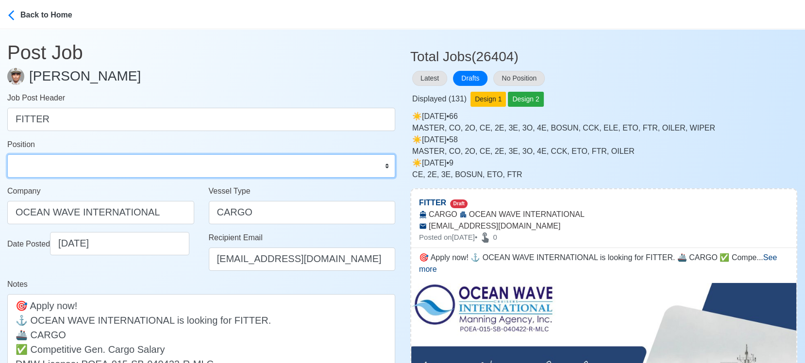
click at [101, 166] on select "Master Chief Officer 2nd Officer 3rd Officer Junior Officer Chief Engineer 2nd …" at bounding box center [201, 165] width 388 height 23
click at [7, 154] on select "Master Chief Officer 2nd Officer 3rd Officer Junior Officer Chief Engineer 2nd …" at bounding box center [201, 165] width 388 height 23
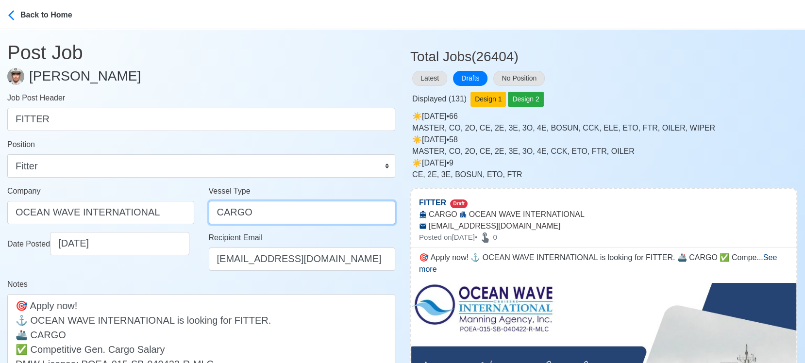
click at [219, 210] on input "CARGO" at bounding box center [302, 212] width 187 height 23
paste input "GENERAL"
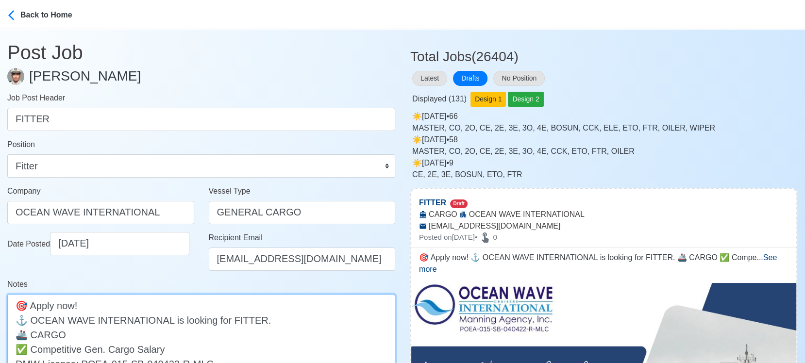
click at [33, 327] on textarea "🎯 Apply now! ⚓ OCEAN WAVE INTERNATIONAL is looking for FITTER. 🚢 CARGO ✅ Compet…" at bounding box center [201, 341] width 388 height 95
paste textarea "GENERAL"
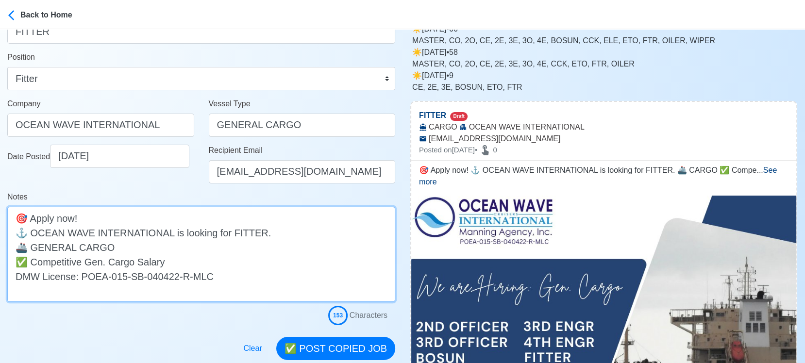
scroll to position [215, 0]
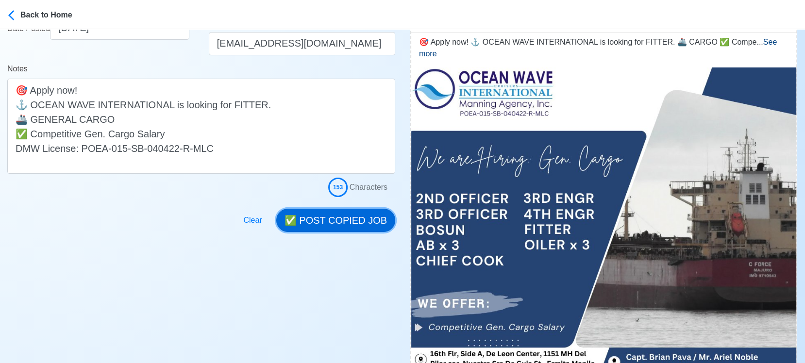
click at [326, 215] on button "✅ POST COPIED JOB" at bounding box center [335, 220] width 119 height 23
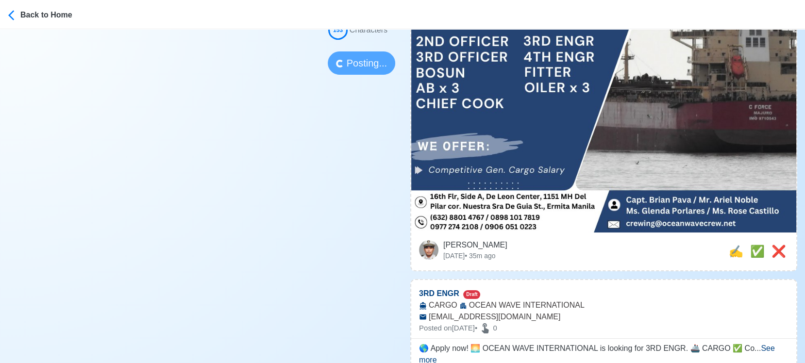
scroll to position [377, 0]
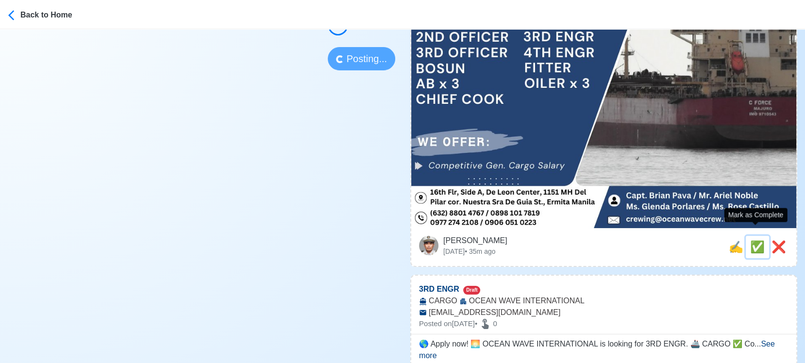
click at [731, 240] on span "✅" at bounding box center [757, 246] width 15 height 13
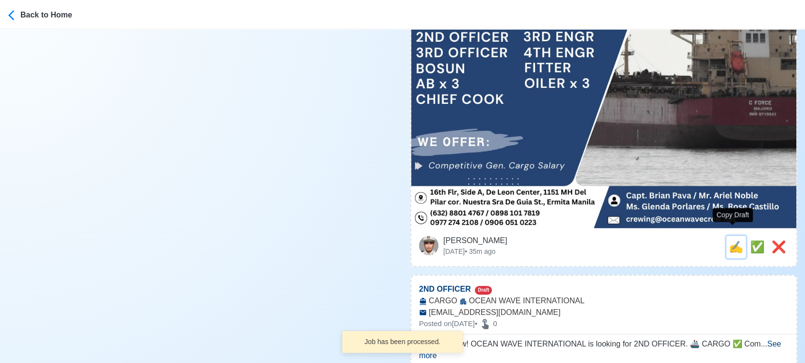
click at [731, 240] on span "✍️" at bounding box center [735, 246] width 15 height 13
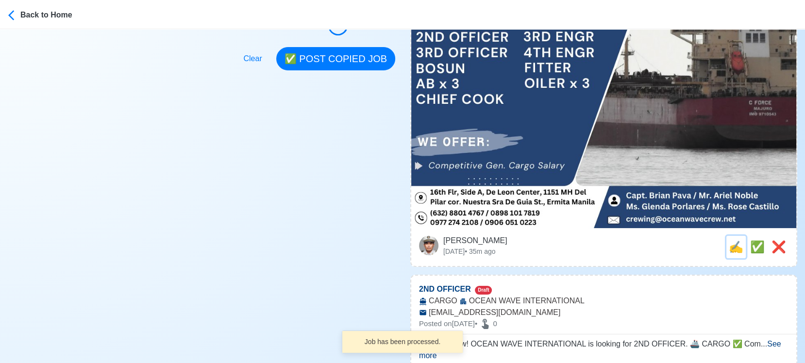
scroll to position [0, 0]
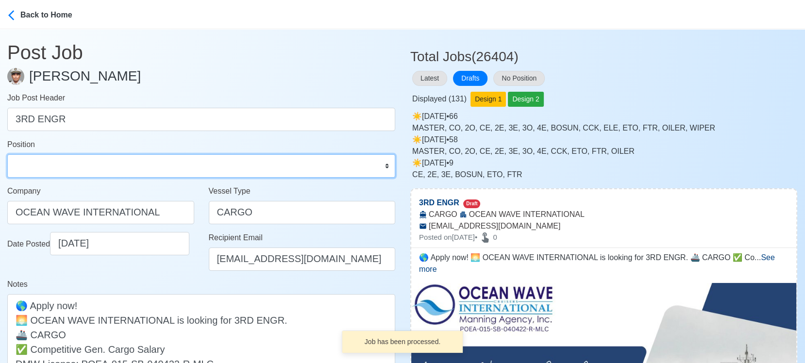
click at [84, 165] on select "Master Chief Officer 2nd Officer 3rd Officer Junior Officer Chief Engineer 2nd …" at bounding box center [201, 165] width 388 height 23
click at [7, 154] on select "Master Chief Officer 2nd Officer 3rd Officer Junior Officer Chief Engineer 2nd …" at bounding box center [201, 165] width 388 height 23
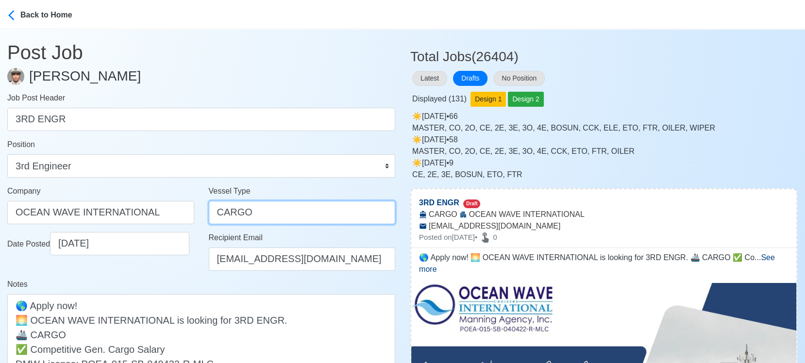
click at [218, 212] on input "CARGO" at bounding box center [302, 212] width 187 height 23
paste input "GENERAL"
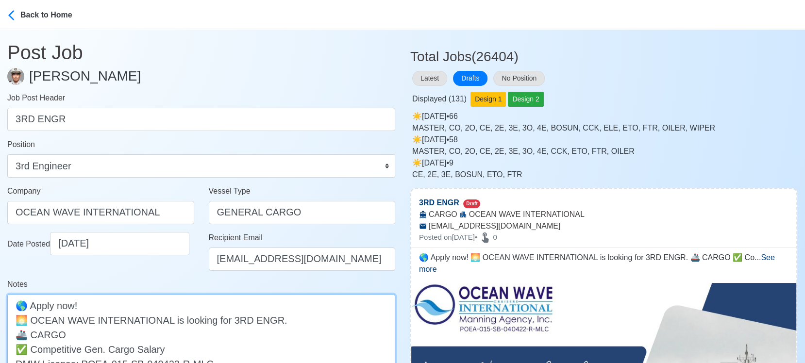
click at [31, 327] on textarea "🌎 Apply now! 🌅 OCEAN WAVE INTERNATIONAL is looking for 3RD ENGR. 🚢 CARGO ✅ Comp…" at bounding box center [201, 341] width 388 height 95
paste textarea "GENERAL"
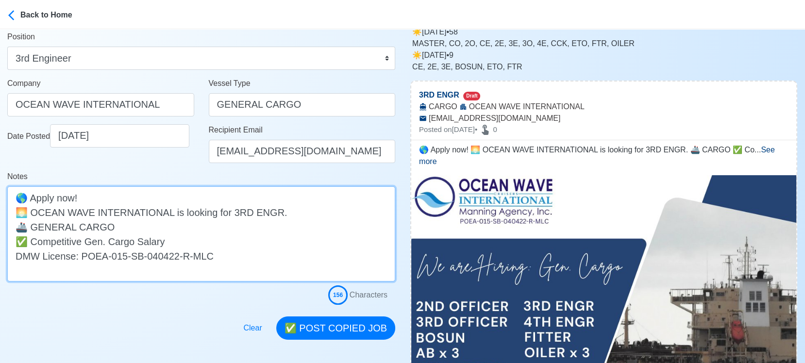
scroll to position [162, 0]
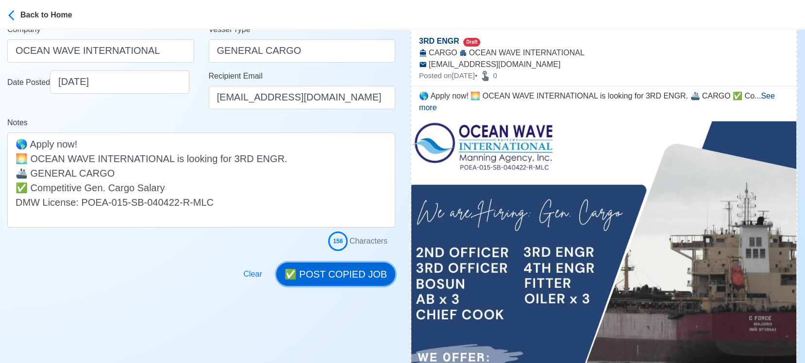
click at [333, 269] on button "✅ POST COPIED JOB" at bounding box center [335, 274] width 119 height 23
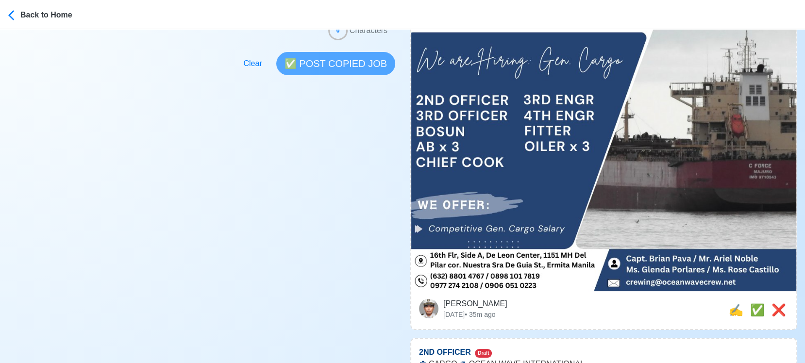
scroll to position [323, 0]
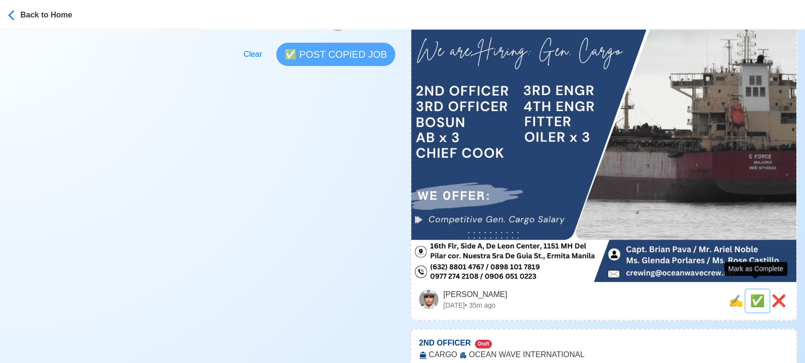
click at [731, 294] on span "✅" at bounding box center [757, 300] width 15 height 13
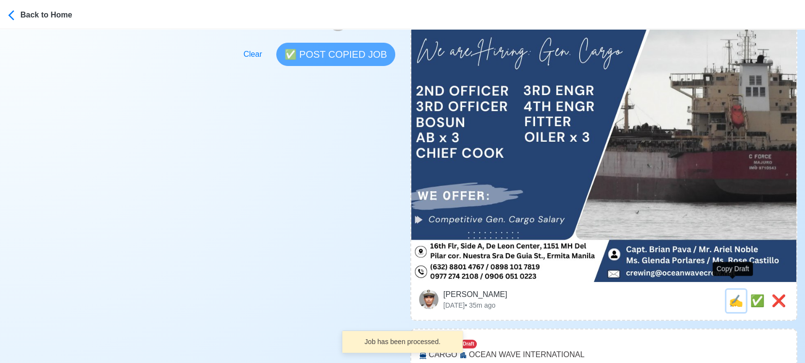
click at [731, 294] on span "✍️" at bounding box center [735, 300] width 15 height 13
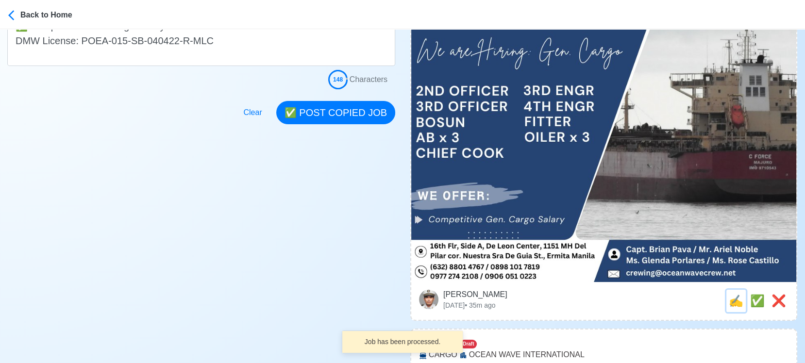
scroll to position [0, 0]
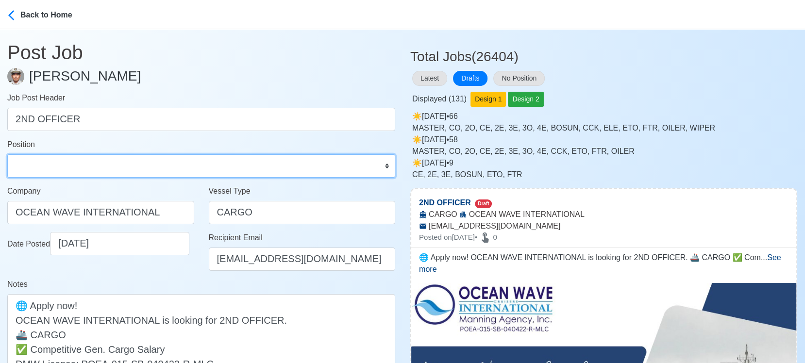
click at [93, 172] on select "Master Chief Officer 2nd Officer 3rd Officer Junior Officer Chief Engineer 2nd …" at bounding box center [201, 165] width 388 height 23
click at [7, 154] on select "Master Chief Officer 2nd Officer 3rd Officer Junior Officer Chief Engineer 2nd …" at bounding box center [201, 165] width 388 height 23
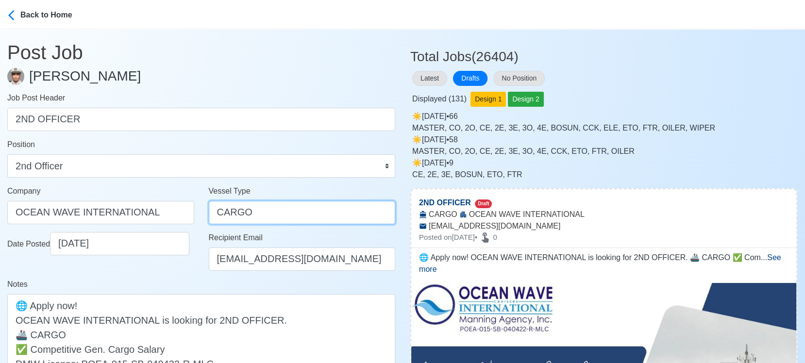
click at [215, 212] on input "CARGO" at bounding box center [302, 212] width 187 height 23
paste input "GENERAL"
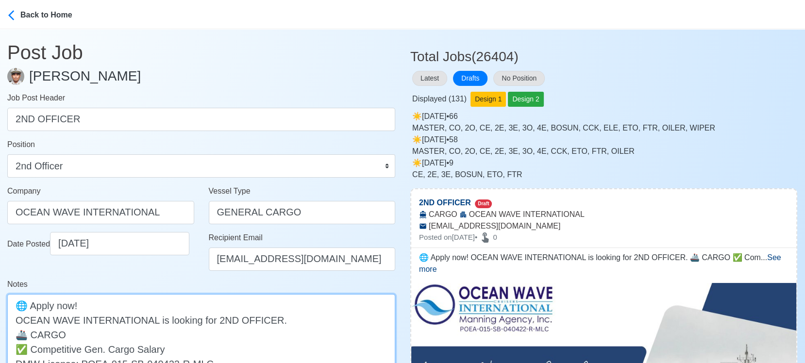
click at [33, 327] on textarea "🌐 Apply now! OCEAN WAVE INTERNATIONAL is looking for 2ND OFFICER. 🚢 CARGO ✅ Com…" at bounding box center [201, 341] width 388 height 95
paste textarea "GENERAL"
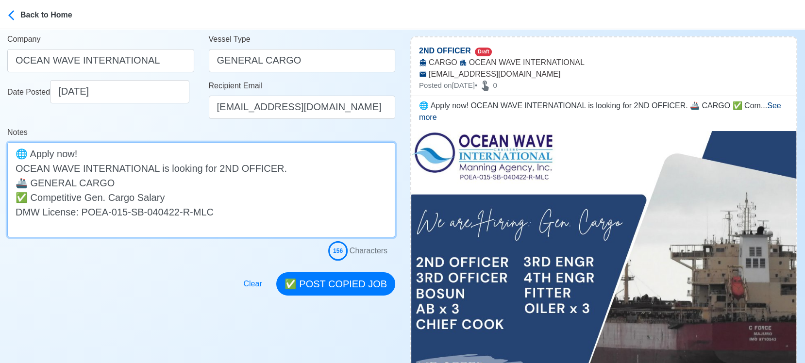
scroll to position [162, 0]
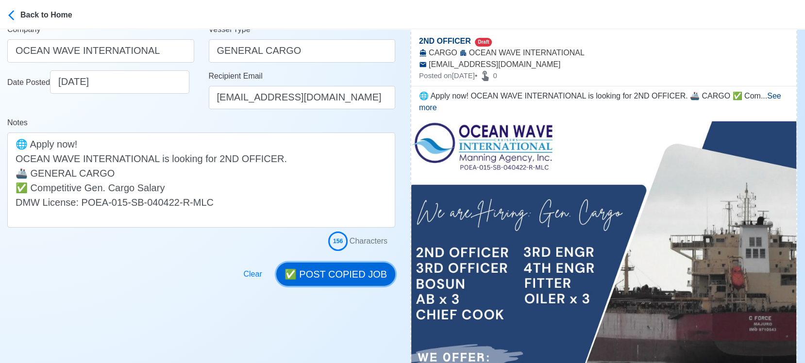
click at [351, 273] on button "✅ POST COPIED JOB" at bounding box center [335, 274] width 119 height 23
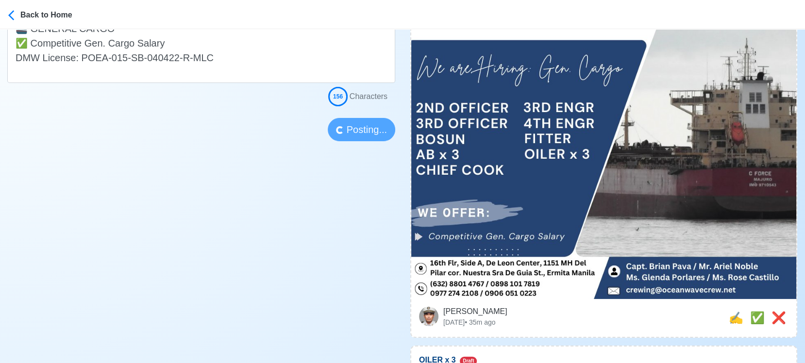
scroll to position [323, 0]
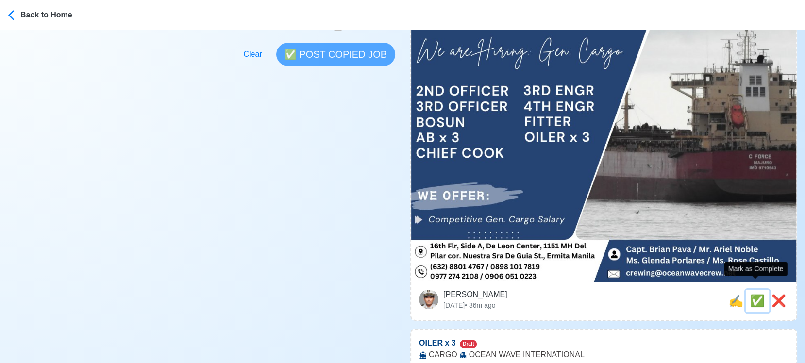
click at [731, 294] on span "✅" at bounding box center [757, 300] width 15 height 13
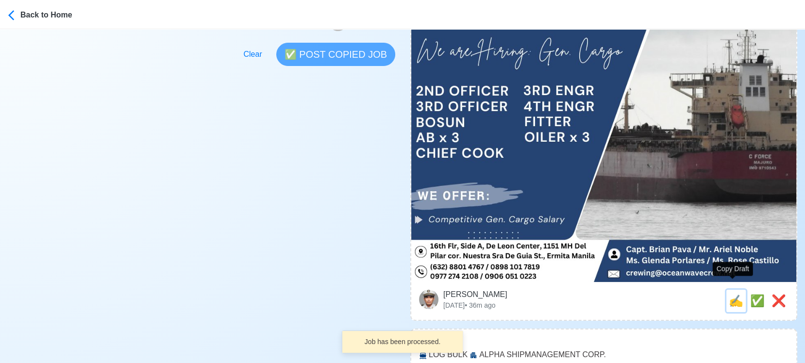
click at [731, 294] on span "✍️" at bounding box center [735, 300] width 15 height 13
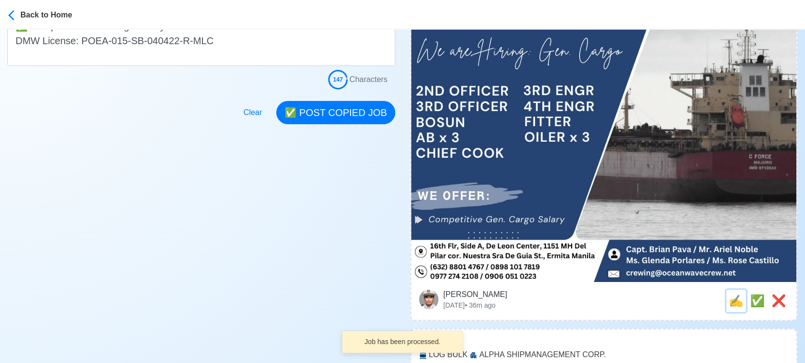
scroll to position [0, 0]
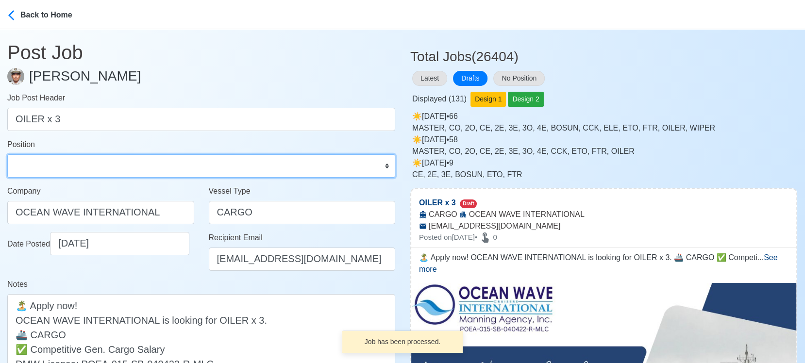
click at [51, 160] on select "Master Chief Officer 2nd Officer 3rd Officer Junior Officer Chief Engineer 2nd …" at bounding box center [201, 165] width 388 height 23
click at [7, 154] on select "Master Chief Officer 2nd Officer 3rd Officer Junior Officer Chief Engineer 2nd …" at bounding box center [201, 165] width 388 height 23
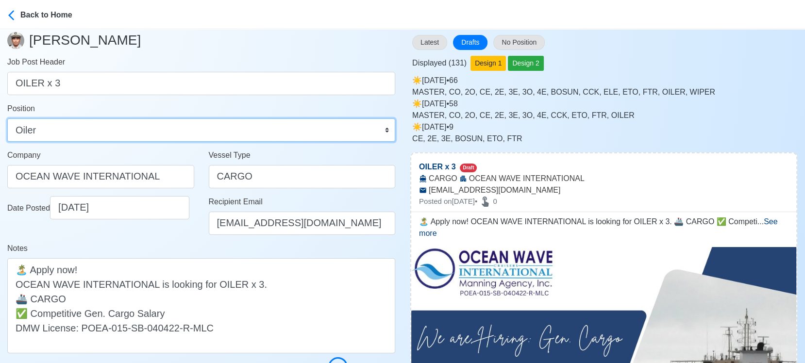
scroll to position [54, 0]
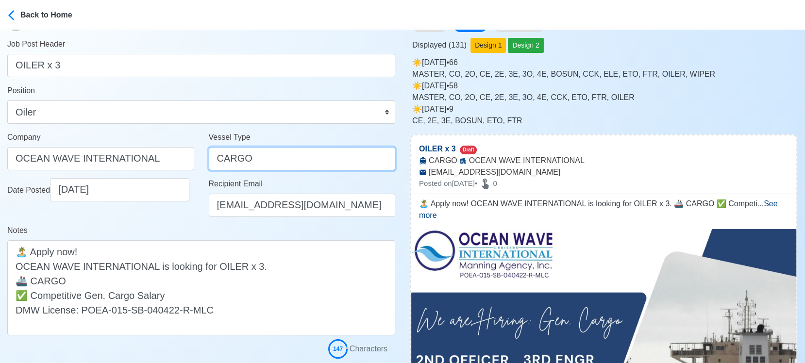
click at [216, 158] on input "CARGO" at bounding box center [302, 158] width 187 height 23
paste input "GENERAL"
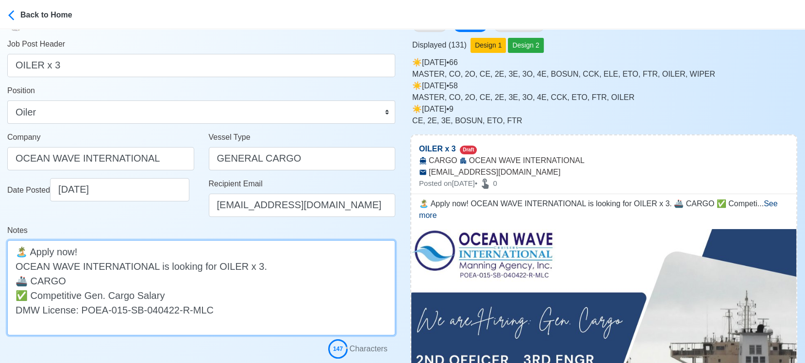
click at [32, 281] on textarea "🏝️ Apply now! OCEAN WAVE INTERNATIONAL is looking for OILER x 3. 🚢 CARGO ✅ Comp…" at bounding box center [201, 287] width 388 height 95
paste textarea "GENERAL"
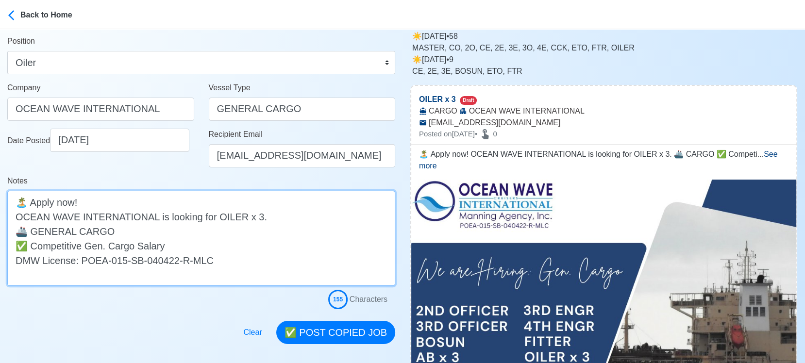
scroll to position [162, 0]
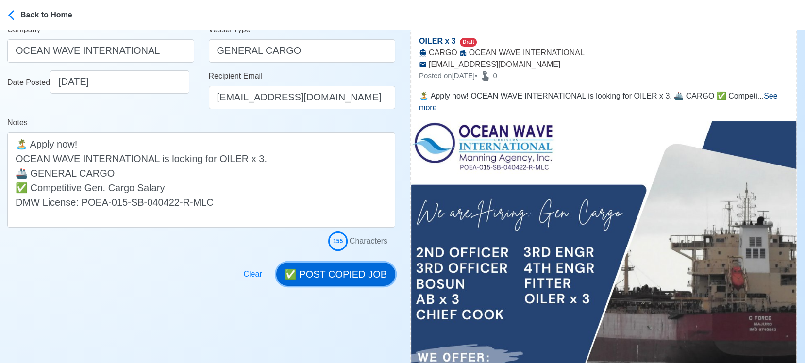
click at [348, 271] on button "✅ POST COPIED JOB" at bounding box center [335, 274] width 119 height 23
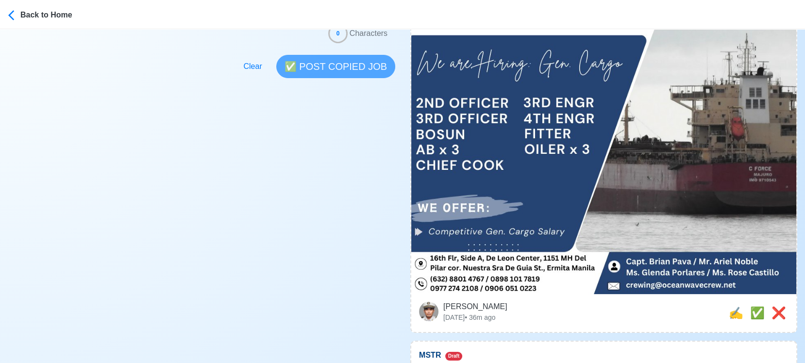
scroll to position [377, 0]
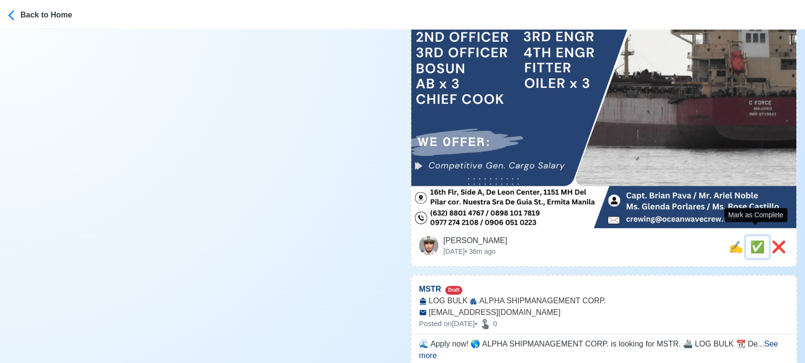
click at [731, 240] on span "✅" at bounding box center [757, 246] width 15 height 13
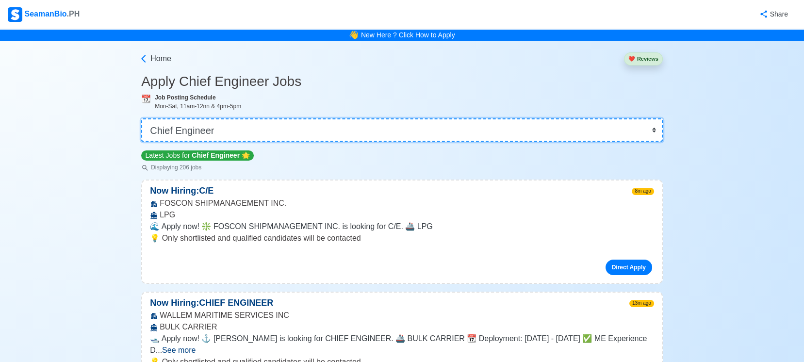
click at [276, 129] on select "👉 Select Rank or Position Master Chief Officer 2nd Officer 3rd Officer Junior O…" at bounding box center [402, 129] width 522 height 23
click at [142, 118] on select "👉 Select Rank or Position Master Chief Officer 2nd Officer 3rd Officer Junior O…" at bounding box center [402, 129] width 522 height 23
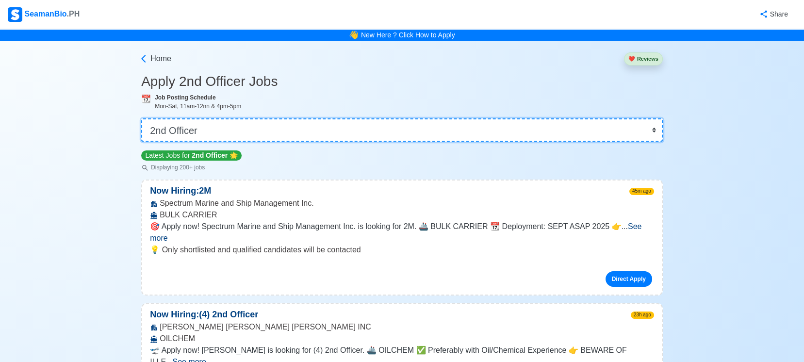
click at [289, 124] on select "👉 Select Rank or Position Master Chief Officer 2nd Officer 3rd Officer Junior O…" at bounding box center [402, 129] width 522 height 23
click at [142, 118] on select "👉 Select Rank or Position Master Chief Officer 2nd Officer 3rd Officer Junior O…" at bounding box center [402, 129] width 522 height 23
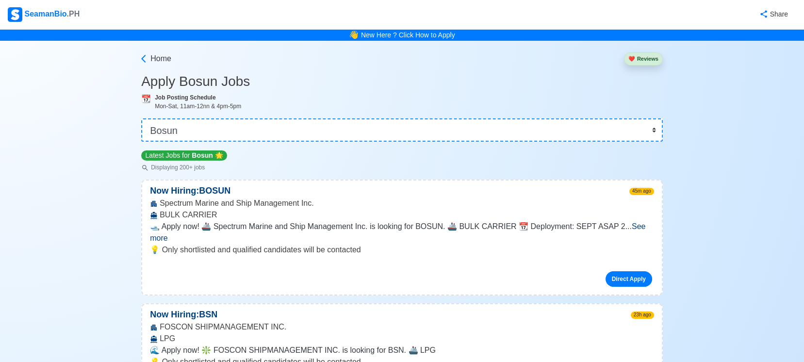
click at [538, 85] on h3 "Apply Bosun Jobs" at bounding box center [402, 81] width 522 height 16
click at [417, 128] on select "👉 Select Rank or Position Master Chief Officer 2nd Officer 3rd Officer Junior O…" at bounding box center [402, 129] width 522 height 23
click at [142, 118] on select "👉 Select Rank or Position Master Chief Officer 2nd Officer 3rd Officer Junior O…" at bounding box center [402, 129] width 522 height 23
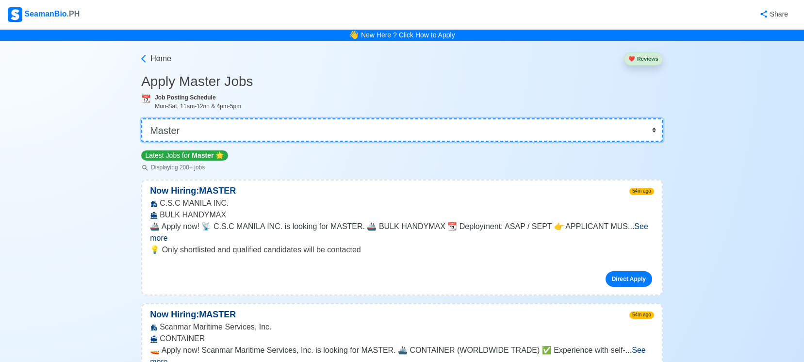
click at [310, 129] on select "👉 Select Rank or Position Master Chief Officer 2nd Officer 3rd Officer Junior O…" at bounding box center [402, 129] width 522 height 23
click at [142, 118] on select "👉 Select Rank or Position Master Chief Officer 2nd Officer 3rd Officer Junior O…" at bounding box center [402, 129] width 522 height 23
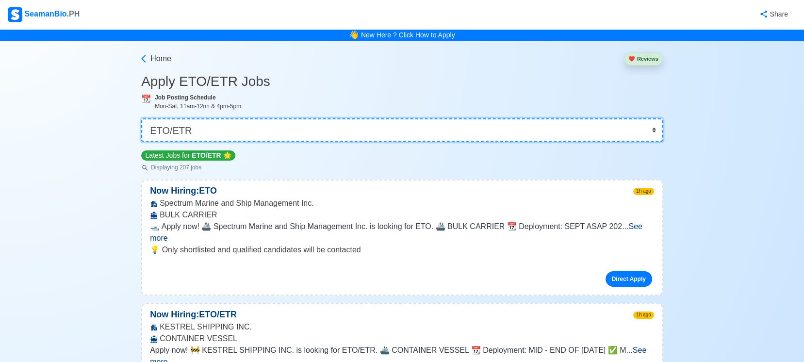
click at [280, 128] on select "👉 Select Rank or Position Master Chief Officer 2nd Officer 3rd Officer Junior O…" at bounding box center [402, 129] width 522 height 23
click at [142, 118] on select "👉 Select Rank or Position Master Chief Officer 2nd Officer 3rd Officer Junior O…" at bounding box center [402, 129] width 522 height 23
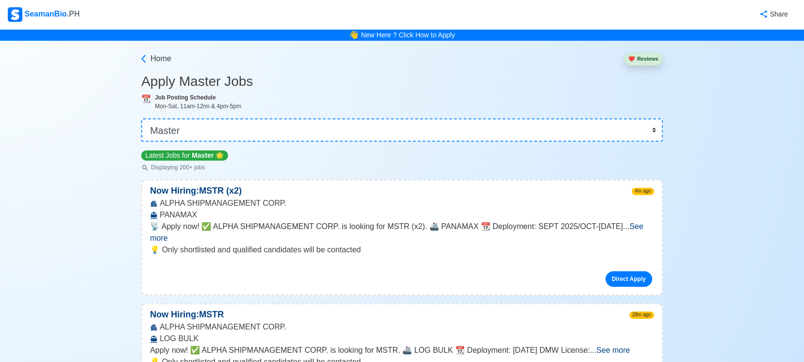
scroll to position [1252, 0]
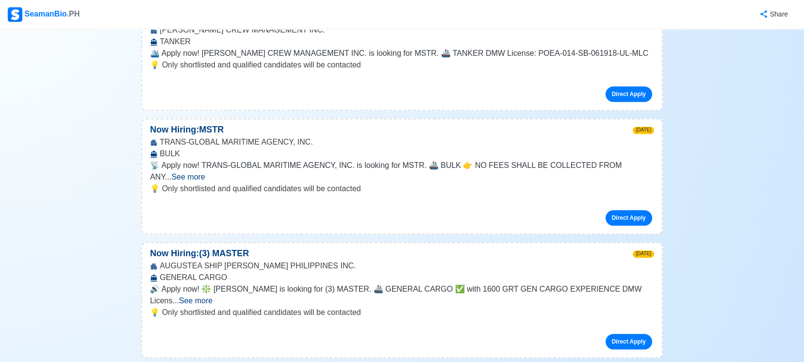
click at [213, 297] on span "See more" at bounding box center [195, 301] width 33 height 8
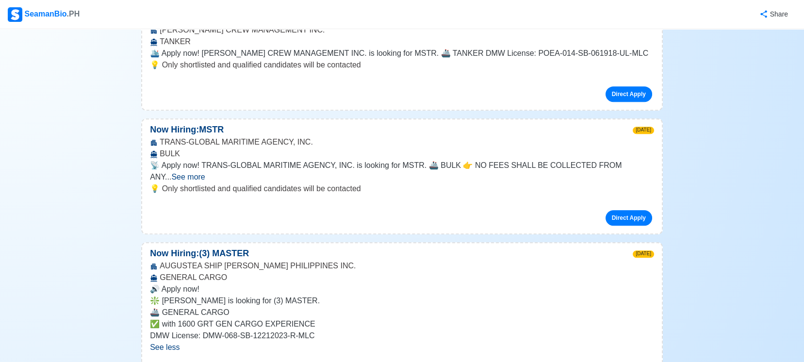
scroll to position [0, 0]
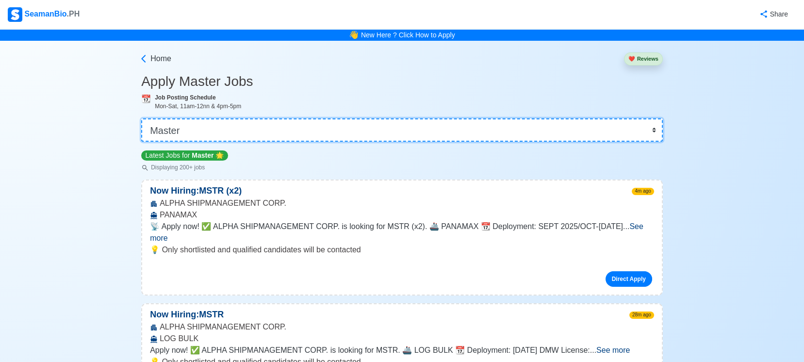
click at [298, 127] on select "👉 Select Rank or Position Master Chief Officer 2nd Officer 3rd Officer Junior O…" at bounding box center [402, 129] width 522 height 23
select select "2nd Officer"
click at [142, 118] on select "👉 Select Rank or Position Master Chief Officer 2nd Officer 3rd Officer Junior O…" at bounding box center [402, 129] width 522 height 23
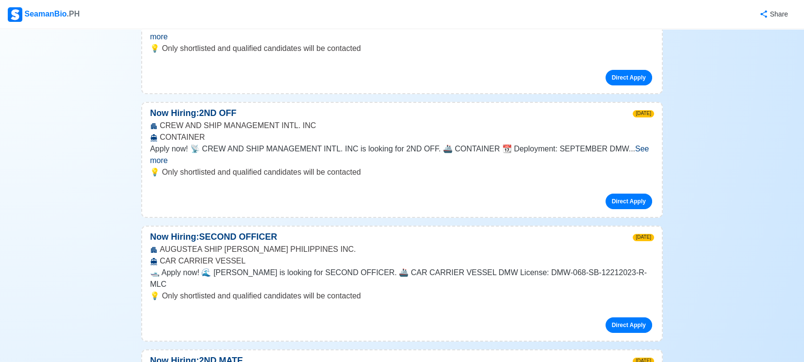
scroll to position [2370, 0]
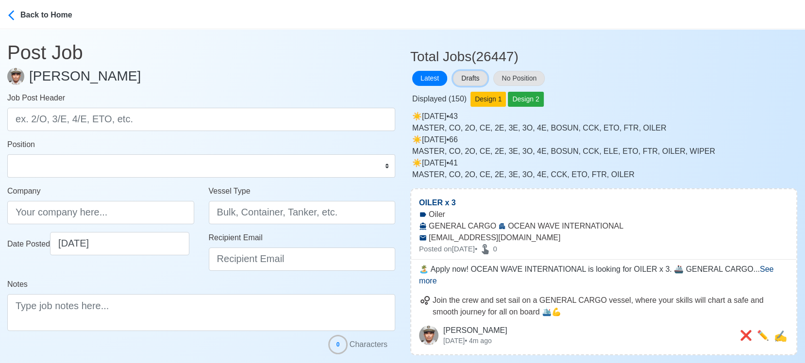
click at [475, 79] on button "Drafts" at bounding box center [470, 78] width 34 height 15
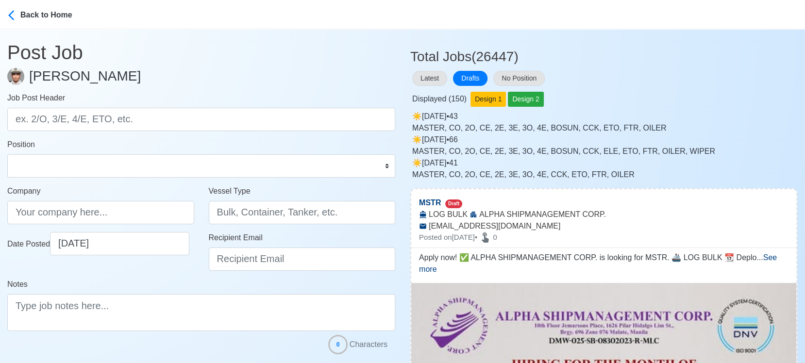
click at [674, 84] on div "Latest Drafts No Position" at bounding box center [603, 78] width 387 height 19
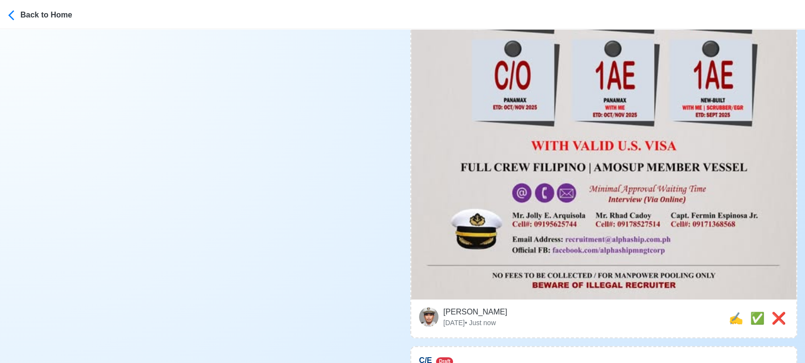
scroll to position [539, 0]
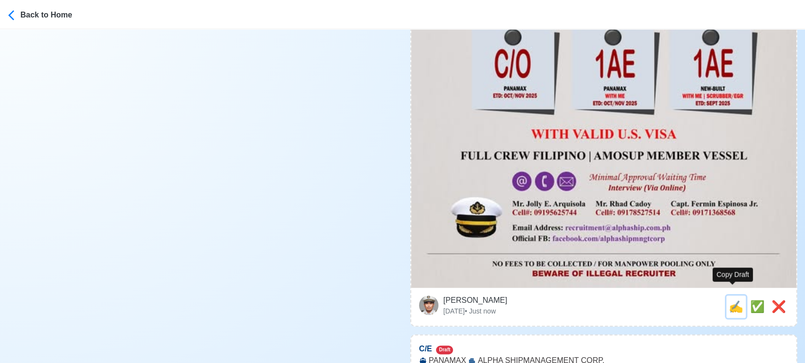
click at [731, 300] on span "✍️" at bounding box center [735, 306] width 15 height 13
type input "MSTR"
type input "ALPHA SHIPMANAGEMENT CORP."
type input "LOG BULK"
type input "recruitment@alphaship.com.ph"
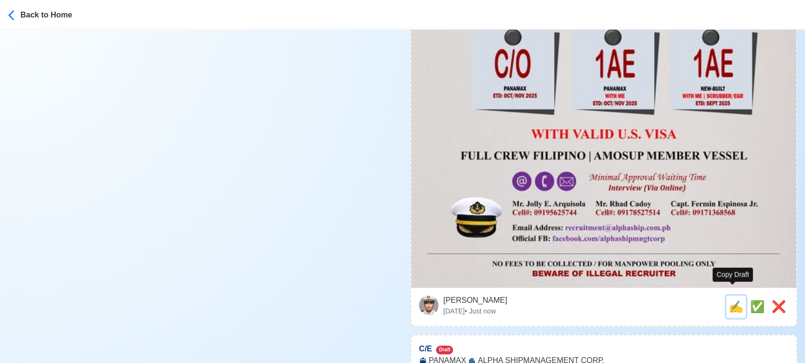
type textarea "Apply now! ✅ ALPHA SHIPMANAGEMENT CORP. is looking for MSTR. 🚢 LOG BULK 📆 Deplo…"
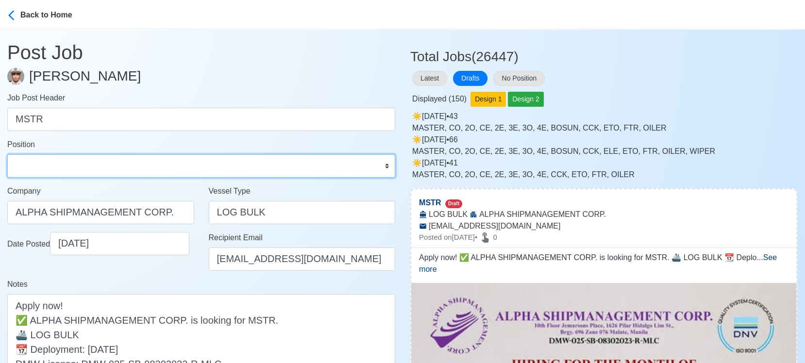
click at [171, 172] on select "Master Chief Officer 2nd Officer 3rd Officer Junior Officer Chief Engineer 2nd …" at bounding box center [201, 165] width 388 height 23
select select "Master"
click at [7, 154] on select "Master Chief Officer 2nd Officer 3rd Officer Junior Officer Chief Engineer 2nd …" at bounding box center [201, 165] width 388 height 23
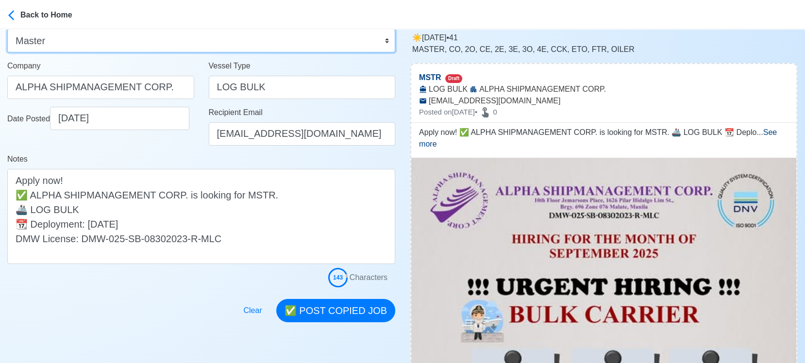
scroll to position [162, 0]
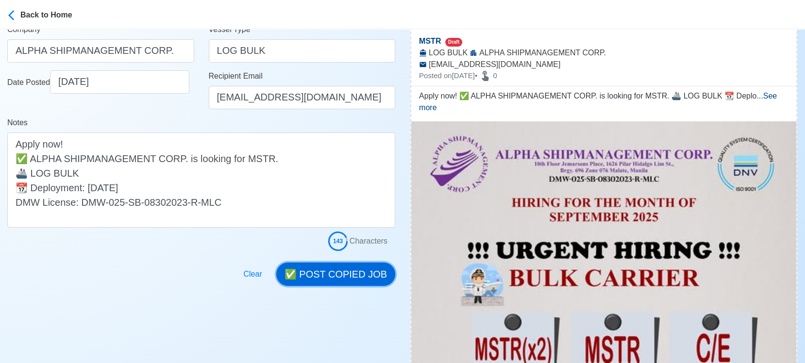
click at [351, 269] on button "✅ POST COPIED JOB" at bounding box center [335, 274] width 119 height 23
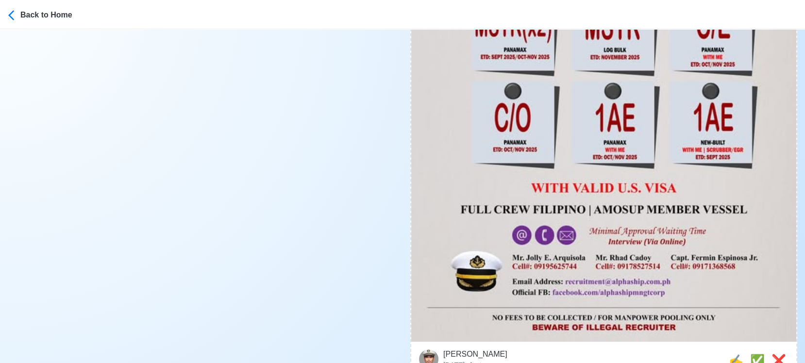
scroll to position [593, 0]
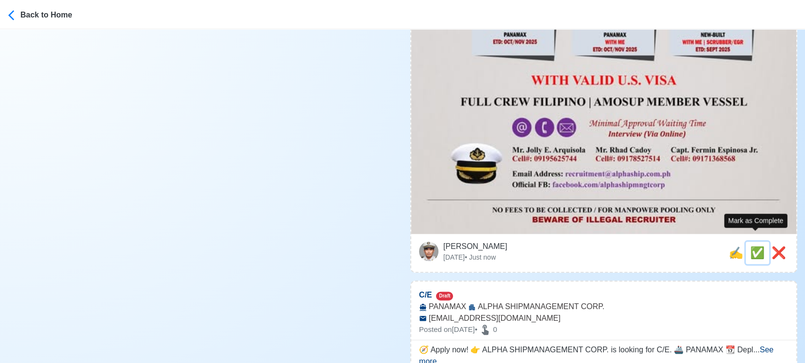
drag, startPoint x: 754, startPoint y: 244, endPoint x: 726, endPoint y: 247, distance: 28.3
click at [755, 246] on span "✅" at bounding box center [757, 252] width 15 height 13
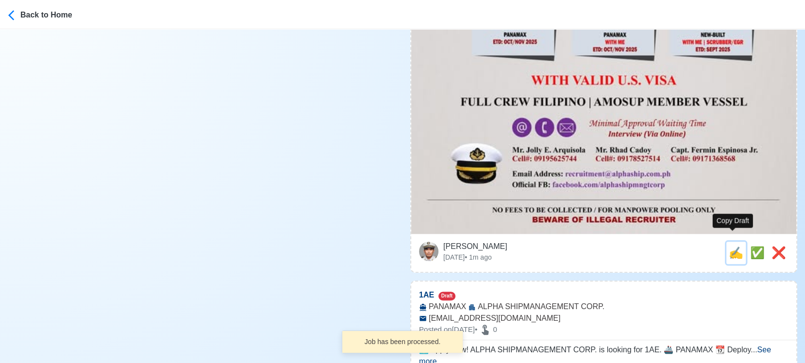
click at [728, 247] on span "✍️" at bounding box center [735, 252] width 15 height 13
type input "C/E"
select select
type input "ALPHA SHIPMANAGEMENT CORP."
type input "PANAMAX"
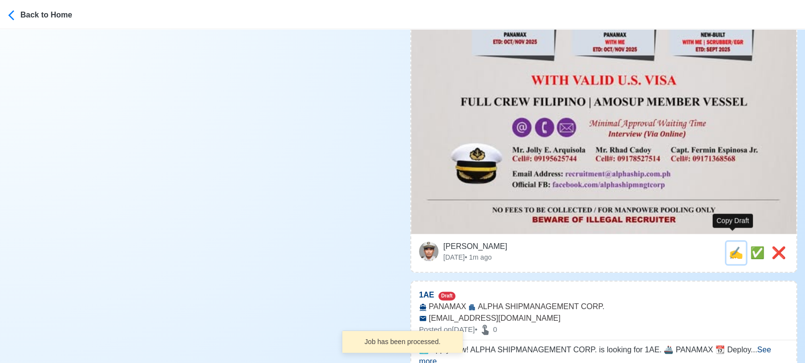
type input "recruitment@alphaship.com.ph"
type textarea "🧭 Apply now! 👉 ALPHA SHIPMANAGEMENT CORP. is looking for C/E. 🚢 PANAMAX 📆 Deplo…"
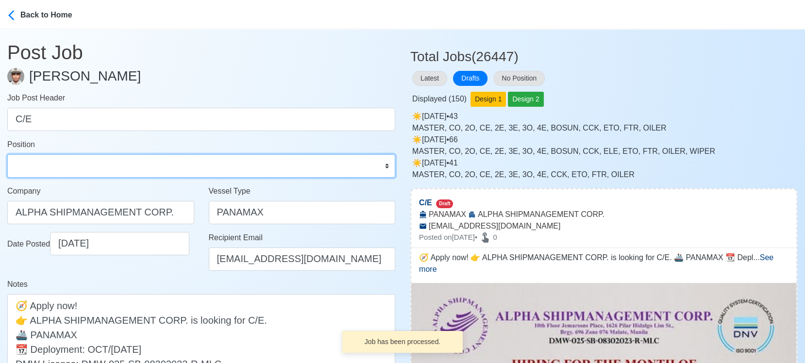
click at [139, 161] on select "Master Chief Officer 2nd Officer 3rd Officer Junior Officer Chief Engineer 2nd …" at bounding box center [201, 165] width 388 height 23
select select "Chief Engineer"
click at [7, 154] on select "Master Chief Officer 2nd Officer 3rd Officer Junior Officer Chief Engineer 2nd …" at bounding box center [201, 165] width 388 height 23
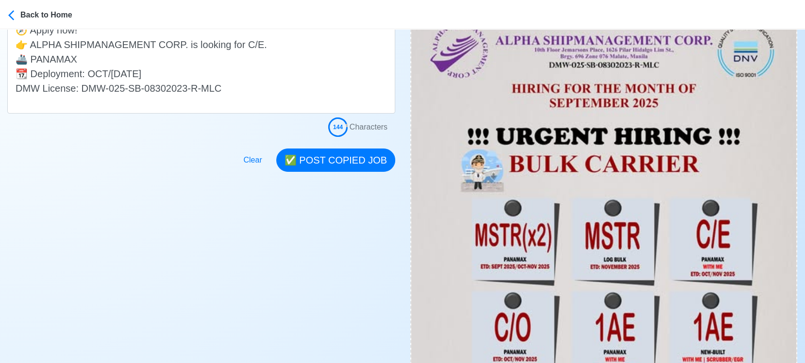
scroll to position [269, 0]
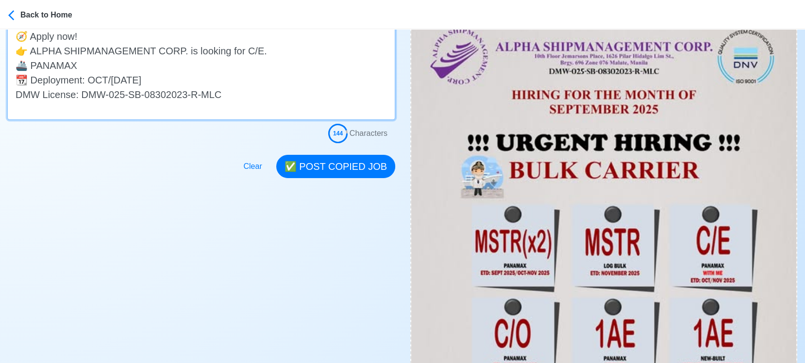
click at [206, 82] on textarea "🧭 Apply now! 👉 ALPHA SHIPMANAGEMENT CORP. is looking for C/E. 🚢 PANAMAX 📆 Deplo…" at bounding box center [201, 72] width 388 height 95
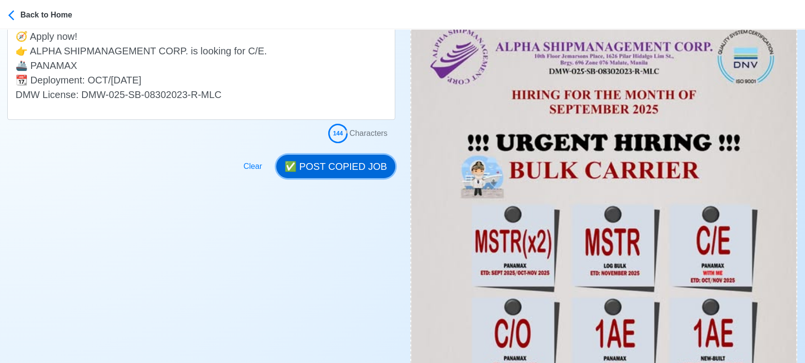
click at [327, 162] on button "✅ POST COPIED JOB" at bounding box center [335, 166] width 119 height 23
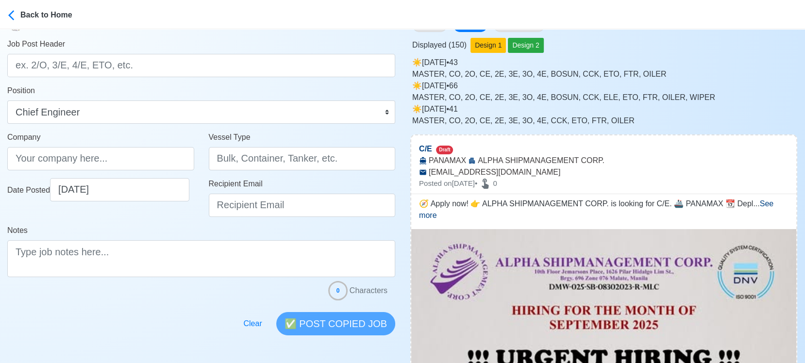
scroll to position [0, 0]
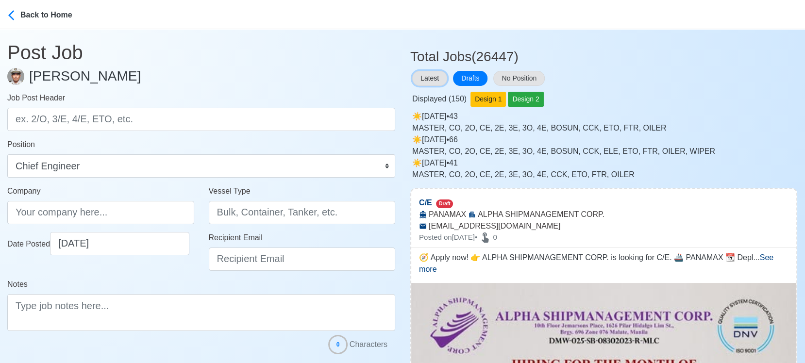
click at [432, 82] on button "Latest" at bounding box center [429, 78] width 35 height 15
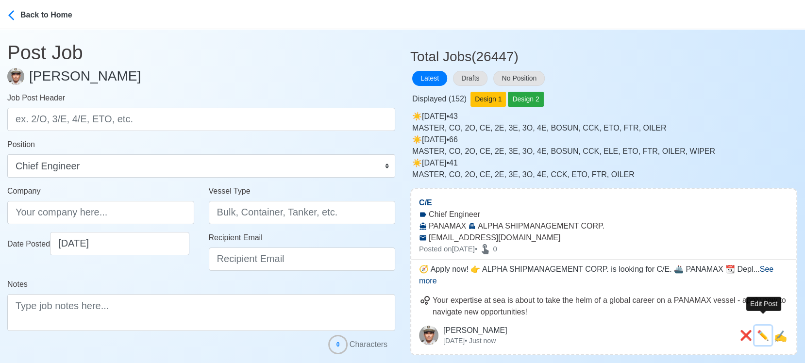
click at [765, 330] on span "✏️" at bounding box center [763, 335] width 12 height 11
type input "C/E"
type input "ALPHA SHIPMANAGEMENT CORP."
type input "PANAMAX"
type input "recruitment@alphaship.com.ph"
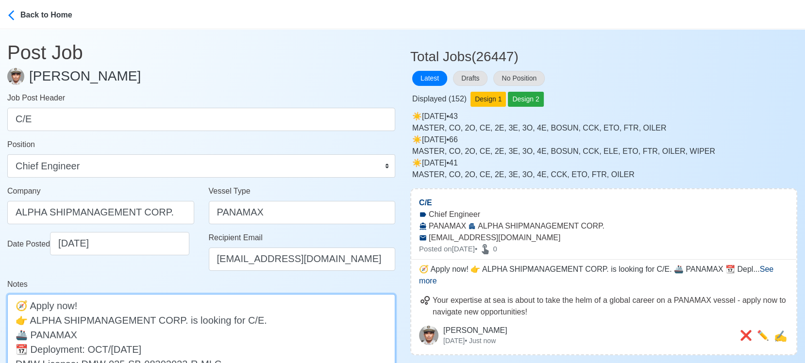
click at [255, 319] on textarea "🧭 Apply now! 👉 ALPHA SHIPMANAGEMENT CORP. is looking for C/E. 🚢 PANAMAX 📆 Deplo…" at bounding box center [201, 341] width 388 height 95
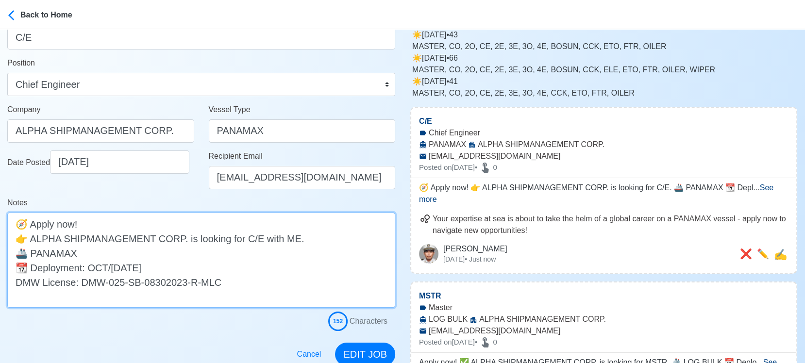
scroll to position [108, 0]
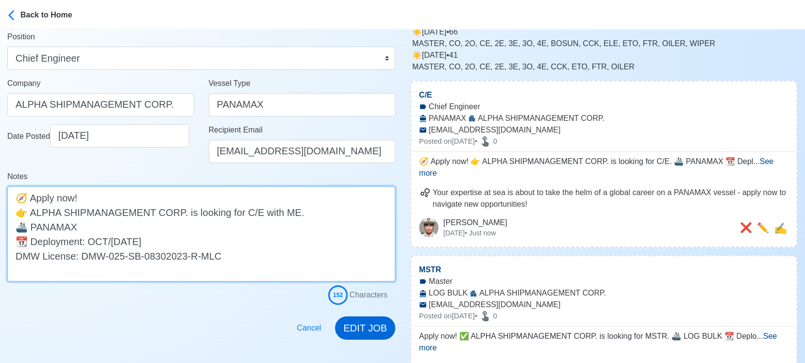
type textarea "🧭 Apply now! 👉 ALPHA SHIPMANAGEMENT CORP. is looking for C/E with ME. 🚢 PANAMAX…"
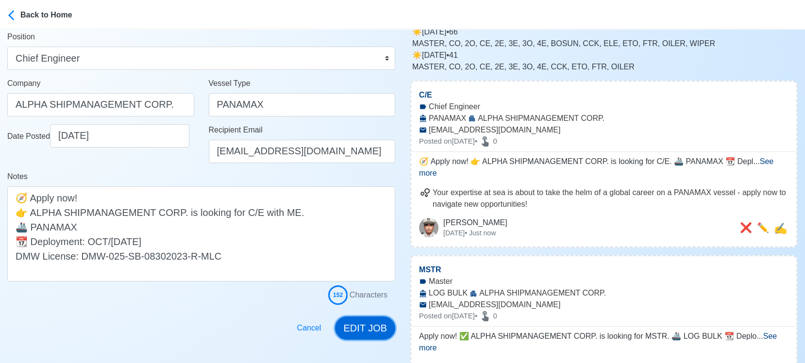
click at [370, 331] on button "EDIT JOB" at bounding box center [365, 327] width 60 height 23
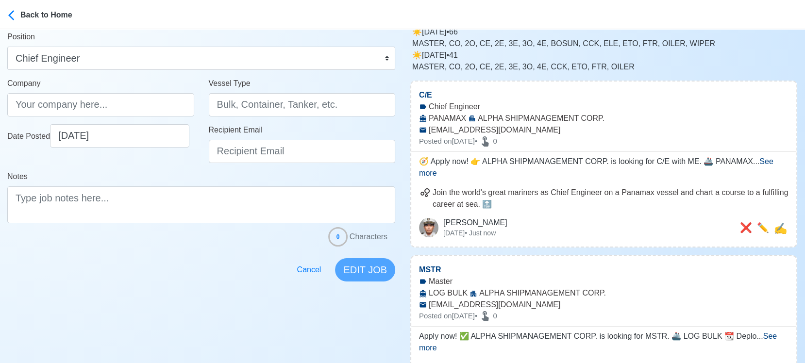
scroll to position [0, 0]
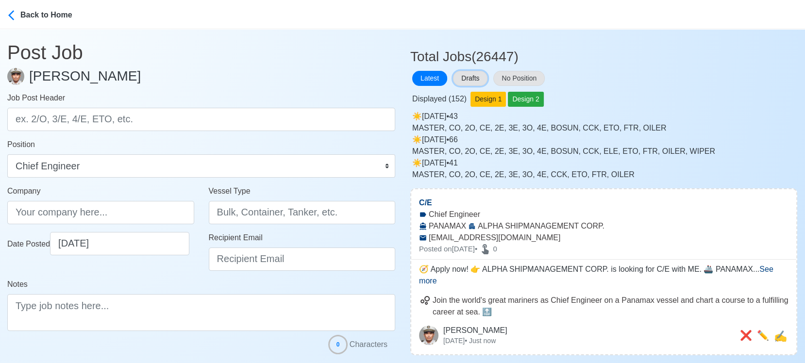
click at [479, 79] on button "Drafts" at bounding box center [470, 78] width 34 height 15
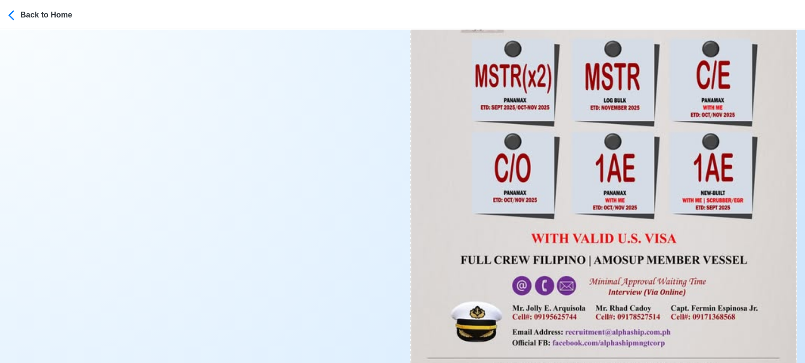
scroll to position [593, 0]
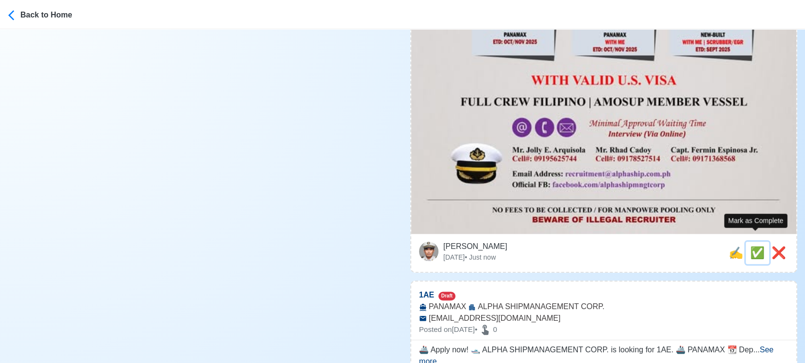
click at [756, 246] on span "✅" at bounding box center [757, 252] width 15 height 13
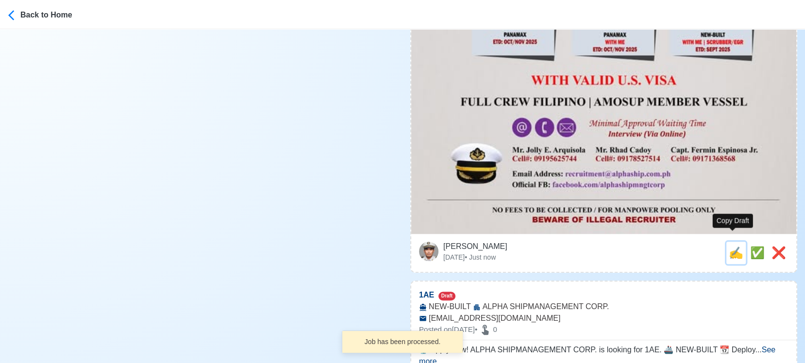
click at [733, 246] on span "✍️" at bounding box center [735, 252] width 15 height 13
type input "1AE"
select select
type input "ALPHA SHIPMANAGEMENT CORP."
type input "PANAMAX"
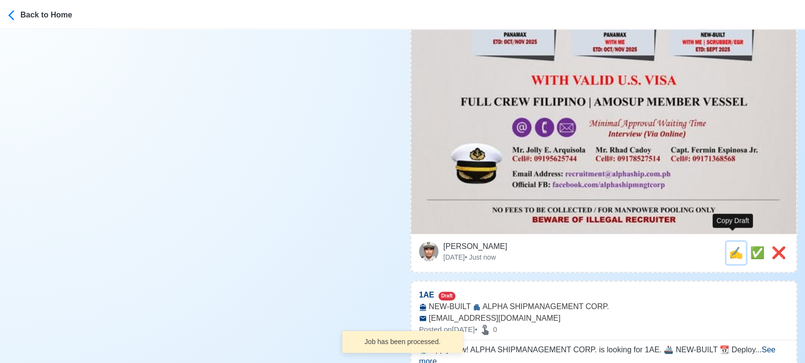
type input "[EMAIL_ADDRESS][DOMAIN_NAME]"
type textarea "🚢 Apply now! 🛥️ ALPHA SHIPMANAGEMENT CORP. is looking for 1AE. 🚢 PANAMAX 📆 Depl…"
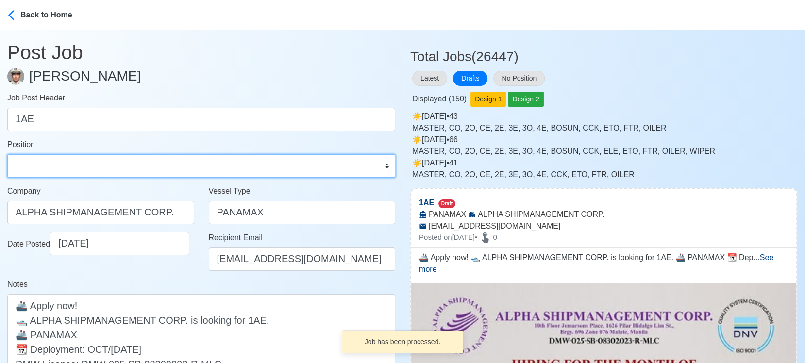
drag, startPoint x: 114, startPoint y: 172, endPoint x: 115, endPoint y: 166, distance: 6.1
click at [114, 172] on select "Master Chief Officer 2nd Officer 3rd Officer Junior Officer Chief Engineer 2nd …" at bounding box center [201, 165] width 388 height 23
select select "1st Assistant Engineer"
click at [7, 154] on select "Master Chief Officer 2nd Officer 3rd Officer Junior Officer Chief Engineer 2nd …" at bounding box center [201, 165] width 388 height 23
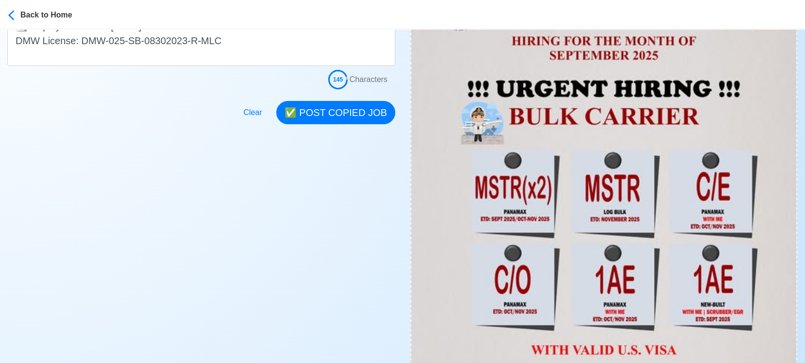
scroll to position [269, 0]
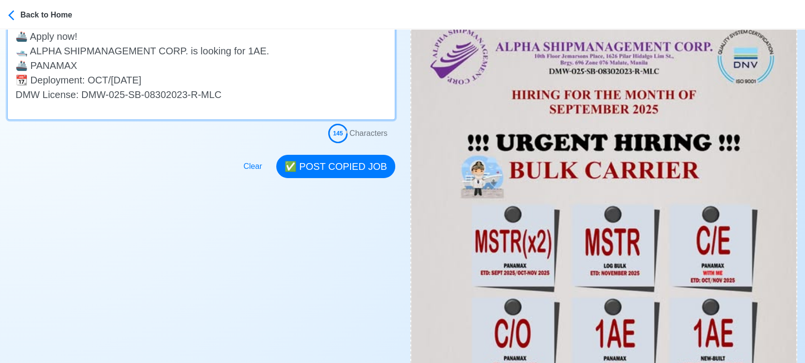
click at [93, 67] on textarea "🚢 Apply now! 🛥️ ALPHA SHIPMANAGEMENT CORP. is looking for 1AE. 🚢 PANAMAX 📆 Depl…" at bounding box center [201, 72] width 388 height 95
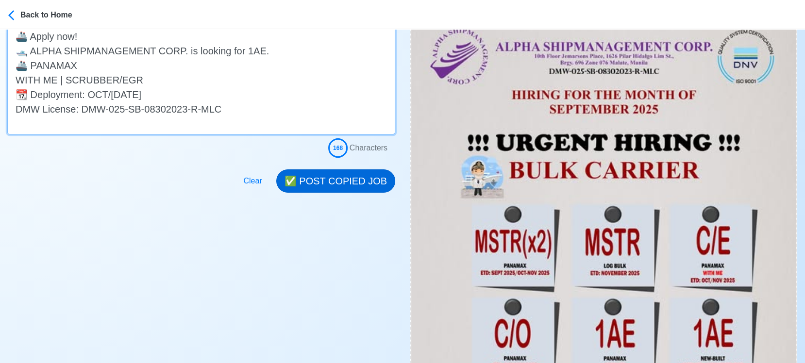
type textarea "🚢 Apply now! 🛥️ ALPHA SHIPMANAGEMENT CORP. is looking for 1AE. 🚢 PANAMAX WITH M…"
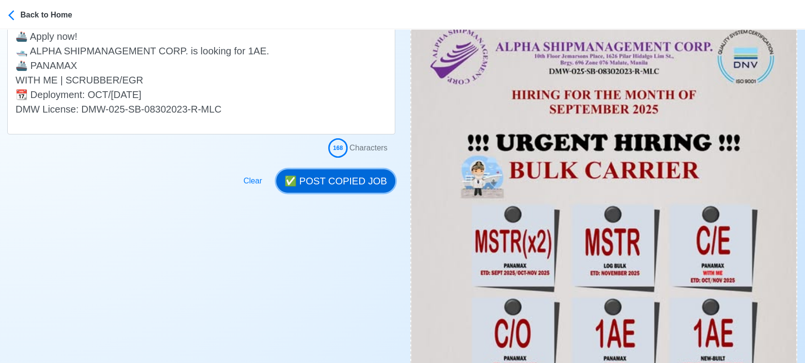
click at [342, 181] on button "✅ POST COPIED JOB" at bounding box center [335, 180] width 119 height 23
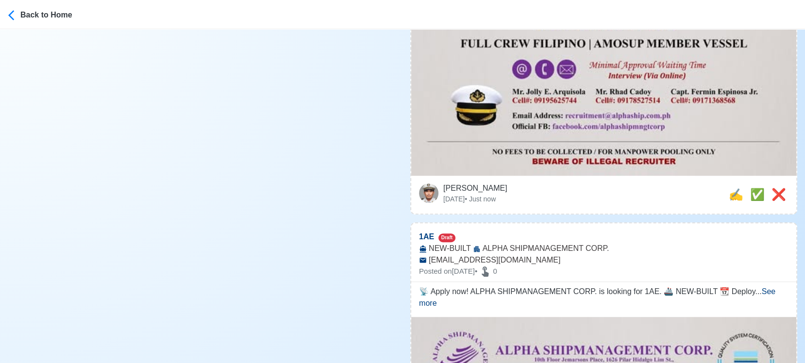
scroll to position [701, 0]
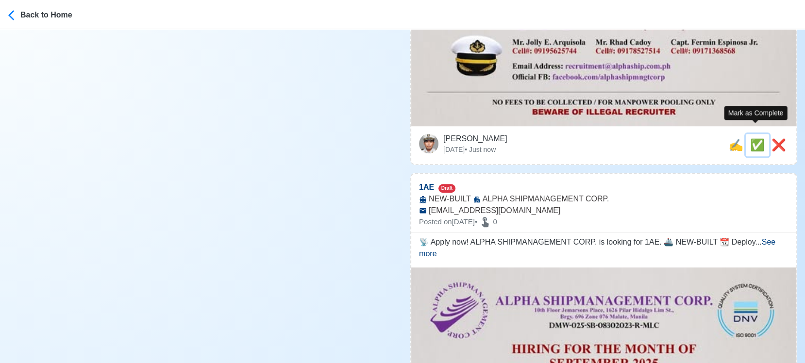
click at [754, 138] on span "✅" at bounding box center [757, 144] width 15 height 13
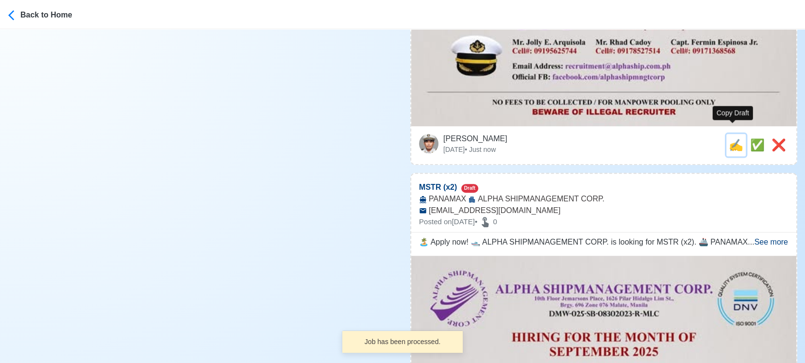
click at [732, 138] on span "✍️" at bounding box center [735, 144] width 15 height 13
type input "1AE"
select select
type input "ALPHA SHIPMANAGEMENT CORP."
type input "NEW-BUILT"
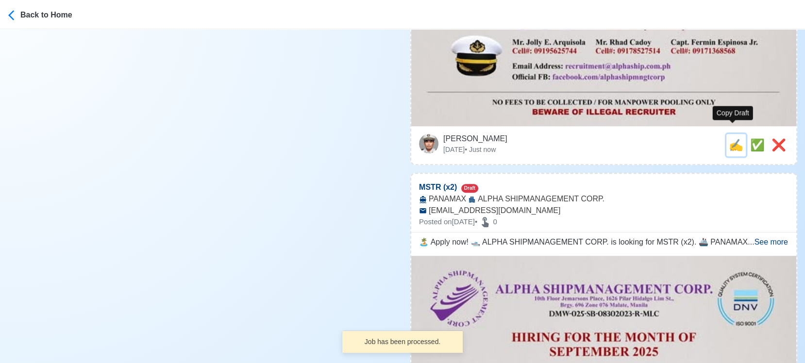
type input "[EMAIL_ADDRESS][DOMAIN_NAME]"
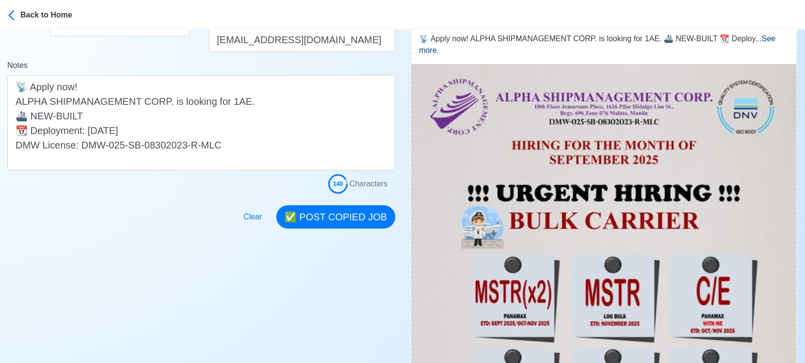
scroll to position [215, 0]
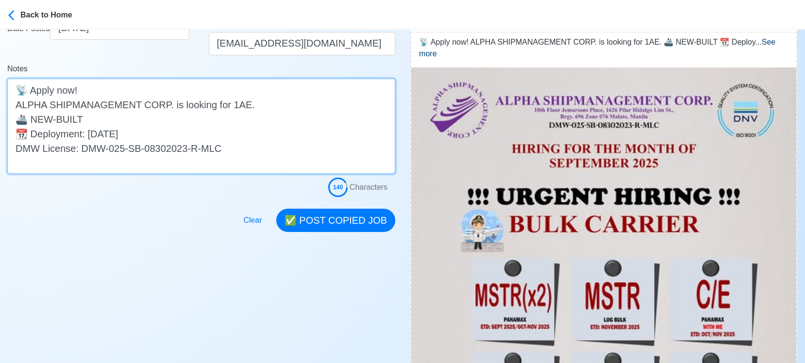
click at [138, 119] on textarea "📡 Apply now! ALPHA SHIPMANAGEMENT CORP. is looking for 1AE. 🚢 NEW-BUILT 📆 Deplo…" at bounding box center [201, 126] width 388 height 95
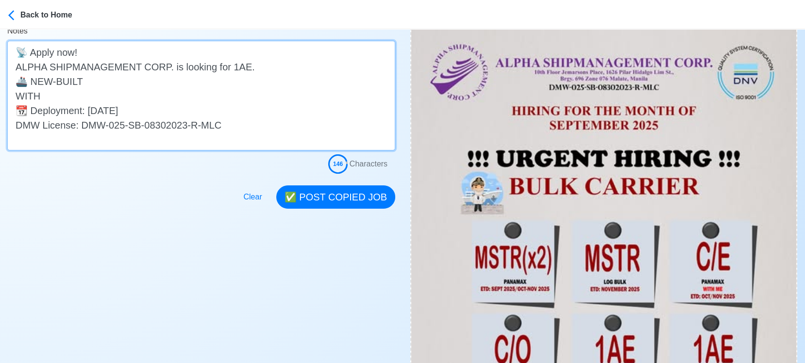
scroll to position [269, 0]
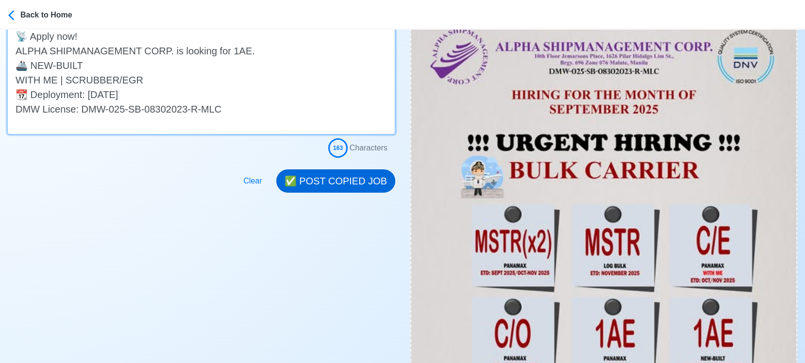
type textarea "📡 Apply now! ALPHA SHIPMANAGEMENT CORP. is looking for 1AE. 🚢 NEW-BUILT WITH ME…"
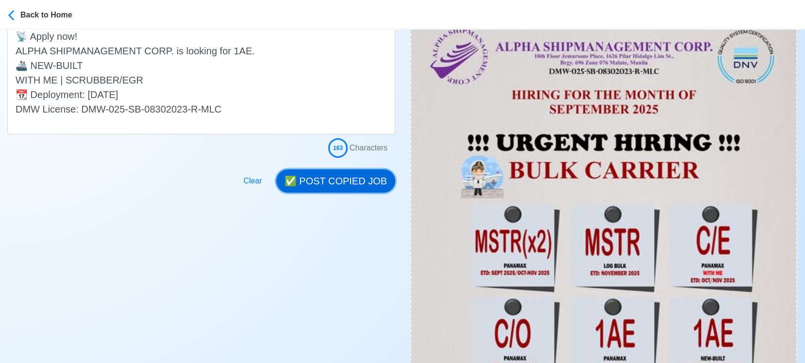
click at [348, 176] on button "✅ POST COPIED JOB" at bounding box center [335, 180] width 119 height 23
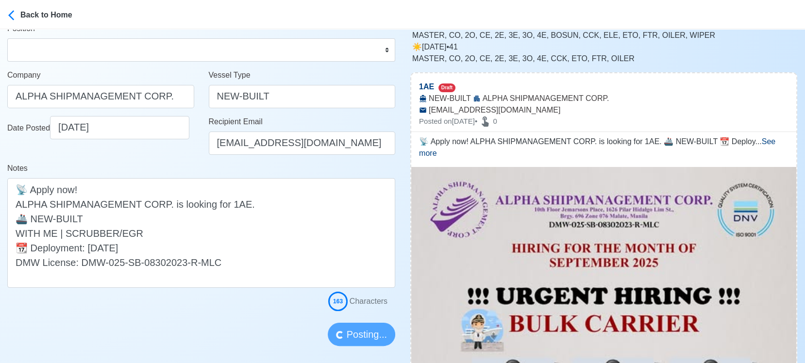
scroll to position [108, 0]
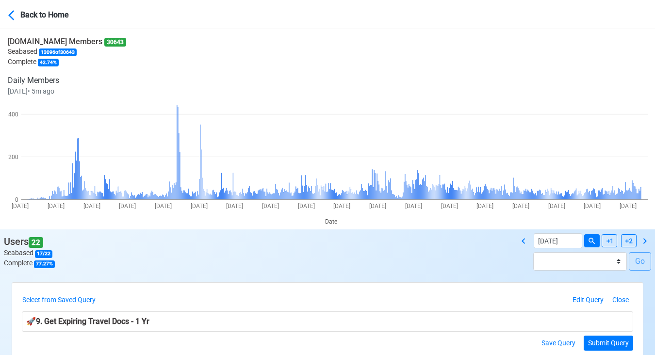
scroll to position [146, 0]
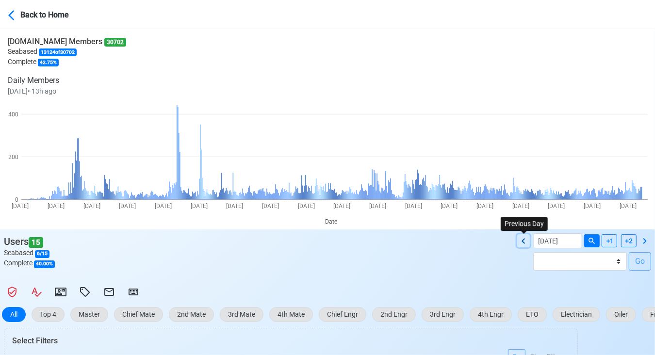
click at [525, 240] on icon at bounding box center [524, 241] width 12 height 12
type input "09/04/2025"
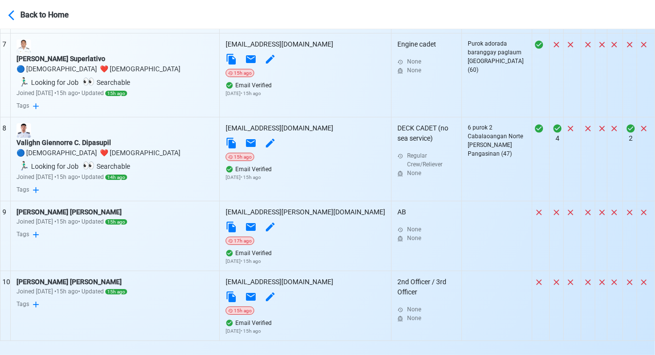
scroll to position [826, 0]
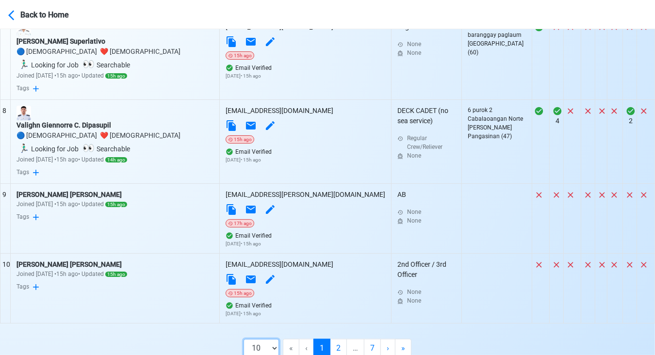
drag, startPoint x: 275, startPoint y: 319, endPoint x: 272, endPoint y: 314, distance: 5.9
click at [275, 339] on select "10 50 100 200" at bounding box center [261, 348] width 35 height 18
select select "100"
click at [269, 358] on select "10 50 100 200" at bounding box center [261, 348] width 35 height 18
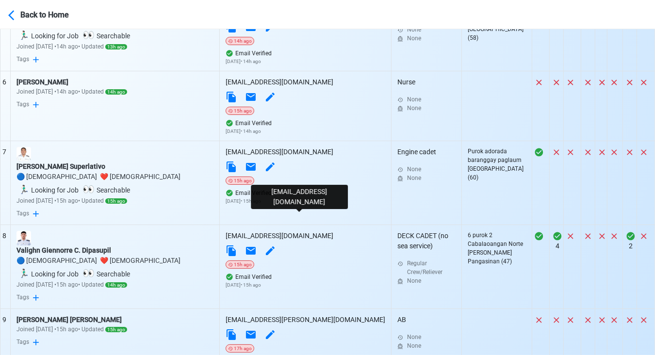
scroll to position [862, 0]
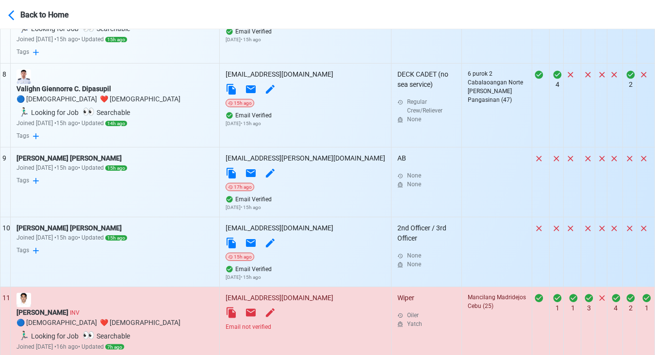
click at [276, 323] on div "Email not verified" at bounding box center [306, 327] width 160 height 9
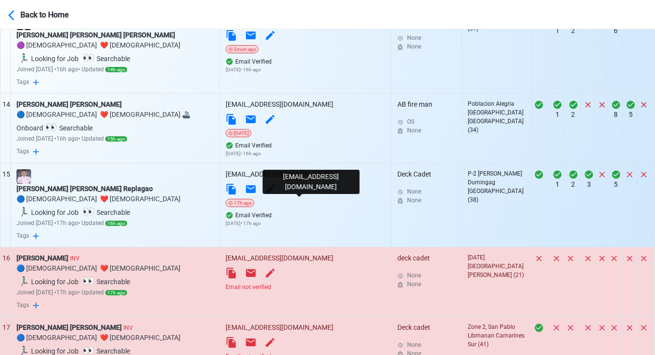
scroll to position [1348, 0]
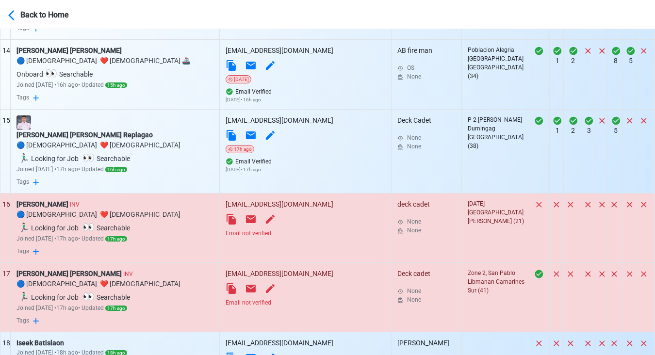
click at [280, 229] on div "Email not verified" at bounding box center [306, 233] width 160 height 9
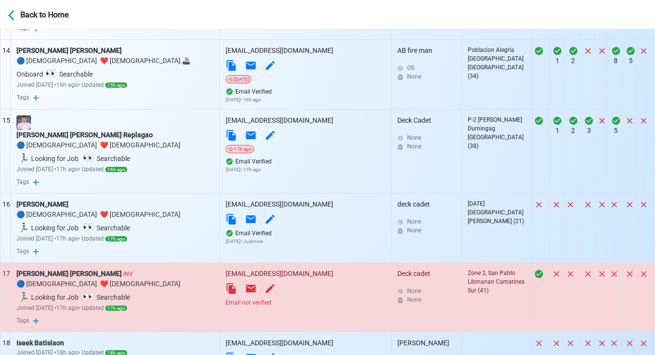
click at [257, 298] on div "Email not verified" at bounding box center [306, 302] width 160 height 9
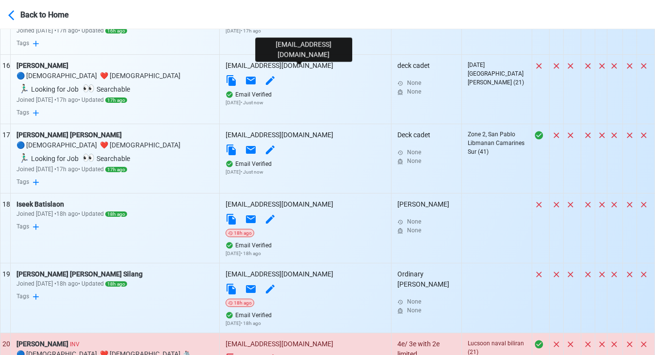
scroll to position [1510, 0]
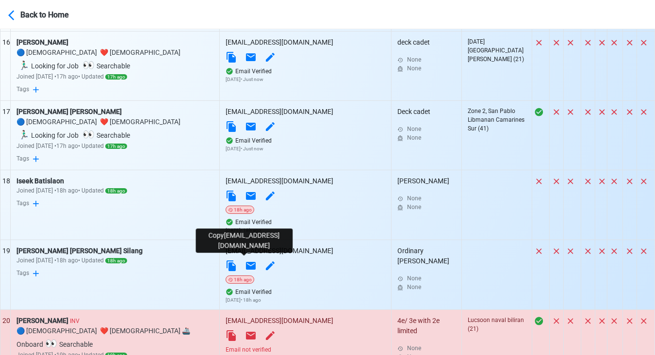
click at [236, 330] on icon at bounding box center [231, 335] width 9 height 11
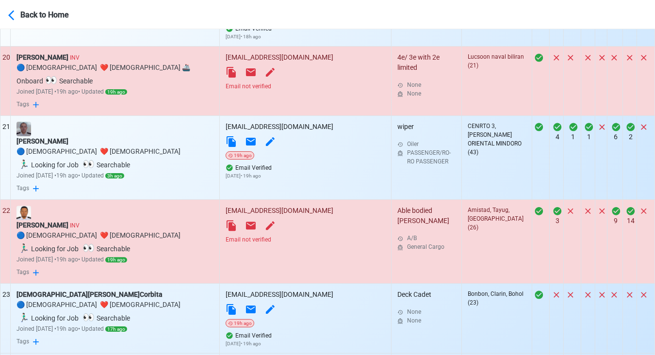
scroll to position [1779, 0]
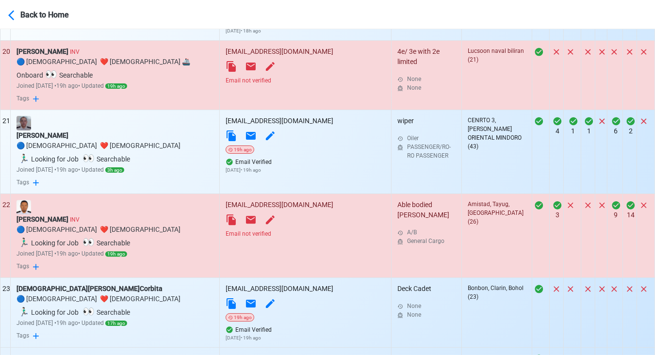
click at [276, 230] on div "Email not verified" at bounding box center [306, 234] width 160 height 9
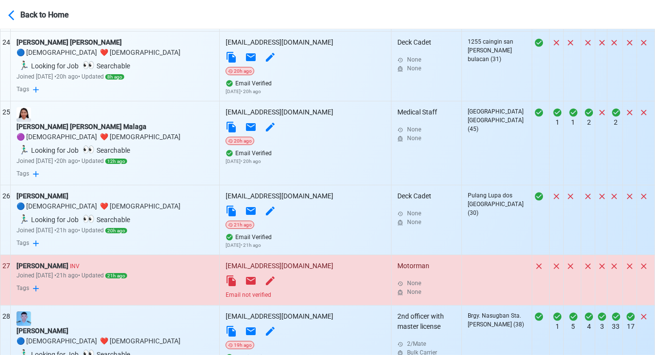
scroll to position [2103, 0]
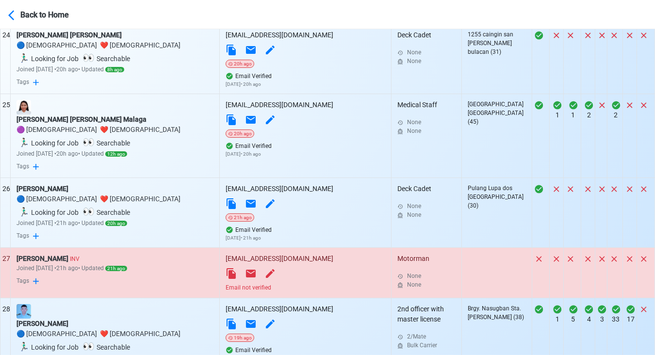
click at [258, 283] on div "Email not verified" at bounding box center [306, 287] width 160 height 9
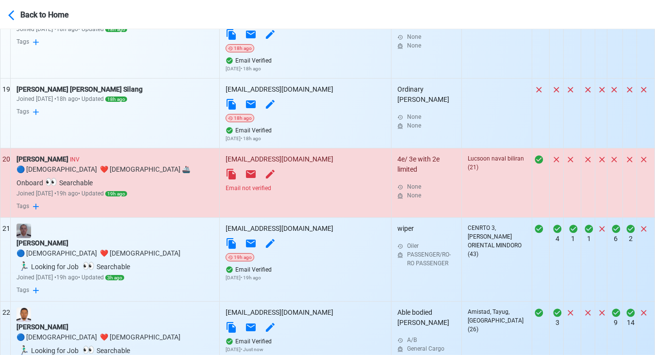
scroll to position [1617, 0]
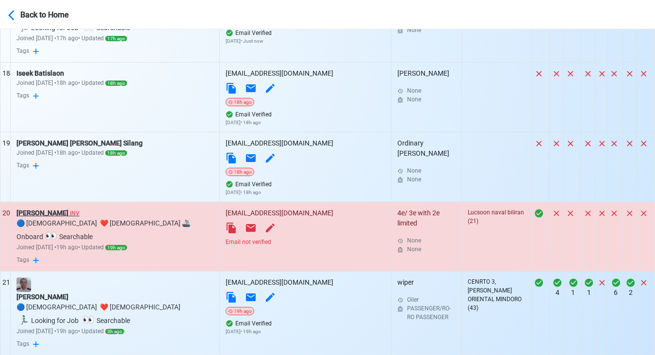
click at [83, 208] on div "Raymon Carbonquillo INV" at bounding box center [114, 213] width 197 height 10
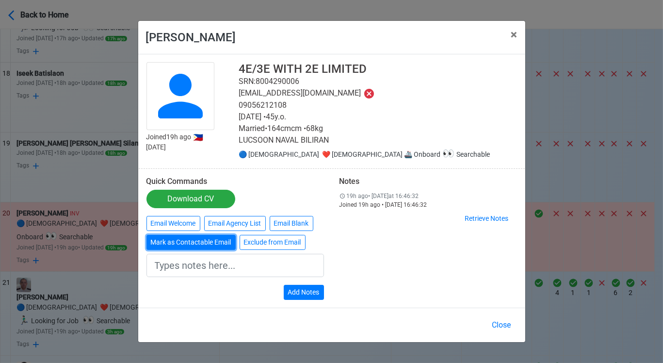
click at [202, 240] on button "Mark as Contactable Email" at bounding box center [191, 242] width 89 height 15
type input "Marked as Contactable email"
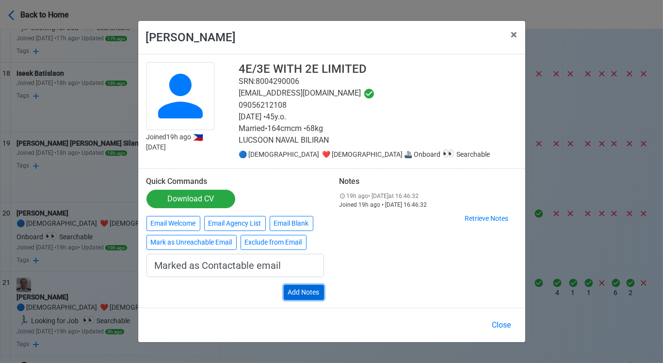
click at [304, 289] on button "Add Notes" at bounding box center [304, 292] width 40 height 15
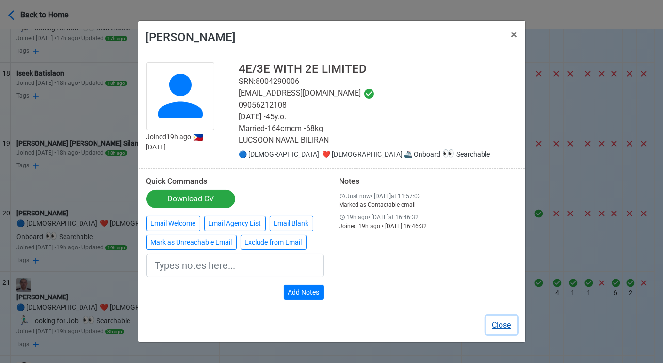
click at [505, 324] on button "Close" at bounding box center [502, 325] width 32 height 18
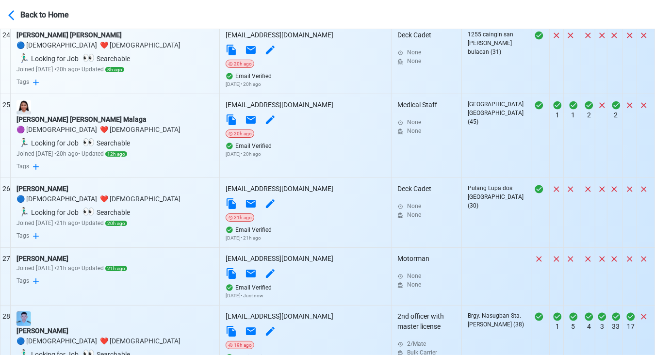
scroll to position [2210, 0]
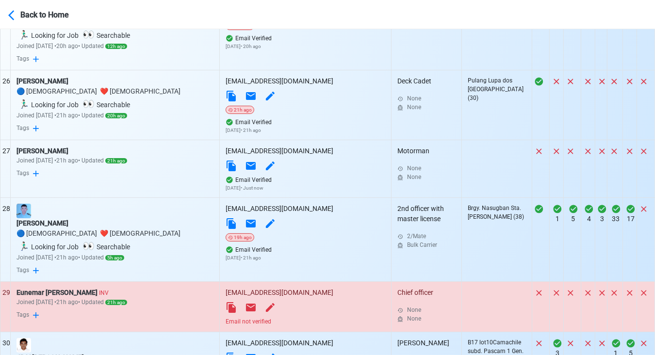
click at [264, 317] on div "Email not verified" at bounding box center [306, 321] width 160 height 9
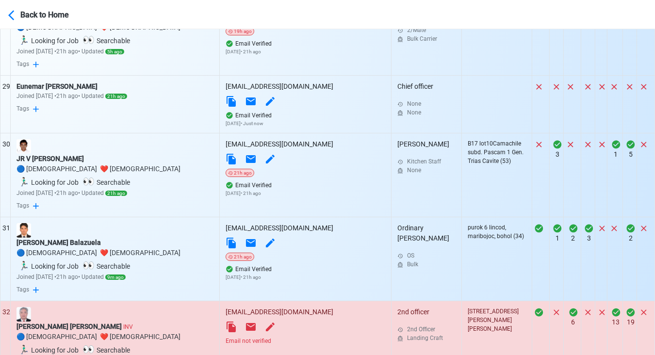
scroll to position [2426, 0]
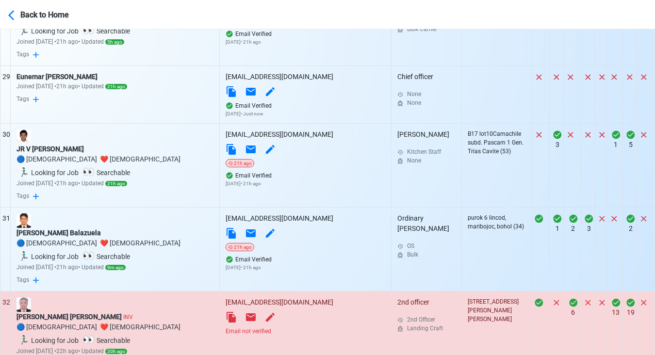
click at [275, 327] on div "Email not verified" at bounding box center [306, 331] width 160 height 9
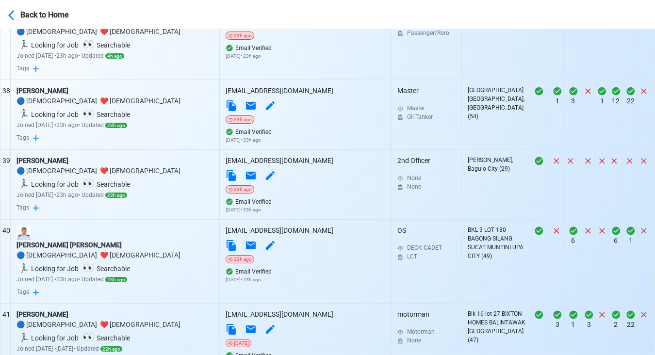
scroll to position [3127, 0]
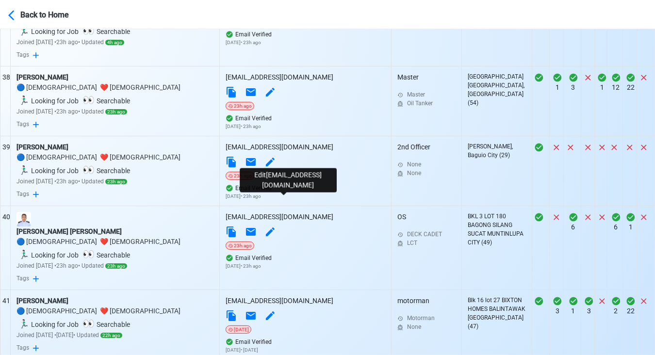
scroll to position [3289, 0]
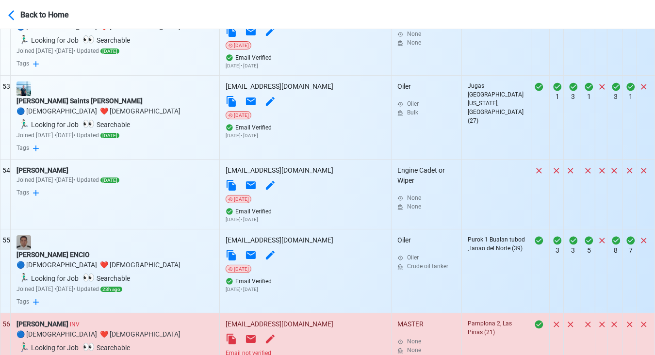
scroll to position [4259, 0]
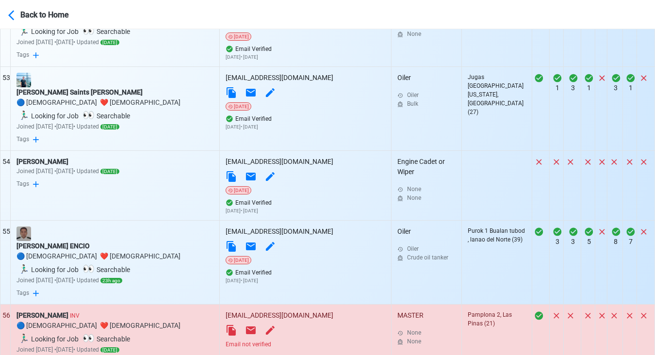
click at [269, 340] on div "Email not verified" at bounding box center [306, 344] width 160 height 9
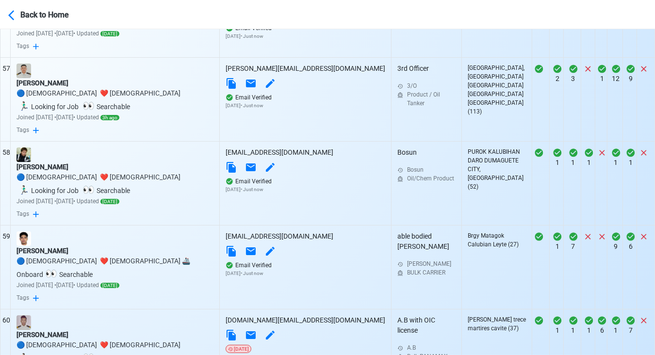
scroll to position [4637, 0]
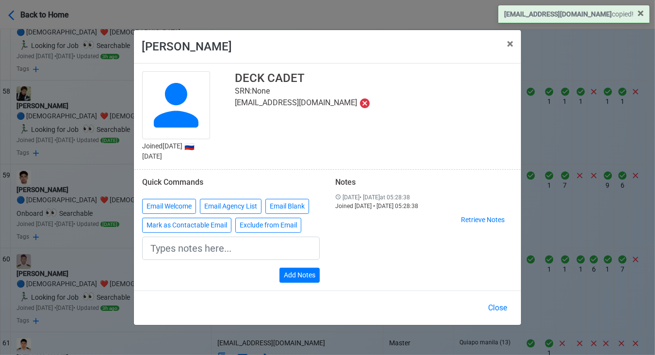
scroll to position [4636, 0]
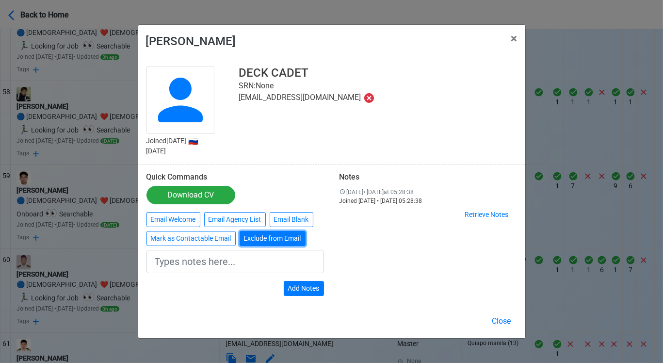
click at [282, 237] on button "Exclude from Email" at bounding box center [273, 238] width 66 height 15
type input "Exclude from Email"
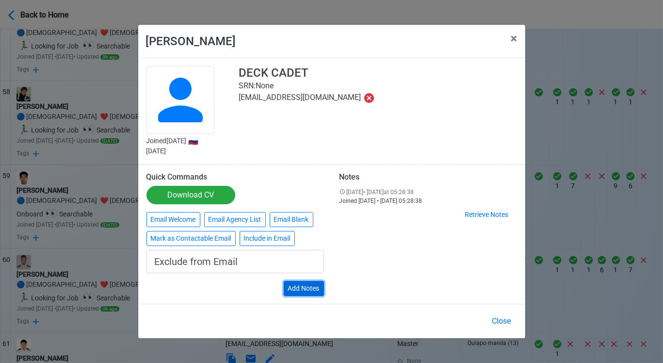
click at [307, 288] on button "Add Notes" at bounding box center [304, 288] width 40 height 15
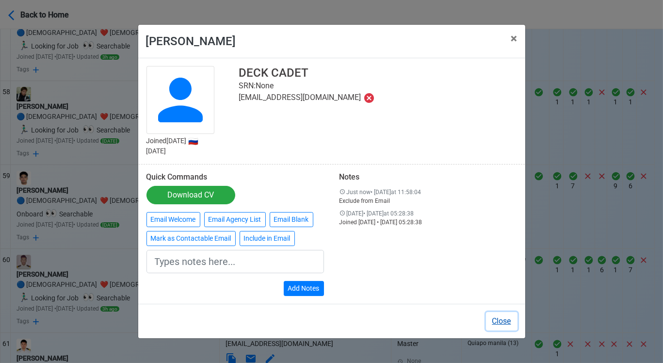
click at [505, 317] on button "Close" at bounding box center [502, 321] width 32 height 18
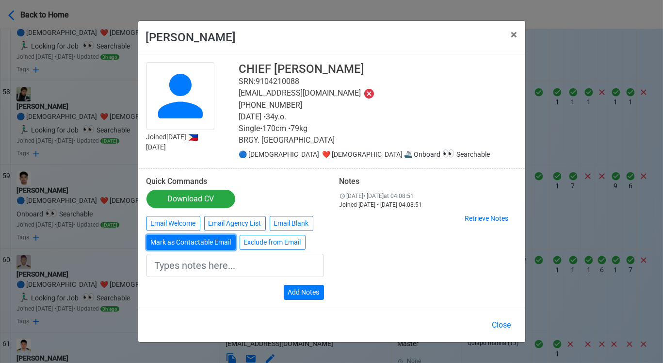
click at [222, 243] on button "Mark as Contactable Email" at bounding box center [191, 242] width 89 height 15
type input "Marked as Contactable email"
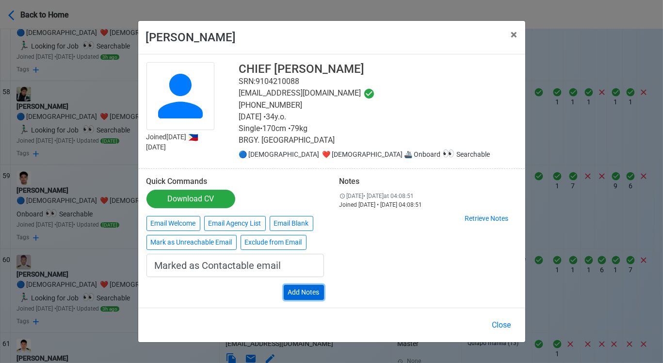
click at [317, 293] on button "Add Notes" at bounding box center [304, 292] width 40 height 15
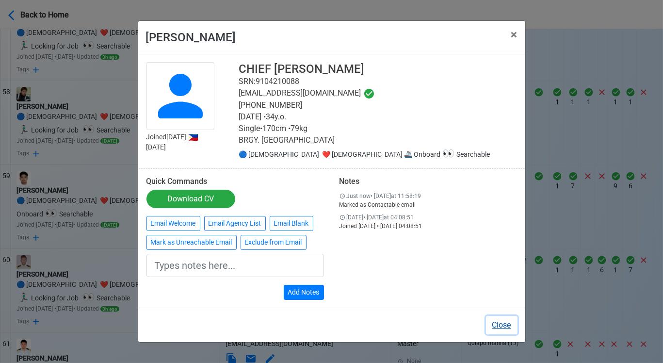
click at [505, 327] on button "Close" at bounding box center [502, 325] width 32 height 18
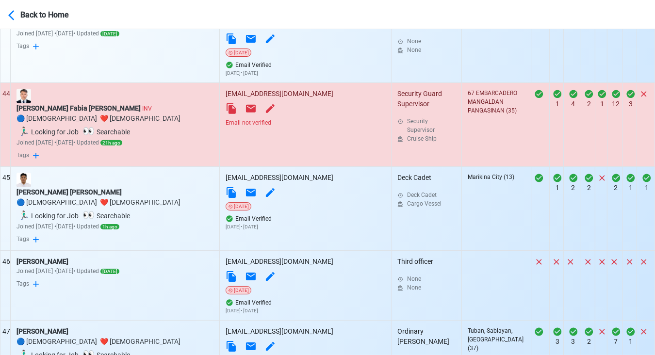
scroll to position [3396, 0]
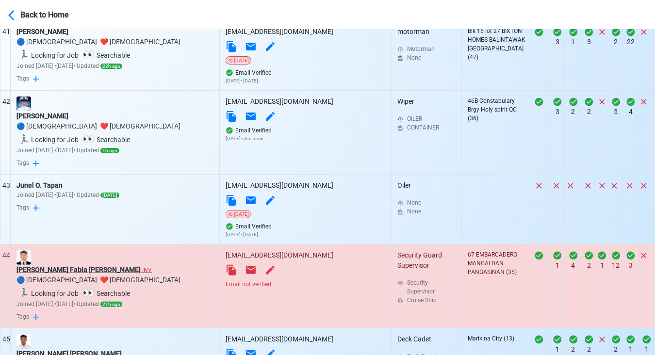
click at [72, 265] on div "Jeffrey Fabia Aquino INV" at bounding box center [114, 270] width 197 height 10
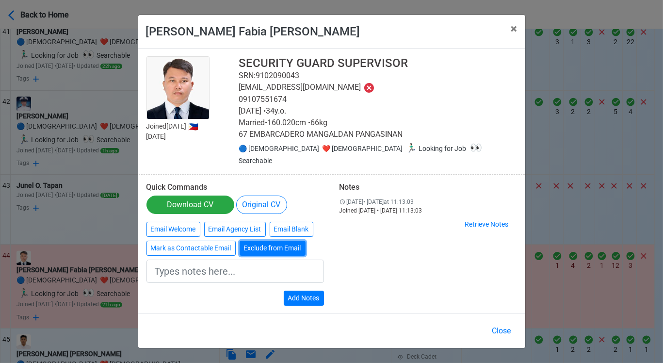
click at [262, 241] on button "Exclude from Email" at bounding box center [273, 248] width 66 height 15
type input "Exclude from Email"
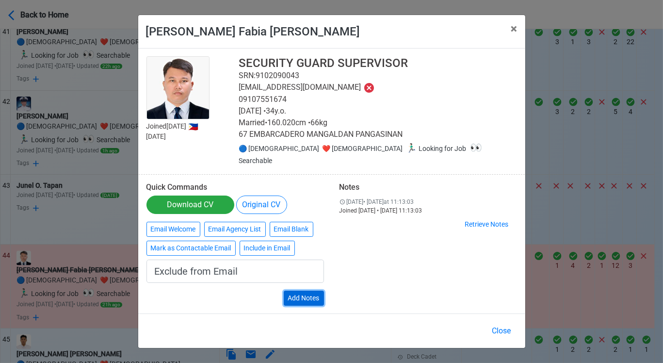
click at [319, 291] on button "Add Notes" at bounding box center [304, 298] width 40 height 15
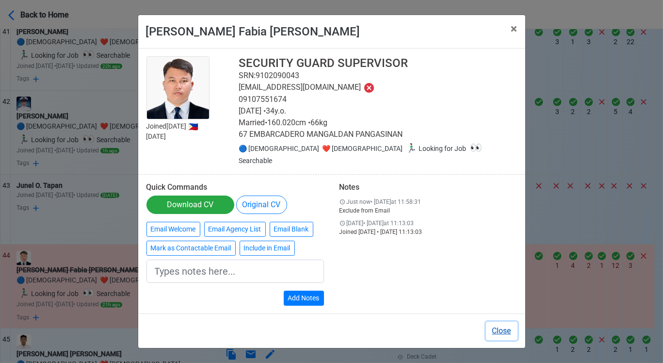
click at [497, 322] on button "Close" at bounding box center [502, 331] width 32 height 18
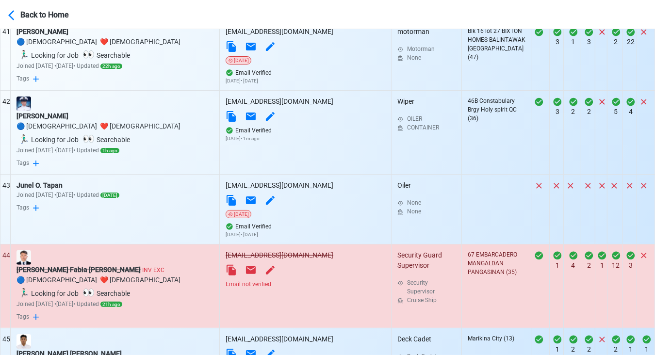
click at [242, 244] on td "aquino09jeffabia@yahoo.com Email not verified" at bounding box center [306, 286] width 172 height 84
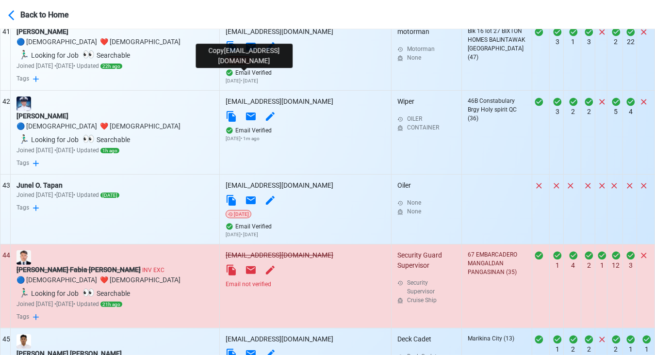
click at [236, 265] on icon at bounding box center [231, 270] width 9 height 11
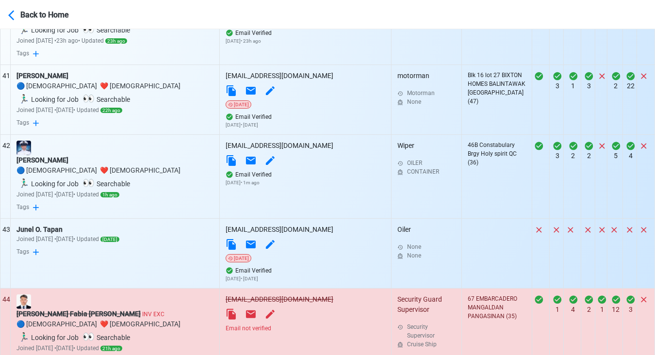
scroll to position [3288, 0]
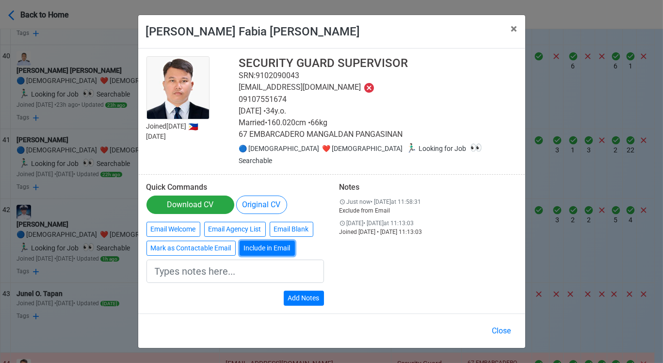
click at [263, 243] on button "Include in Email" at bounding box center [267, 248] width 55 height 15
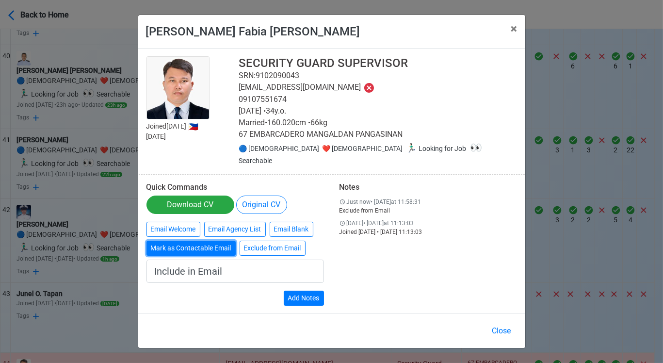
click at [198, 241] on button "Mark as Contactable Email" at bounding box center [191, 248] width 89 height 15
type input "Marked as Contactable email"
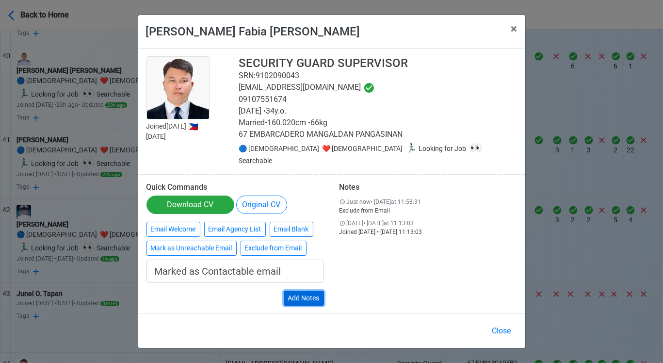
click at [304, 291] on button "Add Notes" at bounding box center [304, 298] width 40 height 15
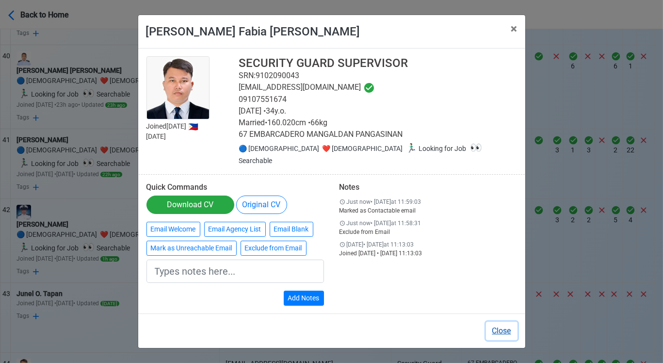
click at [505, 322] on button "Close" at bounding box center [502, 331] width 32 height 18
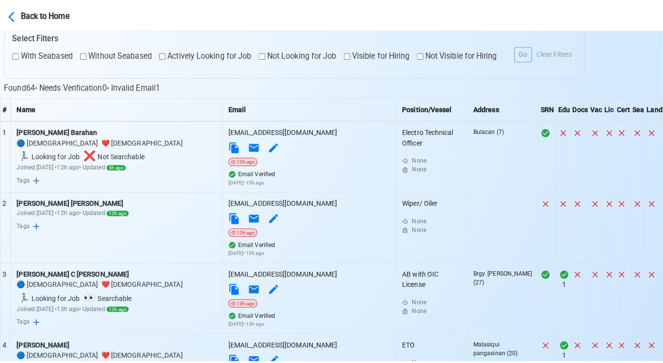
scroll to position [0, 0]
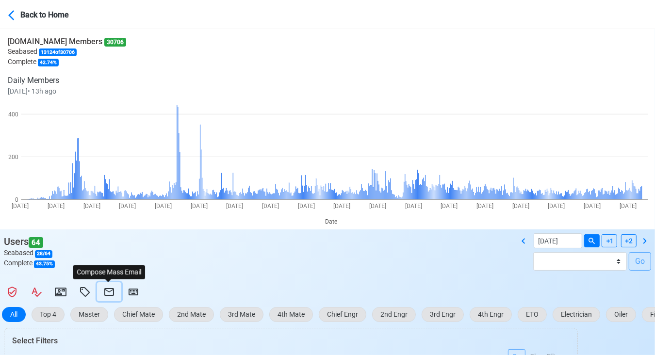
click at [111, 292] on icon at bounding box center [109, 292] width 12 height 12
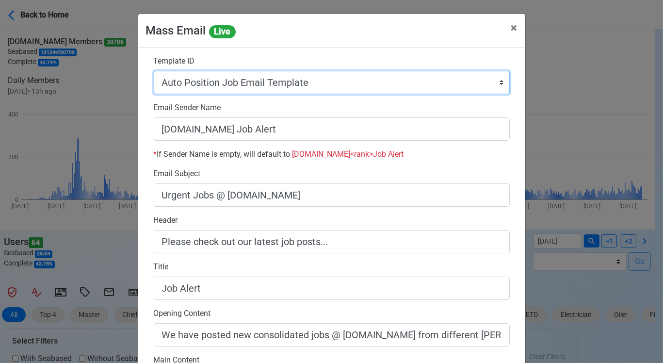
click at [331, 83] on select "Auto Position Job Email Template Incomplete CV Email Template ETO/ETR Job Email…" at bounding box center [332, 82] width 356 height 23
select select "d-0c193ece46b24c5dbce89cdb3e751472"
click at [154, 71] on select "Auto Position Job Email Template Incomplete CV Email Template ETO/ETR Job Email…" at bounding box center [332, 82] width 356 height 23
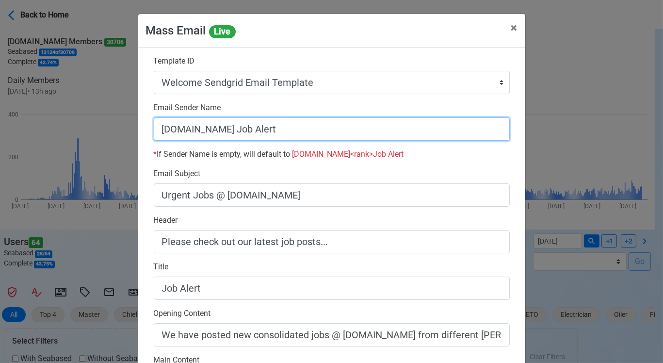
drag, startPoint x: 221, startPoint y: 130, endPoint x: 344, endPoint y: 129, distance: 122.3
click at [344, 129] on input "SeamanBio.PH Job Alert" at bounding box center [332, 128] width 356 height 23
click at [155, 129] on input "[DOMAIN_NAME]" at bounding box center [332, 128] width 356 height 23
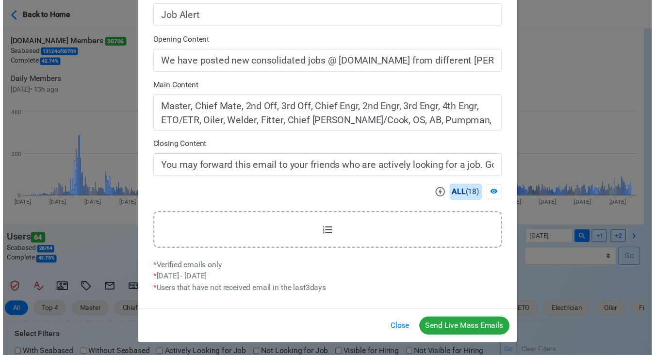
scroll to position [274, 0]
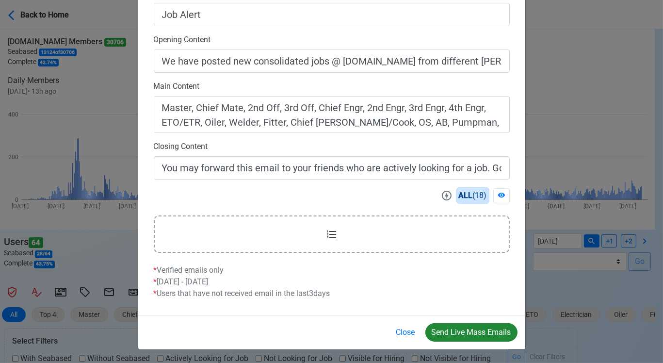
type input "Welcome to SeamanBio.PH"
click at [468, 331] on button "Send Live Mass Emails" at bounding box center [472, 332] width 92 height 18
click at [402, 332] on button "Close" at bounding box center [406, 332] width 32 height 18
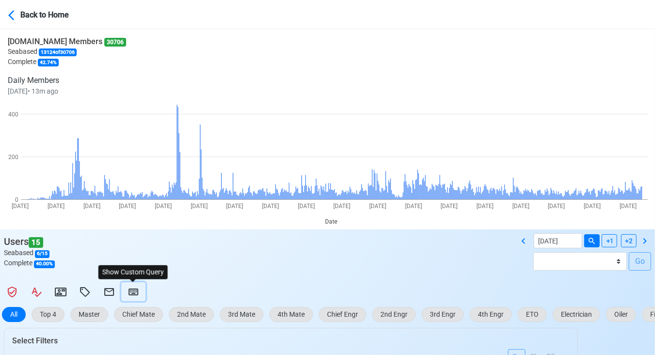
click at [130, 289] on icon at bounding box center [134, 292] width 10 height 7
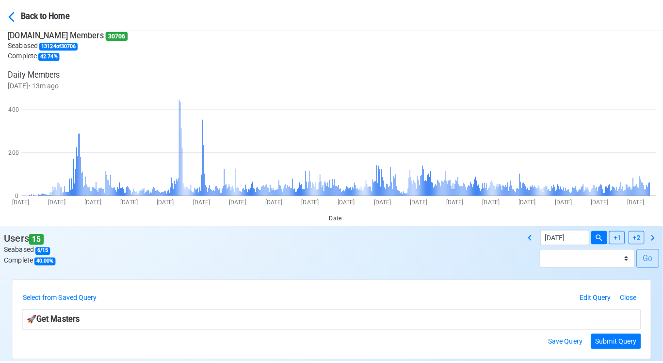
scroll to position [162, 0]
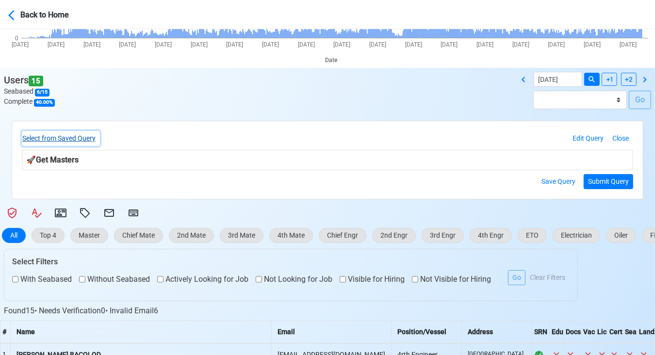
click at [90, 141] on button "Select from Saved Query" at bounding box center [61, 138] width 78 height 15
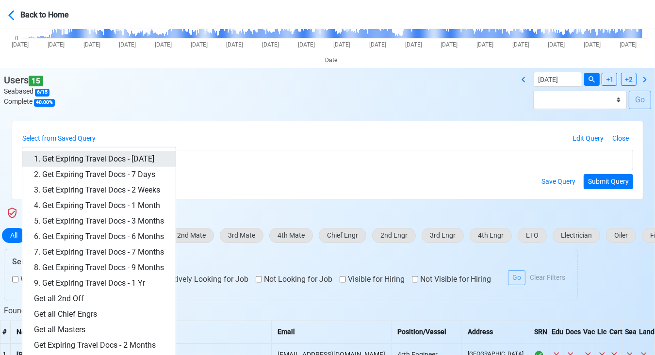
click at [122, 155] on link "1. Get Expiring Travel Docs - [DATE]" at bounding box center [98, 159] width 153 height 16
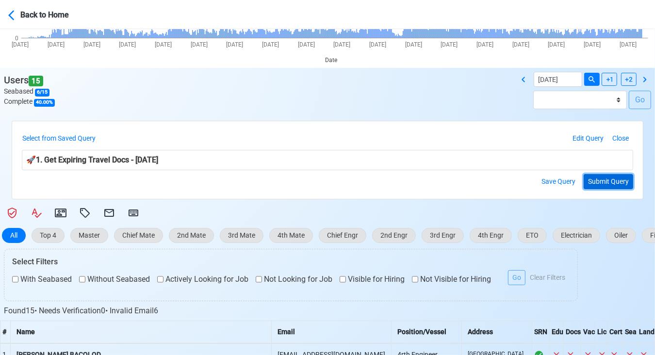
click at [614, 181] on button "Submit Query" at bounding box center [608, 181] width 49 height 15
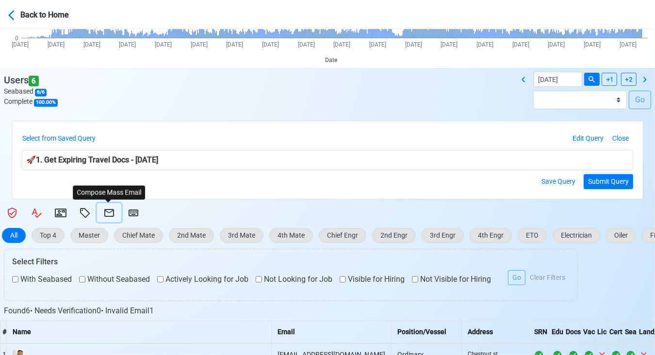
click at [109, 213] on icon at bounding box center [109, 213] width 12 height 12
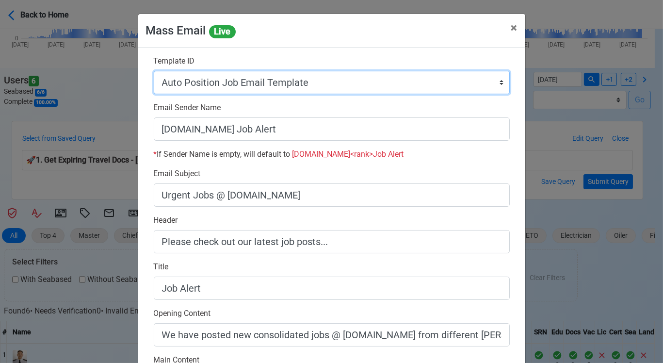
drag, startPoint x: 343, startPoint y: 81, endPoint x: 327, endPoint y: 87, distance: 16.9
click at [343, 81] on select "Auto Position Job Email Template Incomplete CV Email Template ETO/ETR Job Email…" at bounding box center [332, 82] width 356 height 23
select select "d-3e71907ffd064a39999872a824aaf79a"
click at [154, 71] on select "Auto Position Job Email Template Incomplete CV Email Template ETO/ETR Job Email…" at bounding box center [332, 82] width 356 height 23
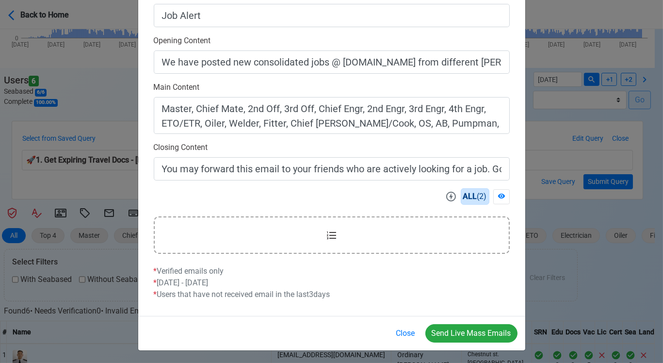
scroll to position [274, 0]
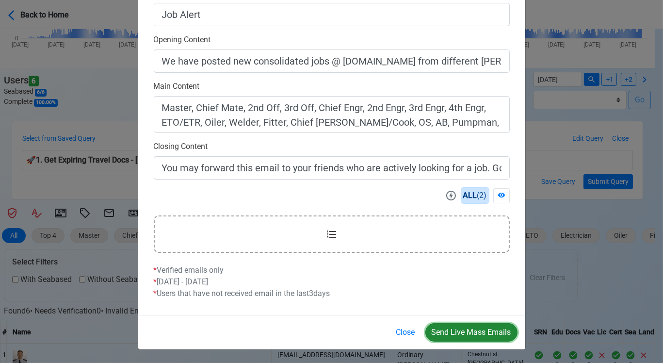
click at [483, 333] on button "Send Live Mass Emails" at bounding box center [472, 332] width 92 height 18
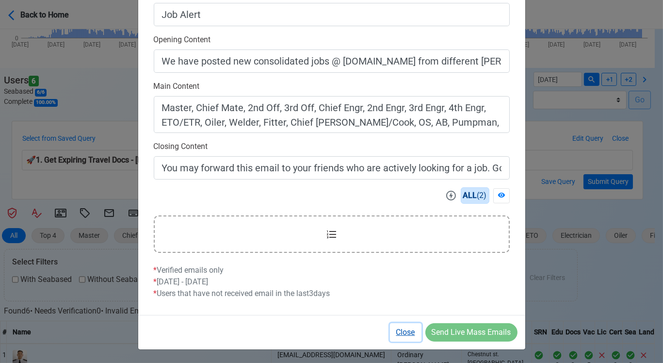
click at [405, 329] on button "Close" at bounding box center [406, 332] width 32 height 18
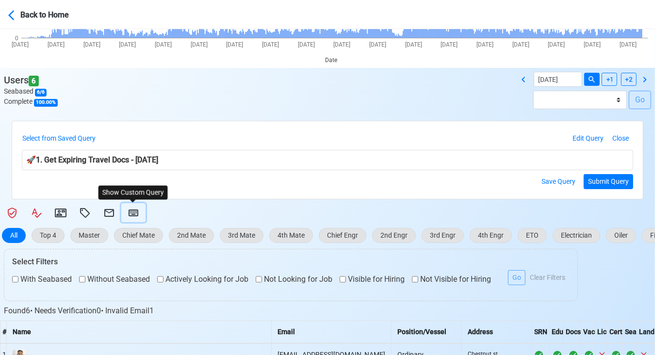
click at [133, 210] on icon at bounding box center [134, 213] width 12 height 12
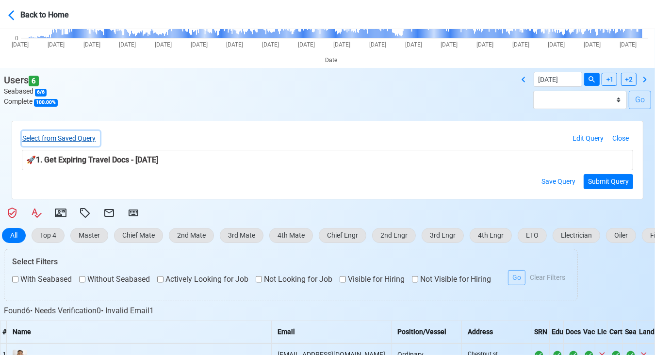
click at [90, 137] on button "Select from Saved Query" at bounding box center [61, 138] width 78 height 15
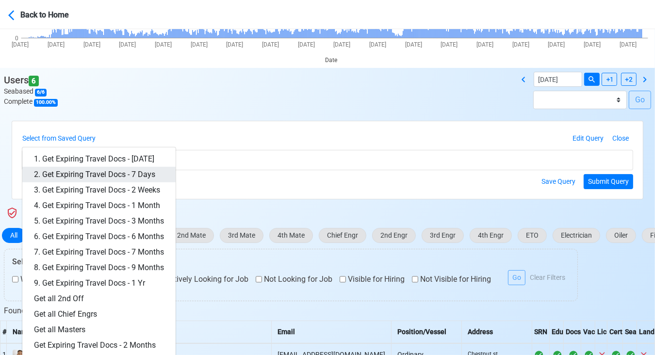
click at [137, 172] on link "2. Get Expiring Travel Docs - 7 Days" at bounding box center [98, 175] width 153 height 16
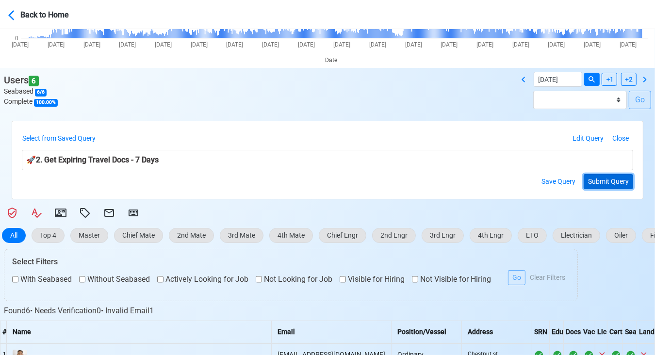
click at [612, 179] on button "Submit Query" at bounding box center [608, 181] width 49 height 15
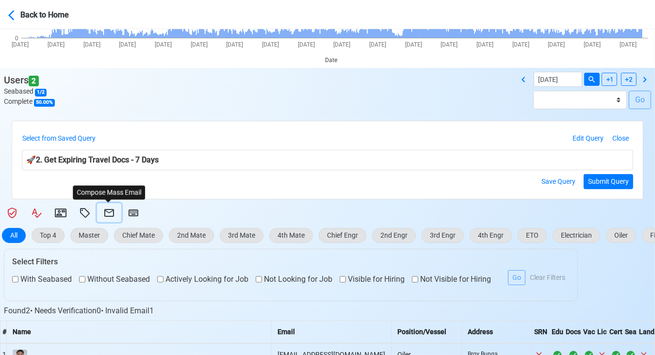
click at [109, 212] on icon at bounding box center [109, 213] width 10 height 8
select select "d-3e71907ffd064a39999872a824aaf79a"
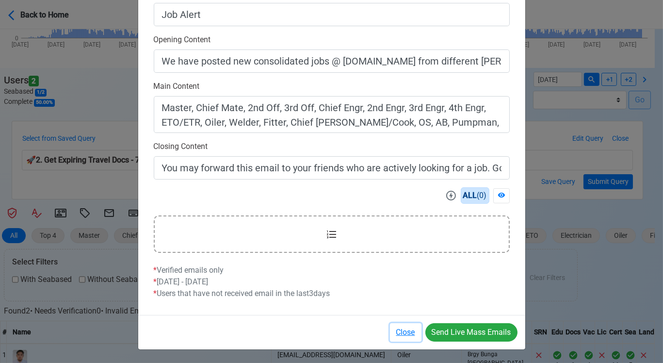
click at [412, 329] on button "Close" at bounding box center [406, 332] width 32 height 18
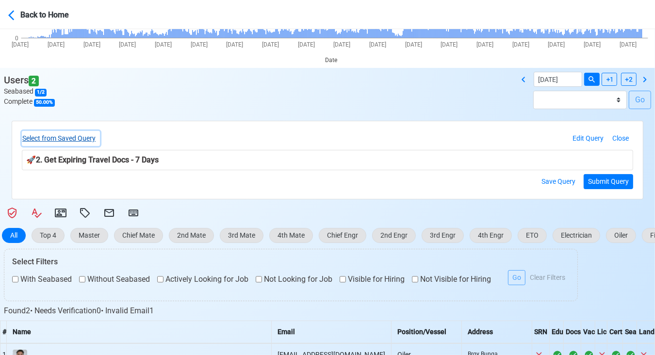
click at [90, 134] on button "Select from Saved Query" at bounding box center [61, 138] width 78 height 15
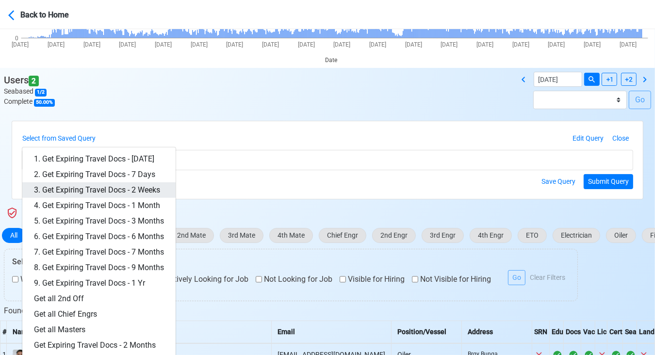
click at [129, 187] on link "3. Get Expiring Travel Docs - 2 Weeks" at bounding box center [98, 190] width 153 height 16
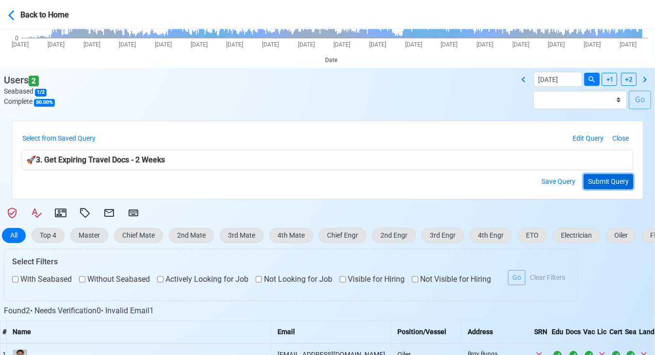
click at [610, 184] on button "Submit Query" at bounding box center [608, 181] width 49 height 15
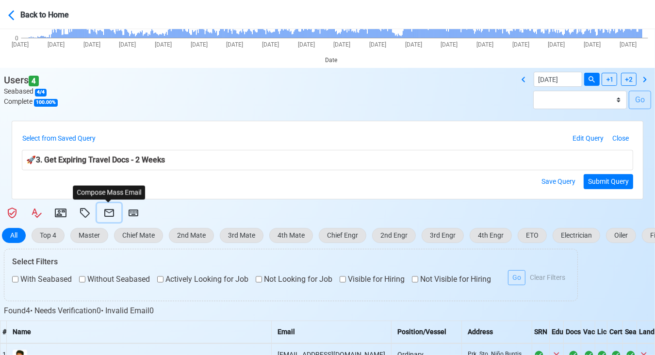
click at [109, 209] on icon at bounding box center [109, 213] width 10 height 8
select select "d-3e71907ffd064a39999872a824aaf79a"
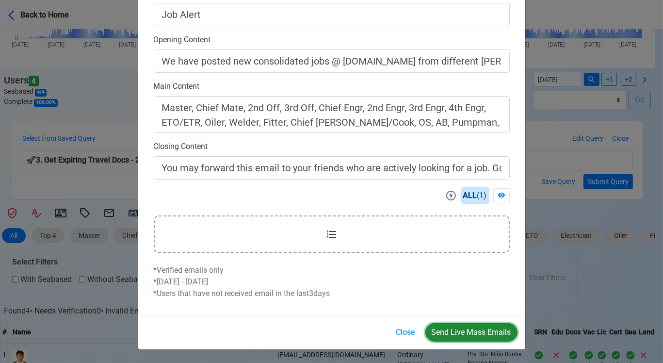
click at [466, 329] on button "Send Live Mass Emails" at bounding box center [472, 332] width 92 height 18
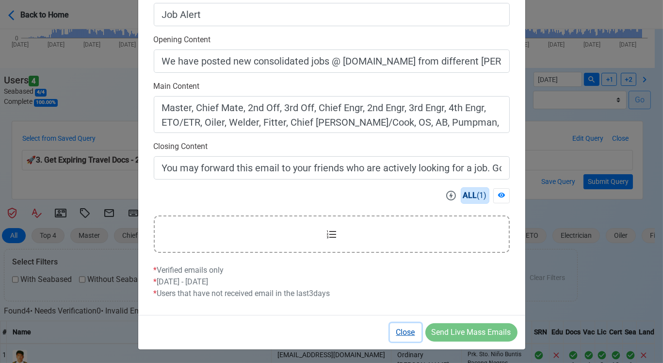
click at [406, 331] on button "Close" at bounding box center [406, 332] width 32 height 18
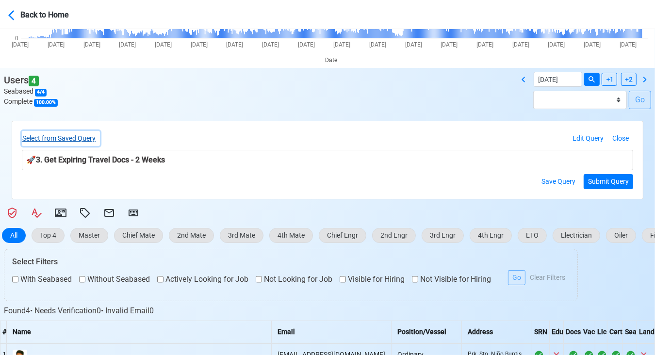
click at [89, 139] on button "Select from Saved Query" at bounding box center [61, 138] width 78 height 15
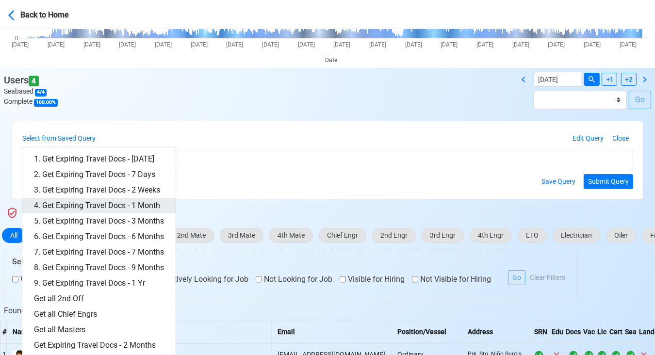
click at [114, 201] on link "4. Get Expiring Travel Docs - 1 Month" at bounding box center [98, 206] width 153 height 16
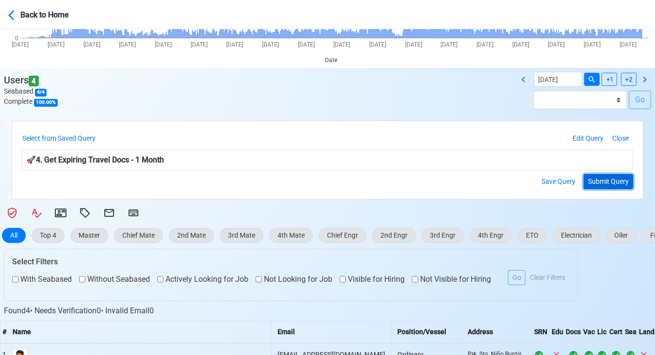
click at [598, 175] on button "Submit Query" at bounding box center [608, 181] width 49 height 15
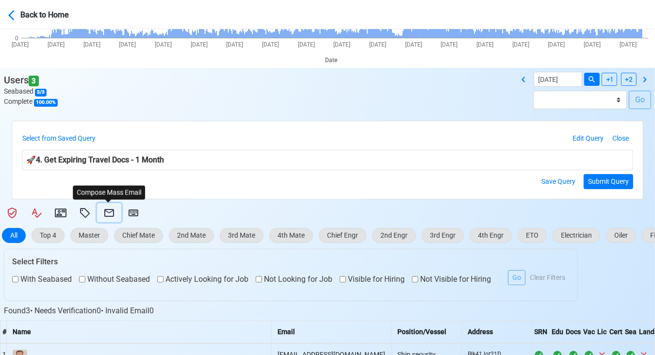
click at [109, 210] on icon at bounding box center [109, 213] width 12 height 12
select select "d-3e71907ffd064a39999872a824aaf79a"
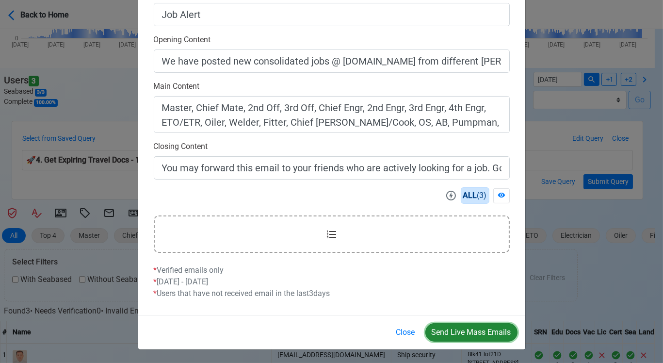
click at [462, 329] on button "Send Live Mass Emails" at bounding box center [472, 332] width 92 height 18
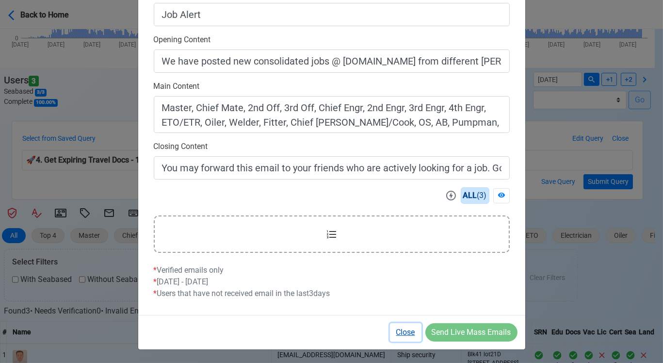
click at [409, 331] on button "Close" at bounding box center [406, 332] width 32 height 18
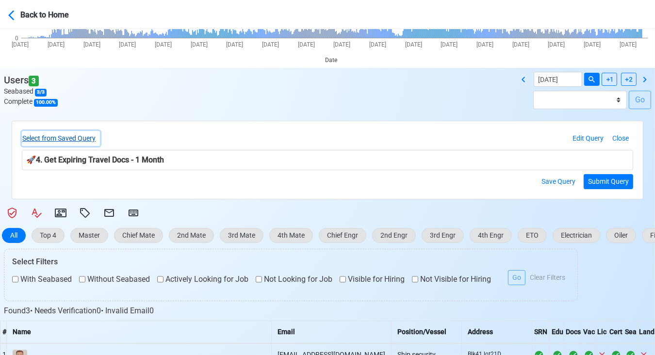
click at [92, 139] on button "Select from Saved Query" at bounding box center [61, 138] width 78 height 15
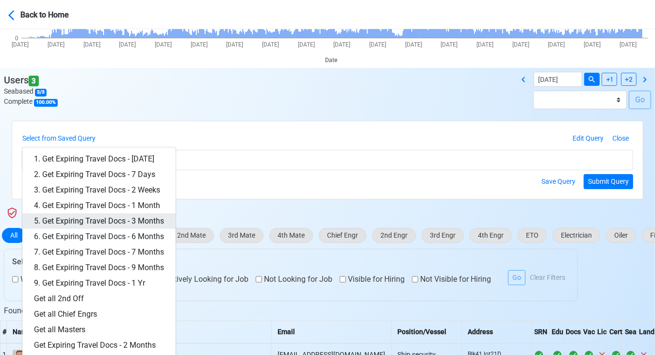
click at [136, 217] on link "5. Get Expiring Travel Docs - 3 Months" at bounding box center [98, 222] width 153 height 16
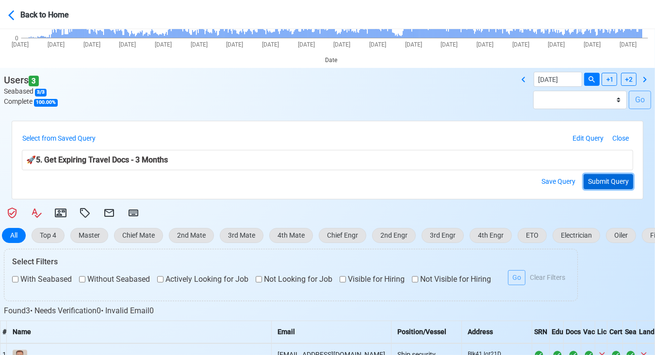
click at [598, 178] on button "Submit Query" at bounding box center [608, 181] width 49 height 15
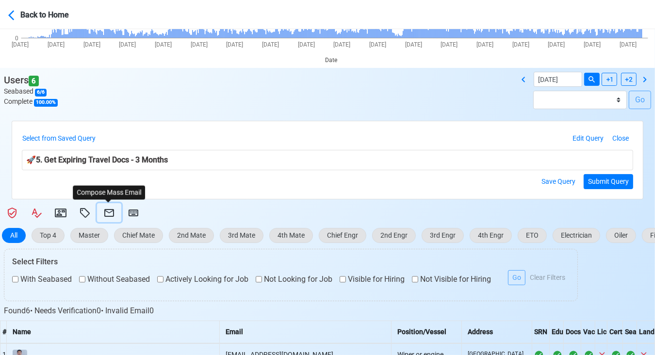
click at [109, 207] on icon at bounding box center [109, 213] width 12 height 12
select select "d-3e71907ffd064a39999872a824aaf79a"
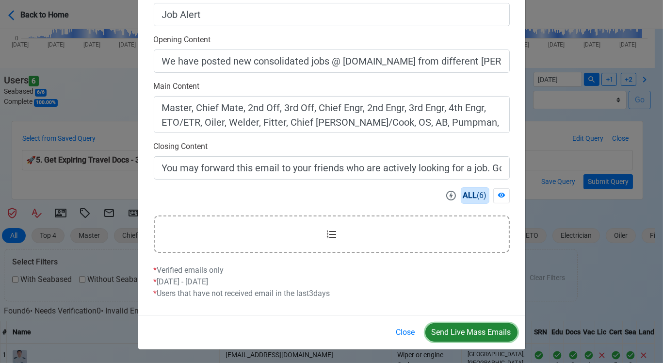
click at [462, 330] on button "Send Live Mass Emails" at bounding box center [472, 332] width 92 height 18
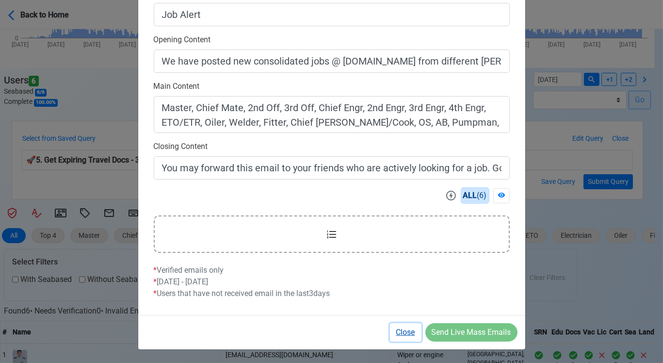
click at [410, 331] on button "Close" at bounding box center [406, 332] width 32 height 18
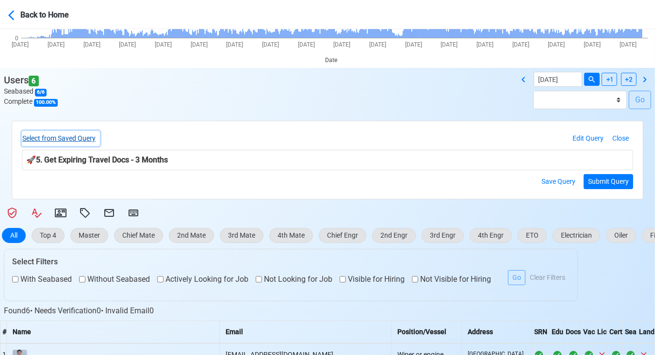
click at [84, 137] on button "Select from Saved Query" at bounding box center [61, 138] width 78 height 15
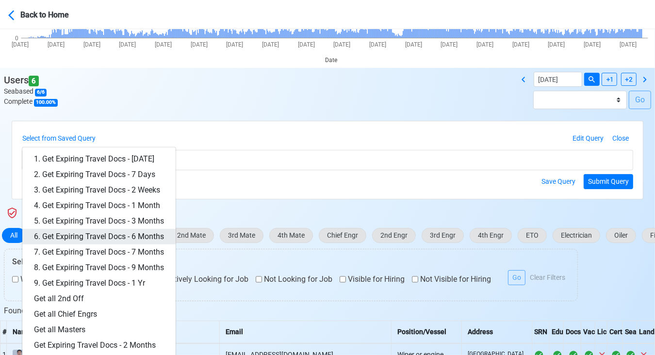
click at [155, 232] on link "6. Get Expiring Travel Docs - 6 Months" at bounding box center [98, 237] width 153 height 16
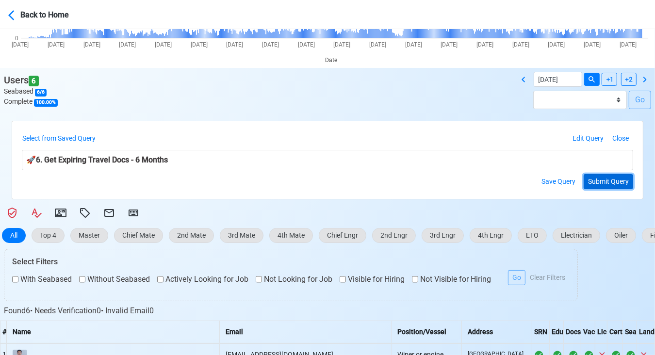
click at [588, 181] on button "Submit Query" at bounding box center [608, 181] width 49 height 15
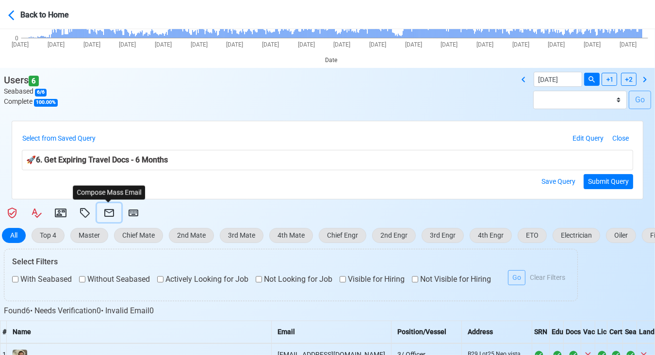
click at [109, 210] on icon at bounding box center [109, 213] width 12 height 12
select select "d-3e71907ffd064a39999872a824aaf79a"
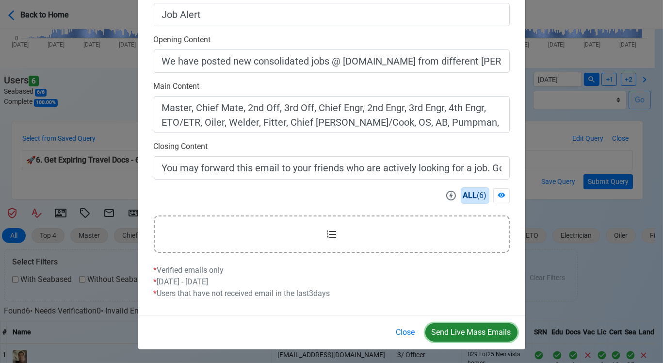
click at [478, 329] on button "Send Live Mass Emails" at bounding box center [472, 332] width 92 height 18
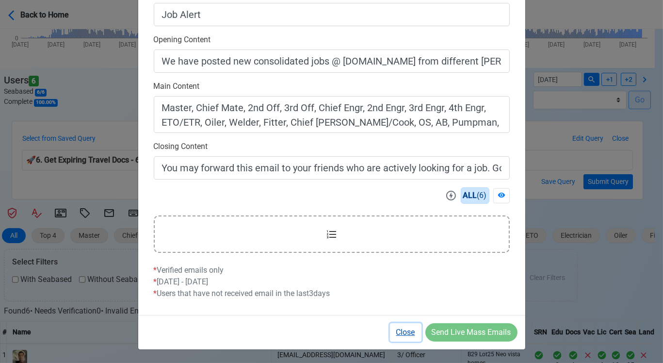
click at [410, 329] on button "Close" at bounding box center [406, 332] width 32 height 18
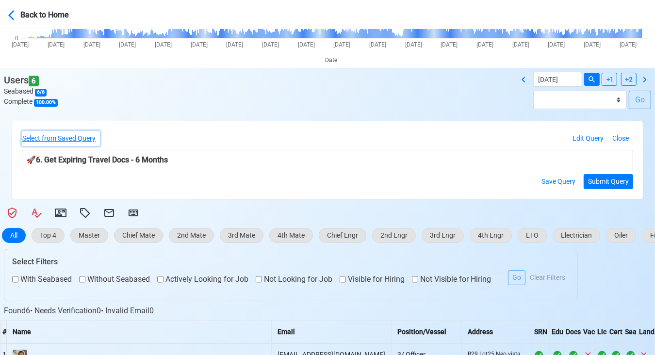
drag, startPoint x: 89, startPoint y: 134, endPoint x: 108, endPoint y: 148, distance: 22.6
click at [89, 135] on button "Select from Saved Query" at bounding box center [61, 138] width 78 height 15
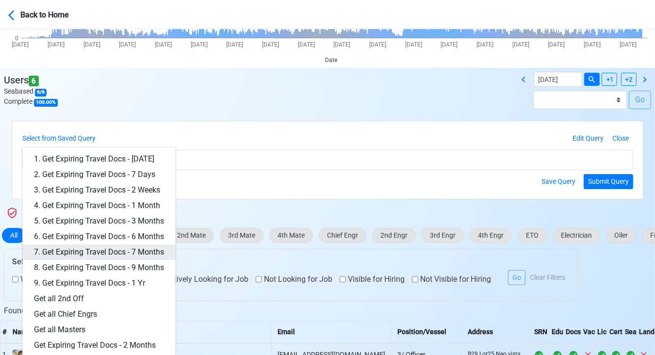
click at [144, 251] on link "7. Get Expiring Travel Docs - 7 Months" at bounding box center [98, 253] width 153 height 16
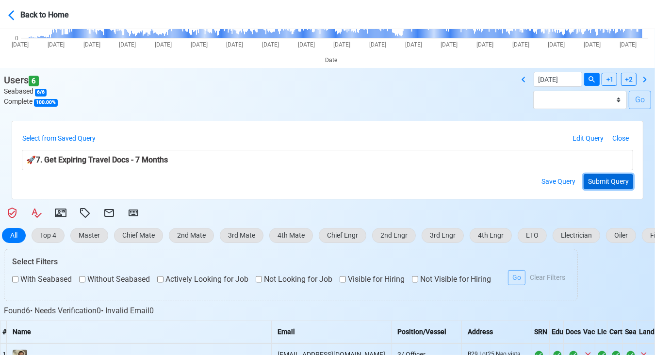
click at [599, 181] on button "Submit Query" at bounding box center [608, 181] width 49 height 15
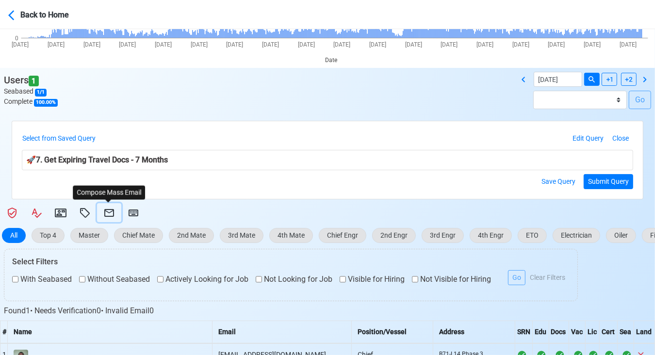
click at [109, 208] on icon at bounding box center [109, 213] width 12 height 12
select select "d-3e71907ffd064a39999872a824aaf79a"
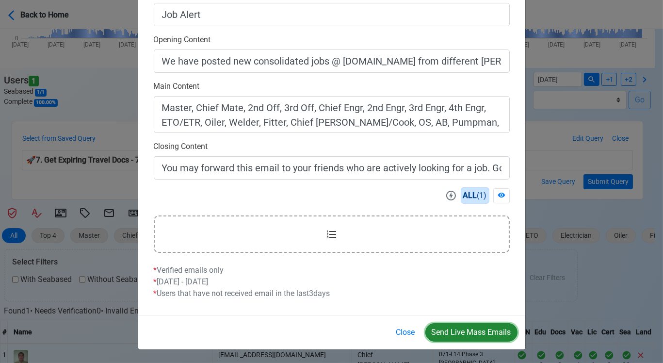
click at [473, 327] on button "Send Live Mass Emails" at bounding box center [472, 332] width 92 height 18
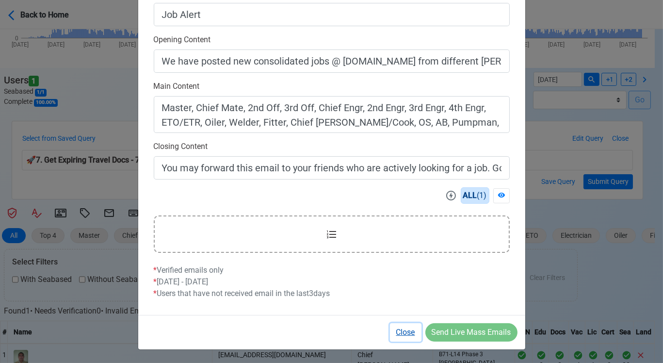
click at [408, 328] on button "Close" at bounding box center [406, 332] width 32 height 18
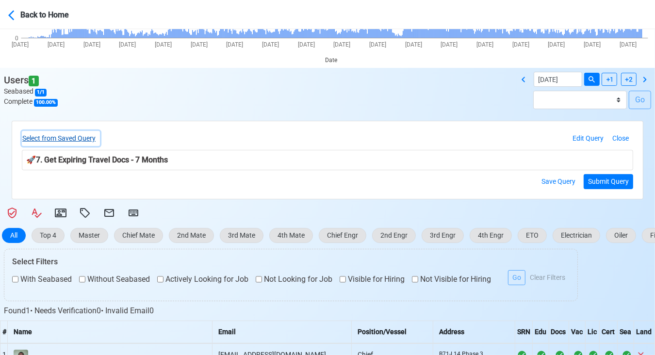
click at [89, 137] on button "Select from Saved Query" at bounding box center [61, 138] width 78 height 15
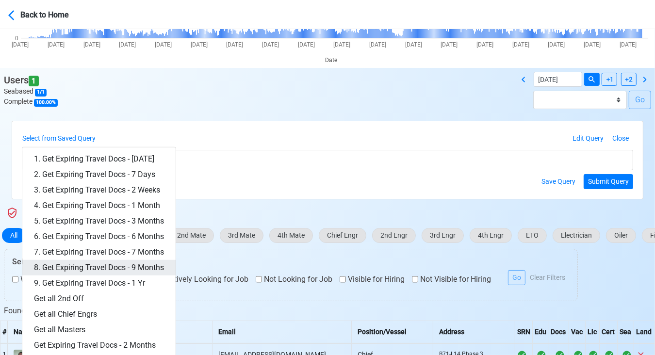
click at [144, 263] on link "8. Get Expiring Travel Docs - 9 Months" at bounding box center [98, 268] width 153 height 16
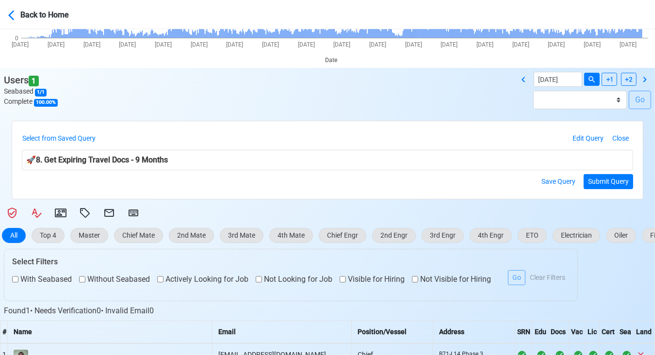
click at [601, 171] on form "Select from Saved Query 1. Get Expiring Travel Docs - Today 2. Get Expiring Tra…" at bounding box center [327, 160] width 611 height 58
click at [601, 177] on button "Submit Query" at bounding box center [608, 181] width 49 height 15
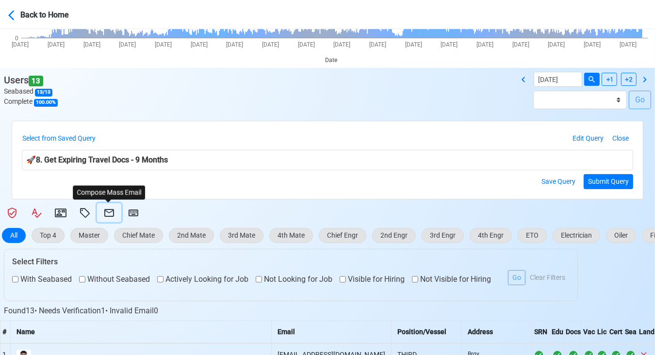
click at [108, 212] on icon at bounding box center [109, 213] width 10 height 8
select select "d-3e71907ffd064a39999872a824aaf79a"
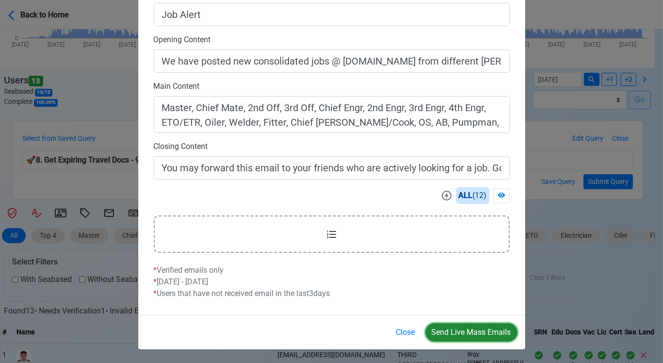
click at [478, 332] on button "Send Live Mass Emails" at bounding box center [472, 332] width 92 height 18
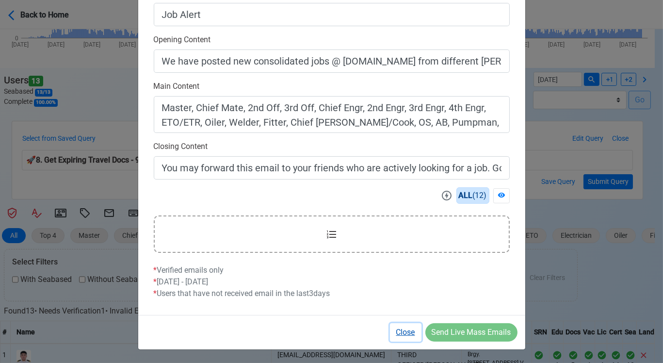
click at [408, 331] on button "Close" at bounding box center [406, 332] width 32 height 18
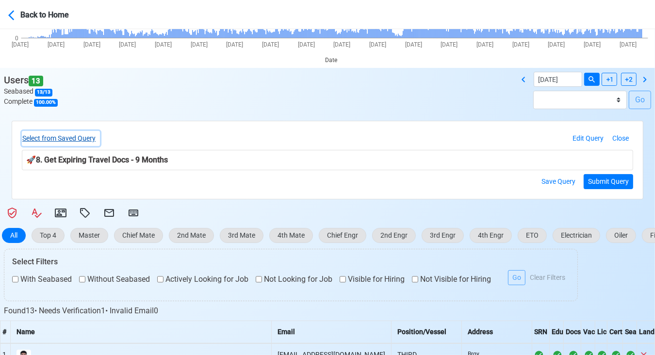
click at [90, 131] on button "Select from Saved Query" at bounding box center [61, 138] width 78 height 15
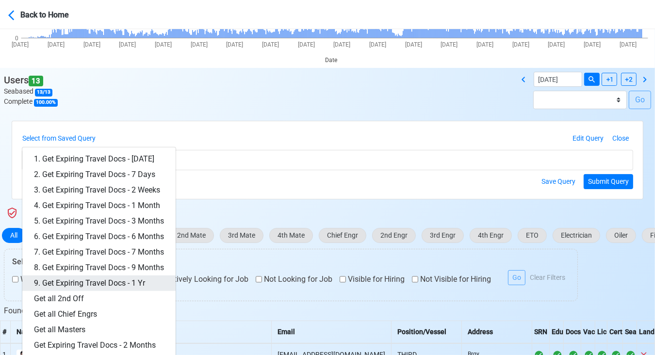
click at [119, 280] on link "9. Get Expiring Travel Docs - 1 Yr" at bounding box center [98, 284] width 153 height 16
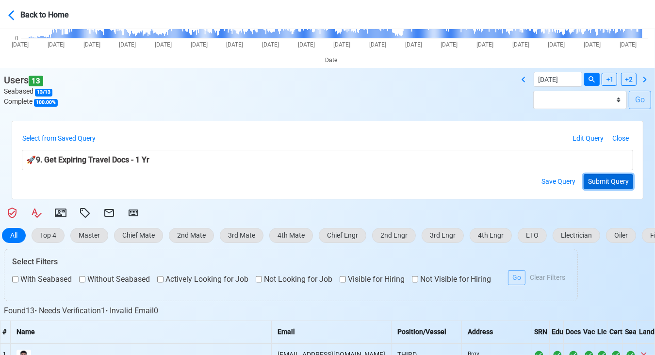
click at [609, 179] on button "Submit Query" at bounding box center [608, 181] width 49 height 15
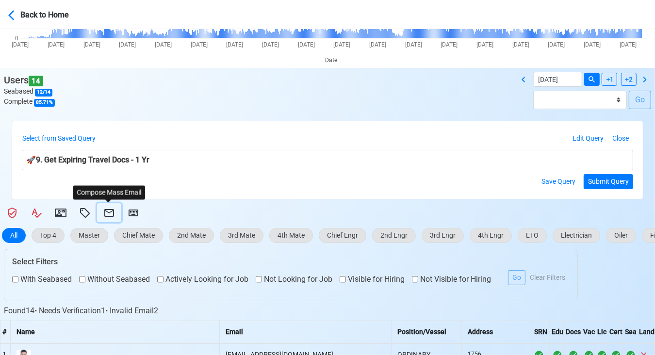
click at [112, 210] on icon at bounding box center [109, 213] width 12 height 12
select select "d-3e71907ffd064a39999872a824aaf79a"
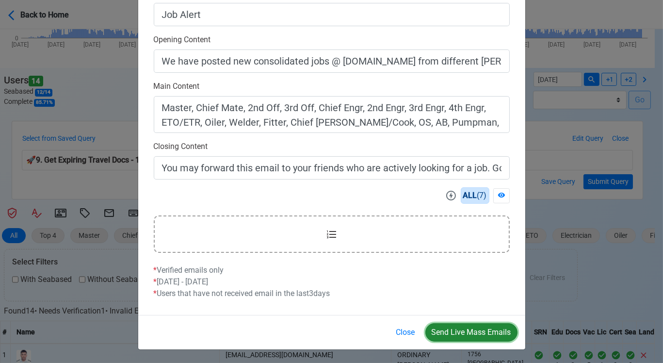
click at [462, 331] on button "Send Live Mass Emails" at bounding box center [472, 332] width 92 height 18
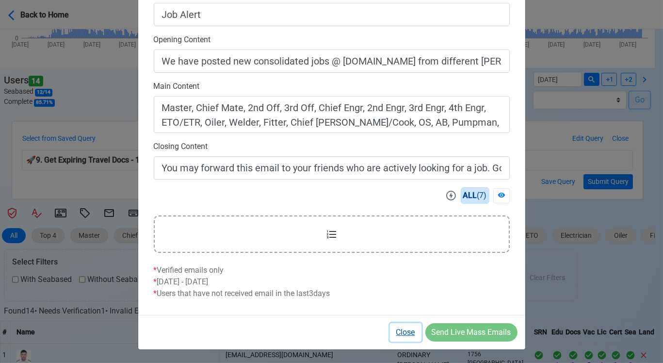
click at [408, 326] on button "Close" at bounding box center [406, 332] width 32 height 18
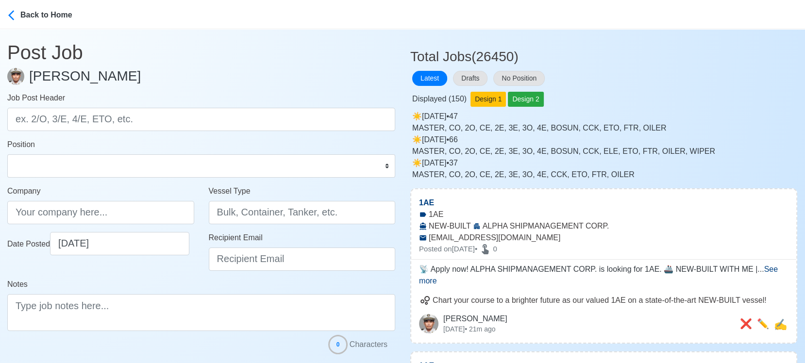
click at [470, 69] on div "Drafts" at bounding box center [471, 78] width 40 height 19
click at [464, 75] on button "Drafts" at bounding box center [470, 78] width 34 height 15
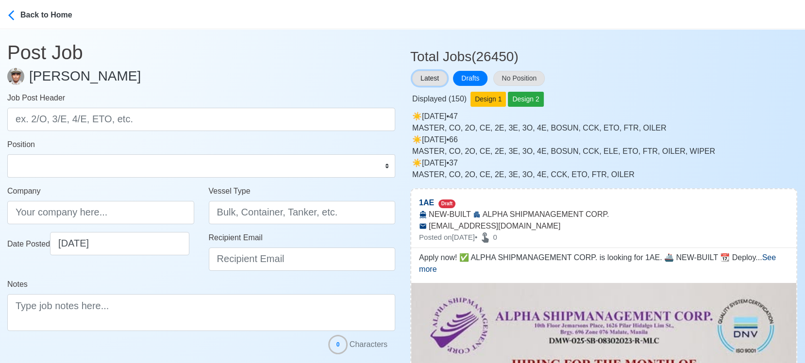
click at [428, 73] on button "Latest" at bounding box center [429, 78] width 35 height 15
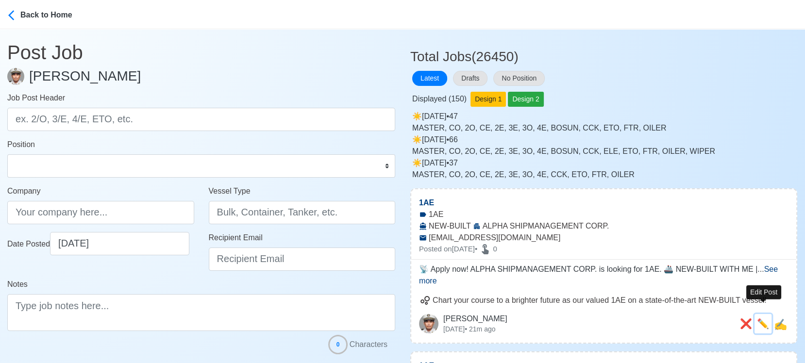
click at [766, 318] on span "✏️" at bounding box center [763, 323] width 12 height 11
type input "1AE"
type input "ALPHA SHIPMANAGEMENT CORP."
type input "NEW-BUILT"
type input "[EMAIL_ADDRESS][DOMAIN_NAME]"
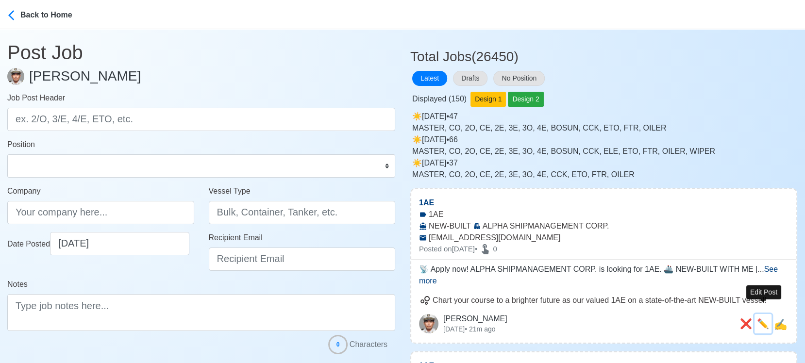
type textarea "📡 Apply now! ALPHA SHIPMANAGEMENT CORP. is looking for 1AE. 🚢 NEW-BUILT WITH ME…"
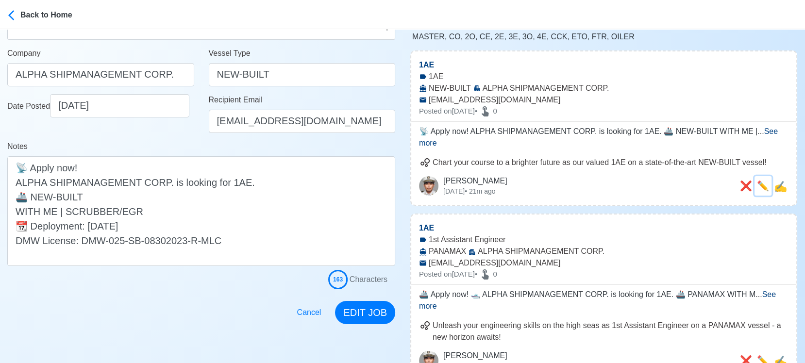
scroll to position [162, 0]
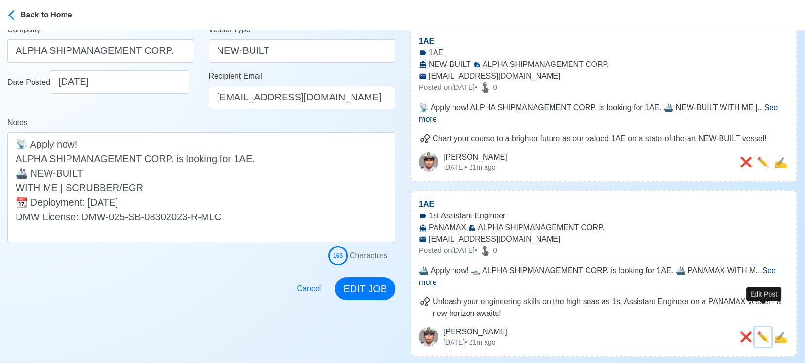
click at [764, 331] on span "✏️" at bounding box center [763, 336] width 12 height 11
select select "1st Assistant Engineer"
type input "PANAMAX"
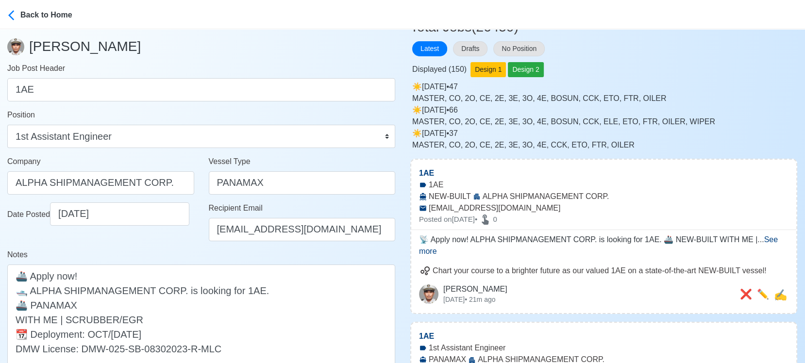
scroll to position [54, 0]
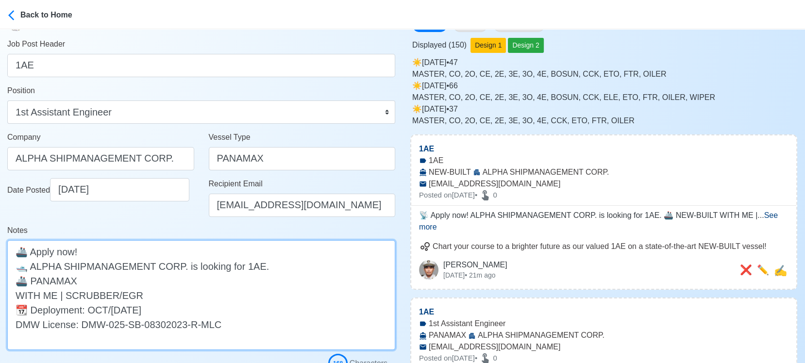
drag, startPoint x: 54, startPoint y: 297, endPoint x: 177, endPoint y: 300, distance: 122.8
click at [177, 300] on textarea "🚢 Apply now! 🛥️ ALPHA SHIPMANAGEMENT CORP. is looking for 1AE. 🚢 PANAMAX WITH M…" at bounding box center [201, 295] width 388 height 110
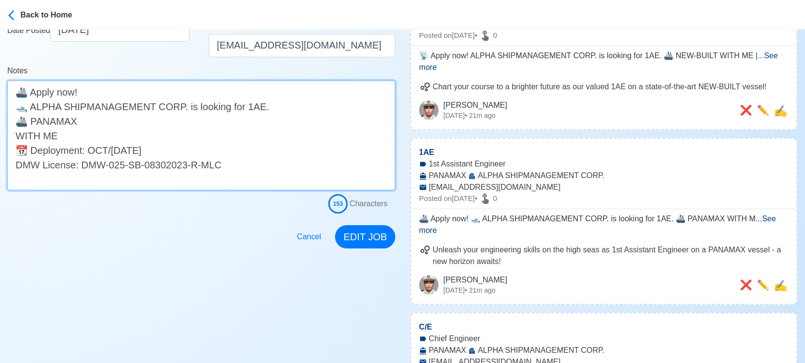
scroll to position [215, 0]
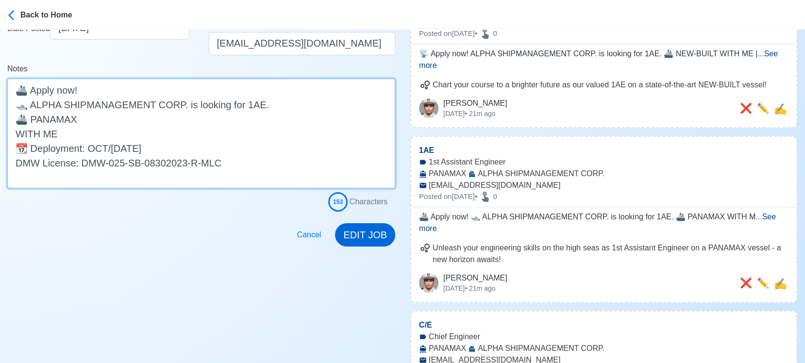
type textarea "🚢 Apply now! 🛥️ ALPHA SHIPMANAGEMENT CORP. is looking for 1AE. 🚢 PANAMAX WITH M…"
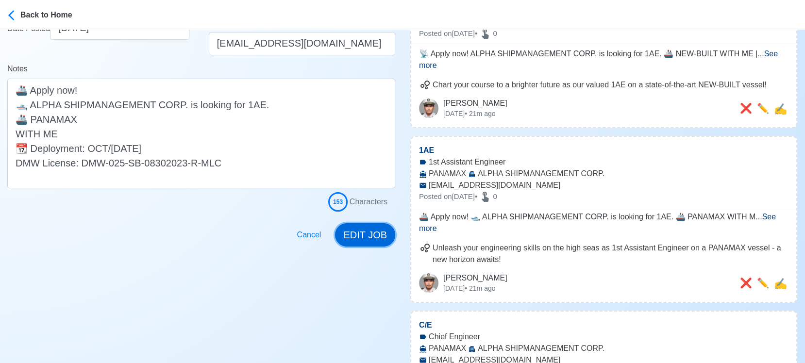
click at [370, 236] on button "EDIT JOB" at bounding box center [365, 234] width 60 height 23
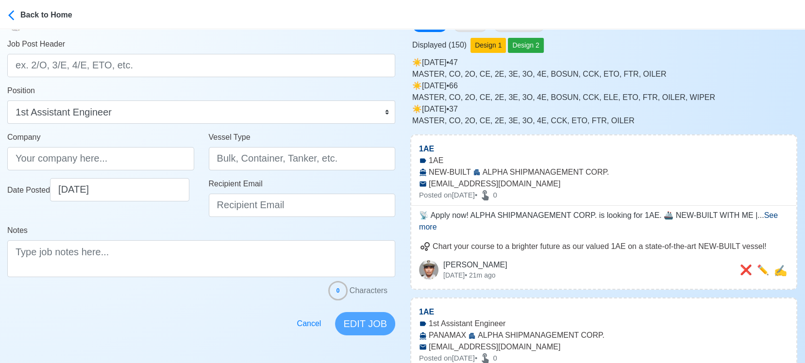
scroll to position [0, 0]
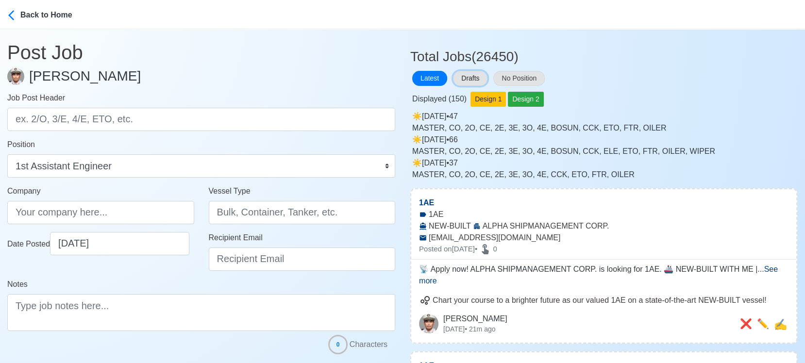
click at [461, 76] on button "Drafts" at bounding box center [470, 78] width 34 height 15
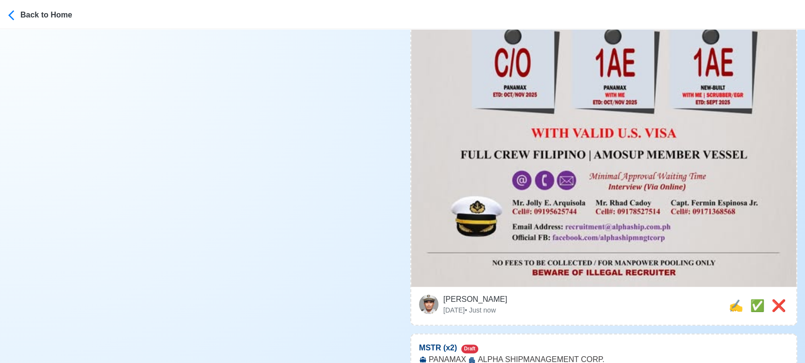
scroll to position [593, 0]
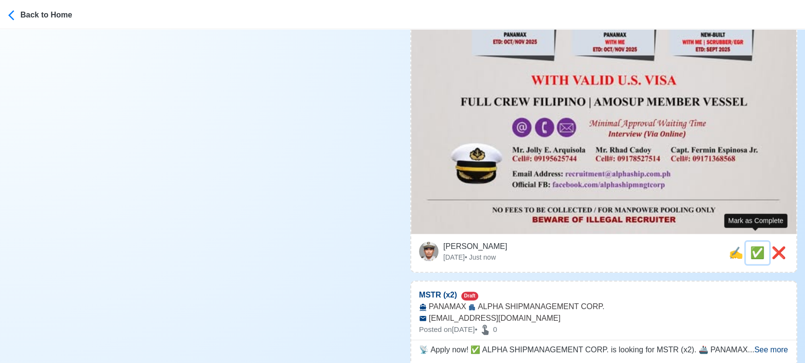
click at [754, 246] on span "✅" at bounding box center [757, 252] width 15 height 13
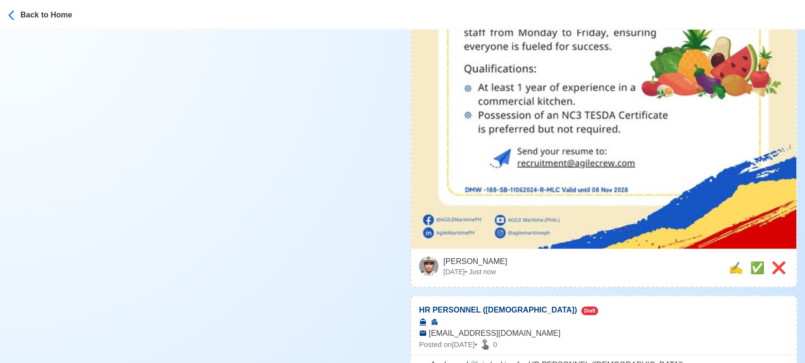
scroll to position [1779, 0]
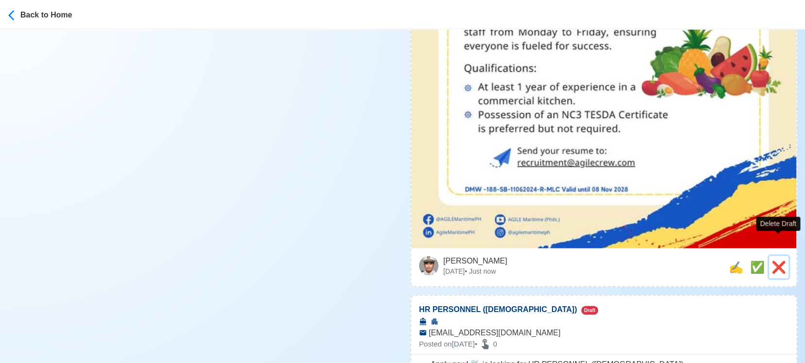
click at [776, 260] on span "❌" at bounding box center [778, 266] width 15 height 13
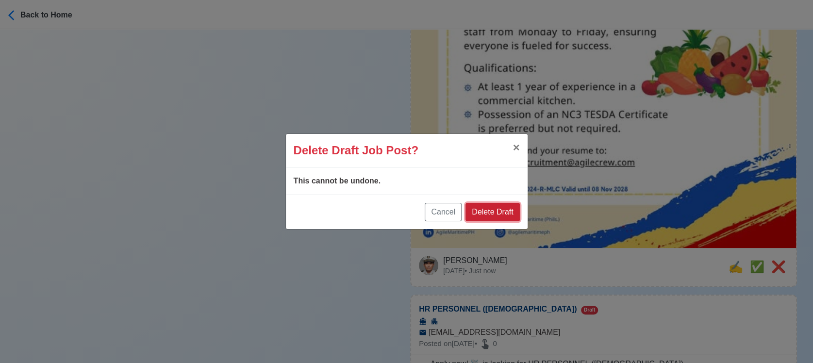
click at [490, 214] on button "Delete Draft" at bounding box center [492, 212] width 54 height 18
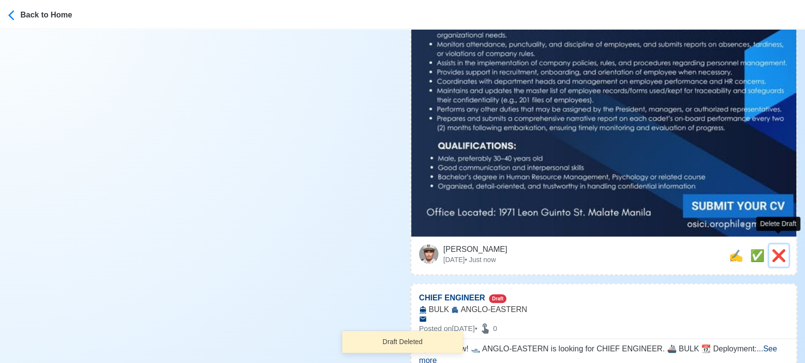
click at [776, 248] on span "❌" at bounding box center [778, 254] width 15 height 13
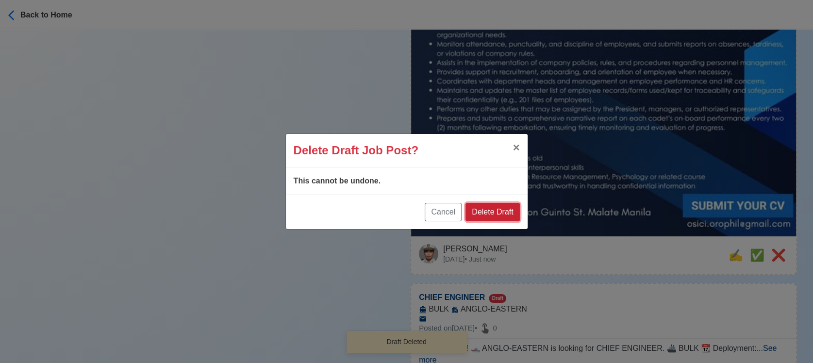
click at [490, 216] on button "Delete Draft" at bounding box center [492, 212] width 54 height 18
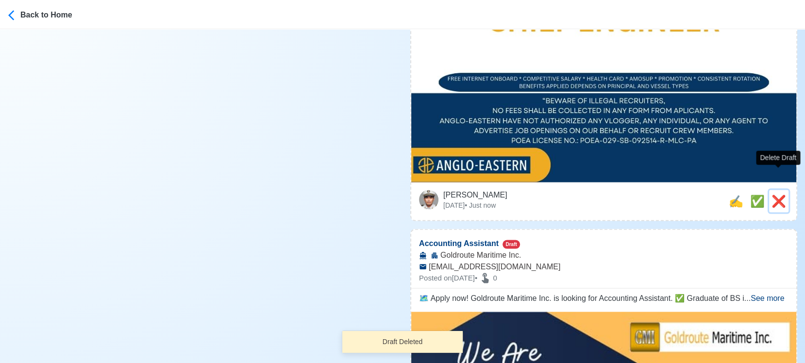
click at [776, 194] on span "❌" at bounding box center [778, 200] width 15 height 13
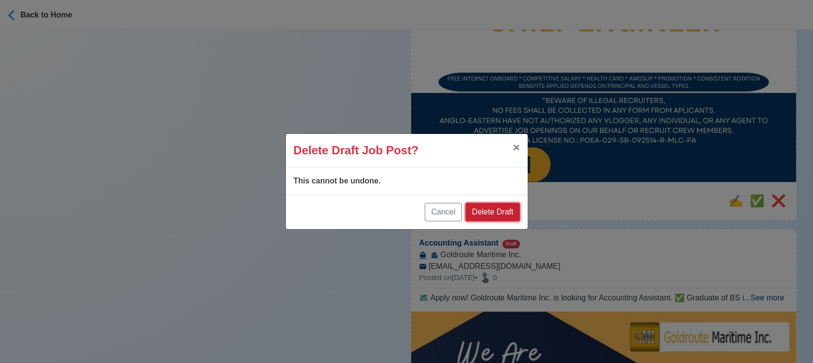
click at [501, 213] on button "Delete Draft" at bounding box center [492, 212] width 54 height 18
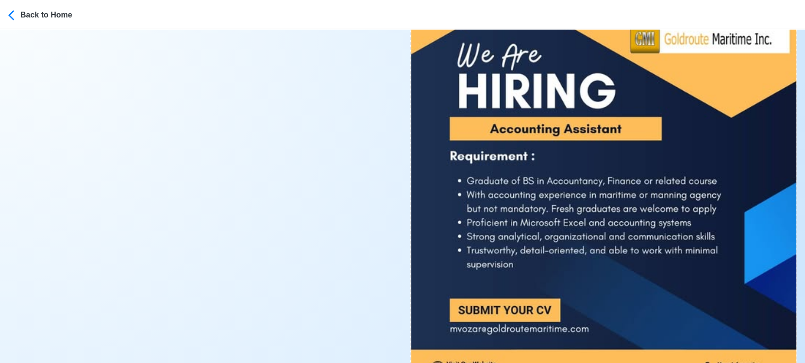
scroll to position [1725, 0]
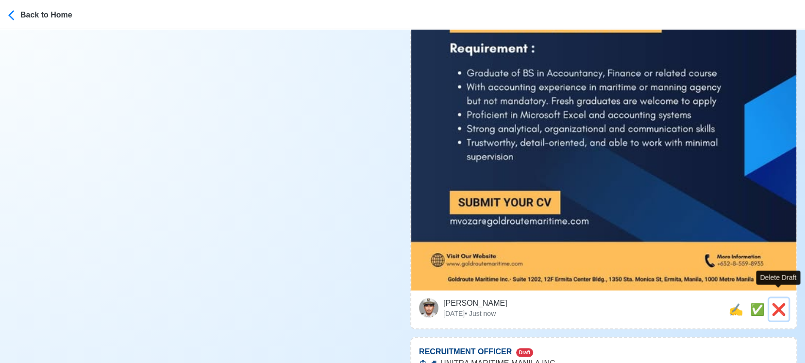
click at [781, 302] on span "❌" at bounding box center [778, 308] width 15 height 13
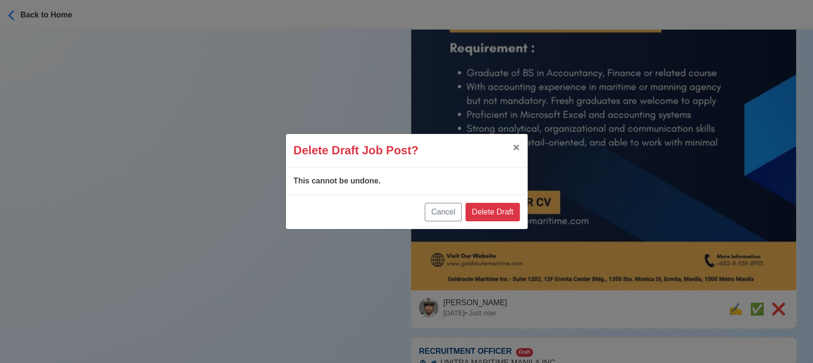
click at [497, 201] on div "Cancel Delete Draft" at bounding box center [407, 212] width 242 height 34
click at [499, 213] on button "Delete Draft" at bounding box center [492, 212] width 54 height 18
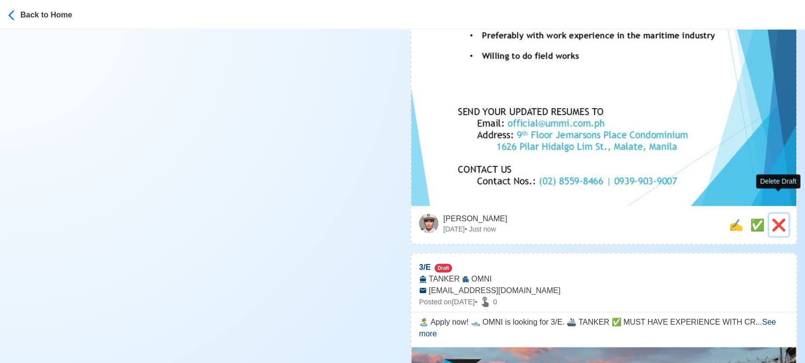
click at [773, 218] on span "❌" at bounding box center [778, 224] width 15 height 13
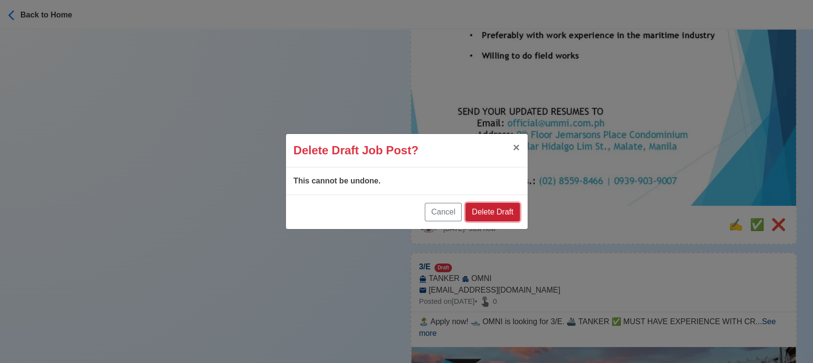
click at [494, 205] on button "Delete Draft" at bounding box center [492, 212] width 54 height 18
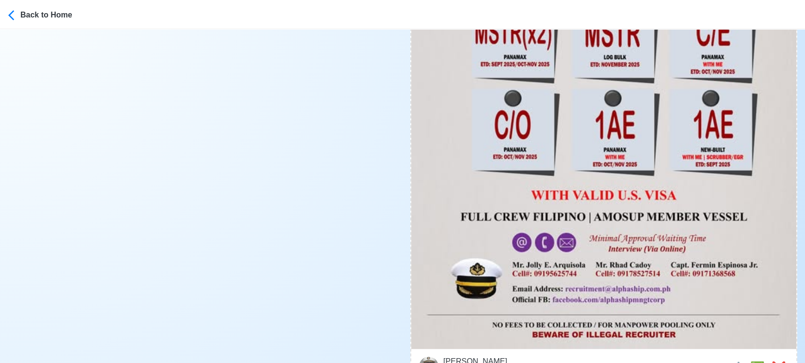
scroll to position [539, 0]
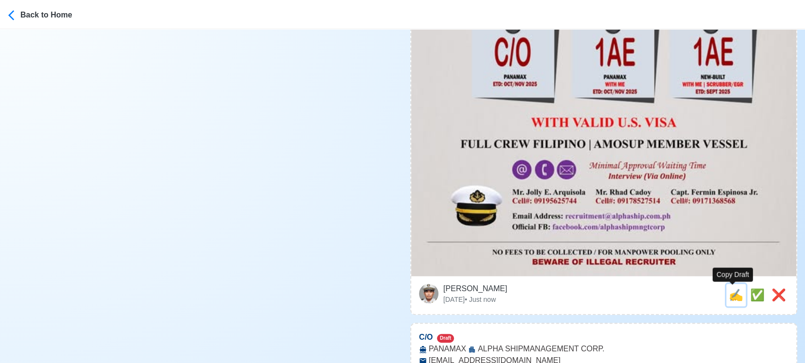
click at [732, 296] on span "✍️" at bounding box center [735, 294] width 15 height 13
type input "MSTR (x2)"
select select
type input "ALPHA SHIPMANAGEMENT CORP."
type input "PANAMAX"
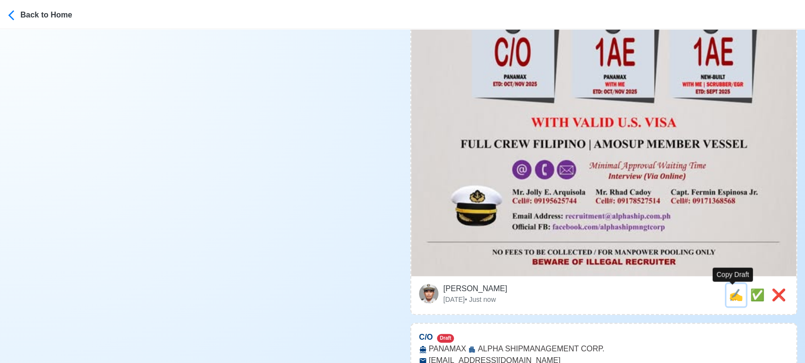
type input "[EMAIL_ADDRESS][DOMAIN_NAME]"
type textarea "📡 Apply now! ✅ ALPHA SHIPMANAGEMENT CORP. is looking for MSTR (x2). 🚢 PANAMAX 📆…"
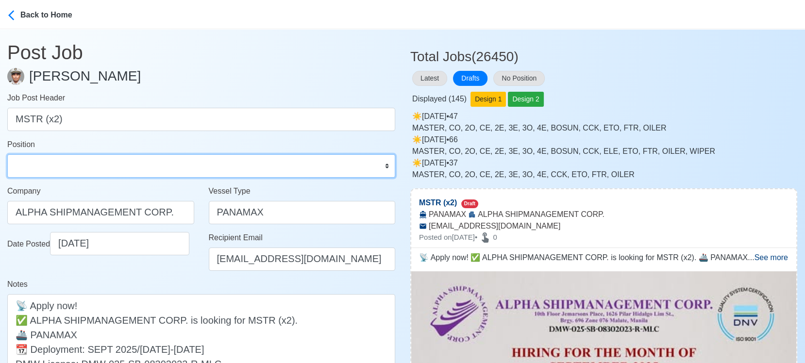
click at [101, 166] on select "Master Chief Officer 2nd Officer 3rd Officer Junior Officer Chief Engineer 2nd …" at bounding box center [201, 165] width 388 height 23
select select "Master"
click at [7, 154] on select "Master Chief Officer 2nd Officer 3rd Officer Junior Officer Chief Engineer 2nd …" at bounding box center [201, 165] width 388 height 23
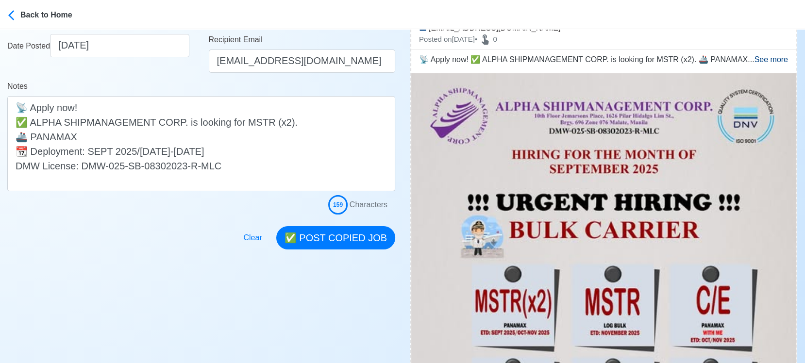
scroll to position [215, 0]
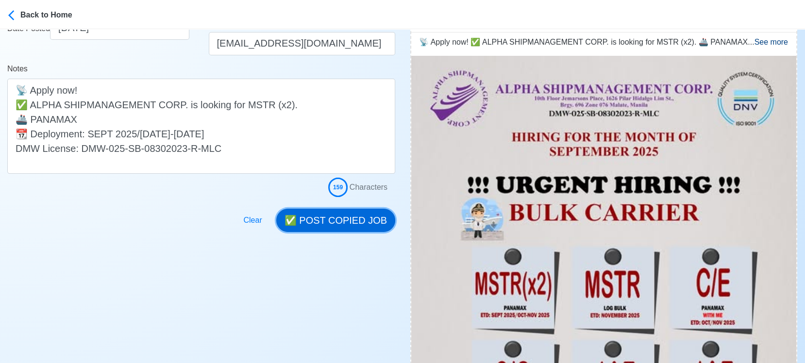
click at [373, 217] on button "✅ POST COPIED JOB" at bounding box center [335, 220] width 119 height 23
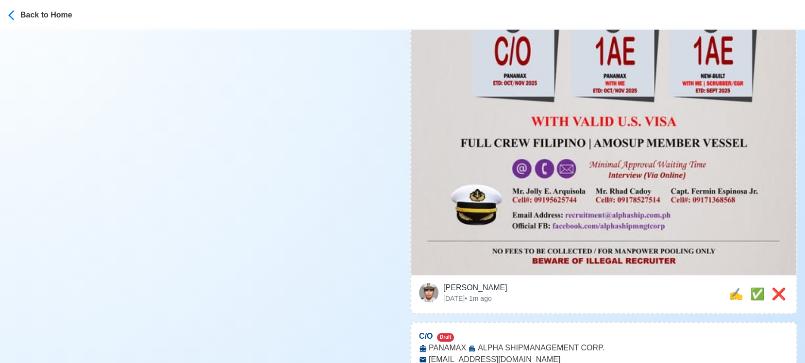
scroll to position [647, 0]
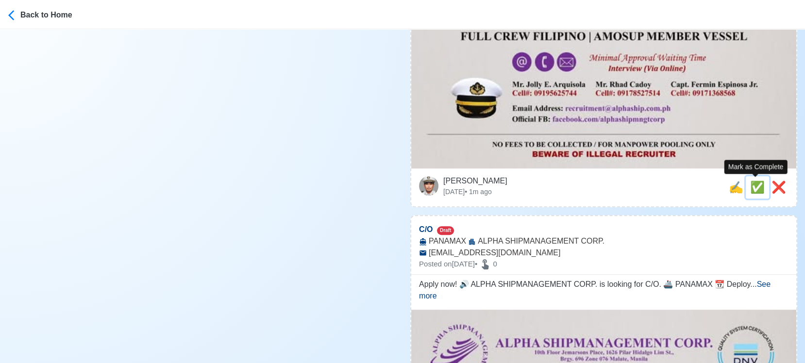
click at [751, 185] on span "✅" at bounding box center [757, 187] width 15 height 13
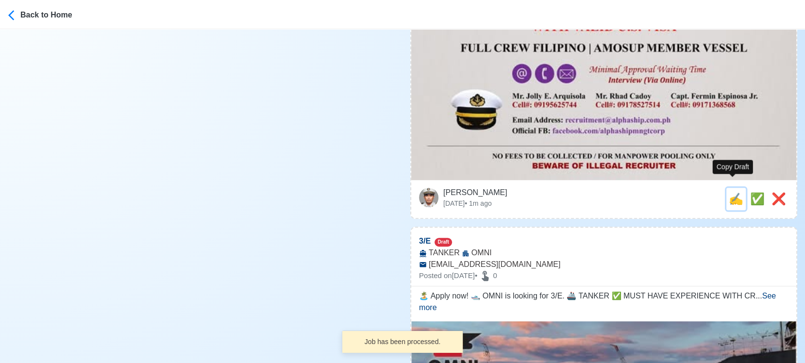
click at [731, 193] on span "✍️" at bounding box center [735, 198] width 15 height 13
type input "C/O"
select select
type input "ALPHA SHIPMANAGEMENT CORP."
type input "PANAMAX"
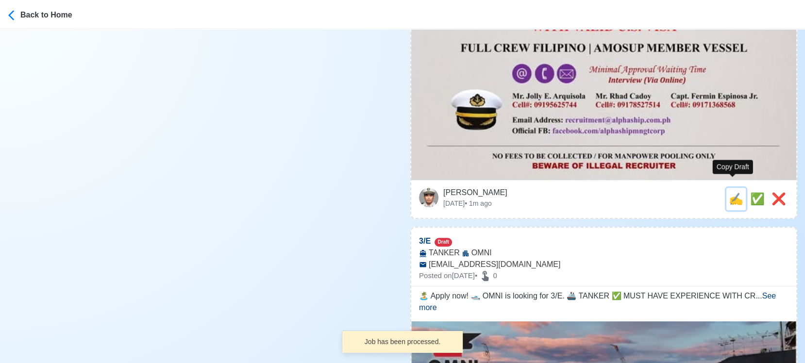
type input "[EMAIL_ADDRESS][DOMAIN_NAME]"
type textarea "Apply now! 🔊 ALPHA SHIPMANAGEMENT CORP. is looking for C/O. 🚢 PANAMAX 📆 Deploym…"
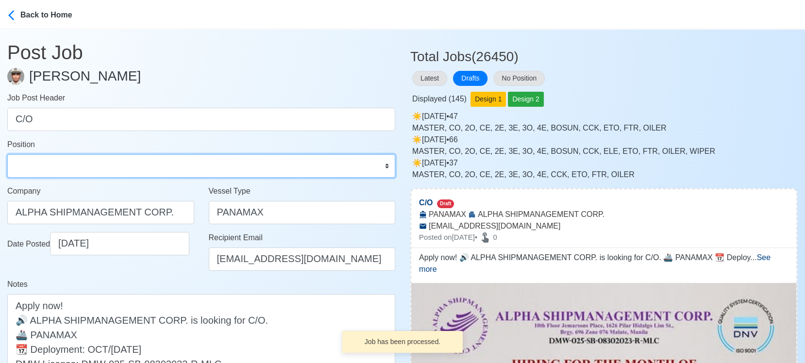
click at [113, 166] on select "Master Chief Officer 2nd Officer 3rd Officer Junior Officer Chief Engineer 2nd …" at bounding box center [201, 165] width 388 height 23
select select "Chief Officer"
click at [7, 154] on select "Master Chief Officer 2nd Officer 3rd Officer Junior Officer Chief Engineer 2nd …" at bounding box center [201, 165] width 388 height 23
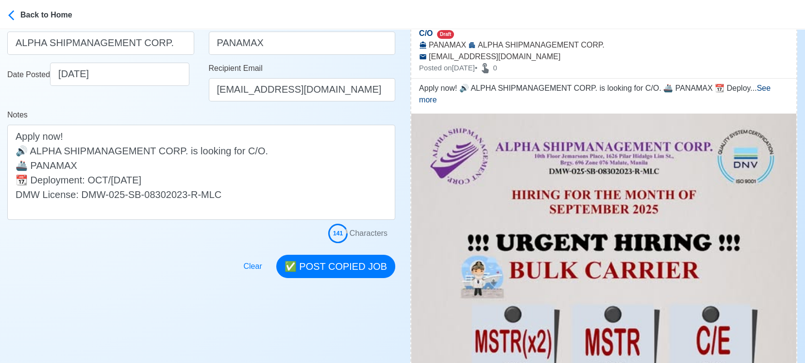
scroll to position [215, 0]
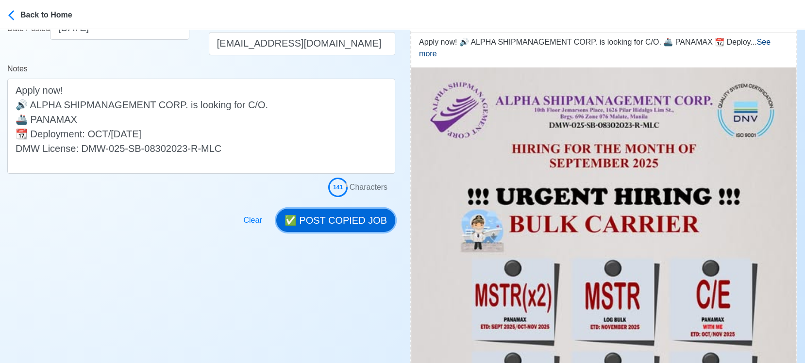
click at [369, 226] on button "✅ POST COPIED JOB" at bounding box center [335, 220] width 119 height 23
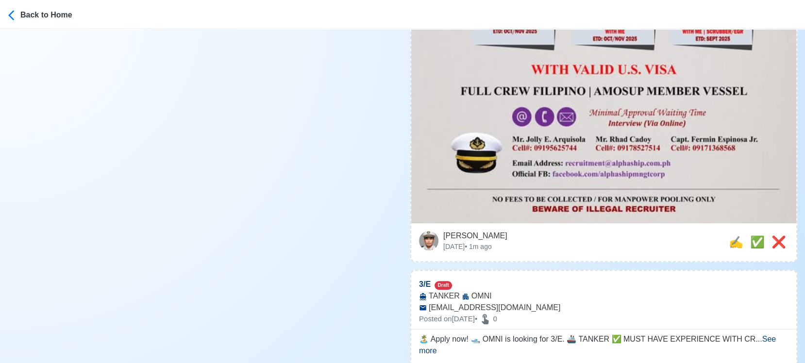
scroll to position [701, 0]
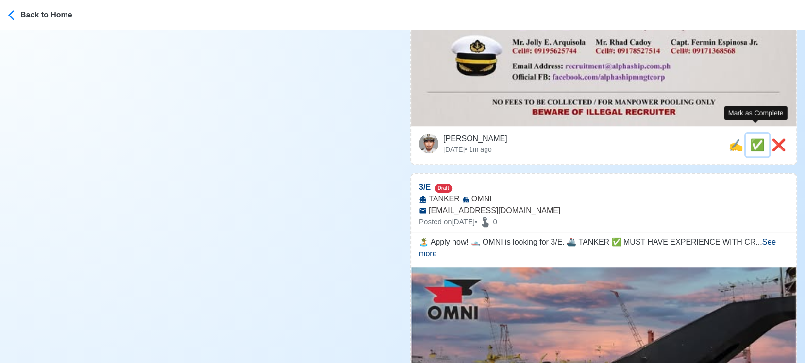
click at [753, 138] on span "✅" at bounding box center [757, 144] width 15 height 13
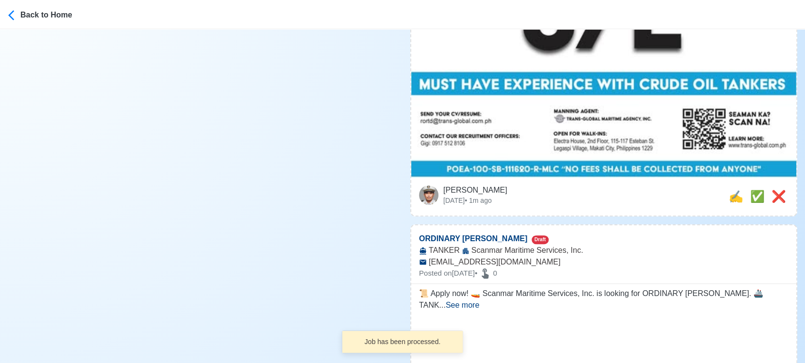
scroll to position [593, 0]
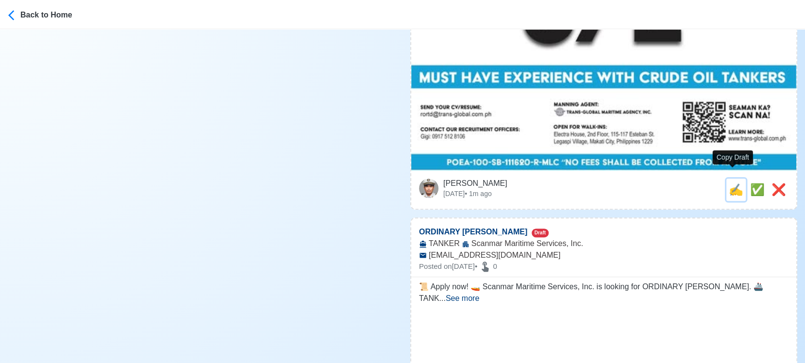
click at [731, 183] on span "✍️" at bounding box center [735, 189] width 15 height 13
type input "3/E"
select select
type input "OMNI"
type input "TANKER"
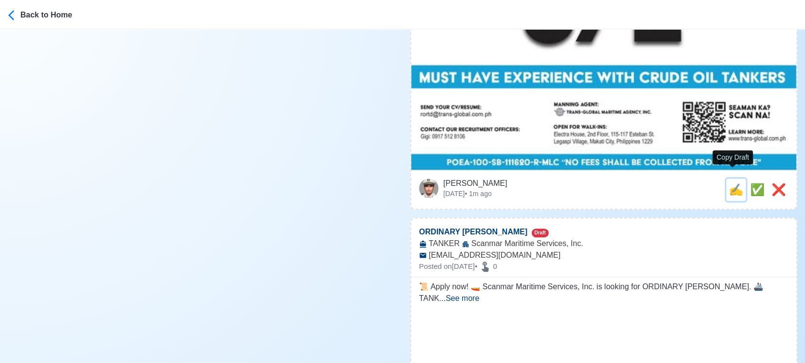
type input "[EMAIL_ADDRESS][DOMAIN_NAME]"
type textarea "🏝️ Apply now! 🛥️ OMNI is looking for 3/E. 🚢 TANKER ✅ MUST HAVE EXPERIENCE WITH …"
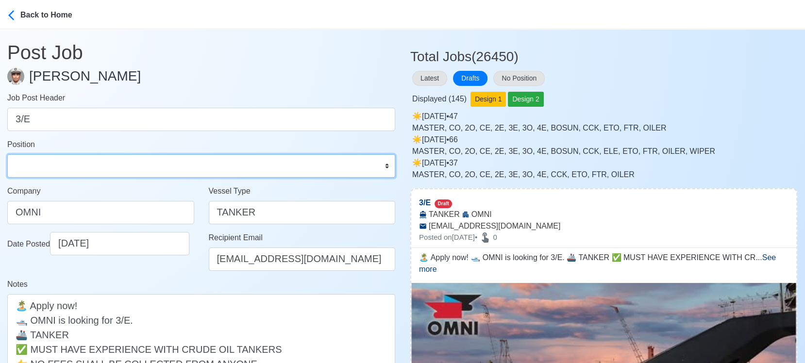
click at [47, 161] on select "Master Chief Officer 2nd Officer 3rd Officer Junior Officer Chief Engineer 2nd …" at bounding box center [201, 165] width 388 height 23
select select "3rd Engineer"
click at [7, 154] on select "Master Chief Officer 2nd Officer 3rd Officer Junior Officer Chief Engineer 2nd …" at bounding box center [201, 165] width 388 height 23
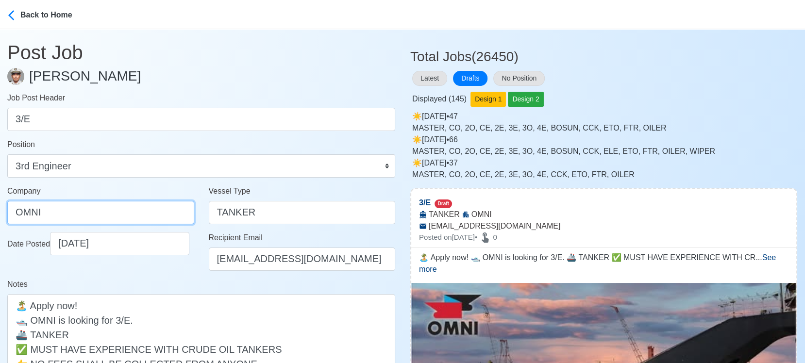
drag, startPoint x: 110, startPoint y: 211, endPoint x: -9, endPoint y: 222, distance: 119.9
click at [0, 222] on html "Back to Home Post Job Jeyner Gil Job Post Header 3/E Position Master Chief Offi…" at bounding box center [402, 181] width 805 height 363
type input "TRANS-GLOBAL MARITIME AGENCY INC"
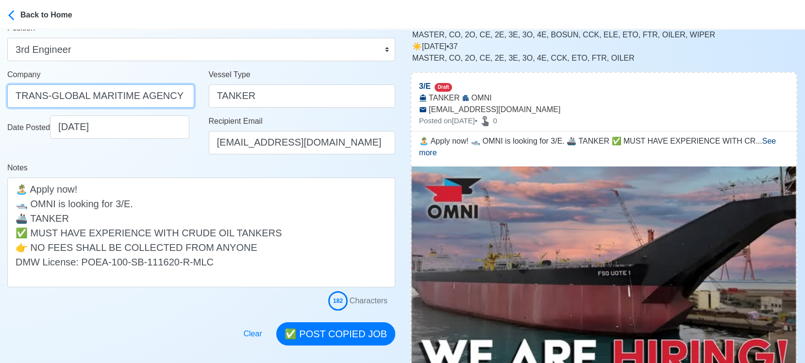
scroll to position [162, 0]
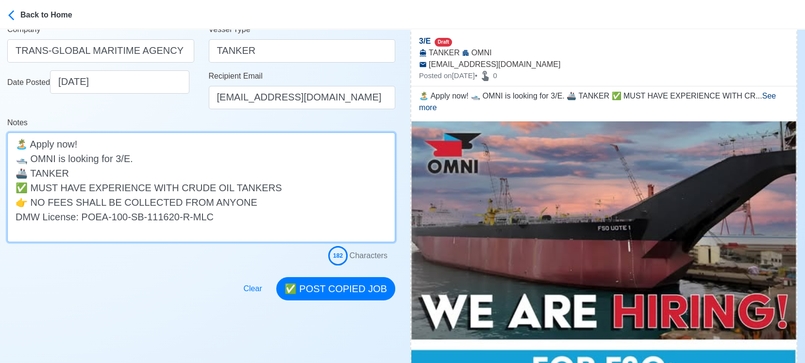
click at [31, 158] on textarea "🏝️ Apply now! 🛥️ OMNI is looking for 3/E. 🚢 TANKER ✅ MUST HAVE EXPERIENCE WITH …" at bounding box center [201, 187] width 388 height 110
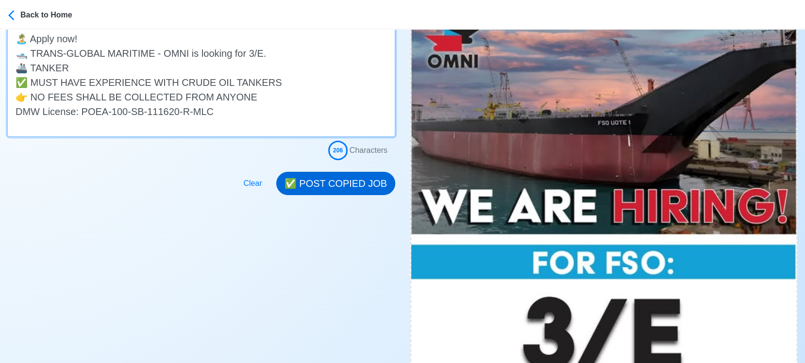
scroll to position [269, 0]
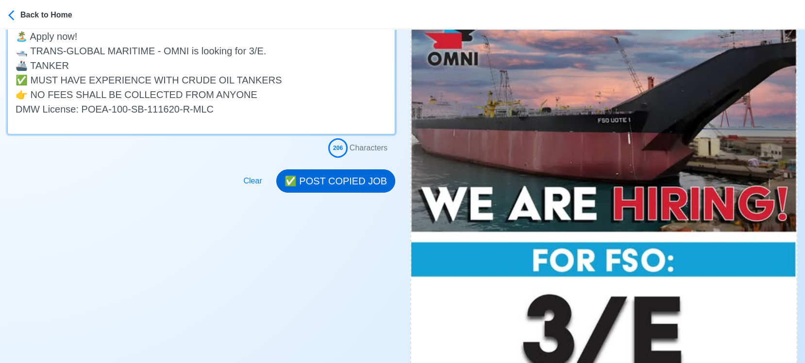
type textarea "🏝️ Apply now! 🛥️ TRANS-GLOBAL MARITIME - OMNI is looking for 3/E. 🚢 TANKER ✅ MU…"
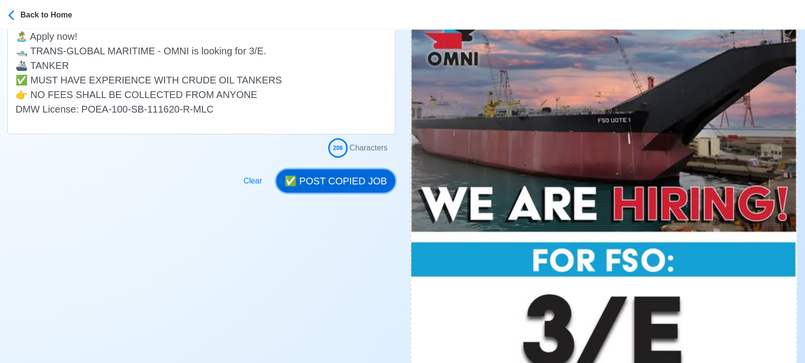
click at [337, 178] on button "✅ POST COPIED JOB" at bounding box center [335, 180] width 119 height 23
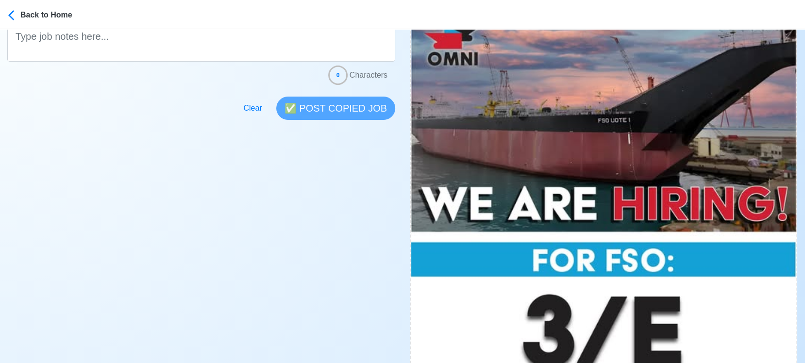
scroll to position [485, 0]
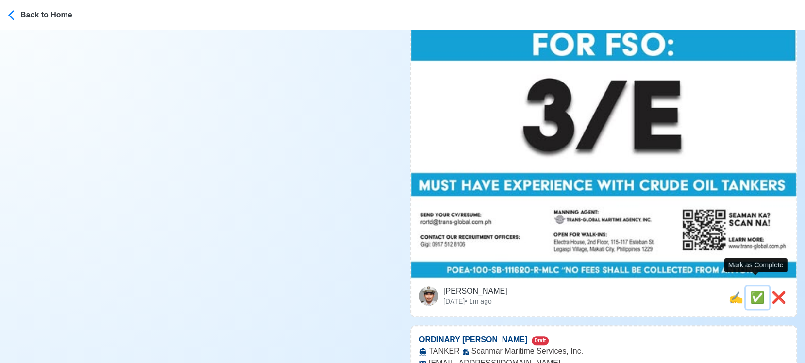
click at [750, 291] on span "✅" at bounding box center [757, 297] width 15 height 13
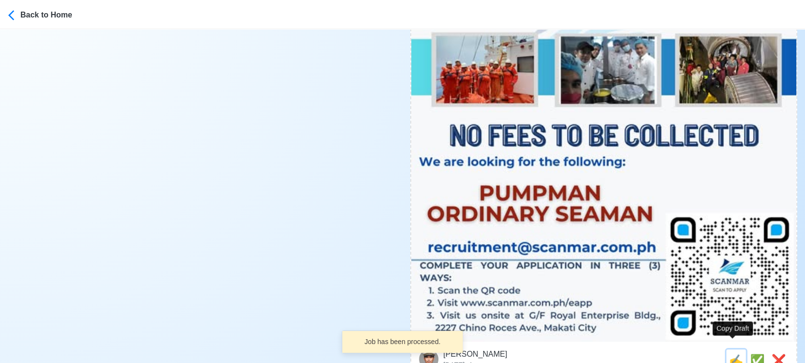
click at [733, 354] on span "✍️" at bounding box center [735, 360] width 15 height 13
type input "ORDINARY [PERSON_NAME]"
select select
type input "Scanmar Maritime Services, Inc."
type input "TANKER"
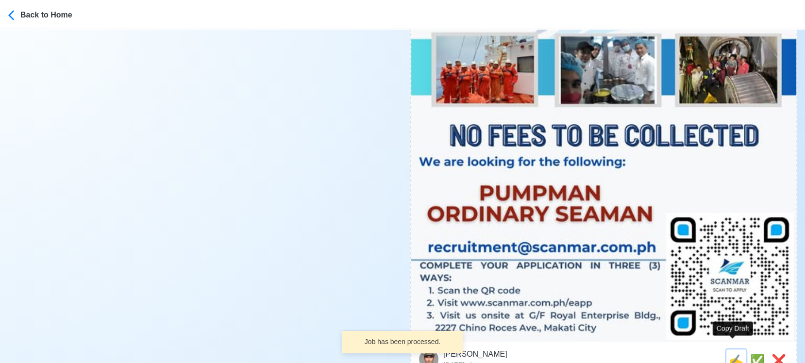
type input "[EMAIL_ADDRESS][DOMAIN_NAME]"
type textarea "📜 Apply now! 🚤 Scanmar Maritime Services, Inc. is looking for ORDINARY SEAMAN. …"
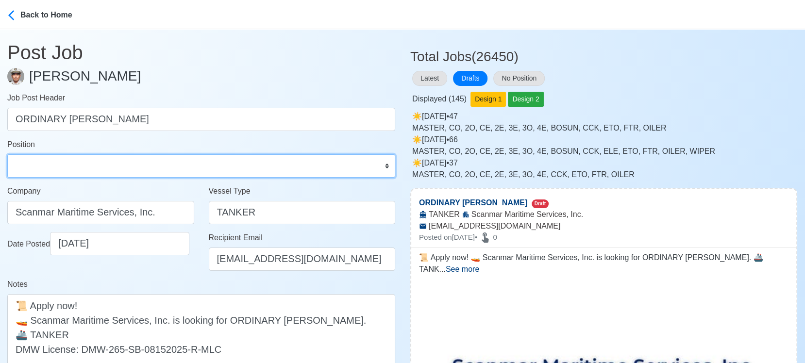
click at [130, 169] on select "Master Chief Officer 2nd Officer 3rd Officer Junior Officer Chief Engineer 2nd …" at bounding box center [201, 165] width 388 height 23
select select "Ordinary [PERSON_NAME]"
click at [7, 154] on select "Master Chief Officer 2nd Officer 3rd Officer Junior Officer Chief Engineer 2nd …" at bounding box center [201, 165] width 388 height 23
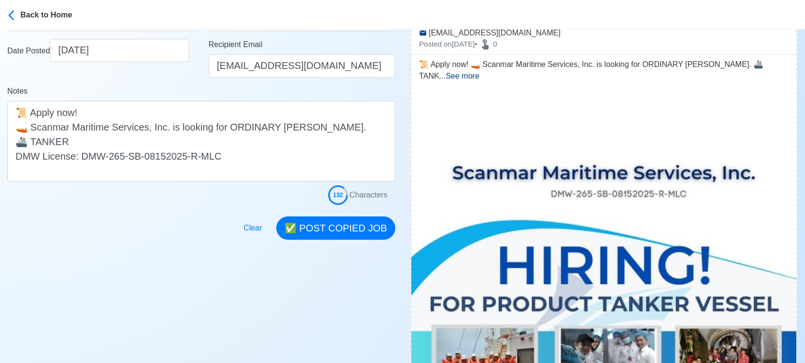
scroll to position [269, 0]
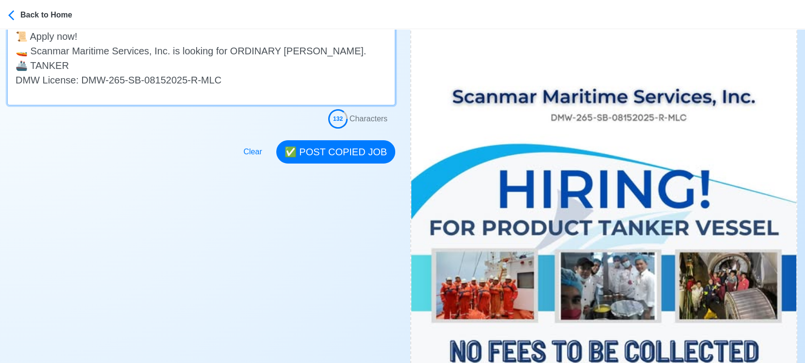
click at [30, 65] on textarea "📜 Apply now! 🚤 Scanmar Maritime Services, Inc. is looking for ORDINARY SEAMAN. …" at bounding box center [201, 65] width 388 height 81
click at [65, 65] on textarea "📜 Apply now! 🚤 Scanmar Maritime Services, Inc. is looking for ORDINARY SEAMAN. …" at bounding box center [201, 65] width 388 height 81
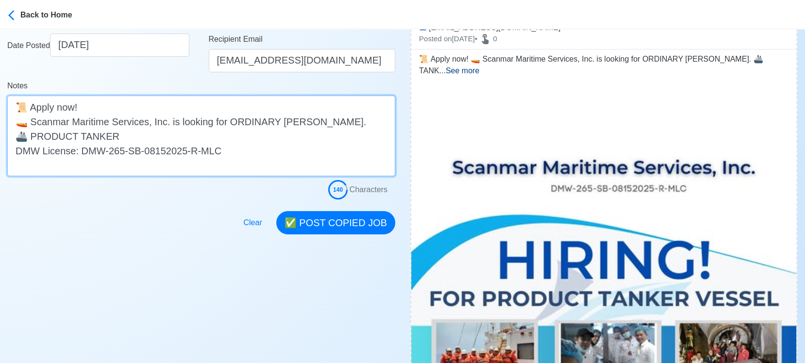
scroll to position [108, 0]
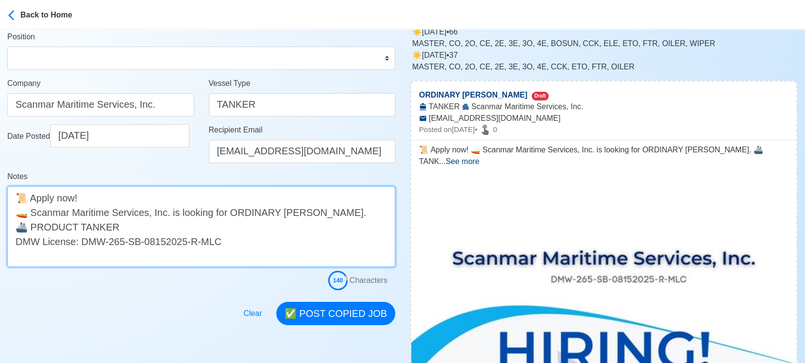
type textarea "📜 Apply now! 🚤 Scanmar Maritime Services, Inc. is looking for ORDINARY SEAMAN. …"
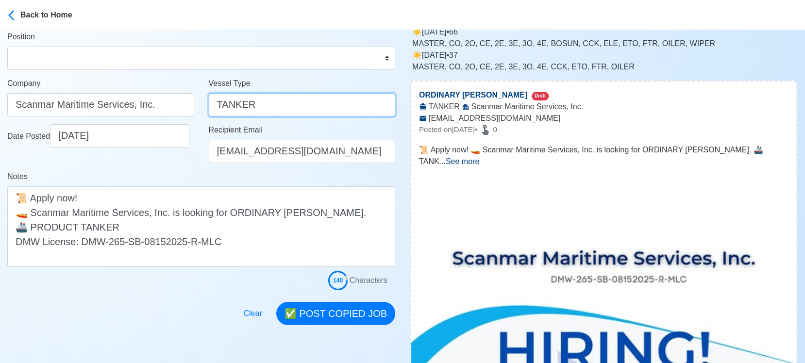
click at [216, 100] on input "TANKER" at bounding box center [302, 104] width 187 height 23
paste input "PRODUCT"
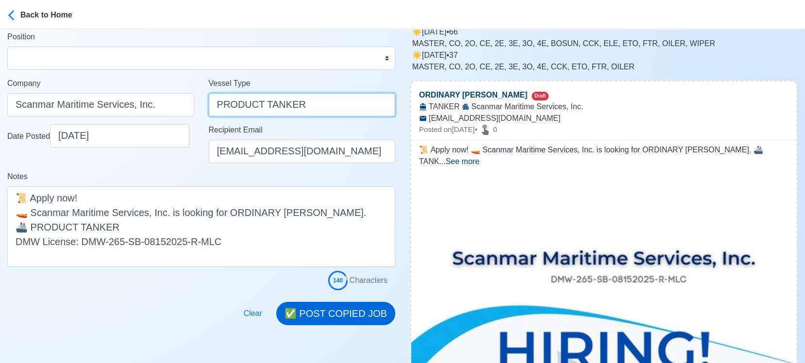
type input "PRODUCT TANKER"
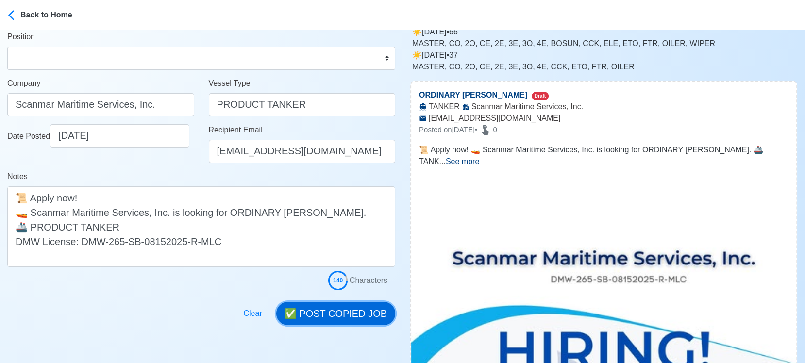
click at [355, 317] on button "✅ POST COPIED JOB" at bounding box center [335, 313] width 119 height 23
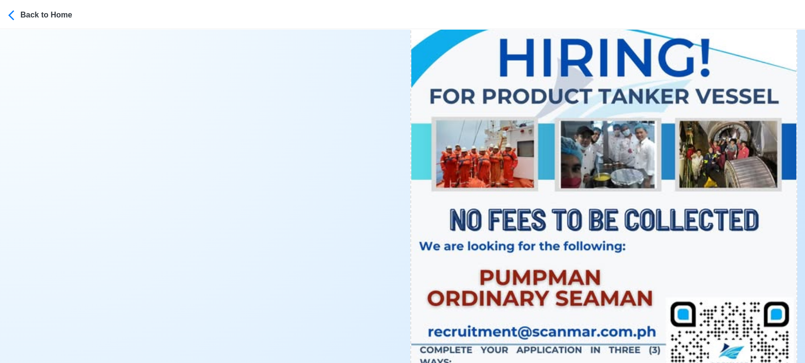
scroll to position [485, 0]
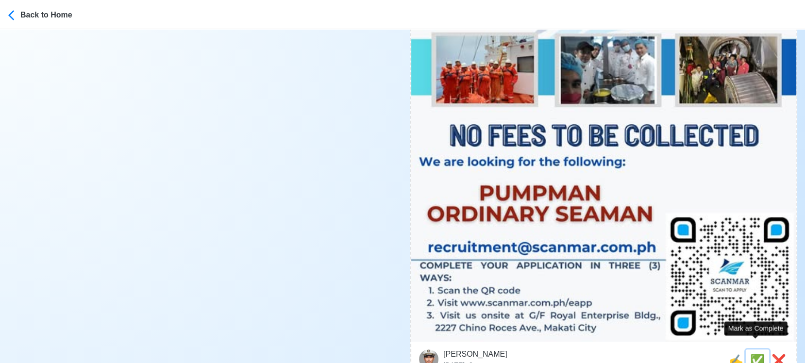
click at [750, 354] on span "✅" at bounding box center [757, 360] width 15 height 13
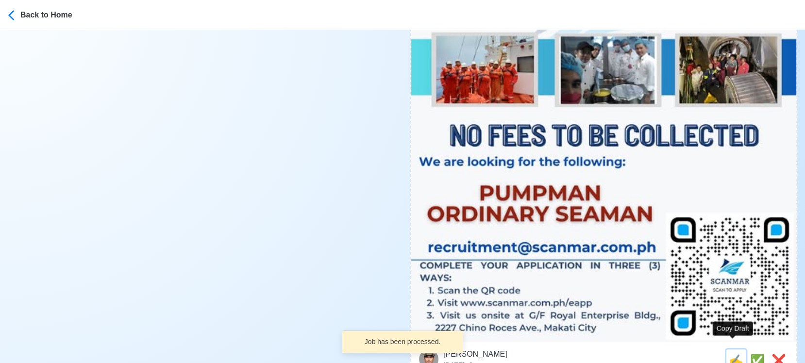
click at [728, 354] on span "✍️" at bounding box center [735, 360] width 15 height 13
type input "PUMPMAN"
select select
type input "Scanmar Maritime Services, Inc."
type input "TANKER"
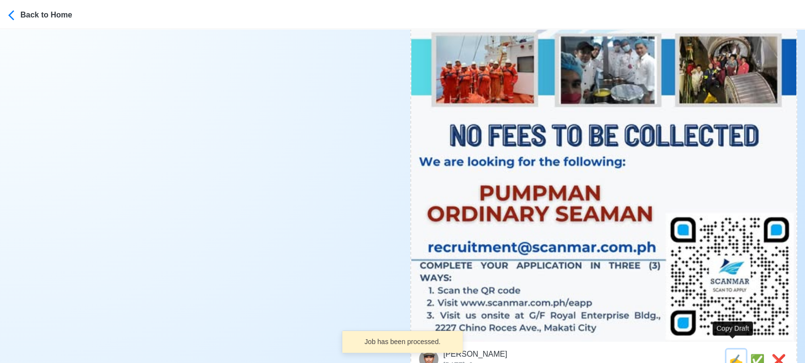
type input "[EMAIL_ADDRESS][DOMAIN_NAME]"
type textarea "Apply now! 🚤 Scanmar Maritime Services, Inc. is looking for PUMPMAN. 🚢 TANKER D…"
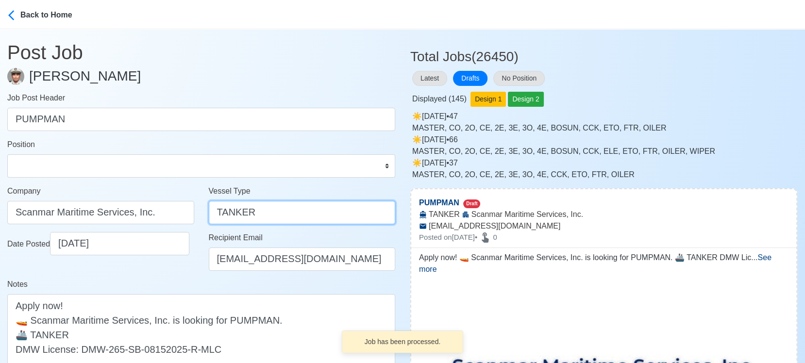
click at [212, 205] on input "TANKER" at bounding box center [302, 212] width 187 height 23
paste input "PRODUCT"
type input "PRODUCT TANKER"
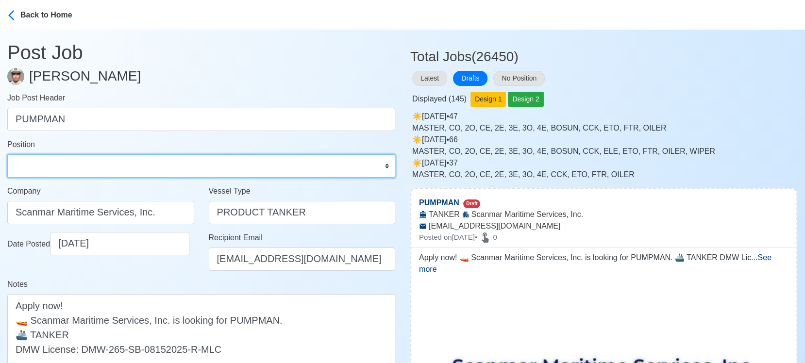
click at [94, 164] on select "Master Chief Officer 2nd Officer 3rd Officer Junior Officer Chief Engineer 2nd …" at bounding box center [201, 165] width 388 height 23
select select "Pumpman"
click at [7, 154] on select "Master Chief Officer 2nd Officer 3rd Officer Junior Officer Chief Engineer 2nd …" at bounding box center [201, 165] width 388 height 23
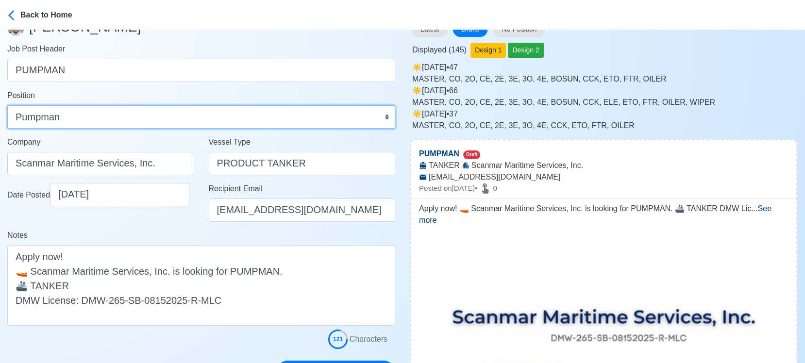
scroll to position [215, 0]
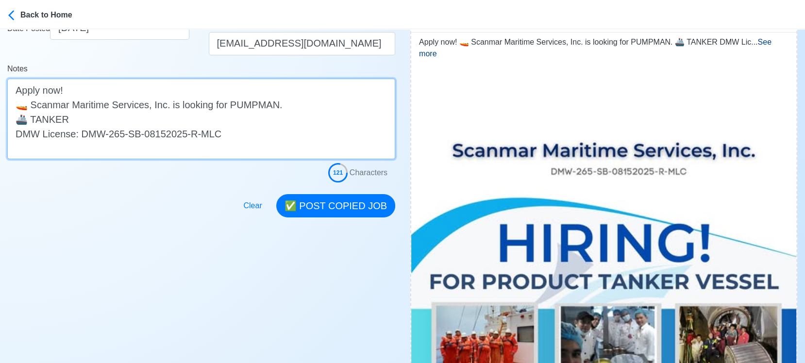
click at [32, 117] on textarea "Apply now! 🚤 Scanmar Maritime Services, Inc. is looking for PUMPMAN. 🚢 TANKER D…" at bounding box center [201, 119] width 388 height 81
paste textarea "PRODUCT"
type textarea "Apply now! 🚤 Scanmar Maritime Services, Inc. is looking for PUMPMAN. 🚢 PRODUCT …"
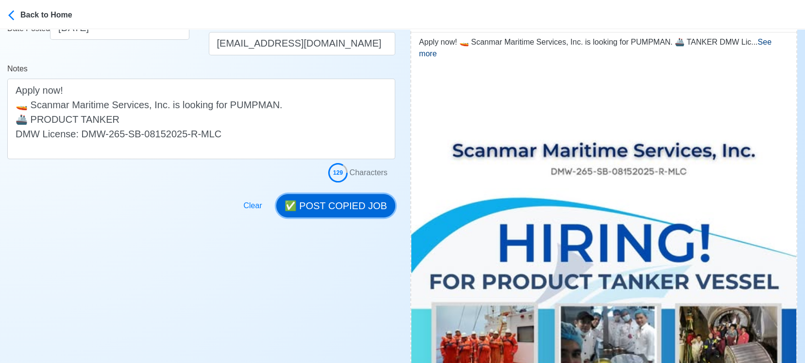
click at [365, 209] on button "✅ POST COPIED JOB" at bounding box center [335, 205] width 119 height 23
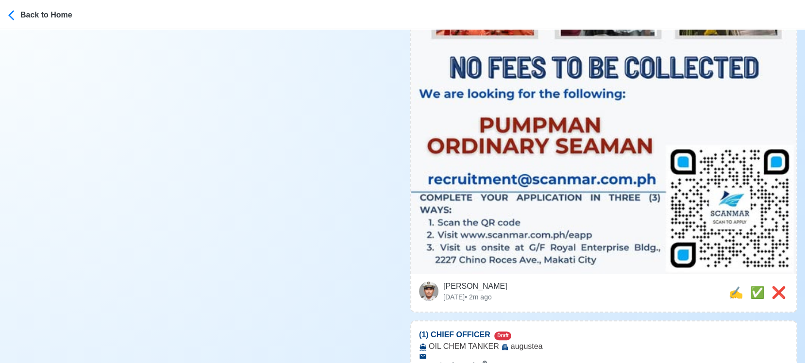
scroll to position [647, 0]
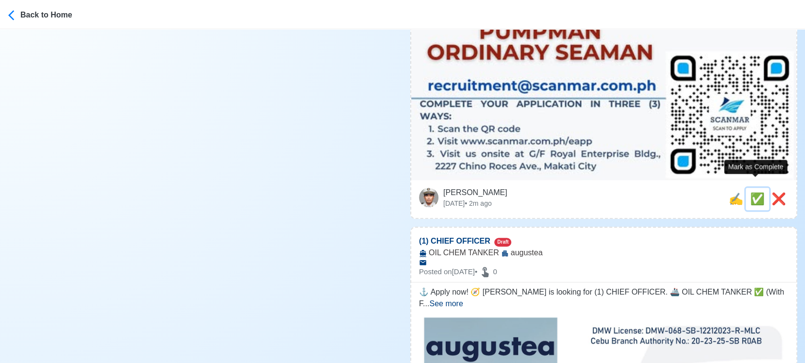
click at [753, 192] on span "✅" at bounding box center [757, 198] width 15 height 13
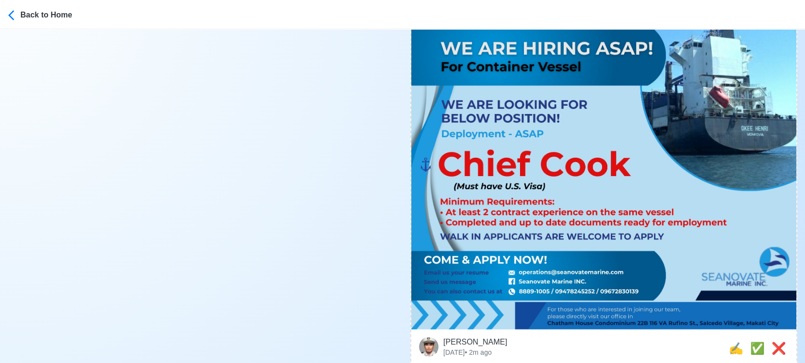
scroll to position [2157, 0]
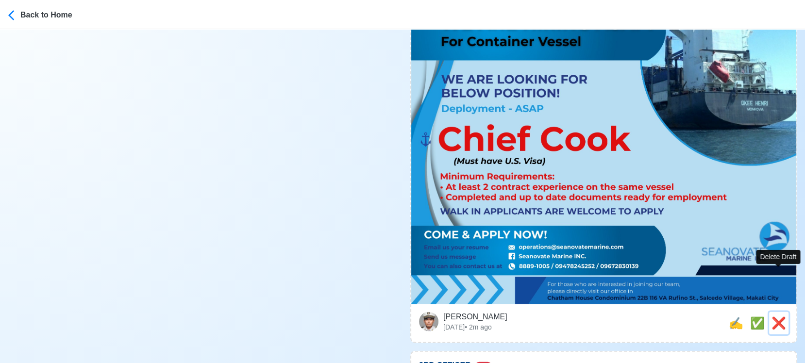
click at [781, 316] on span "❌" at bounding box center [778, 322] width 15 height 13
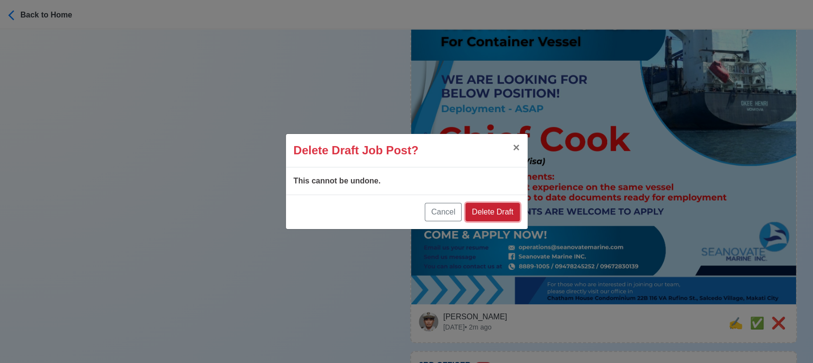
click at [501, 214] on button "Delete Draft" at bounding box center [492, 212] width 54 height 18
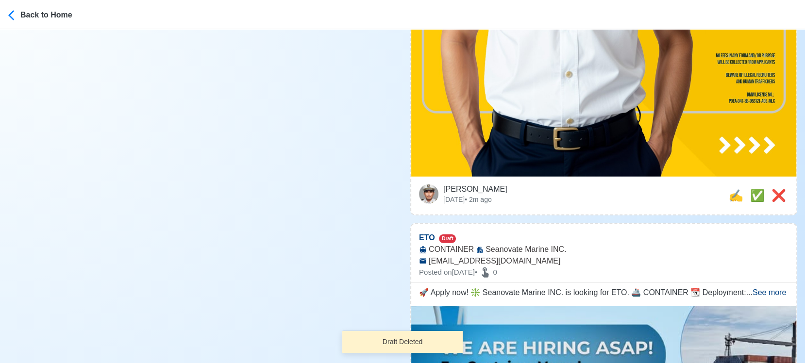
scroll to position [2588, 0]
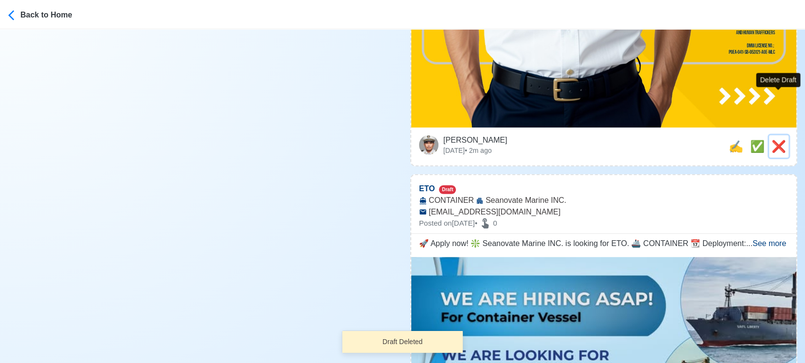
click at [777, 140] on span "❌" at bounding box center [778, 146] width 15 height 13
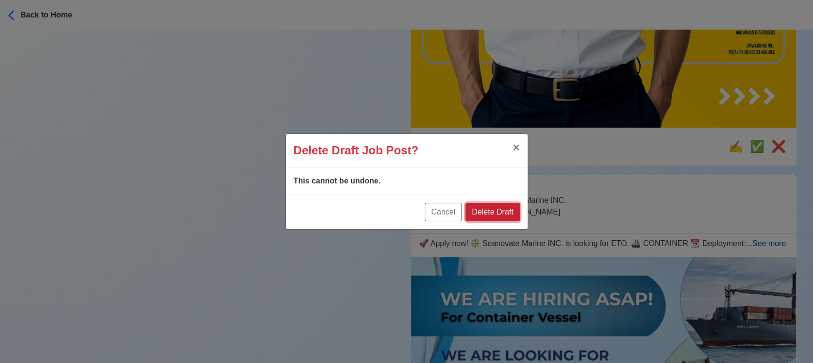
click at [513, 209] on button "Delete Draft" at bounding box center [492, 212] width 54 height 18
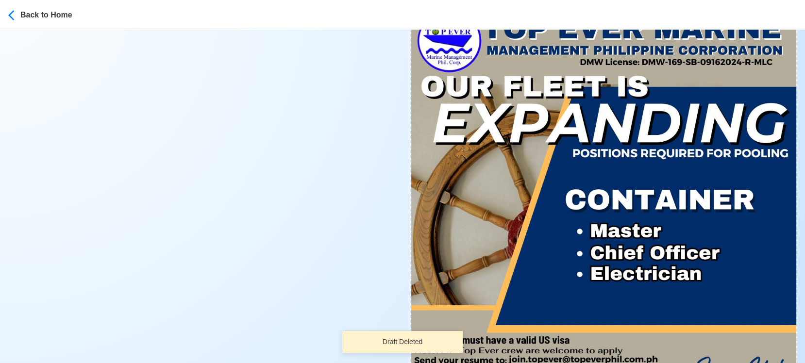
scroll to position [2750, 0]
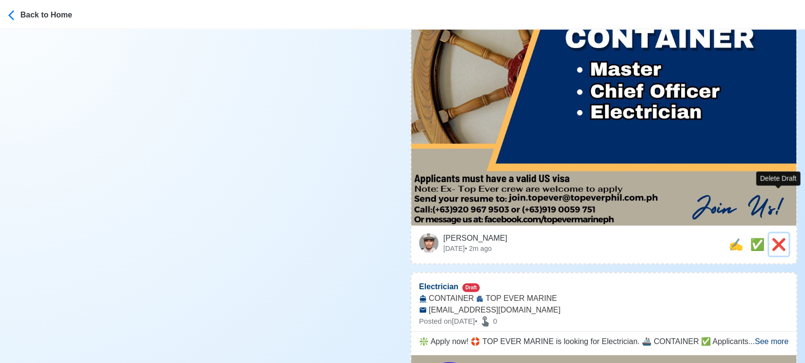
click at [780, 238] on span "❌" at bounding box center [778, 244] width 15 height 13
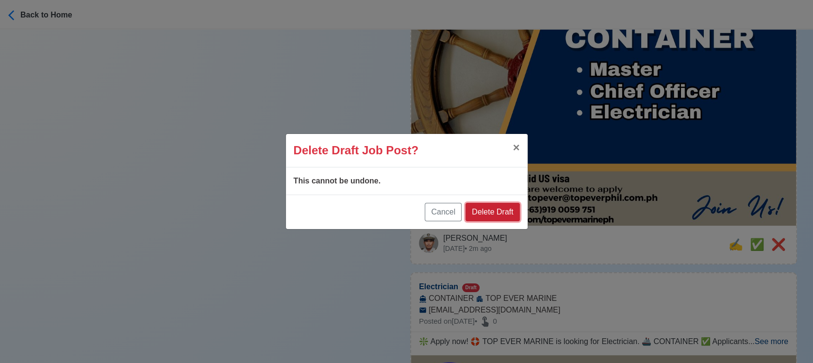
drag, startPoint x: 505, startPoint y: 209, endPoint x: 661, endPoint y: 189, distance: 157.5
click at [510, 209] on button "Delete Draft" at bounding box center [492, 212] width 54 height 18
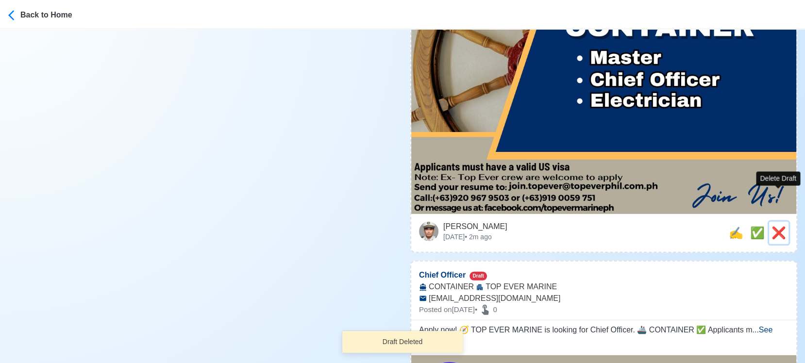
click at [775, 226] on span "❌" at bounding box center [778, 232] width 15 height 13
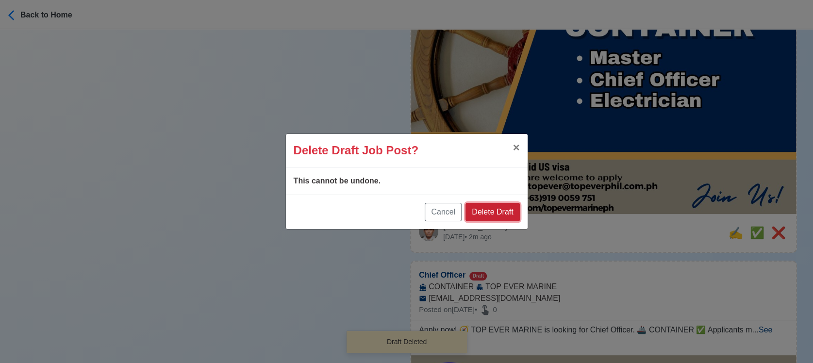
click at [512, 209] on button "Delete Draft" at bounding box center [492, 212] width 54 height 18
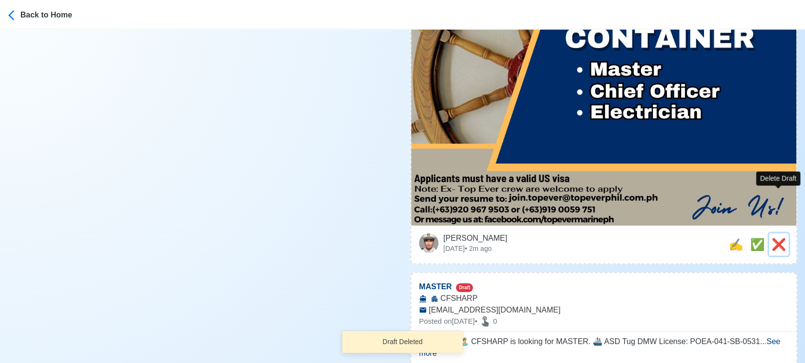
click at [777, 238] on span "❌" at bounding box center [778, 244] width 15 height 13
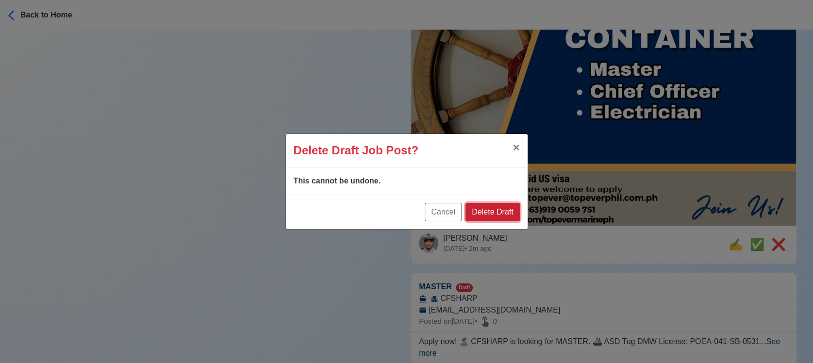
click at [507, 212] on button "Delete Draft" at bounding box center [492, 212] width 54 height 18
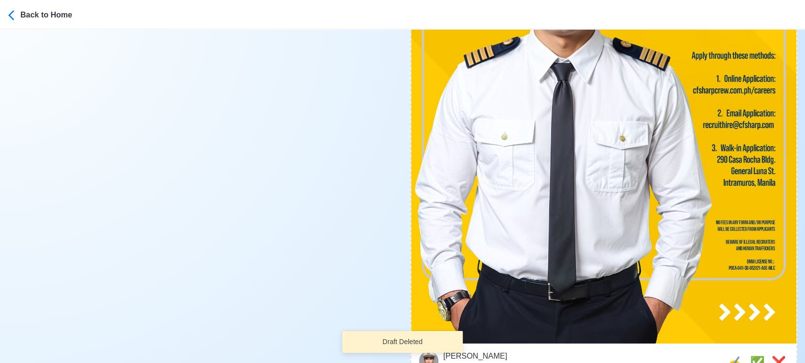
scroll to position [2912, 0]
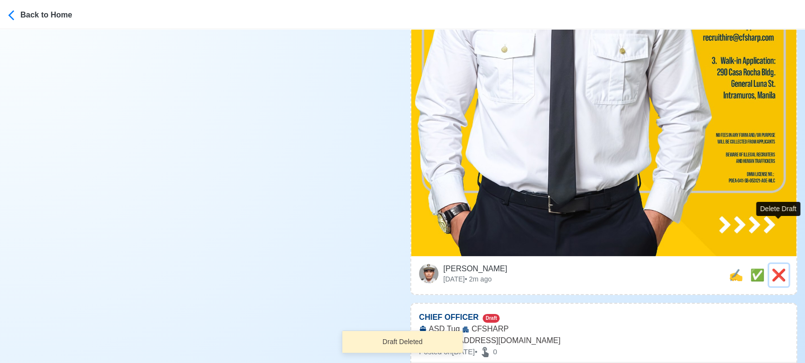
click at [778, 268] on span "❌" at bounding box center [778, 274] width 15 height 13
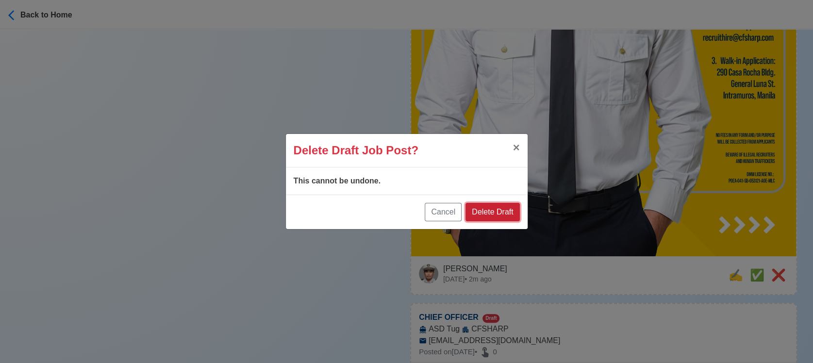
click at [490, 211] on button "Delete Draft" at bounding box center [492, 212] width 54 height 18
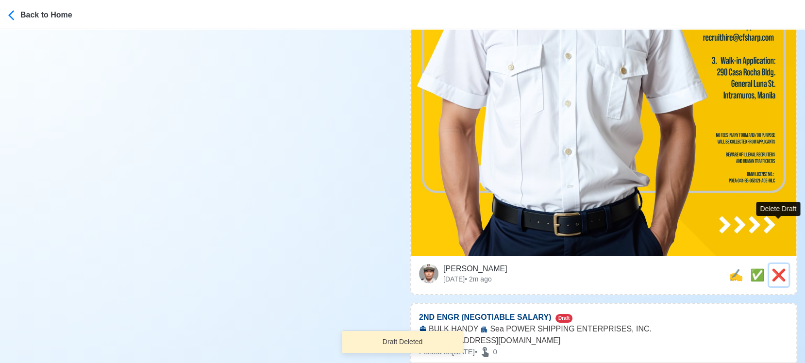
click at [776, 268] on span "❌" at bounding box center [778, 274] width 15 height 13
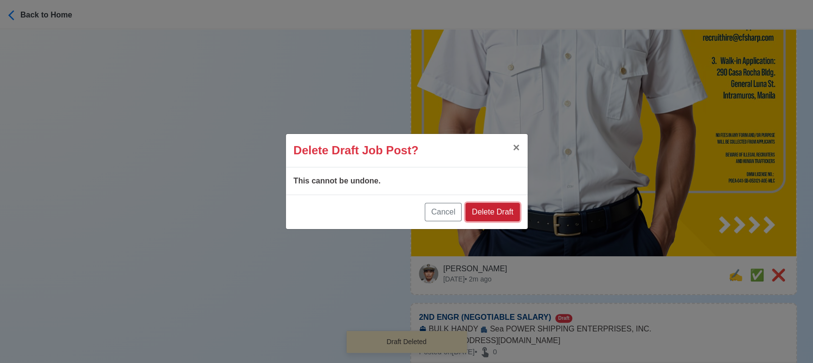
click at [495, 204] on button "Delete Draft" at bounding box center [492, 212] width 54 height 18
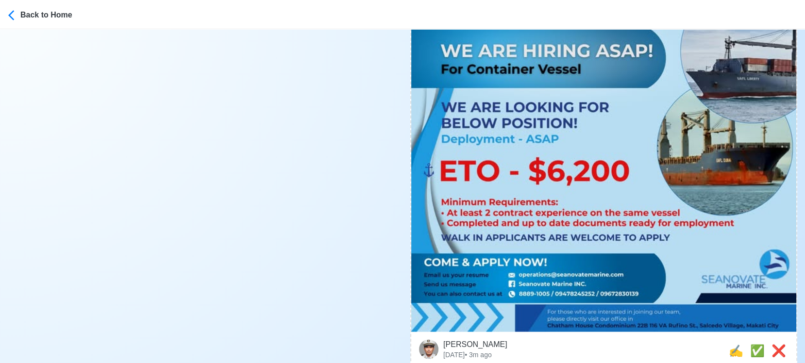
scroll to position [2264, 0]
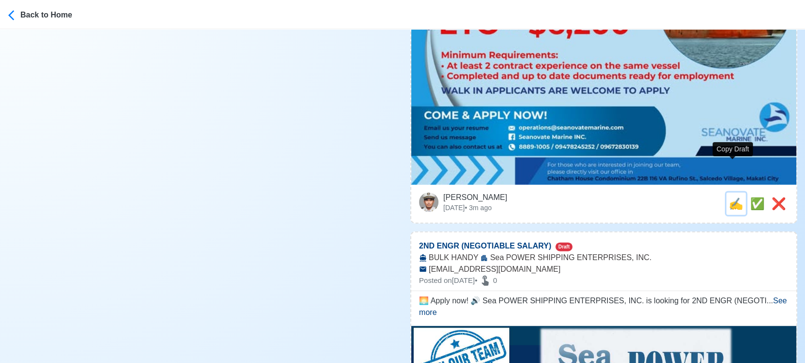
click at [730, 197] on span "✍️" at bounding box center [735, 203] width 15 height 13
type input "ETO"
select select
type input "Seanovate Marine INC."
type input "CONTAINER"
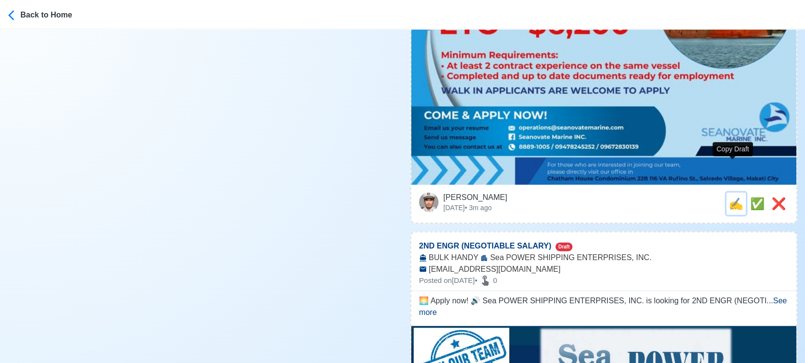
type input "[EMAIL_ADDRESS][DOMAIN_NAME]"
type textarea "🚀 Apply now! ❇️ Seanovate Marine INC. is looking for ETO. 🚢 CONTAINER 📆 Deploym…"
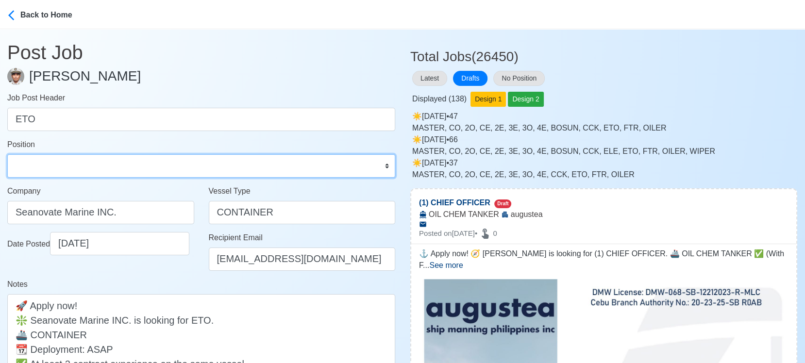
drag, startPoint x: 74, startPoint y: 161, endPoint x: 77, endPoint y: 154, distance: 7.4
click at [74, 161] on select "Master Chief Officer 2nd Officer 3rd Officer Junior Officer Chief Engineer 2nd …" at bounding box center [201, 165] width 388 height 23
select select "ETO/ETR"
click at [7, 154] on select "Master Chief Officer 2nd Officer 3rd Officer Junior Officer Chief Engineer 2nd …" at bounding box center [201, 165] width 388 height 23
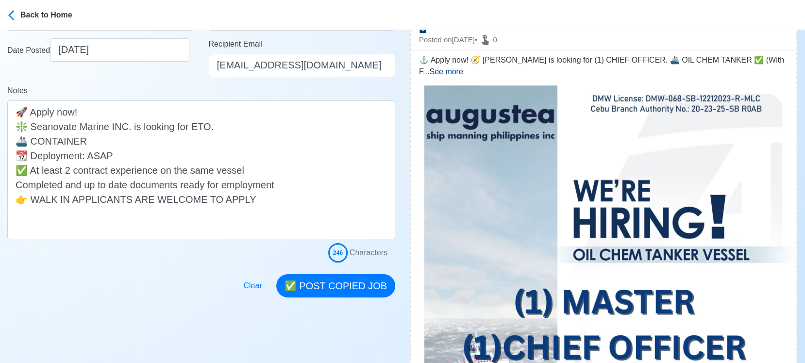
scroll to position [215, 0]
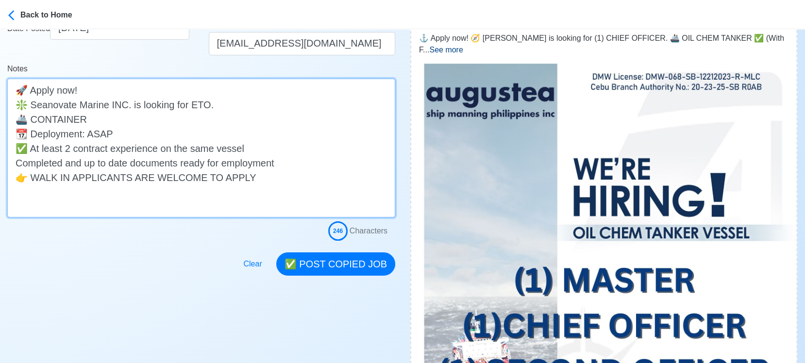
click at [206, 103] on textarea "🚀 Apply now! ❇️ Seanovate Marine INC. is looking for ETO. 🚢 CONTAINER 📆 Deploym…" at bounding box center [201, 148] width 388 height 139
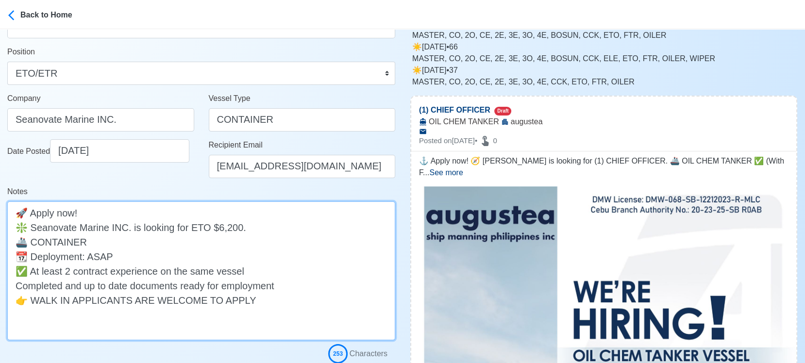
scroll to position [162, 0]
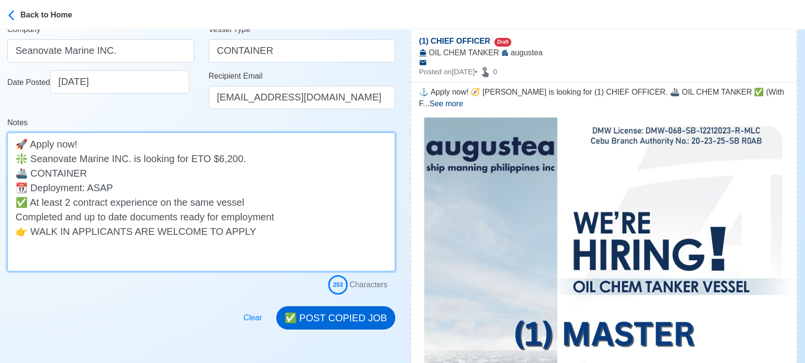
type textarea "🚀 Apply now! ❇️ Seanovate Marine INC. is looking for ETO $6,200. 🚢 CONTAINER 📆 …"
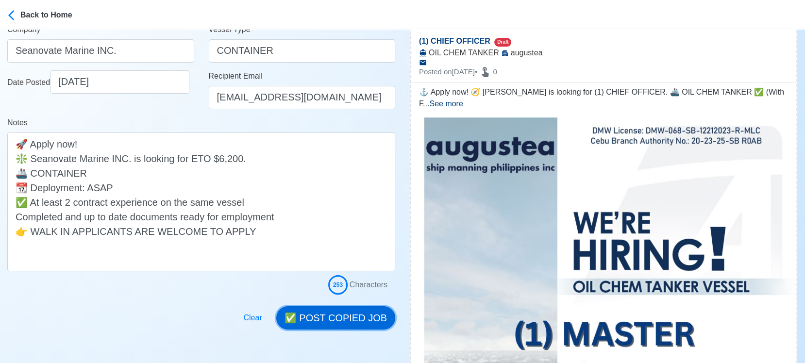
click at [334, 320] on button "✅ POST COPIED JOB" at bounding box center [335, 317] width 119 height 23
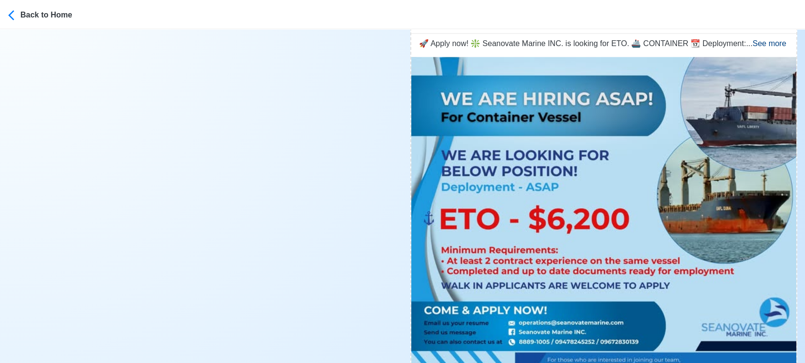
scroll to position [2103, 0]
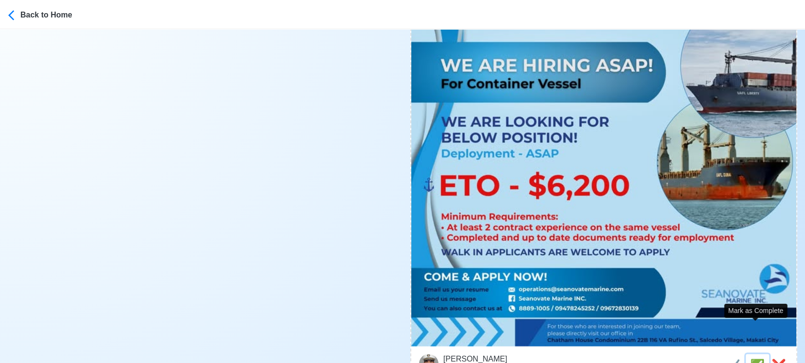
click at [756, 359] on span "✅" at bounding box center [757, 365] width 15 height 13
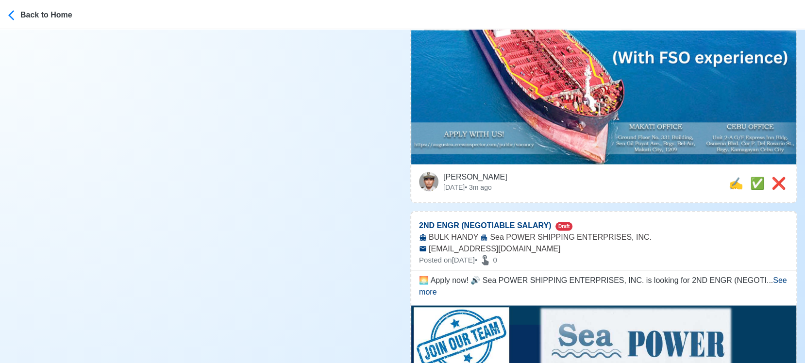
scroll to position [1833, 0]
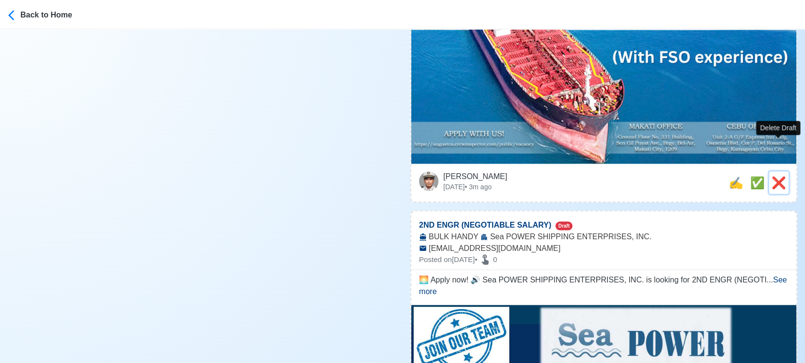
click at [781, 176] on span "❌" at bounding box center [778, 182] width 15 height 13
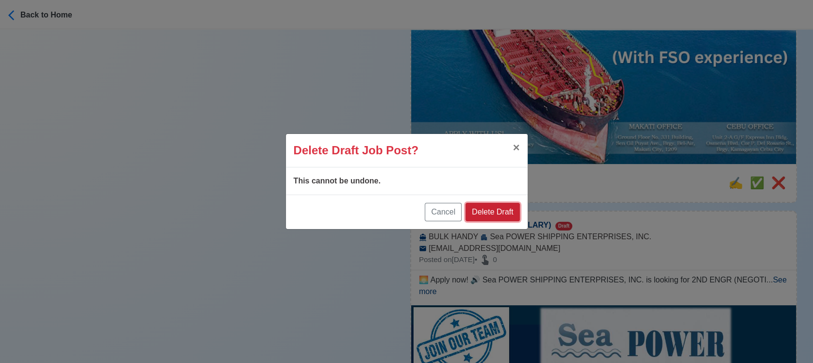
click at [510, 208] on button "Delete Draft" at bounding box center [492, 212] width 54 height 18
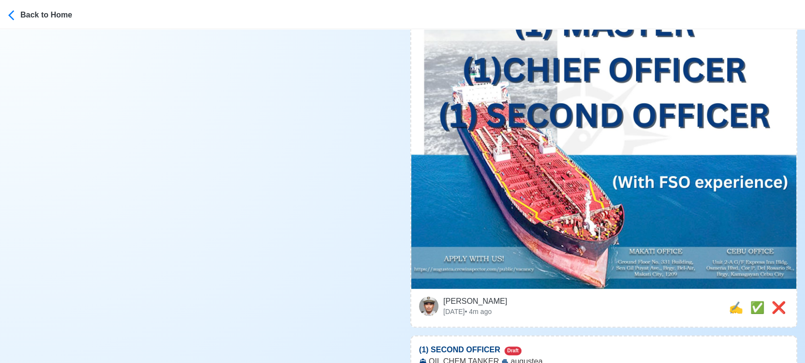
scroll to position [539, 0]
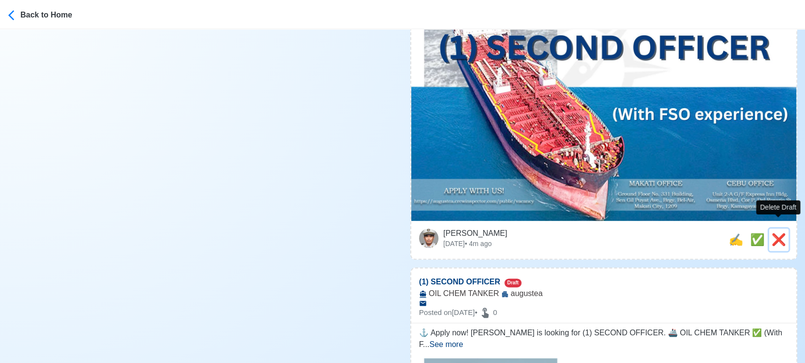
click at [777, 233] on span "❌" at bounding box center [778, 239] width 15 height 13
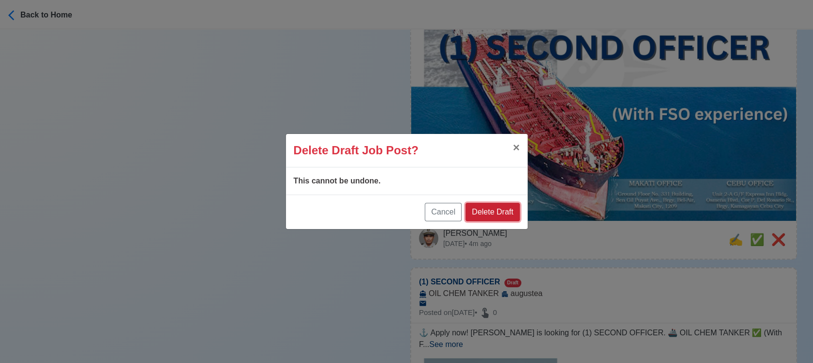
drag, startPoint x: 505, startPoint y: 214, endPoint x: 568, endPoint y: 210, distance: 62.7
click at [505, 214] on button "Delete Draft" at bounding box center [492, 212] width 54 height 18
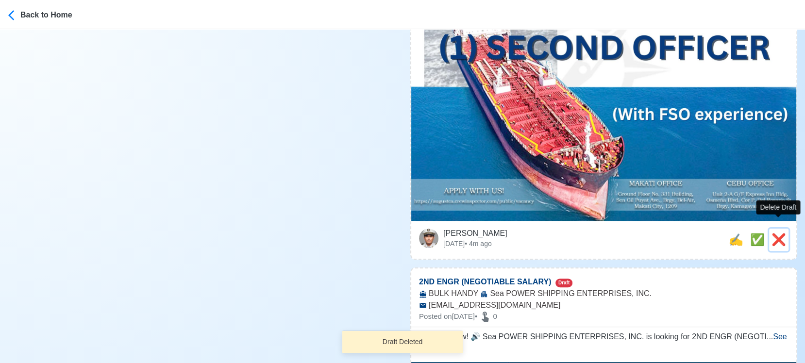
click at [776, 233] on span "❌" at bounding box center [778, 239] width 15 height 13
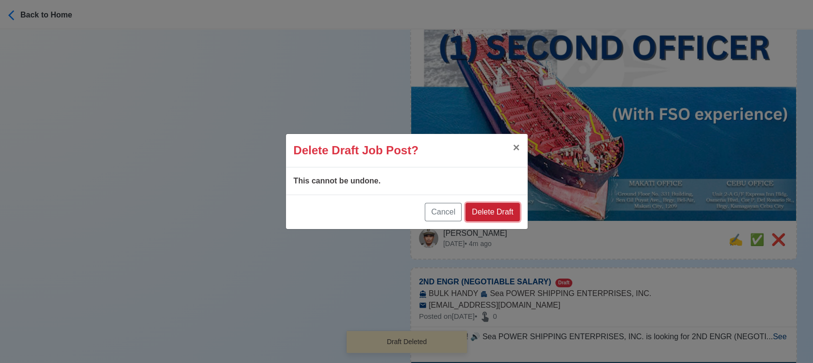
click at [504, 208] on button "Delete Draft" at bounding box center [492, 212] width 54 height 18
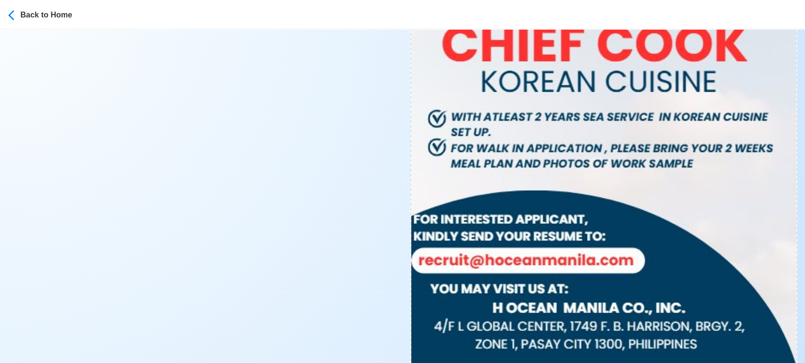
scroll to position [3936, 0]
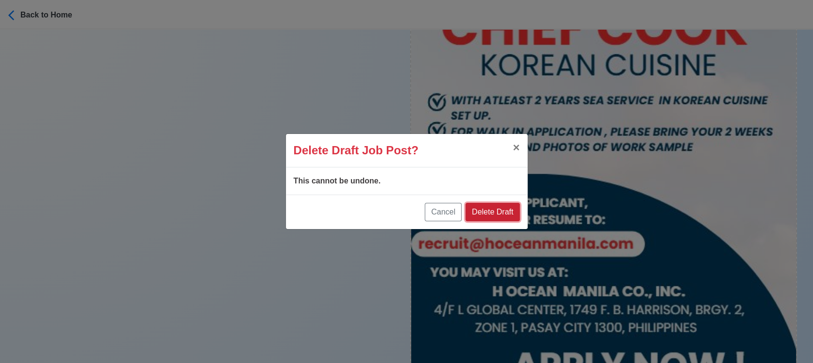
click at [512, 214] on button "Delete Draft" at bounding box center [492, 212] width 54 height 18
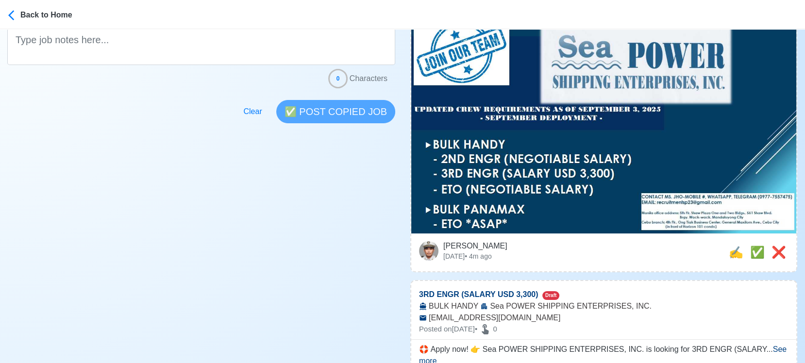
scroll to position [377, 0]
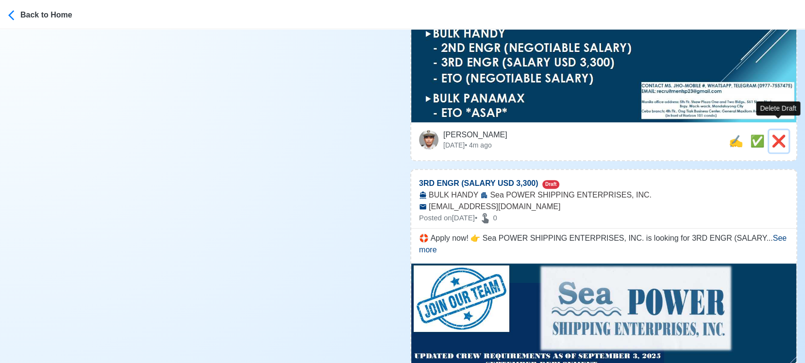
click at [773, 134] on span "❌" at bounding box center [778, 140] width 15 height 13
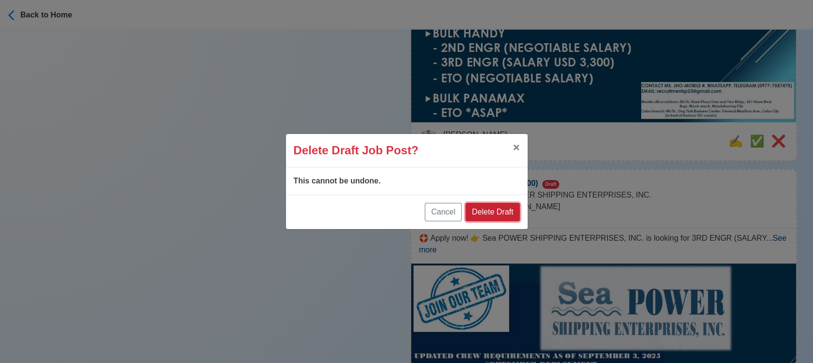
click at [493, 214] on button "Delete Draft" at bounding box center [492, 212] width 54 height 18
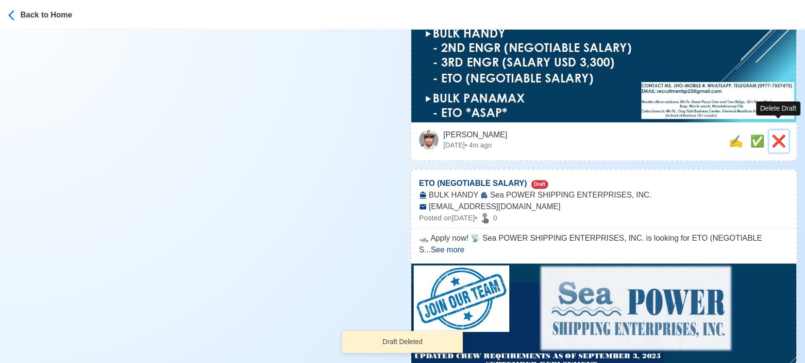
click at [774, 134] on span "❌" at bounding box center [778, 140] width 15 height 13
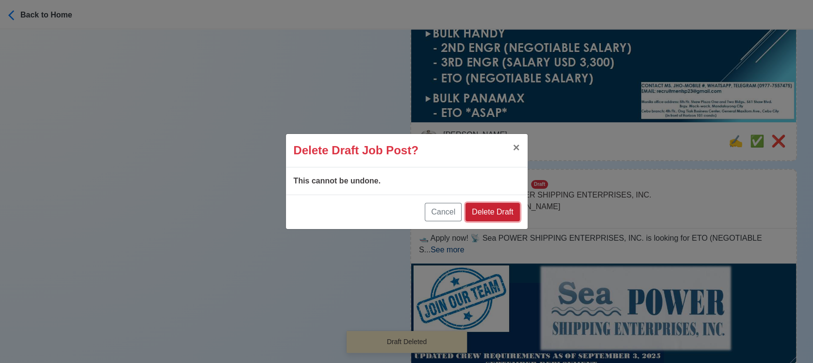
click at [502, 212] on button "Delete Draft" at bounding box center [492, 212] width 54 height 18
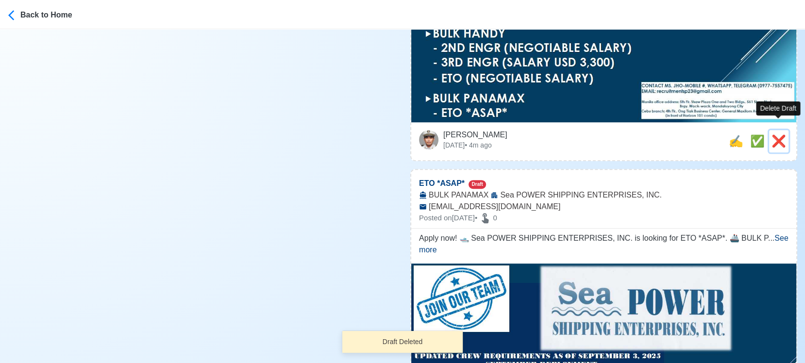
click at [776, 134] on span "❌" at bounding box center [778, 140] width 15 height 13
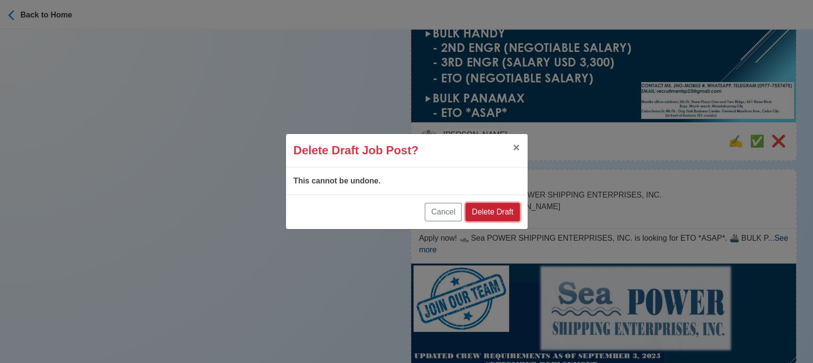
click at [511, 212] on button "Delete Draft" at bounding box center [492, 212] width 54 height 18
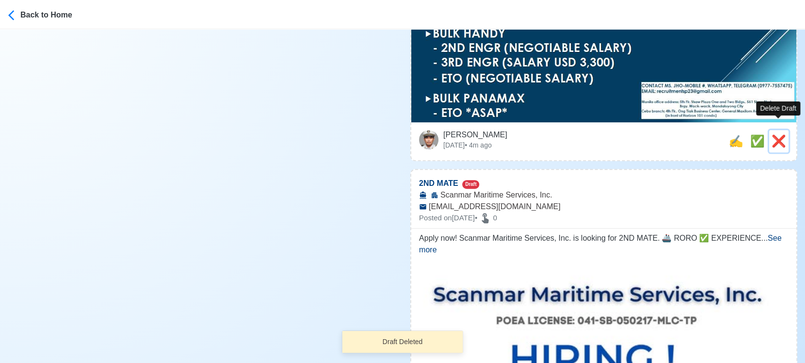
click at [782, 134] on span "❌" at bounding box center [778, 140] width 15 height 13
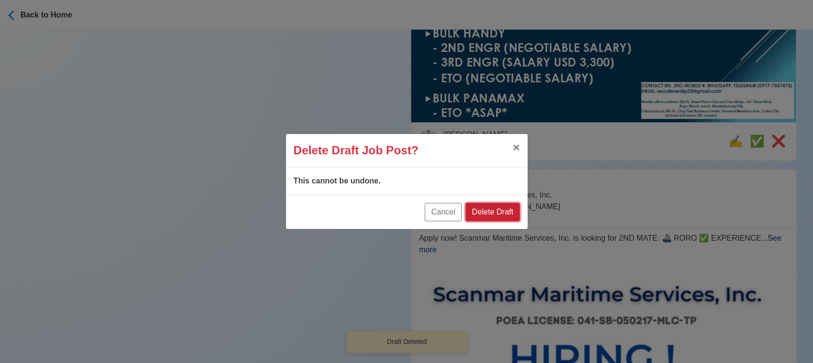
click at [501, 213] on button "Delete Draft" at bounding box center [492, 212] width 54 height 18
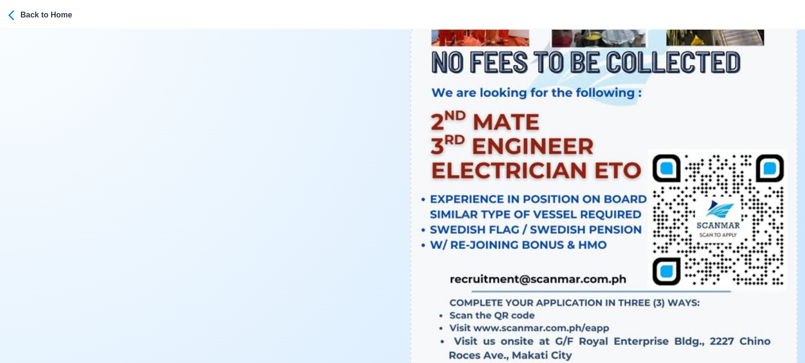
scroll to position [539, 0]
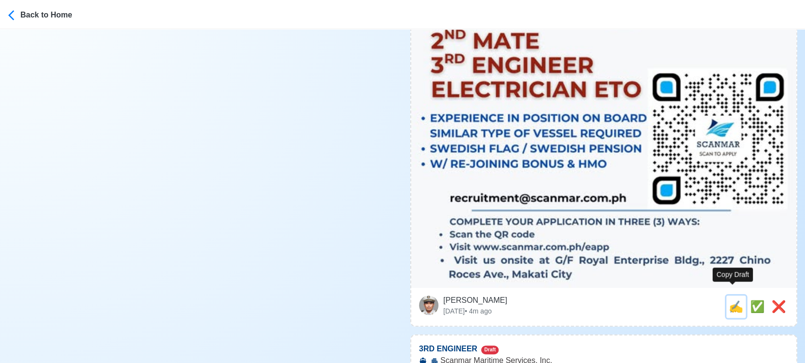
click at [736, 300] on span "✍️" at bounding box center [735, 306] width 15 height 13
type input "2ND MATE"
select select
type input "Scanmar Maritime Services, Inc."
type input "[EMAIL_ADDRESS][DOMAIN_NAME]"
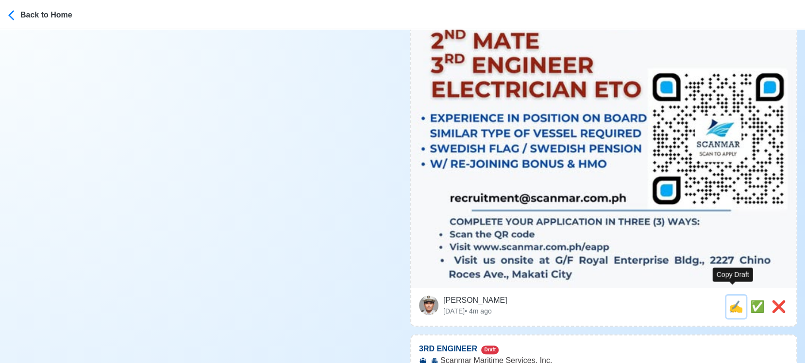
type textarea "Apply now! Scanmar Maritime Services, Inc. is looking for 2ND MATE. 🚢 RORO ✅ EX…"
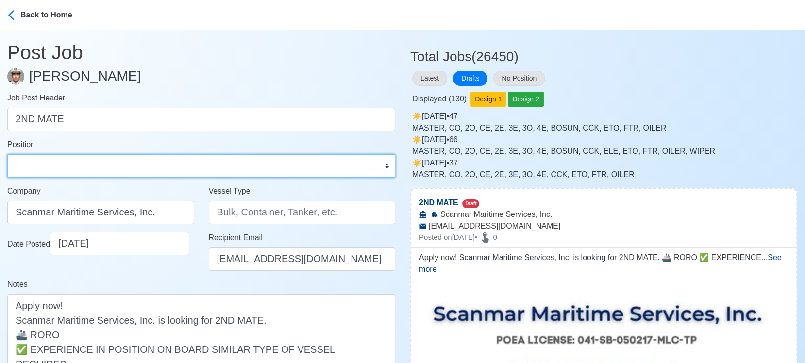
drag, startPoint x: 62, startPoint y: 169, endPoint x: 59, endPoint y: 156, distance: 13.9
click at [63, 169] on select "Master Chief Officer 2nd Officer 3rd Officer Junior Officer Chief Engineer 2nd …" at bounding box center [201, 165] width 388 height 23
select select "2nd Officer"
click at [7, 154] on select "Master Chief Officer 2nd Officer 3rd Officer Junior Officer Chief Engineer 2nd …" at bounding box center [201, 165] width 388 height 23
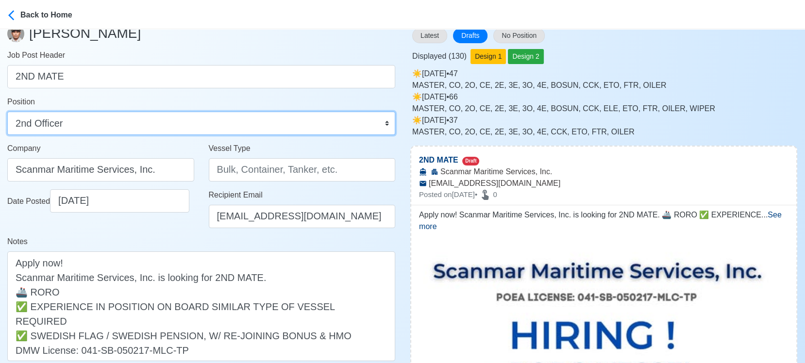
scroll to position [162, 0]
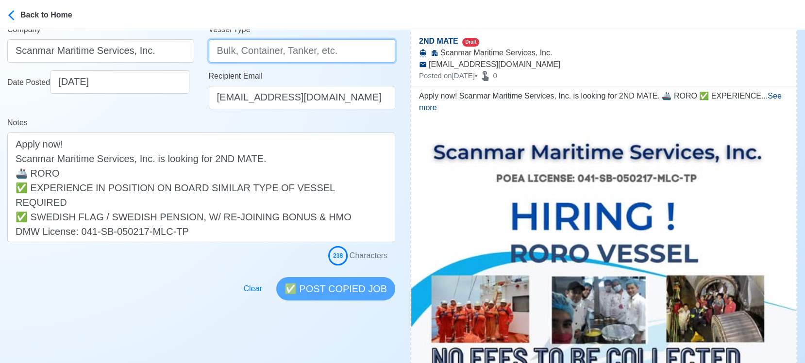
click at [267, 49] on input "Vessel Type" at bounding box center [302, 50] width 187 height 23
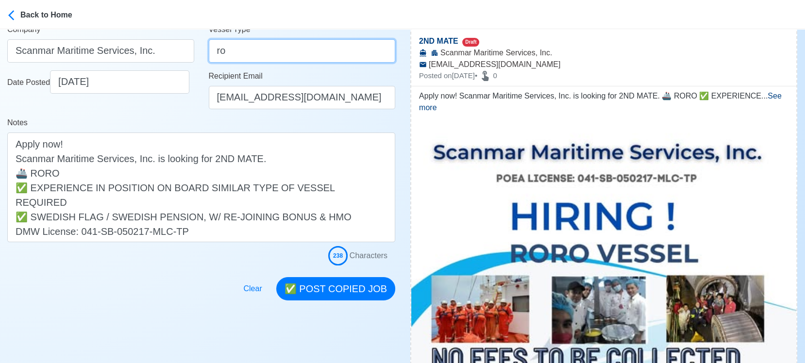
type input "r"
type input "RORO"
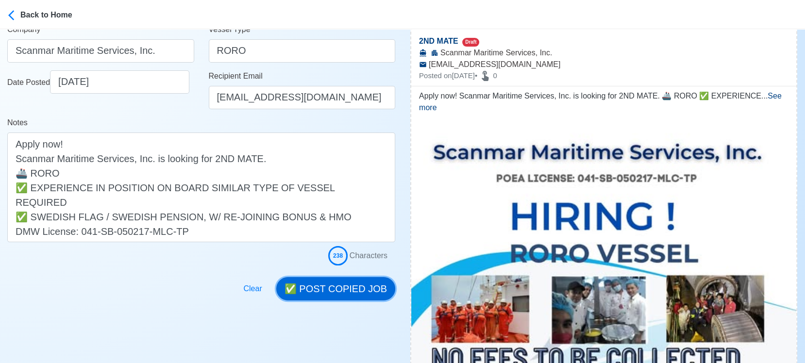
click at [346, 290] on button "✅ POST COPIED JOB" at bounding box center [335, 288] width 119 height 23
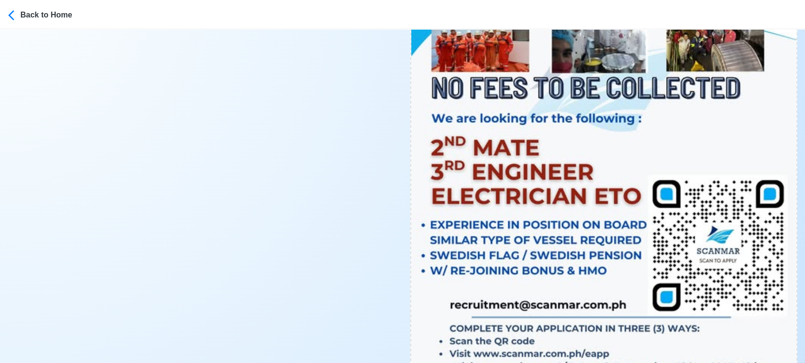
scroll to position [539, 0]
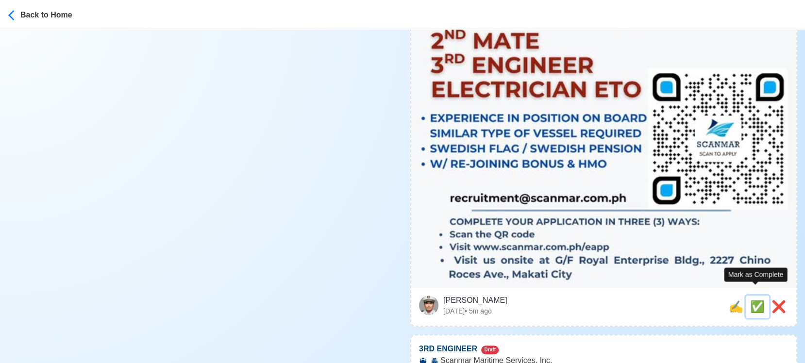
click at [751, 300] on span "✅" at bounding box center [757, 306] width 15 height 13
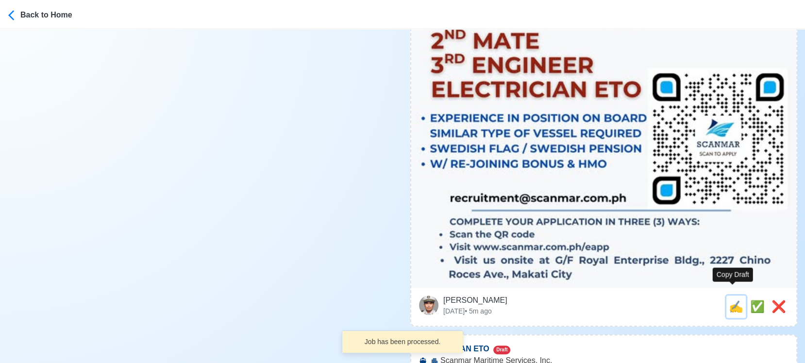
drag, startPoint x: 733, startPoint y: 300, endPoint x: 676, endPoint y: 297, distance: 56.9
click at [732, 300] on span "✍️" at bounding box center [735, 306] width 15 height 13
type input "3RD ENGINEER"
select select
type input "Scanmar Maritime Services, Inc."
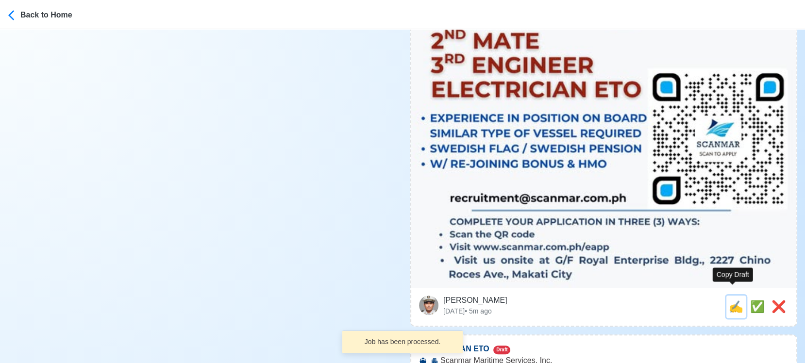
type input "[EMAIL_ADDRESS][DOMAIN_NAME]"
type textarea "🗺️ Apply now! Scanmar Maritime Services, Inc. is looking for 3RD ENGINEER. 🚢 RO…"
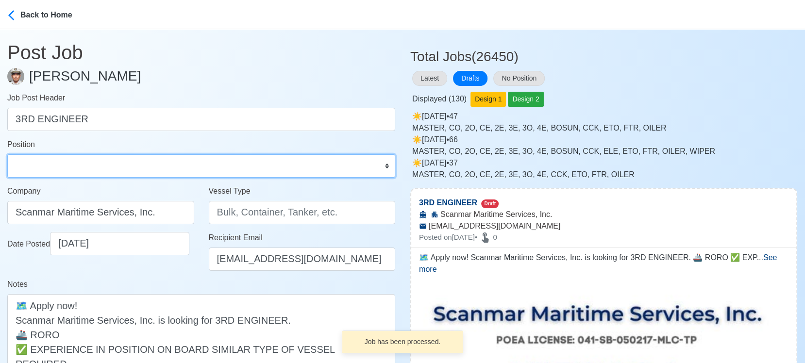
click at [90, 172] on select "Master Chief Officer 2nd Officer 3rd Officer Junior Officer Chief Engineer 2nd …" at bounding box center [201, 165] width 388 height 23
select select "3rd Engineer"
click at [7, 154] on select "Master Chief Officer 2nd Officer 3rd Officer Junior Officer Chief Engineer 2nd …" at bounding box center [201, 165] width 388 height 23
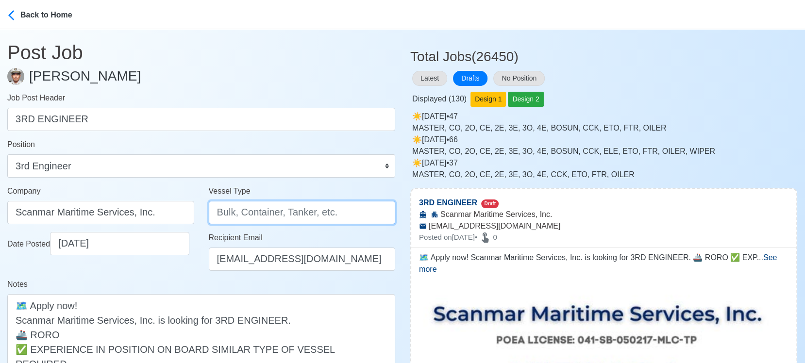
click at [246, 216] on input "Vessel Type" at bounding box center [302, 212] width 187 height 23
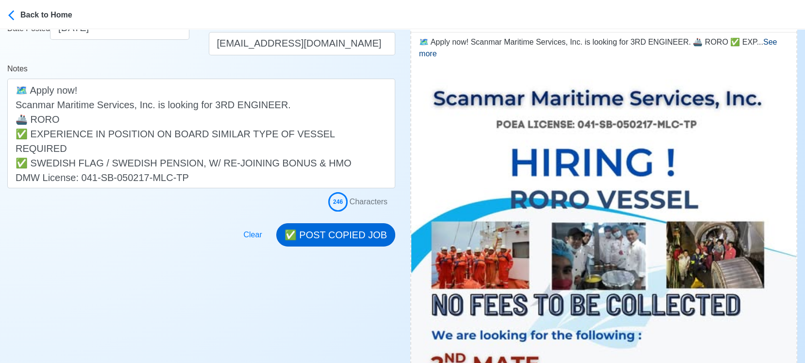
type input "RORO"
click at [349, 235] on button "✅ POST COPIED JOB" at bounding box center [335, 234] width 119 height 23
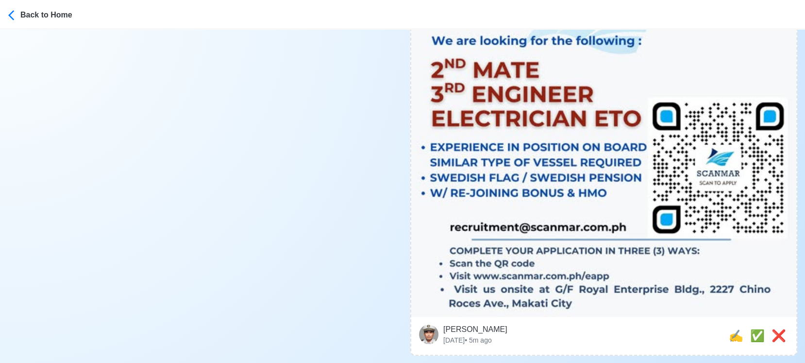
scroll to position [539, 0]
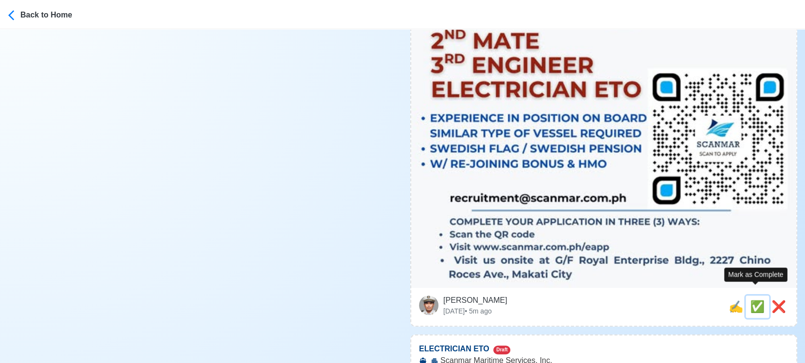
click at [756, 300] on span "✅" at bounding box center [757, 306] width 15 height 13
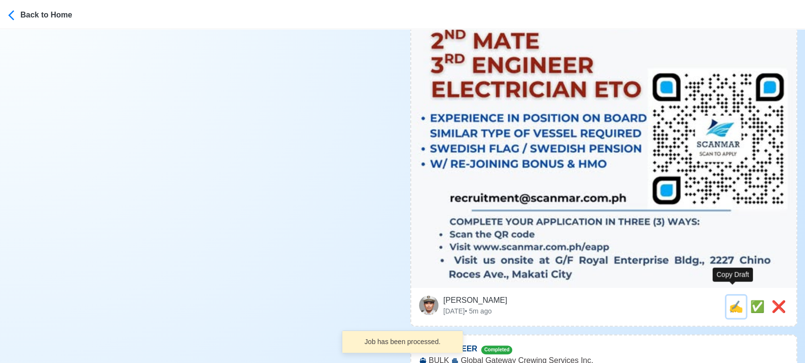
click at [734, 300] on span "✍️" at bounding box center [735, 306] width 15 height 13
type input "ELECTRICIAN ETO"
select select
type input "Scanmar Maritime Services, Inc."
type input "[EMAIL_ADDRESS][DOMAIN_NAME]"
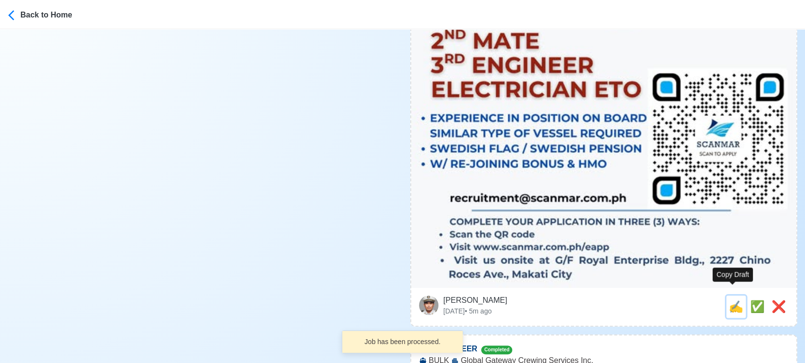
type textarea "Apply now! 🧭 Scanmar Maritime Services, Inc. is looking for ELECTRICIAN ETO. 🚢 …"
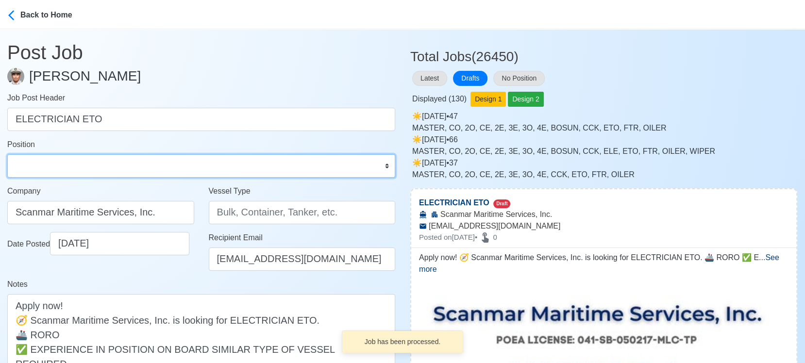
click at [100, 166] on select "Master Chief Officer 2nd Officer 3rd Officer Junior Officer Chief Engineer 2nd …" at bounding box center [201, 165] width 388 height 23
select select "ETO/ETR"
click at [7, 154] on select "Master Chief Officer 2nd Officer 3rd Officer Junior Officer Chief Engineer 2nd …" at bounding box center [201, 165] width 388 height 23
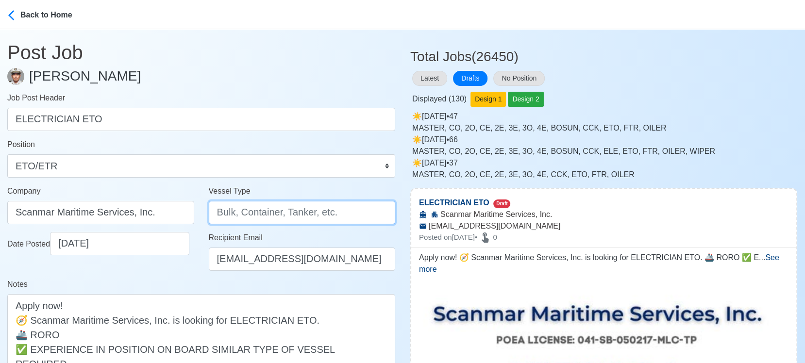
click at [238, 213] on input "Vessel Type" at bounding box center [302, 212] width 187 height 23
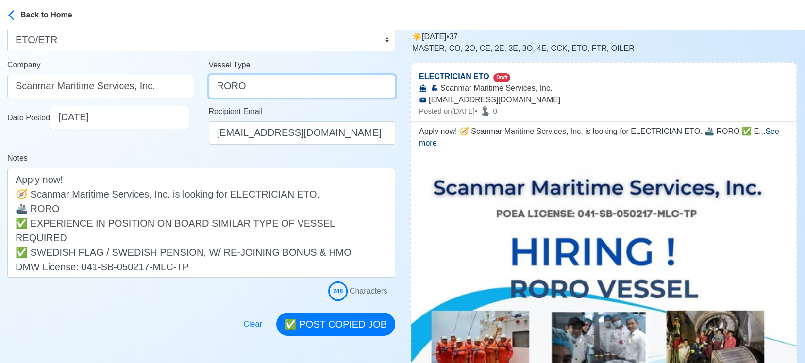
scroll to position [215, 0]
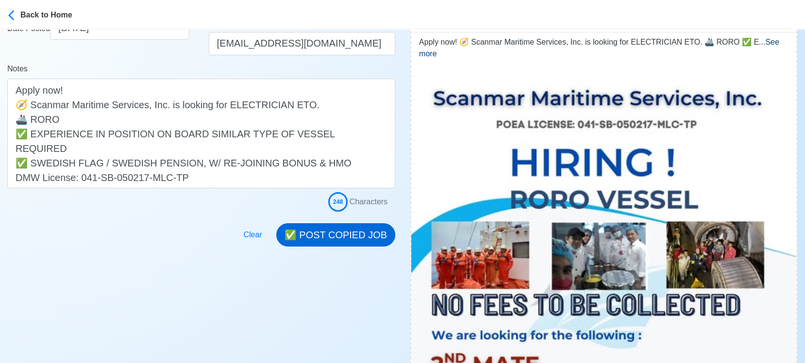
type input "RORO"
click at [349, 237] on button "✅ POST COPIED JOB" at bounding box center [335, 234] width 119 height 23
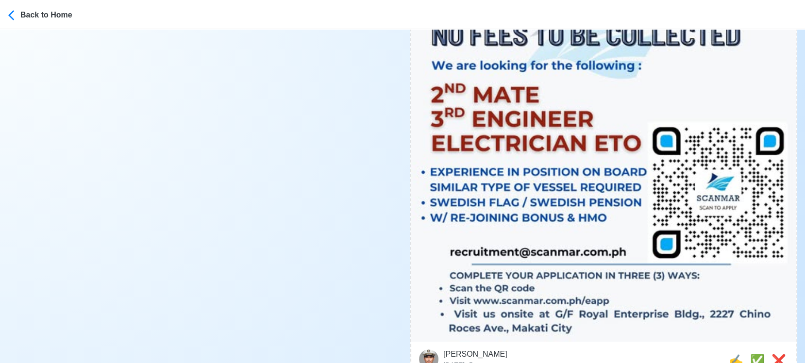
scroll to position [647, 0]
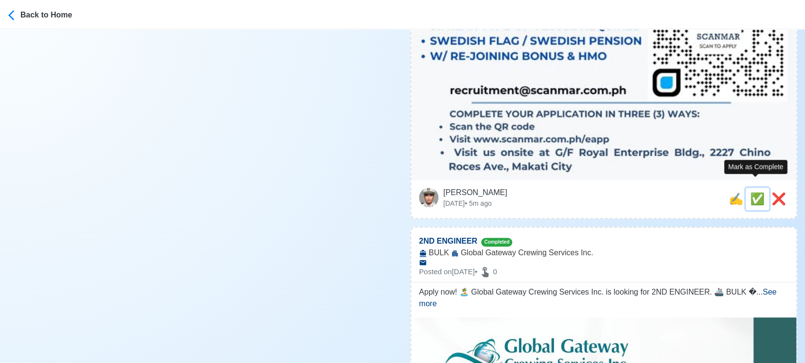
click at [753, 192] on span "✅" at bounding box center [757, 198] width 15 height 13
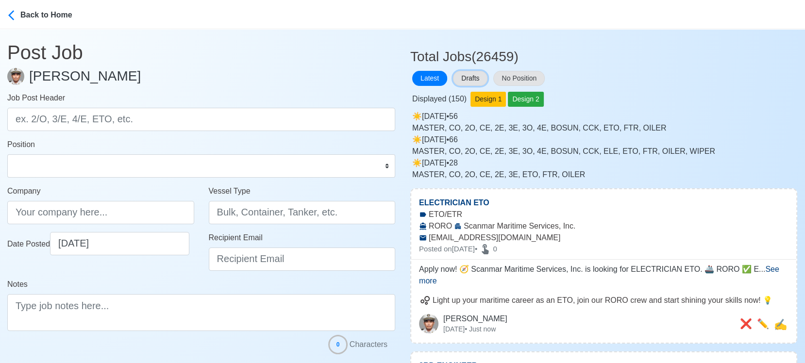
click at [472, 74] on button "Drafts" at bounding box center [470, 78] width 34 height 15
